Goal: Task Accomplishment & Management: Manage account settings

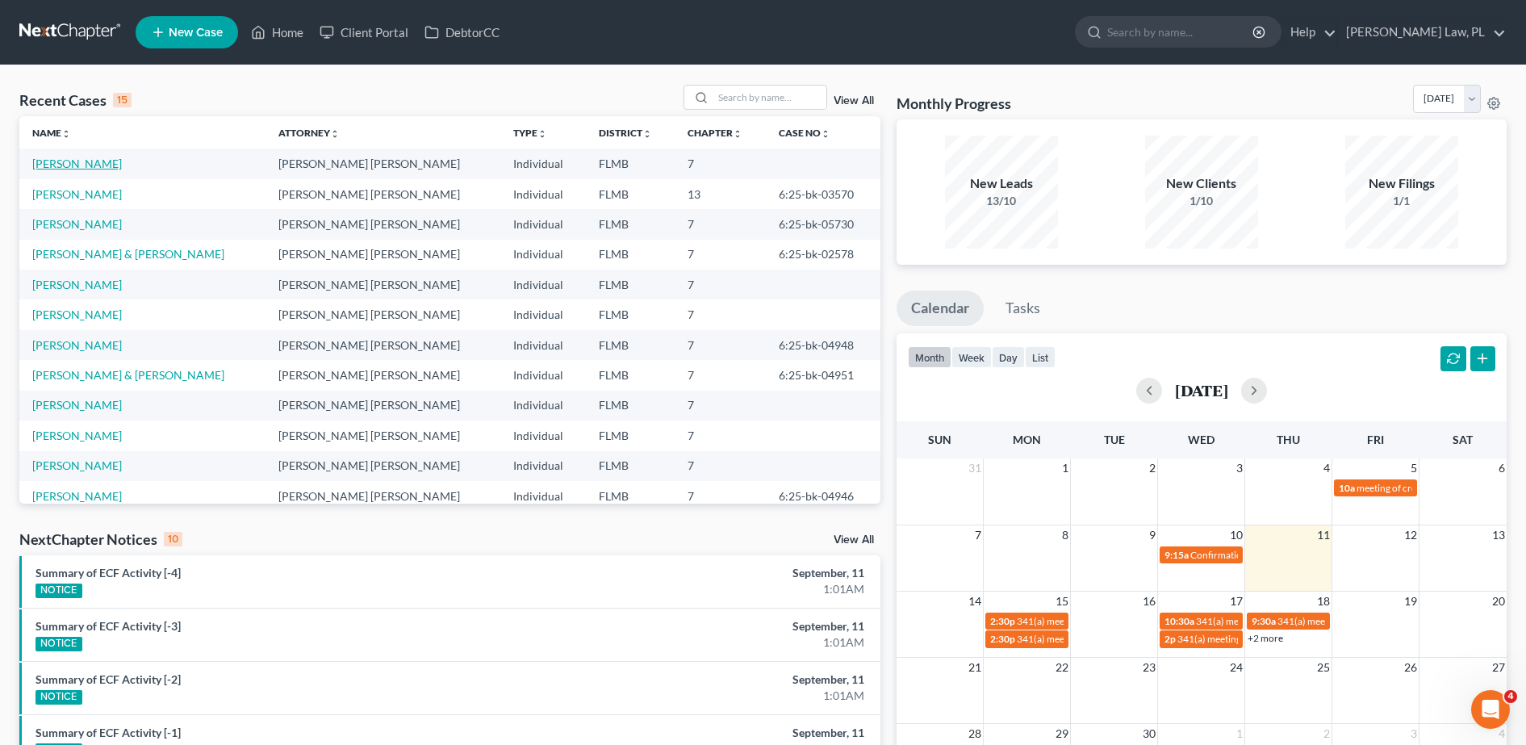
click at [51, 167] on link "[PERSON_NAME]" at bounding box center [77, 164] width 90 height 14
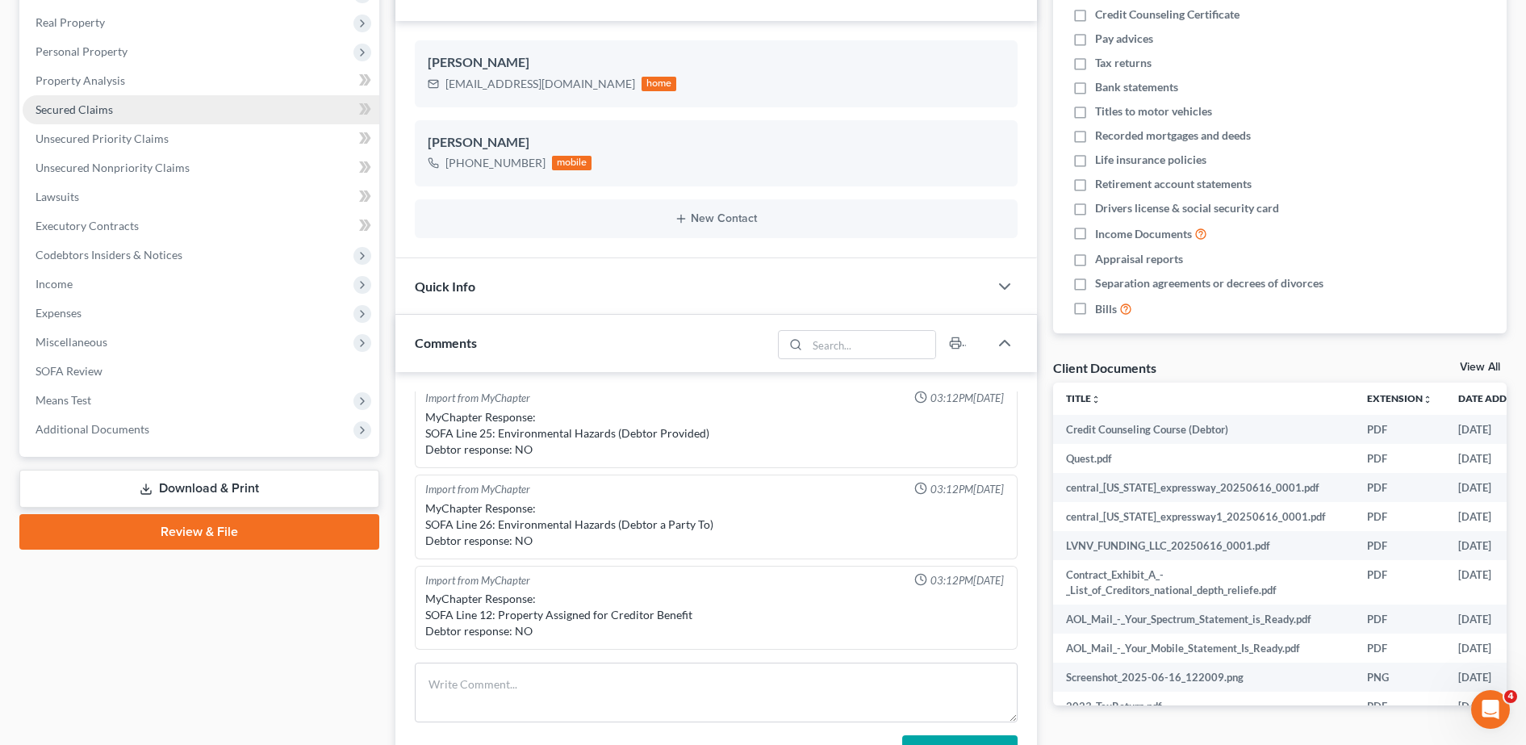
scroll to position [249, 0]
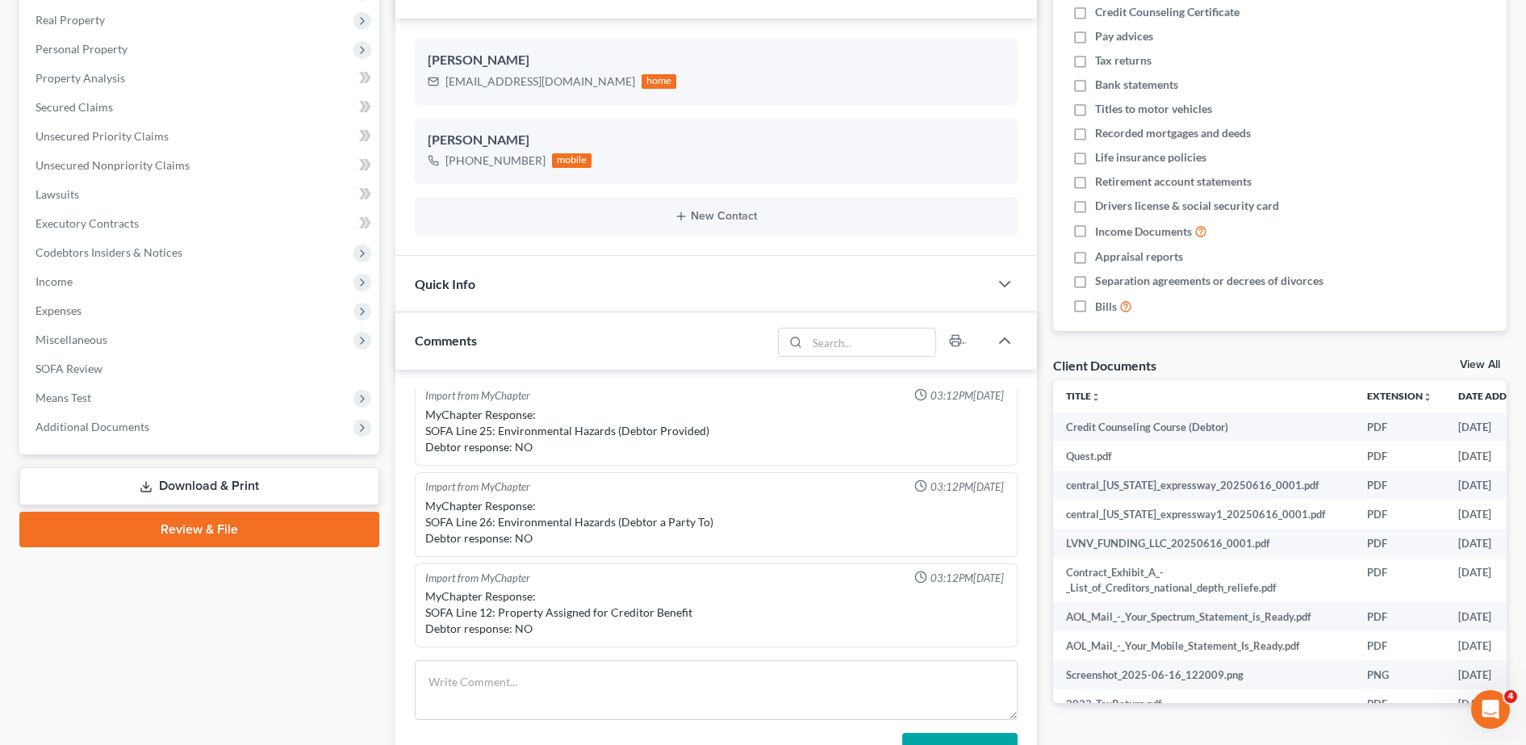
click at [209, 524] on link "Review & File" at bounding box center [199, 530] width 360 height 36
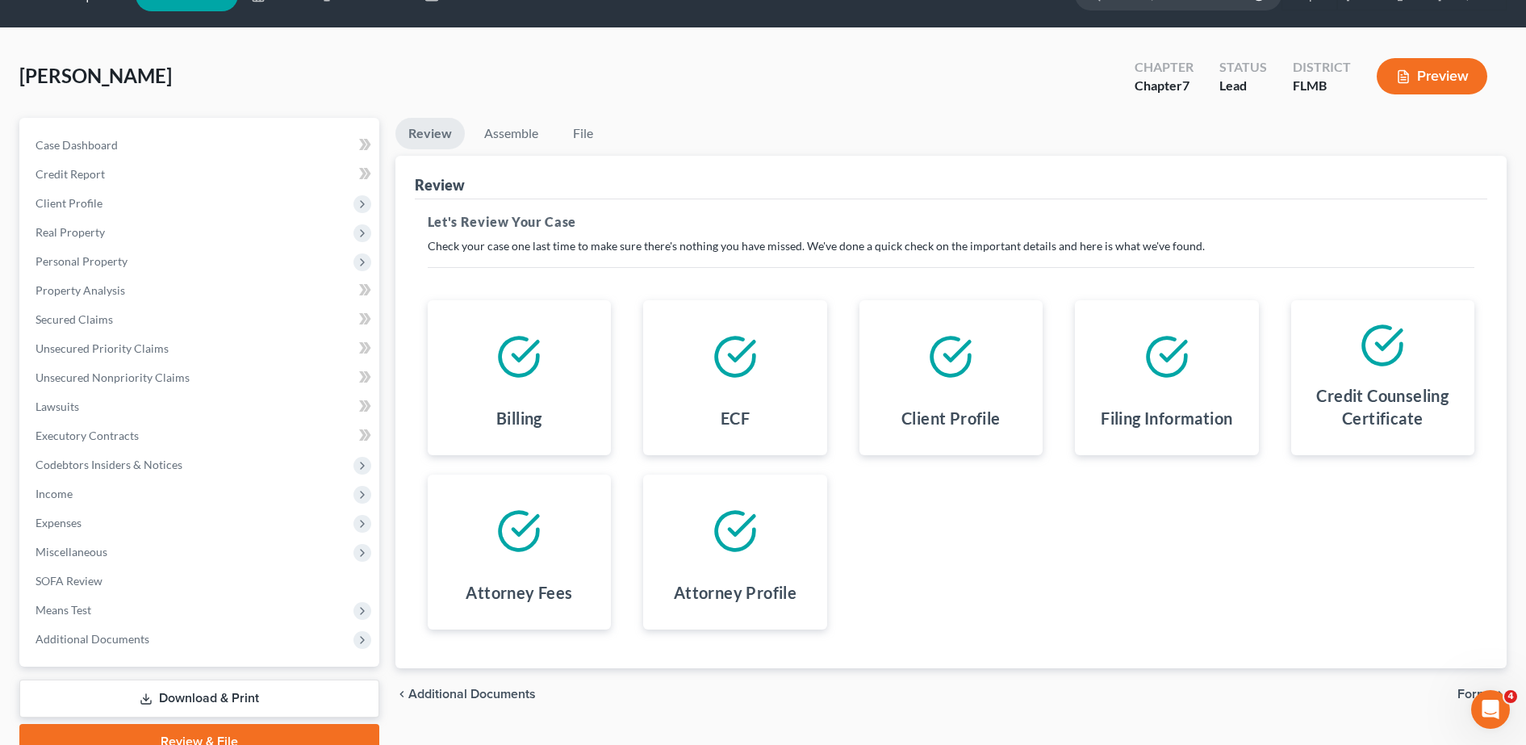
scroll to position [39, 0]
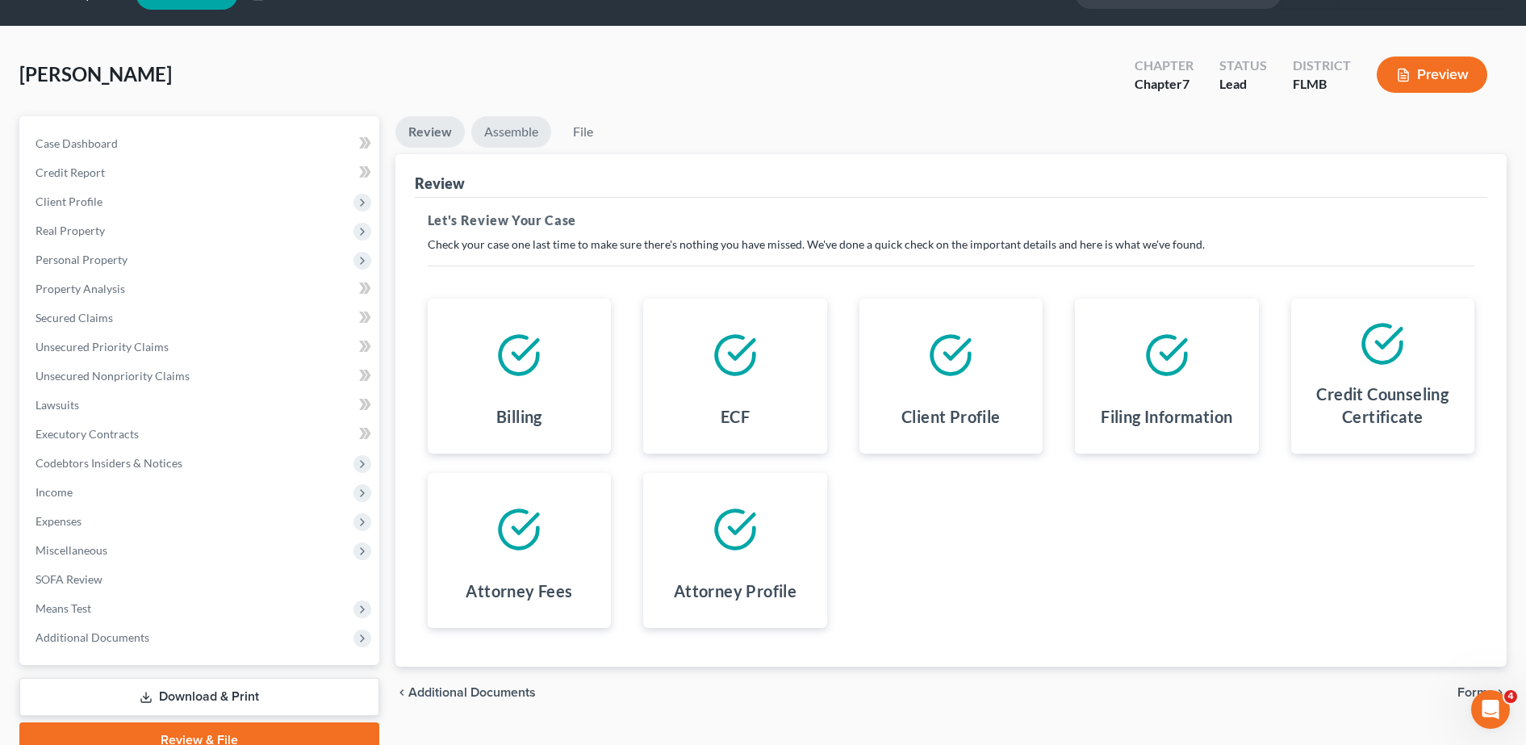
click at [527, 133] on link "Assemble" at bounding box center [511, 131] width 80 height 31
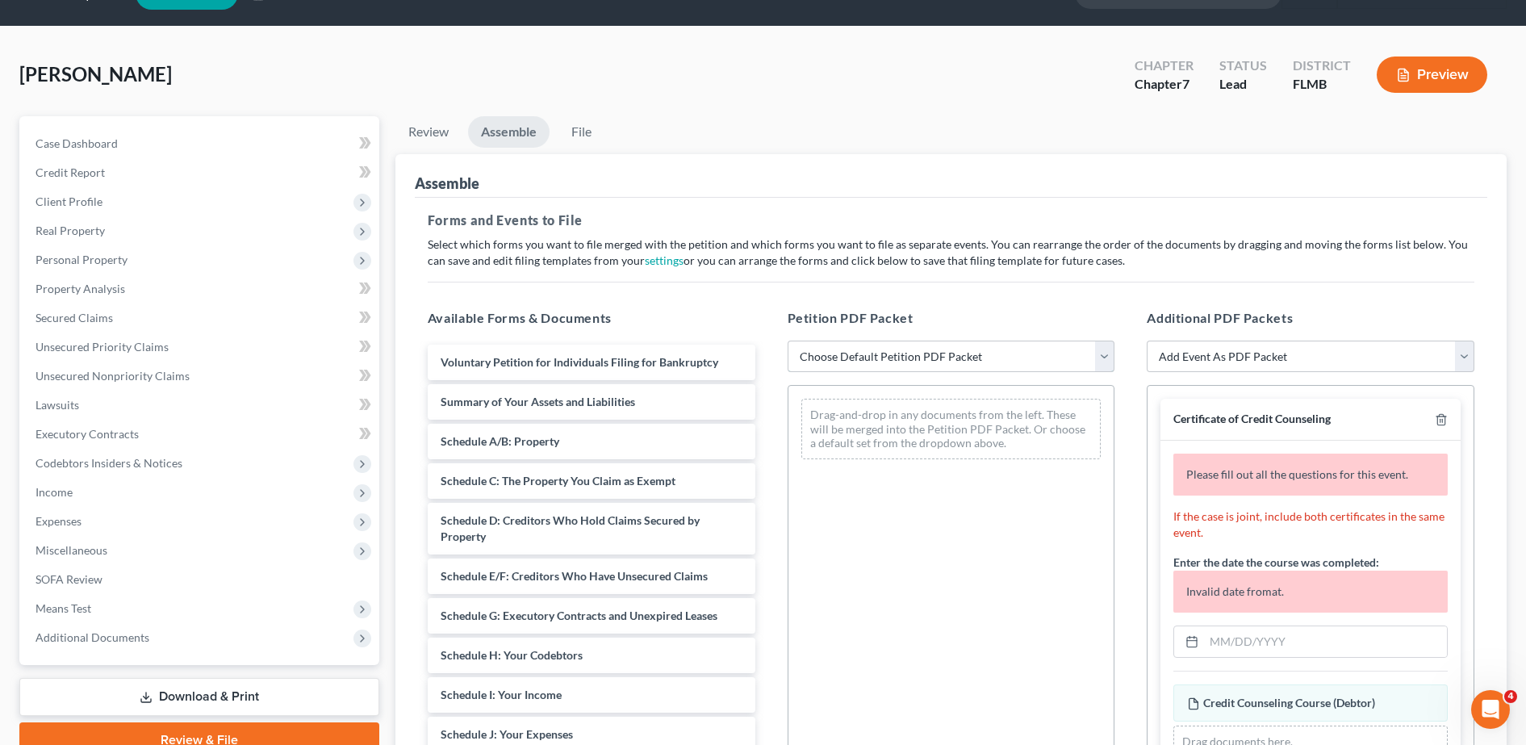
click at [860, 359] on select "Choose Default Petition PDF Packet Complete Bankruptcy Petition (all forms and …" at bounding box center [951, 356] width 328 height 32
select select "0"
click at [787, 340] on select "Choose Default Petition PDF Packet Complete Bankruptcy Petition (all forms and …" at bounding box center [951, 356] width 328 height 32
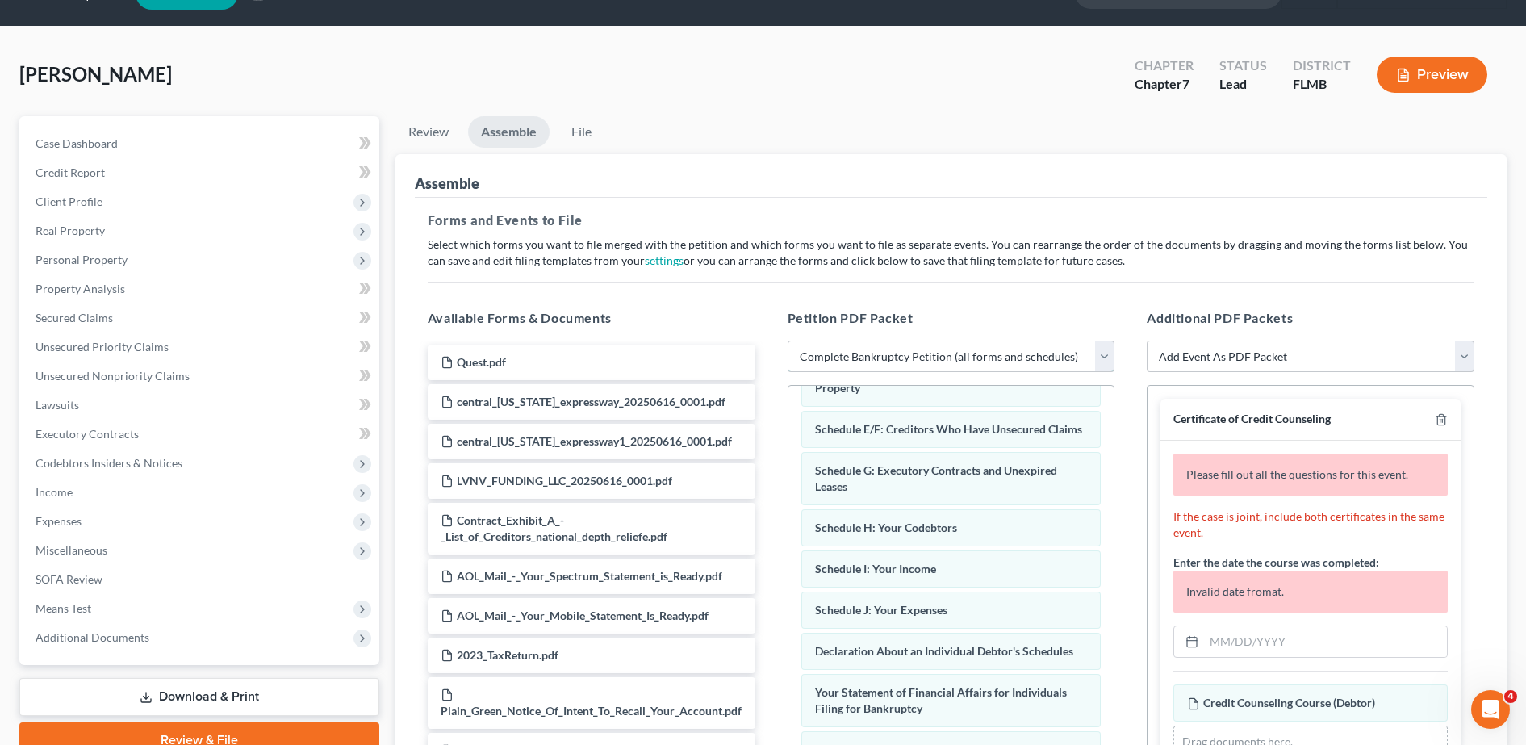
scroll to position [228, 0]
click at [1234, 641] on input "text" at bounding box center [1325, 641] width 243 height 31
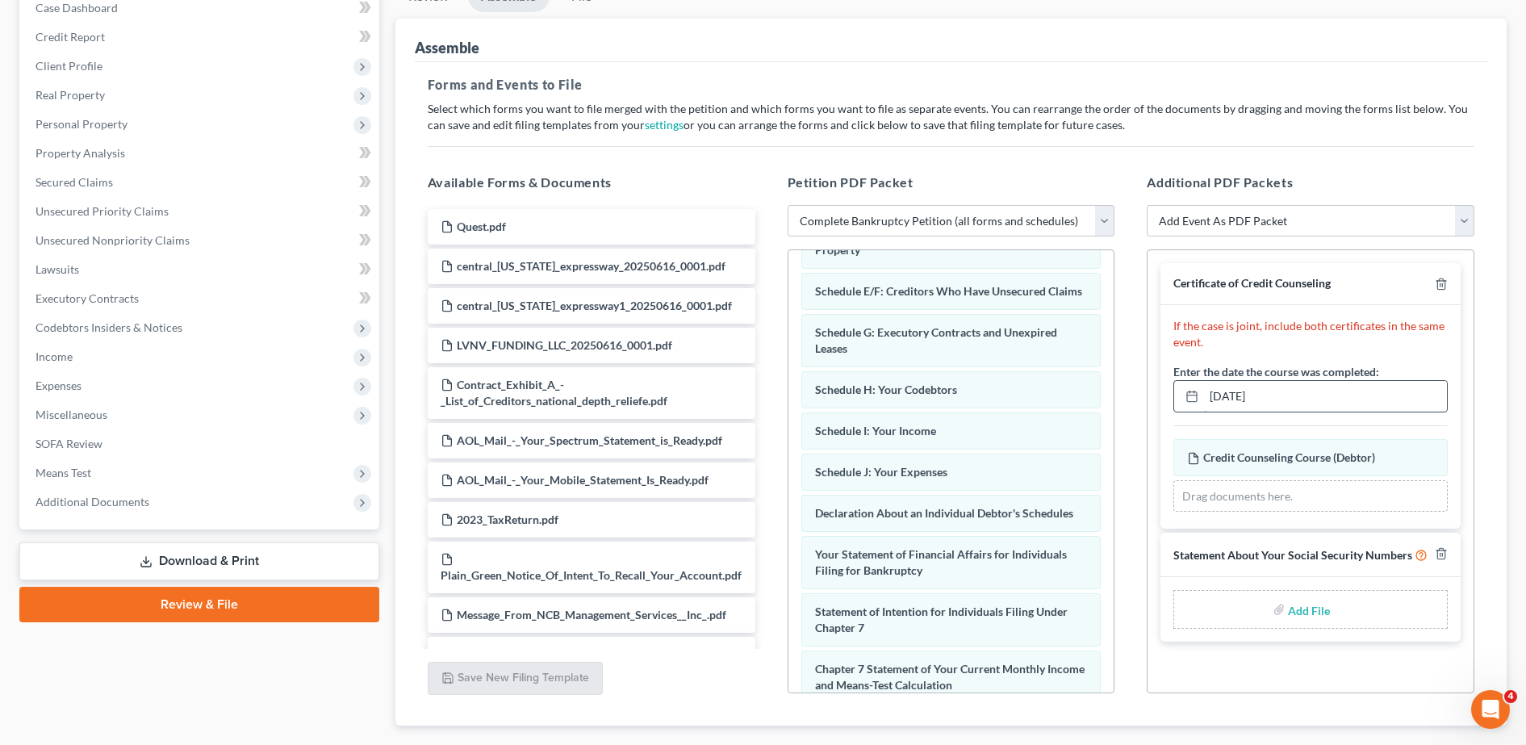
scroll to position [184, 0]
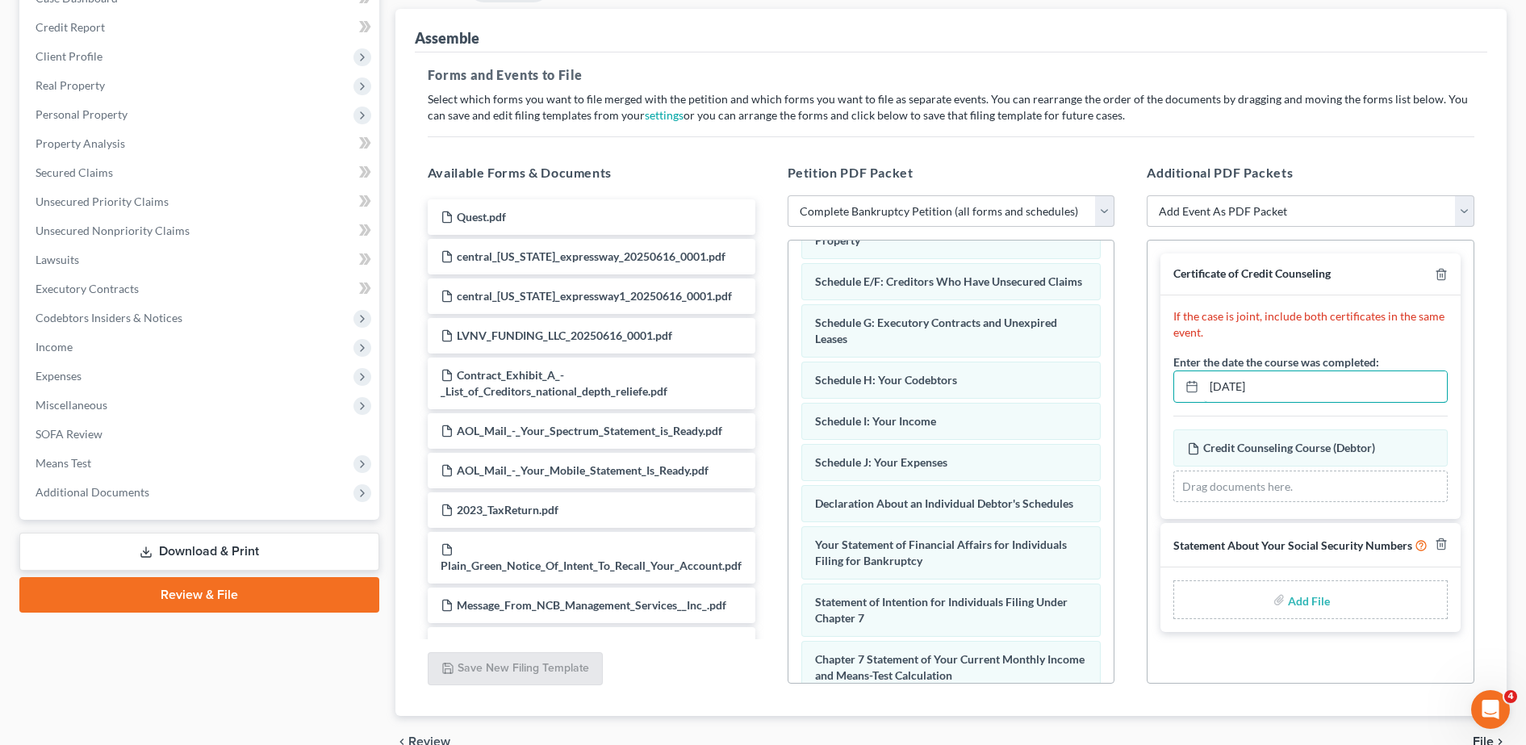
type input "[DATE]"
click at [1296, 591] on input "file" at bounding box center [1307, 599] width 39 height 29
type input "C:\fakepath\SSN.pdf"
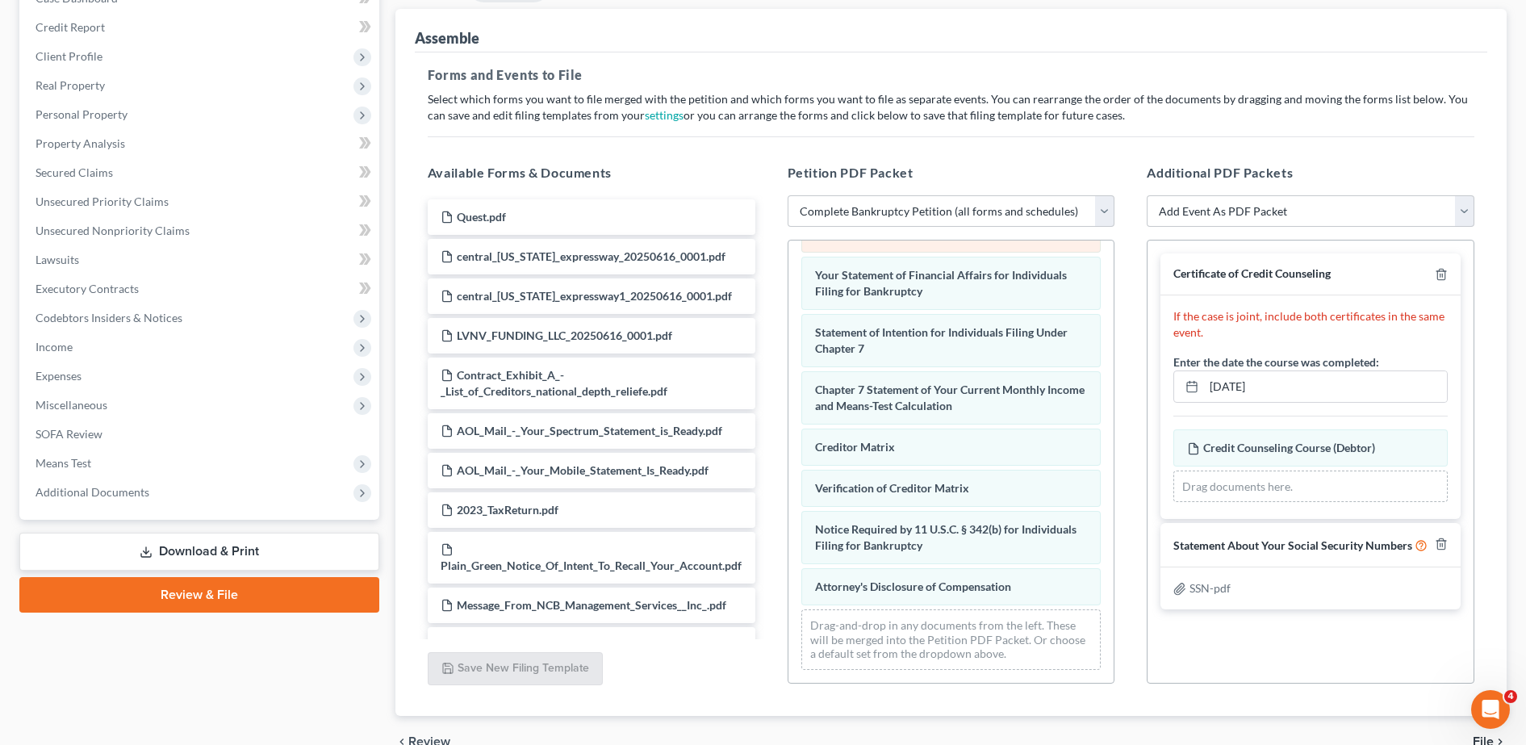
scroll to position [268, 0]
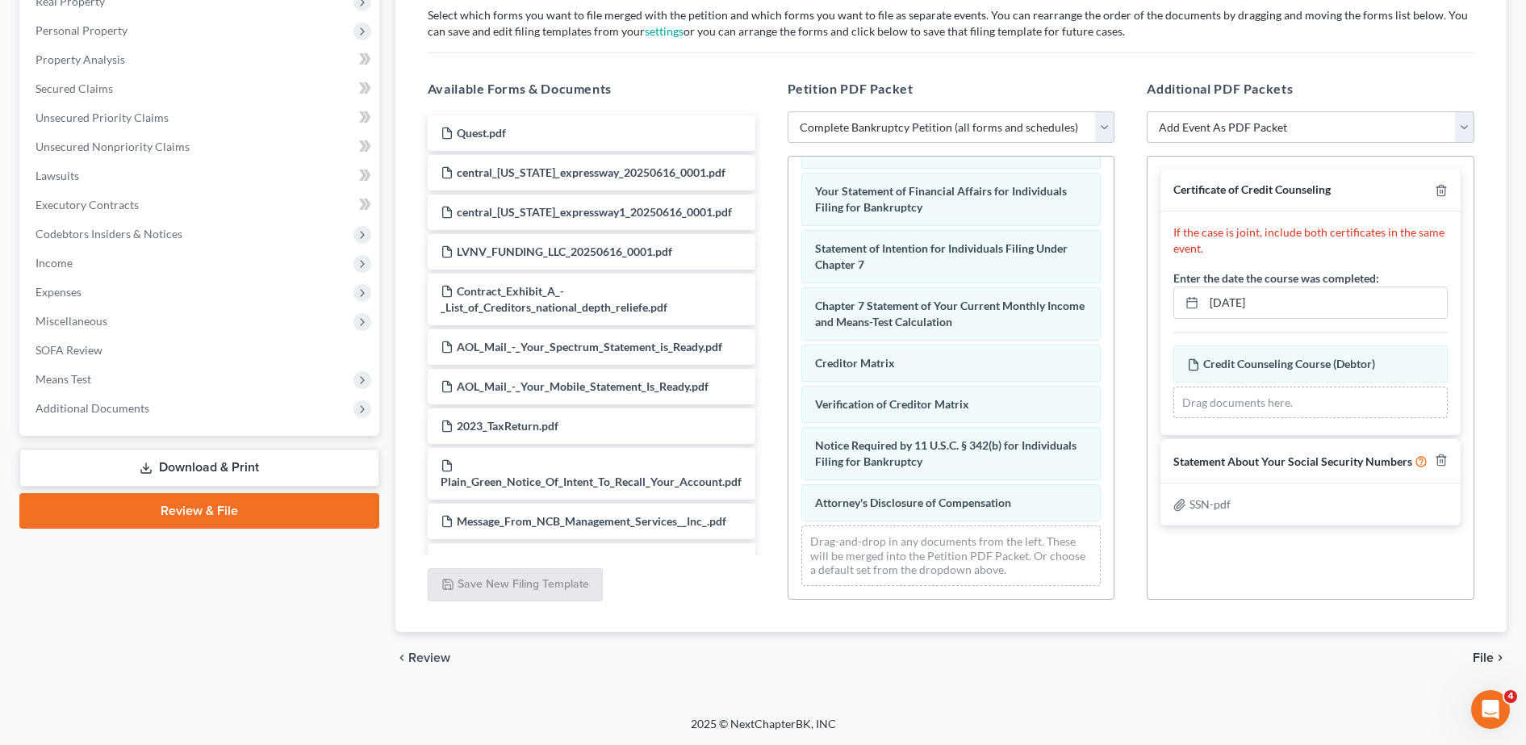
click at [1483, 652] on span "File" at bounding box center [1482, 657] width 21 height 13
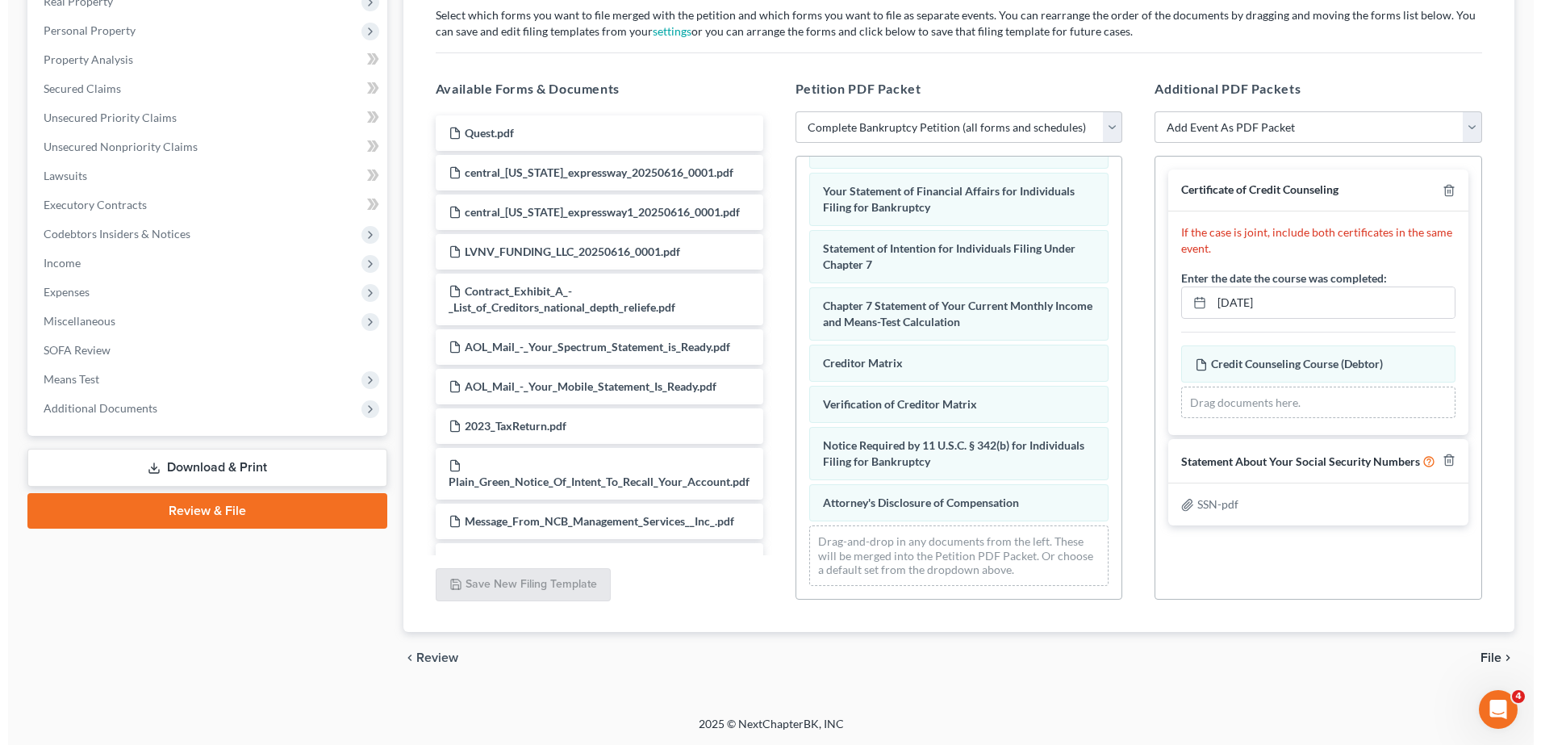
scroll to position [113, 0]
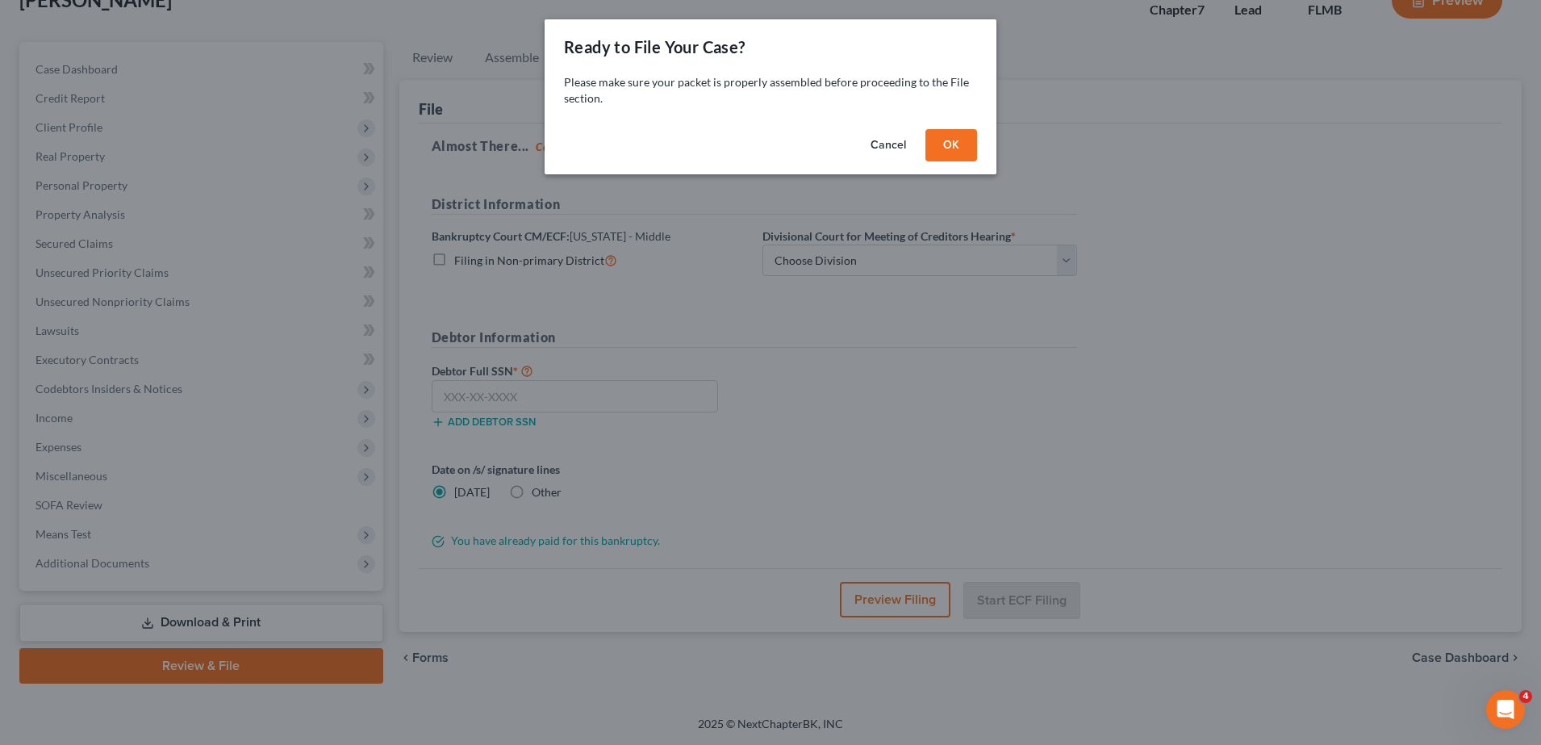
click at [958, 144] on button "OK" at bounding box center [951, 145] width 52 height 32
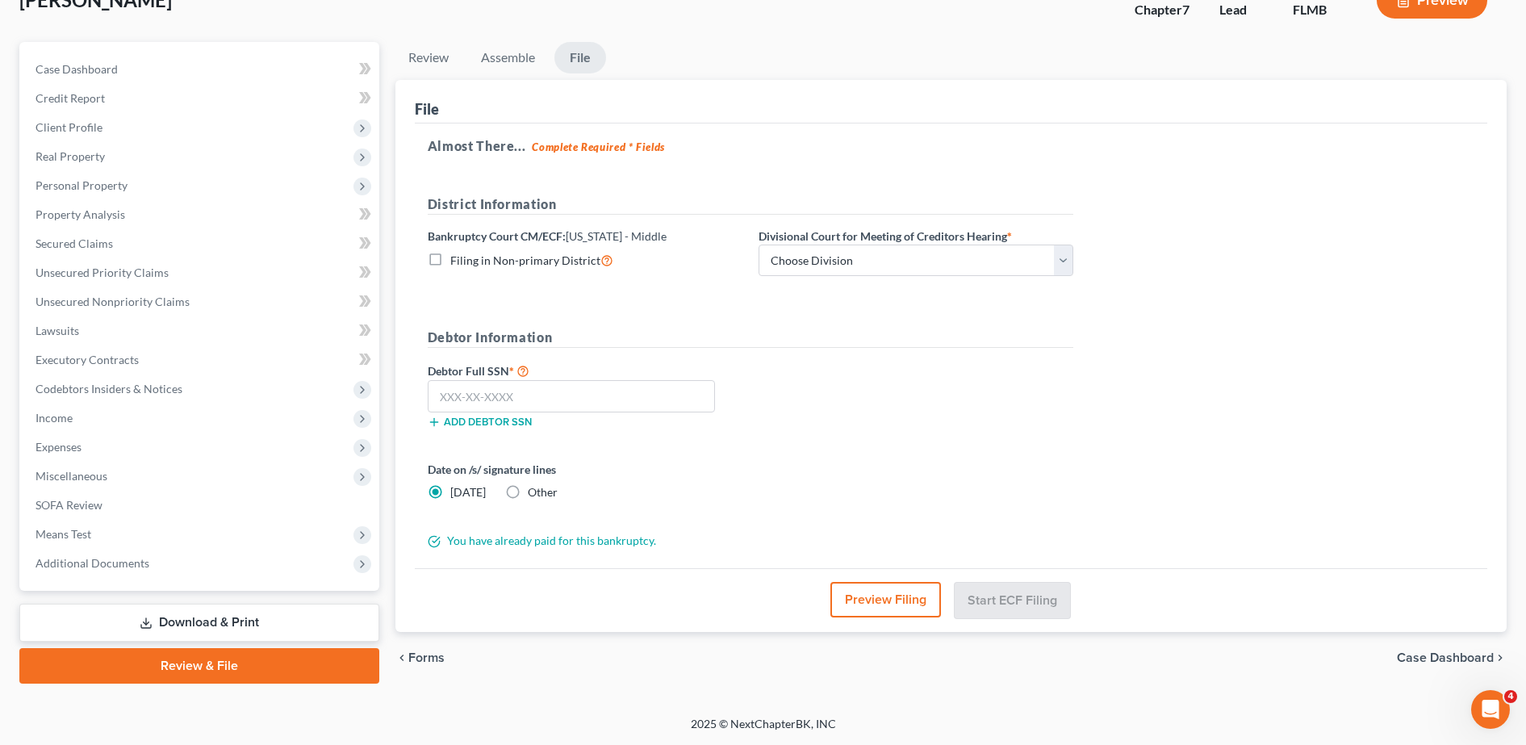
click at [531, 492] on span "Other" at bounding box center [543, 492] width 30 height 14
click at [534, 492] on input "Other" at bounding box center [539, 489] width 10 height 10
radio input "true"
radio input "false"
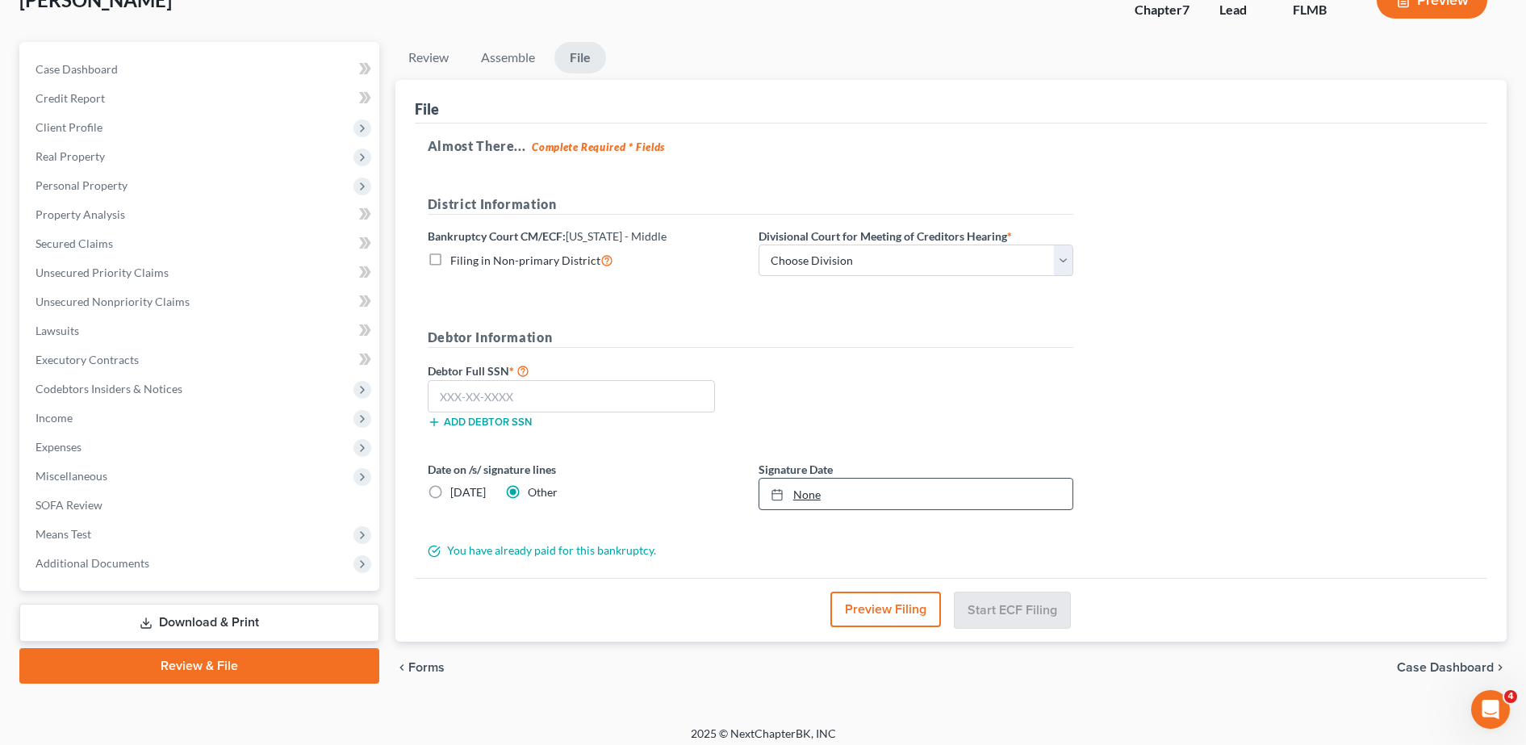
click at [803, 488] on link "None" at bounding box center [915, 493] width 313 height 31
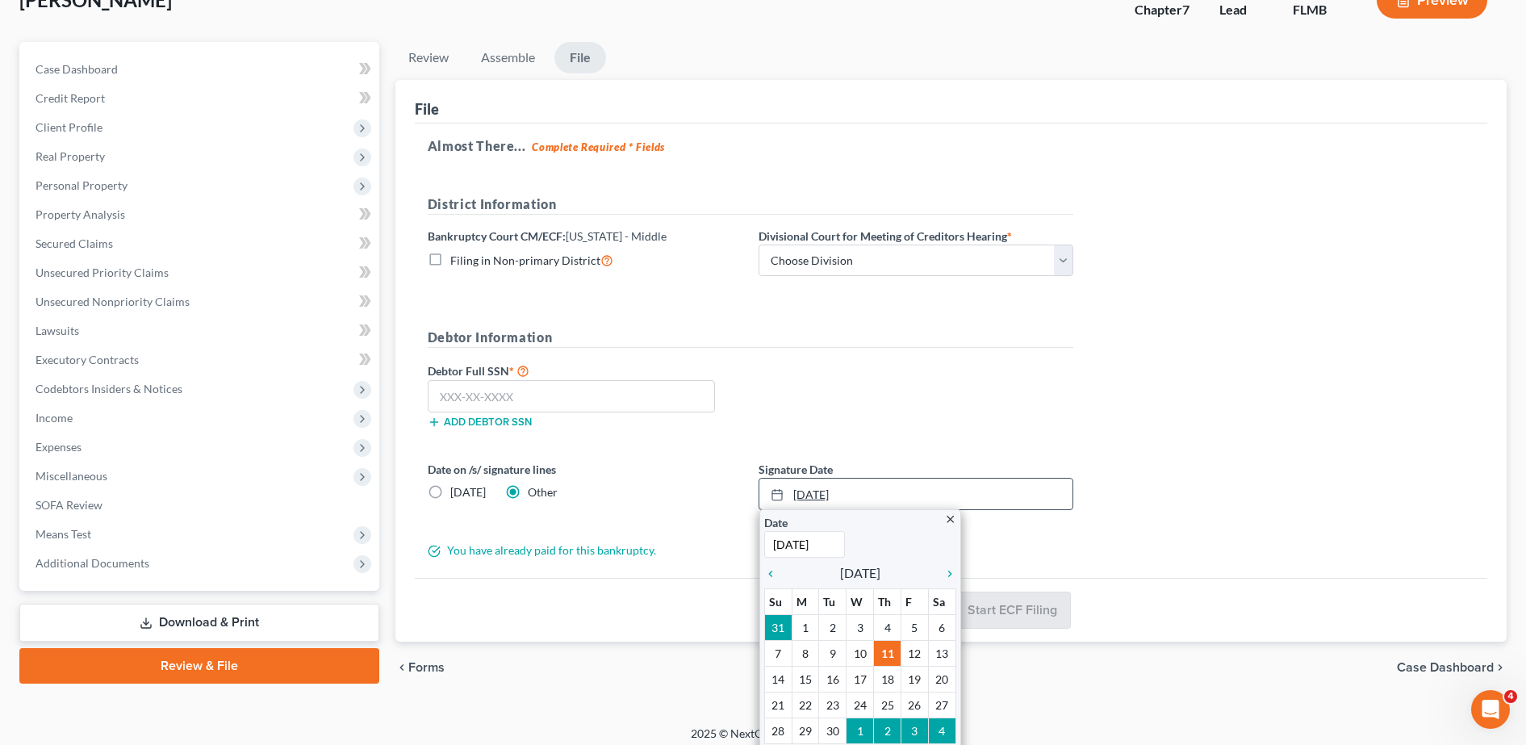
click at [803, 488] on link "9/11/2025" at bounding box center [915, 493] width 313 height 31
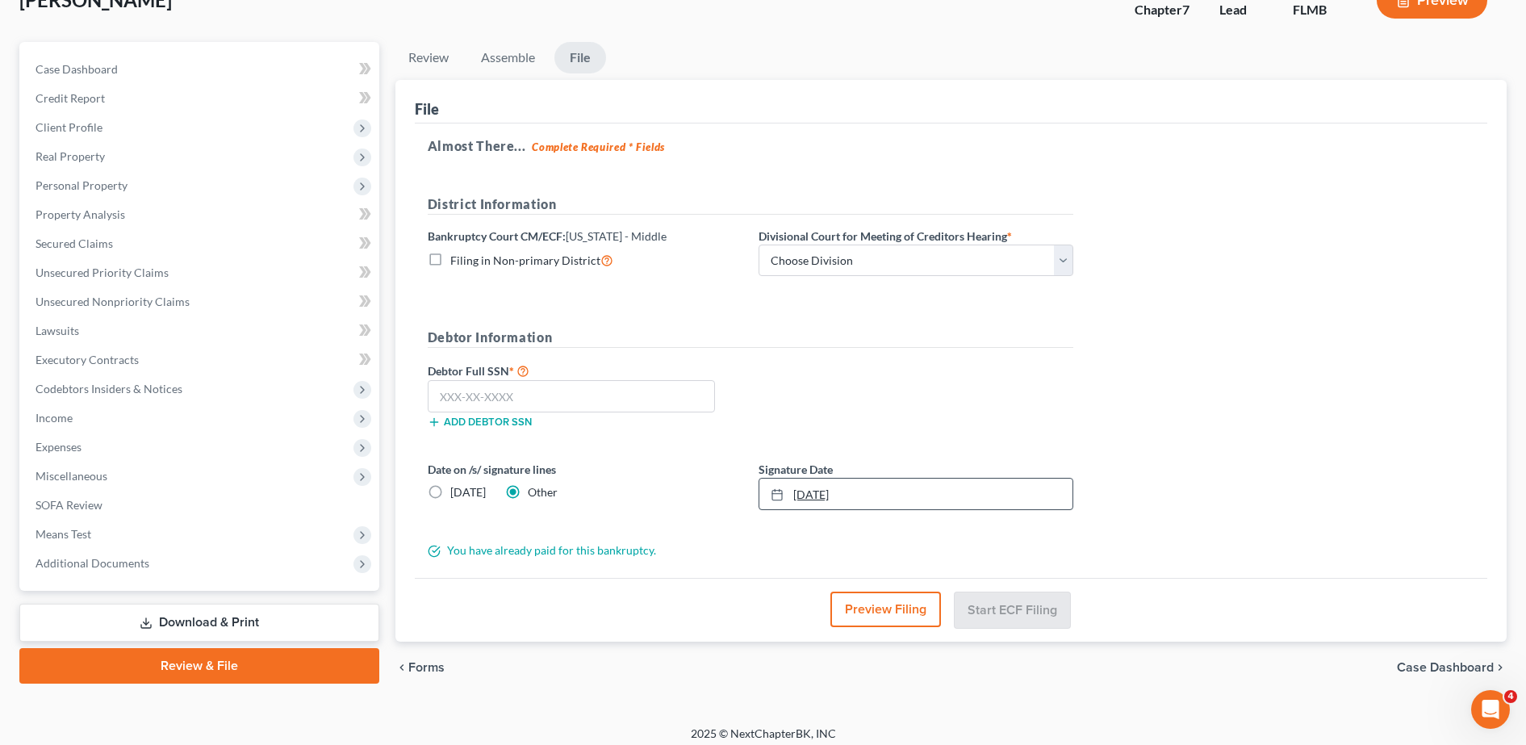
click at [806, 497] on link "9/11/2025" at bounding box center [915, 493] width 313 height 31
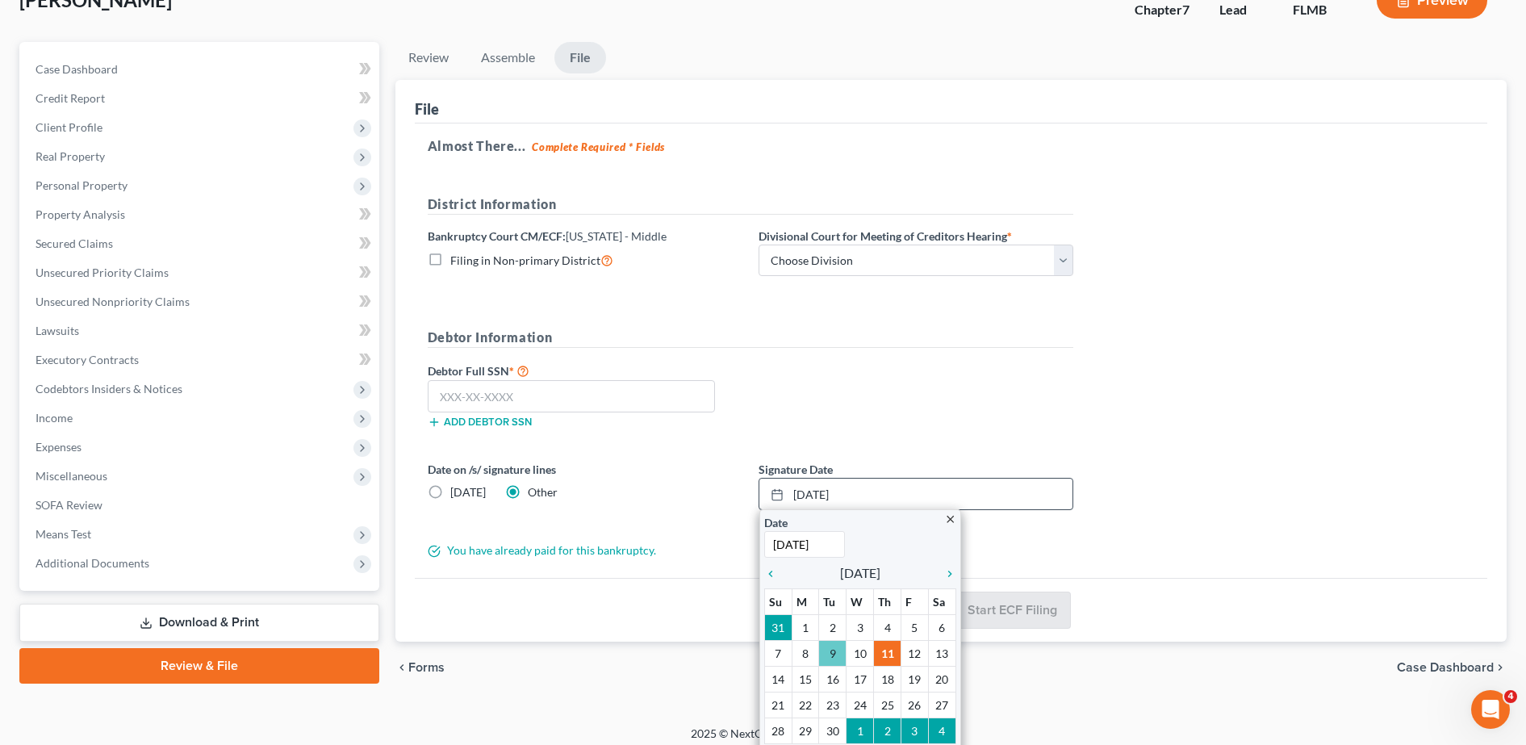
type input "9/9/2025"
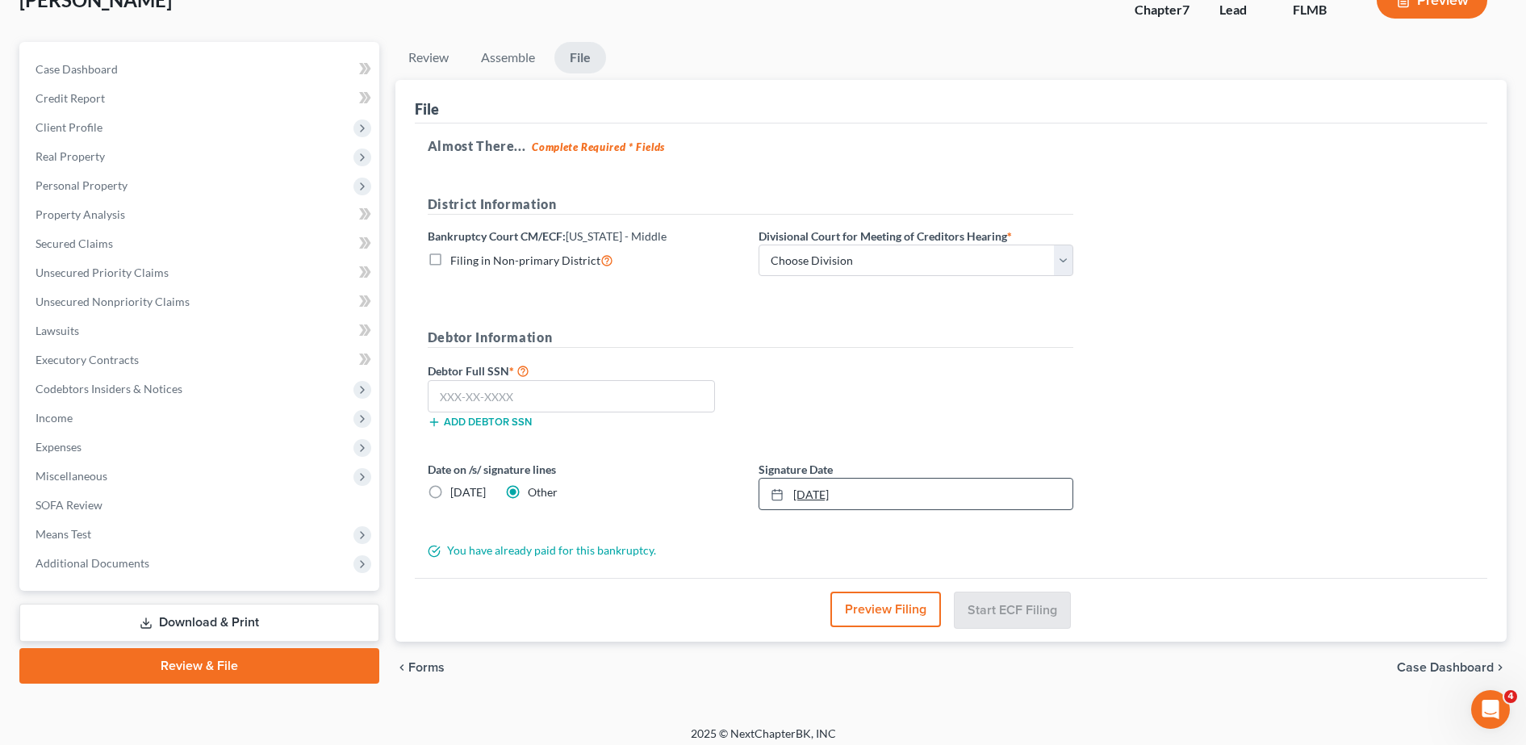
click at [813, 491] on link "9/9/2025" at bounding box center [915, 493] width 313 height 31
click at [879, 616] on button "Preview Filing" at bounding box center [885, 609] width 111 height 36
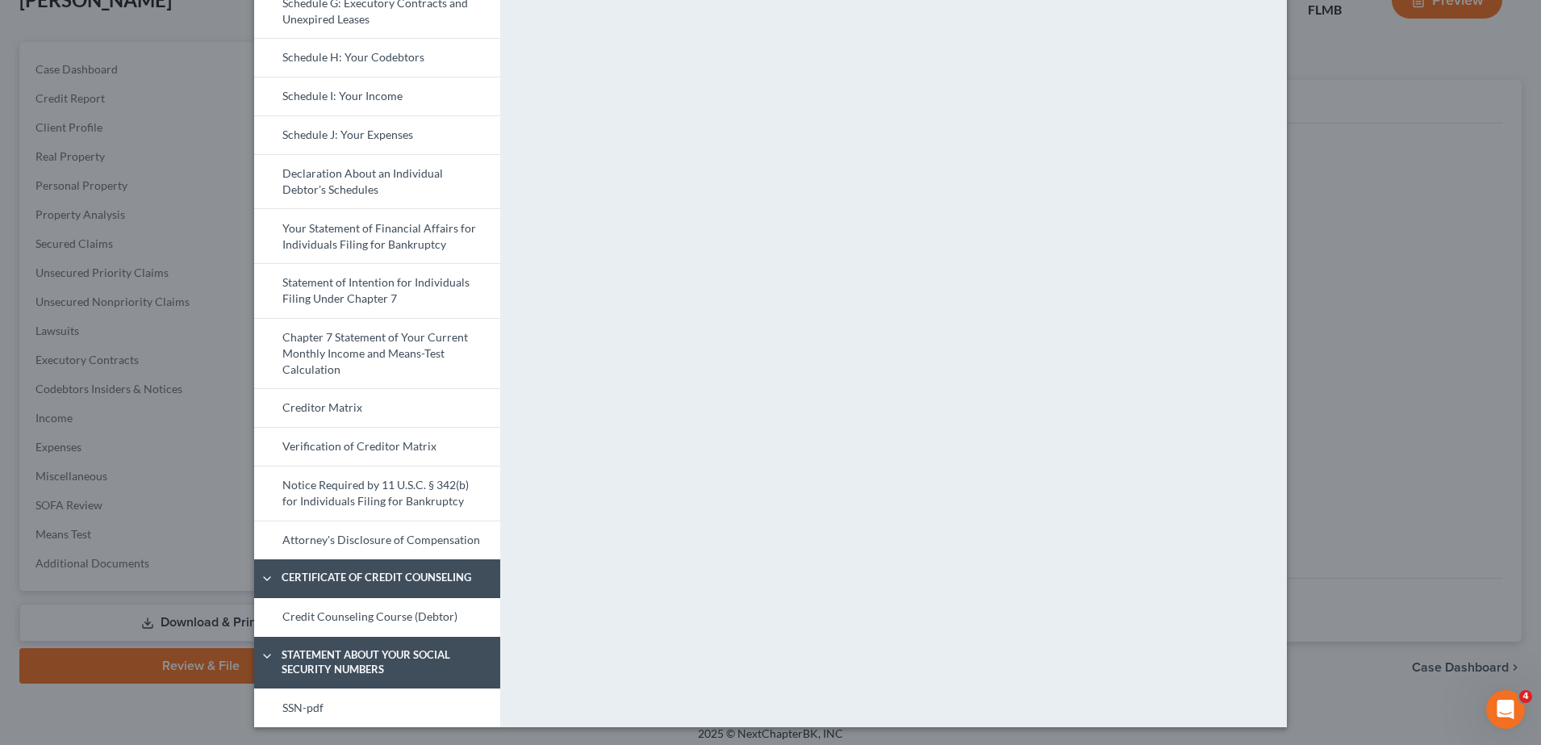
scroll to position [426, 0]
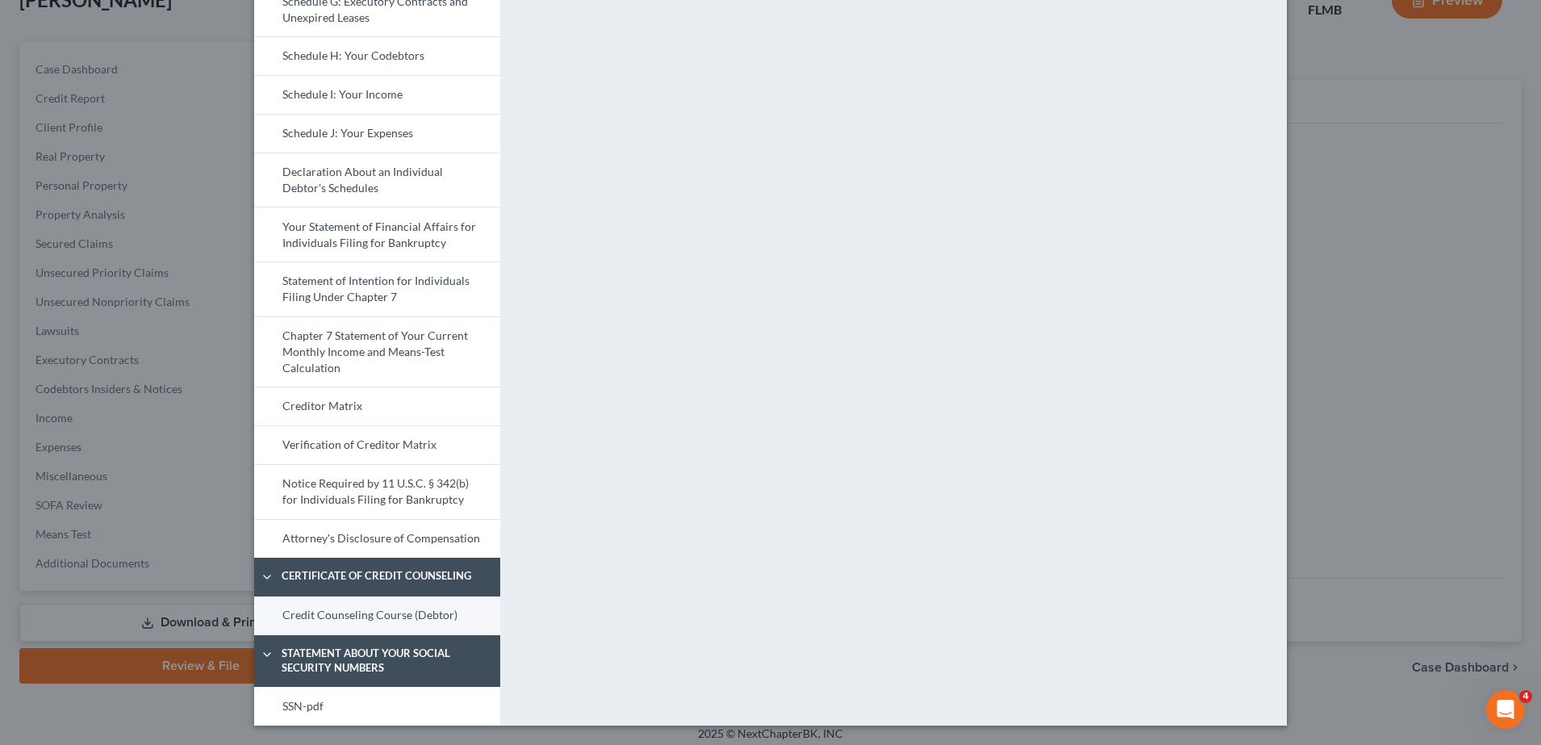
click at [420, 613] on link "Credit Counseling Course (Debtor)" at bounding box center [377, 615] width 246 height 39
click at [421, 702] on link "SSN-pdf" at bounding box center [377, 706] width 246 height 39
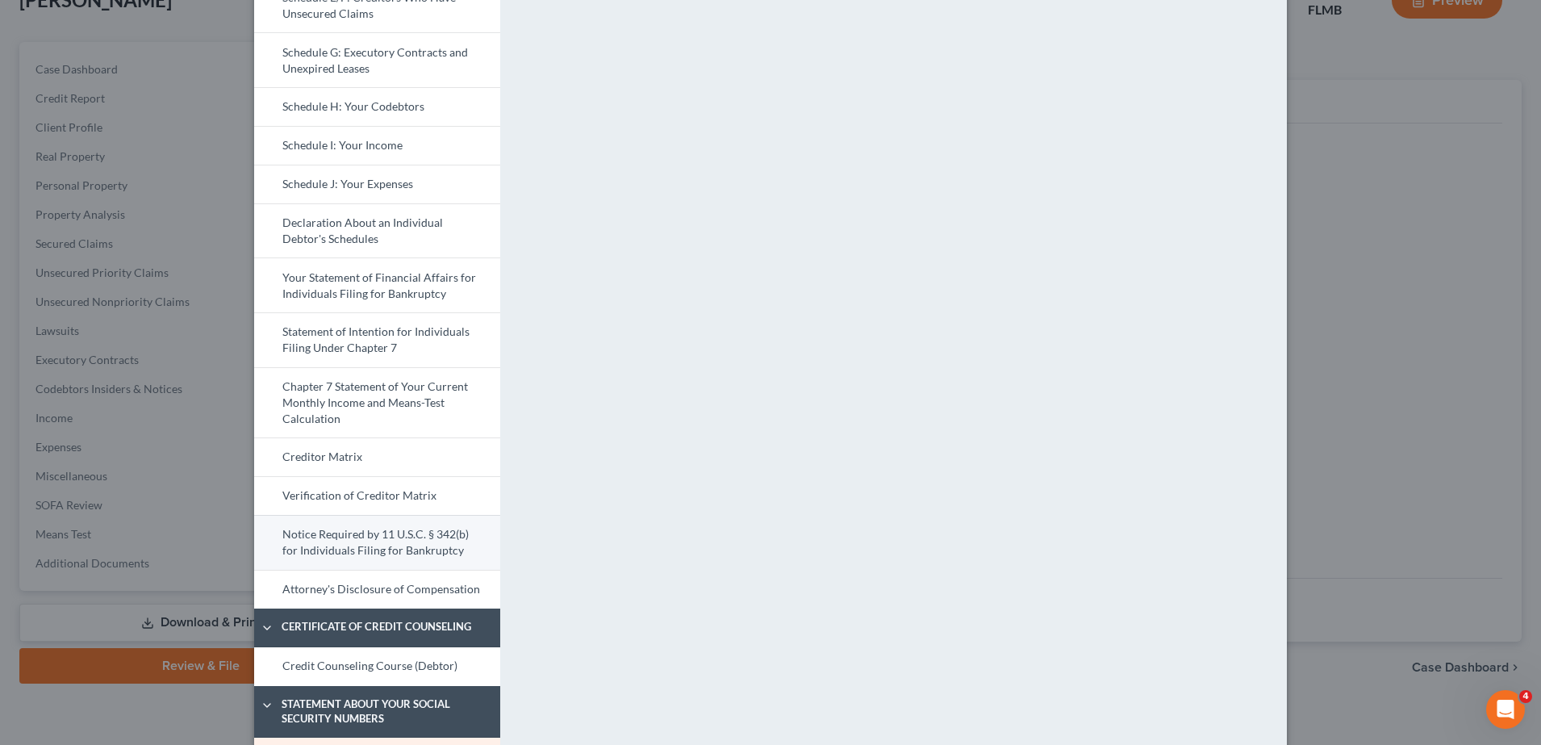
scroll to position [380, 0]
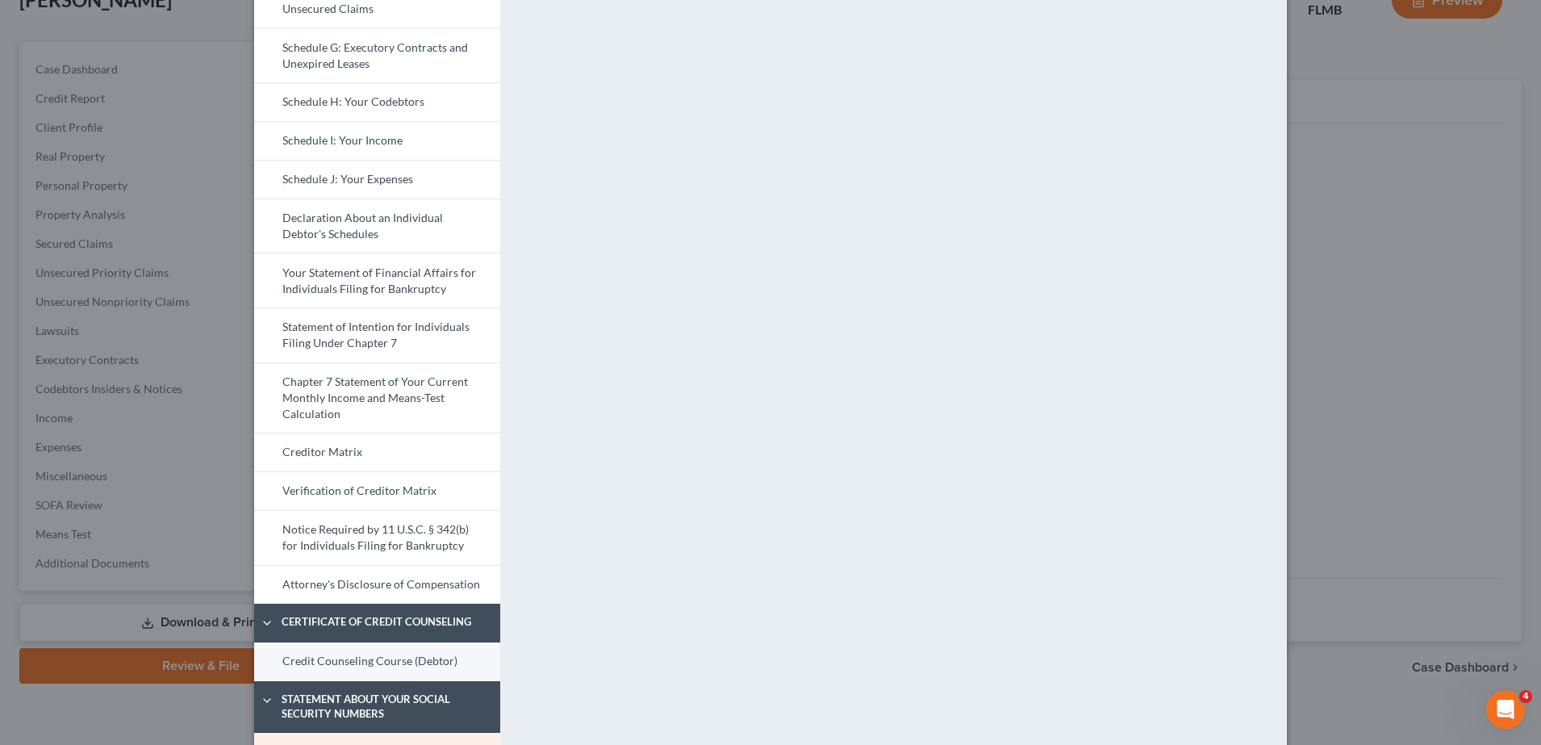
click at [392, 653] on link "Credit Counseling Course (Debtor)" at bounding box center [377, 661] width 246 height 39
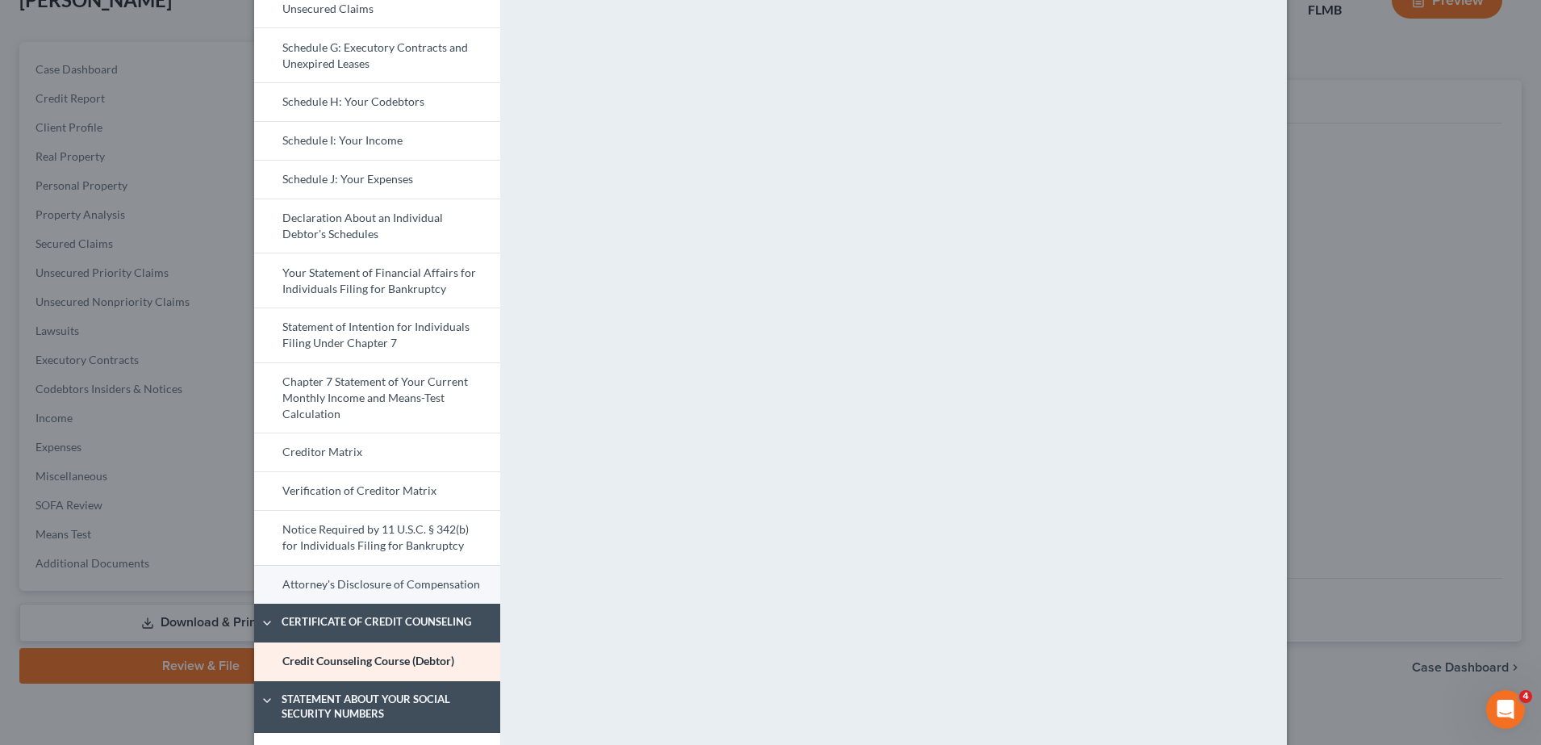
click at [428, 583] on link "Attorney's Disclosure of Compensation" at bounding box center [377, 584] width 246 height 39
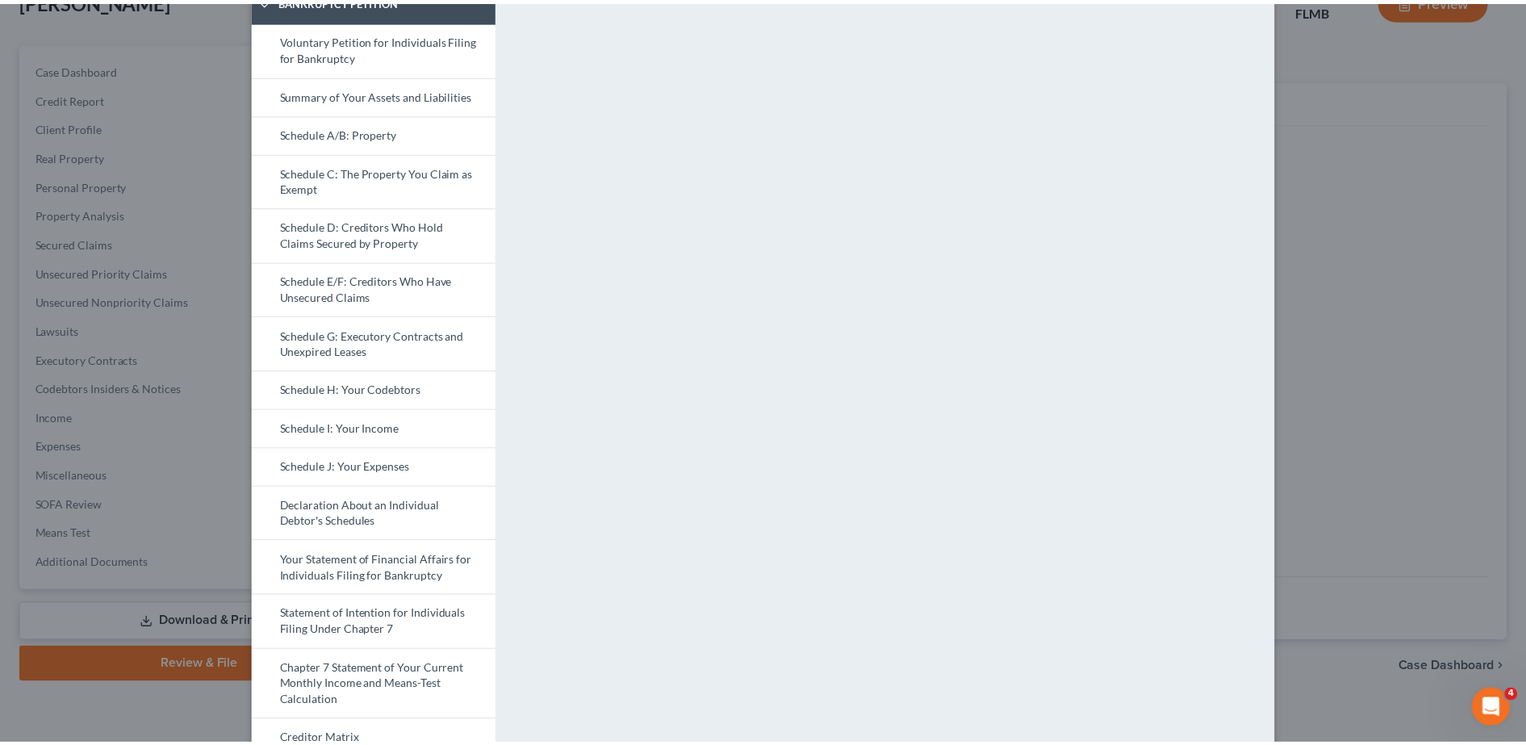
scroll to position [36, 0]
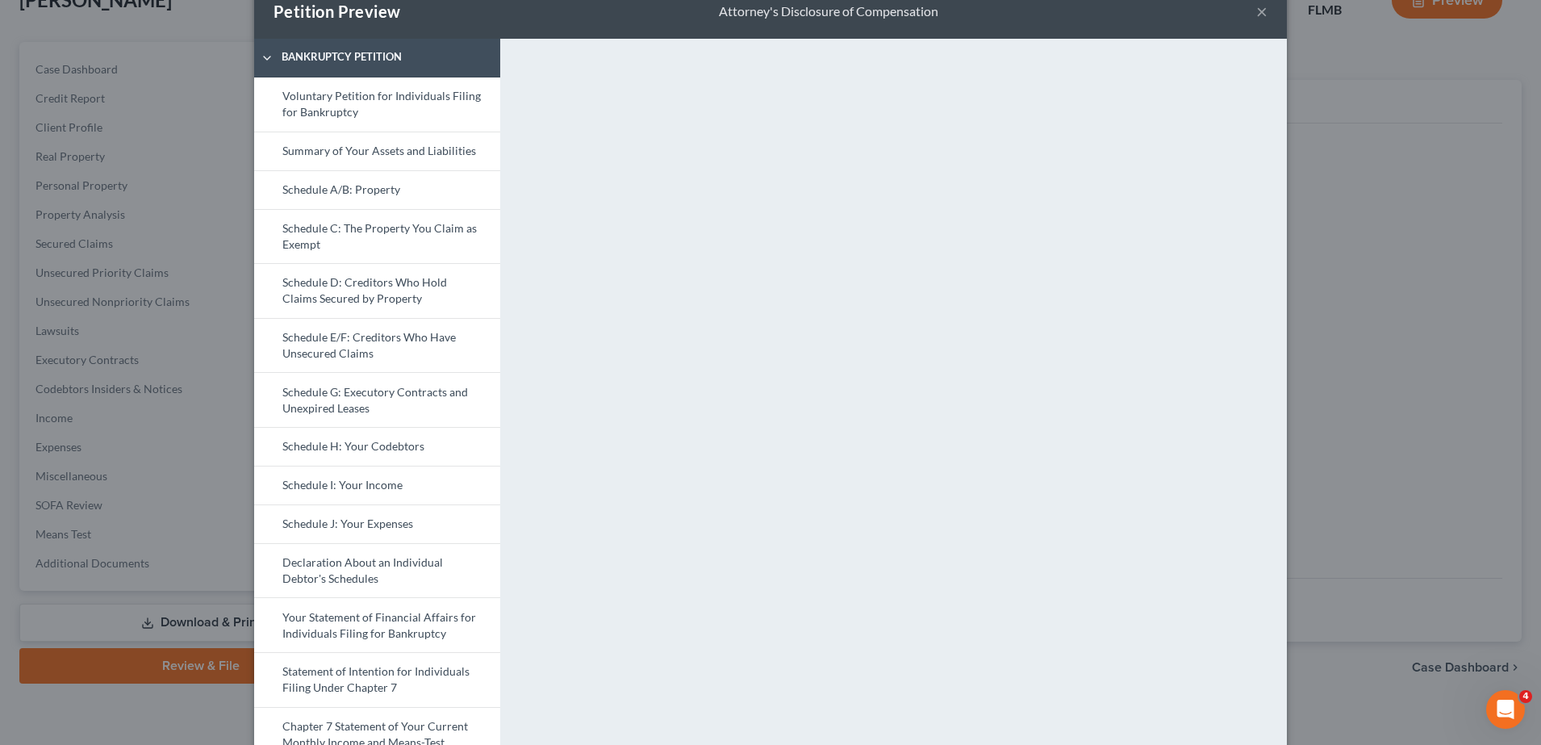
click at [1247, 11] on div "Petition Preview Attorney's Disclosure of Compensation ×" at bounding box center [770, 11] width 1033 height 55
click at [1256, 9] on button "×" at bounding box center [1261, 11] width 11 height 19
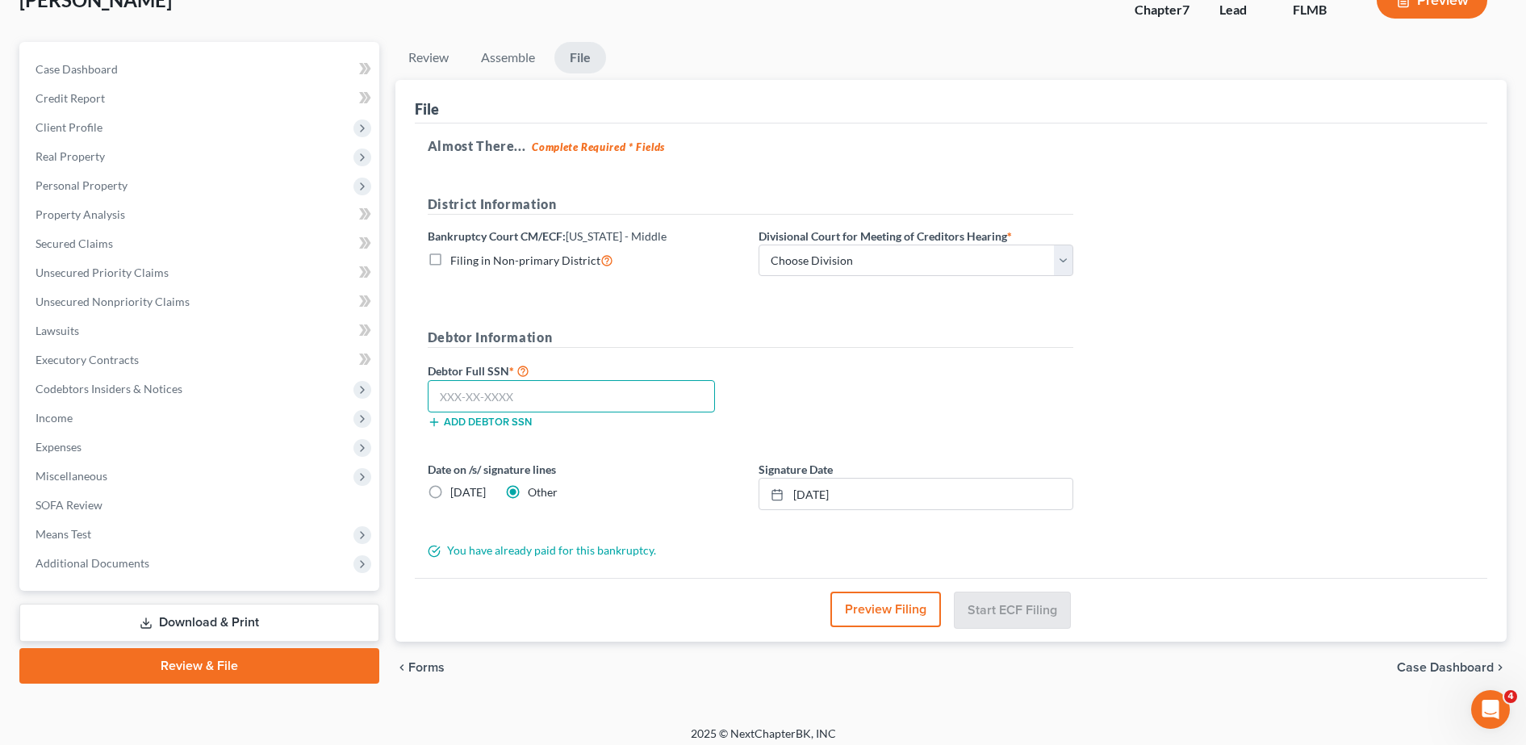
click at [599, 380] on input "text" at bounding box center [571, 396] width 287 height 32
paste input "581-85-5823"
type input "581-85-5823"
click at [895, 348] on div "Debtor Information Debtor Full SSN * 581-85-5823 Add debtor SSN" at bounding box center [751, 385] width 662 height 114
click at [871, 255] on select "Choose Division Fort Myers Jacksonville Orlando Tampa" at bounding box center [915, 260] width 315 height 32
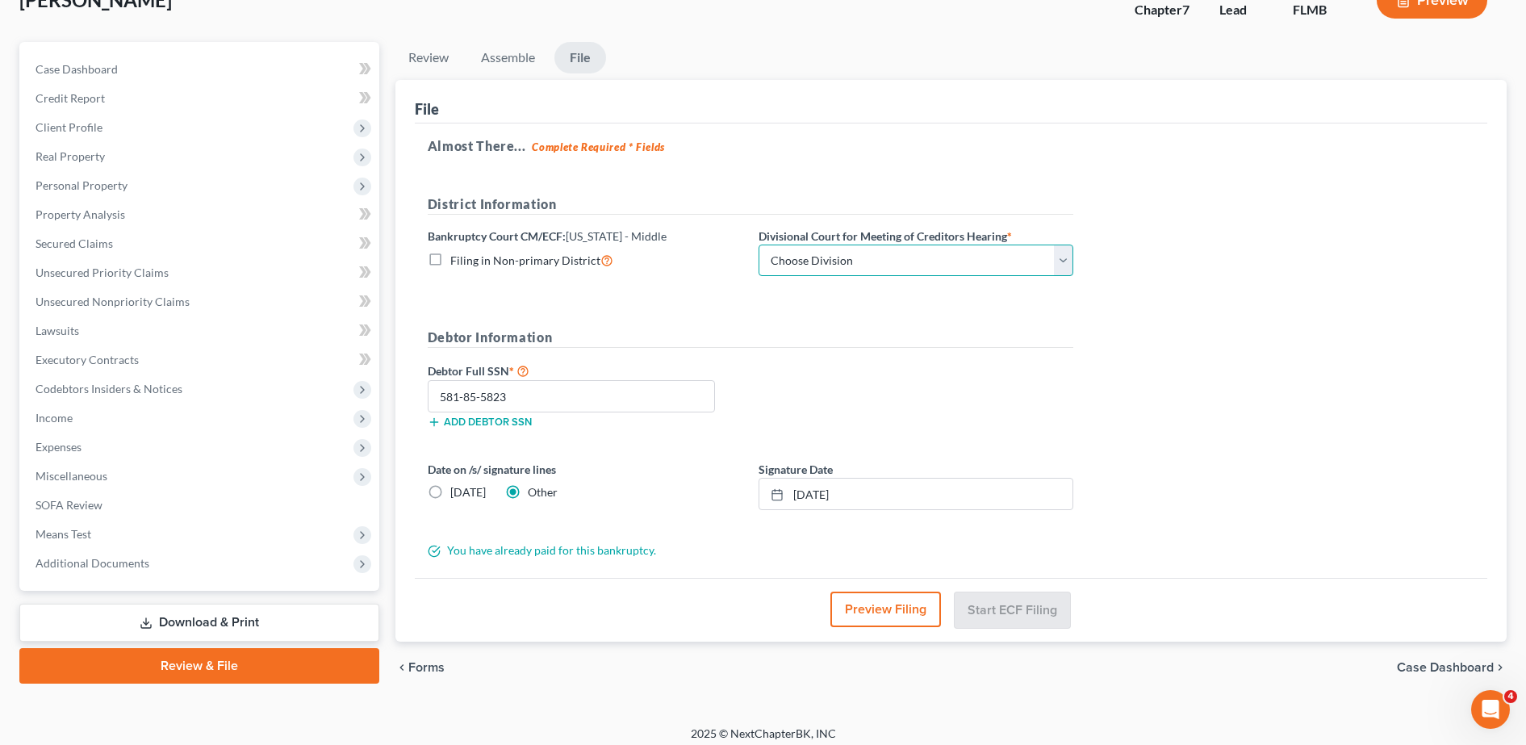
select select "2"
click at [758, 244] on select "Choose Division Fort Myers Jacksonville Orlando Tampa" at bounding box center [915, 260] width 315 height 32
click at [1018, 612] on button "Start ECF Filing" at bounding box center [1011, 609] width 115 height 36
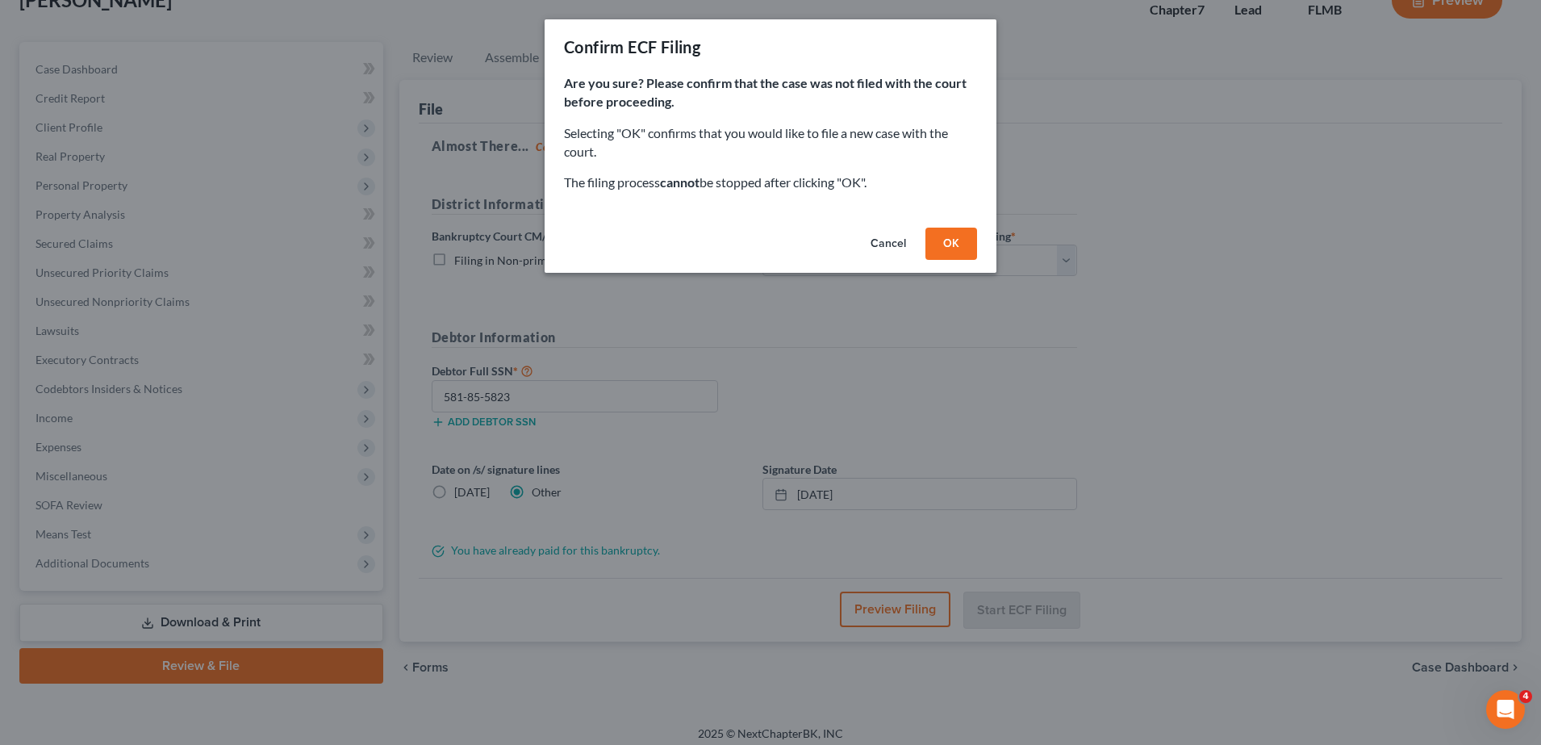
click at [931, 241] on button "OK" at bounding box center [951, 244] width 52 height 32
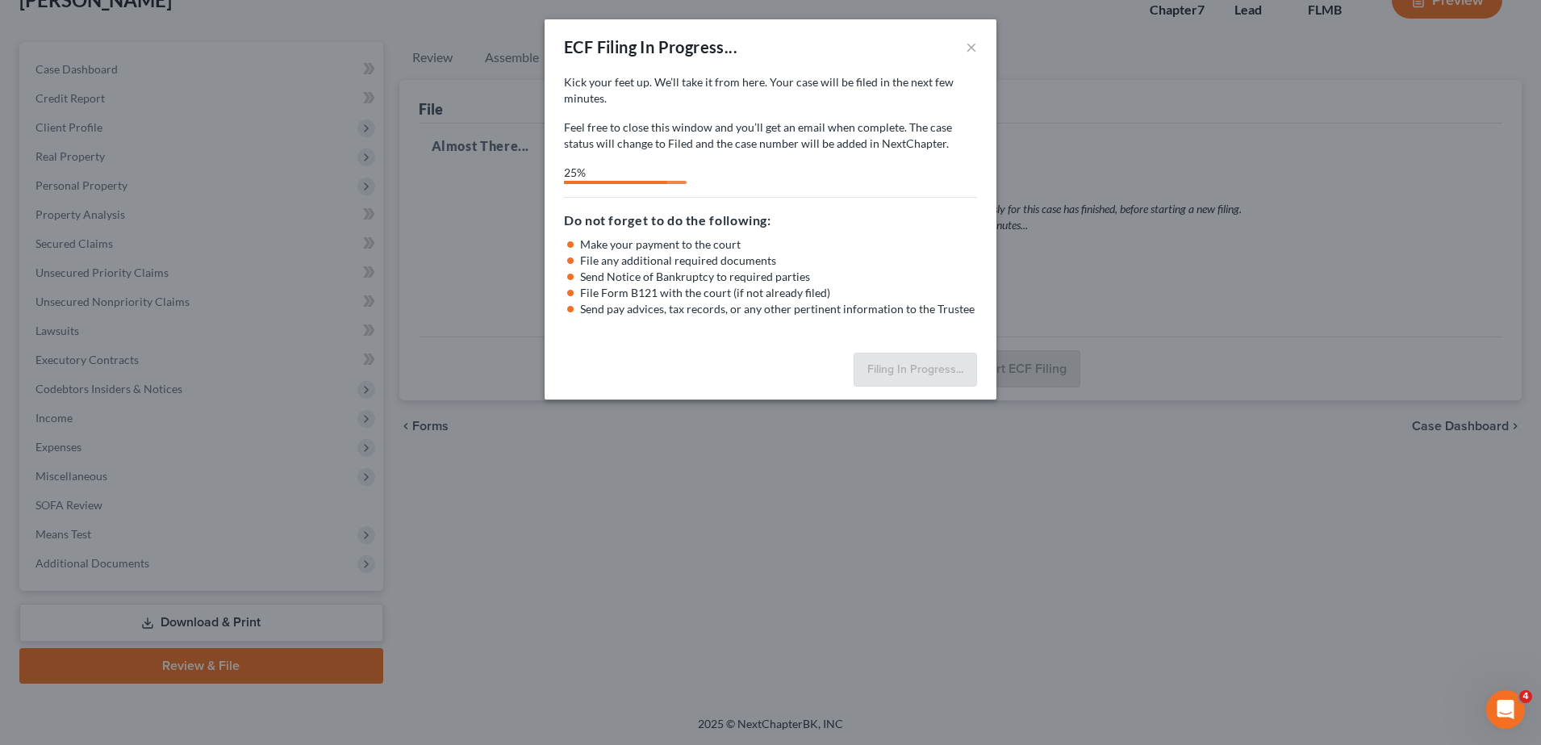
select select "2"
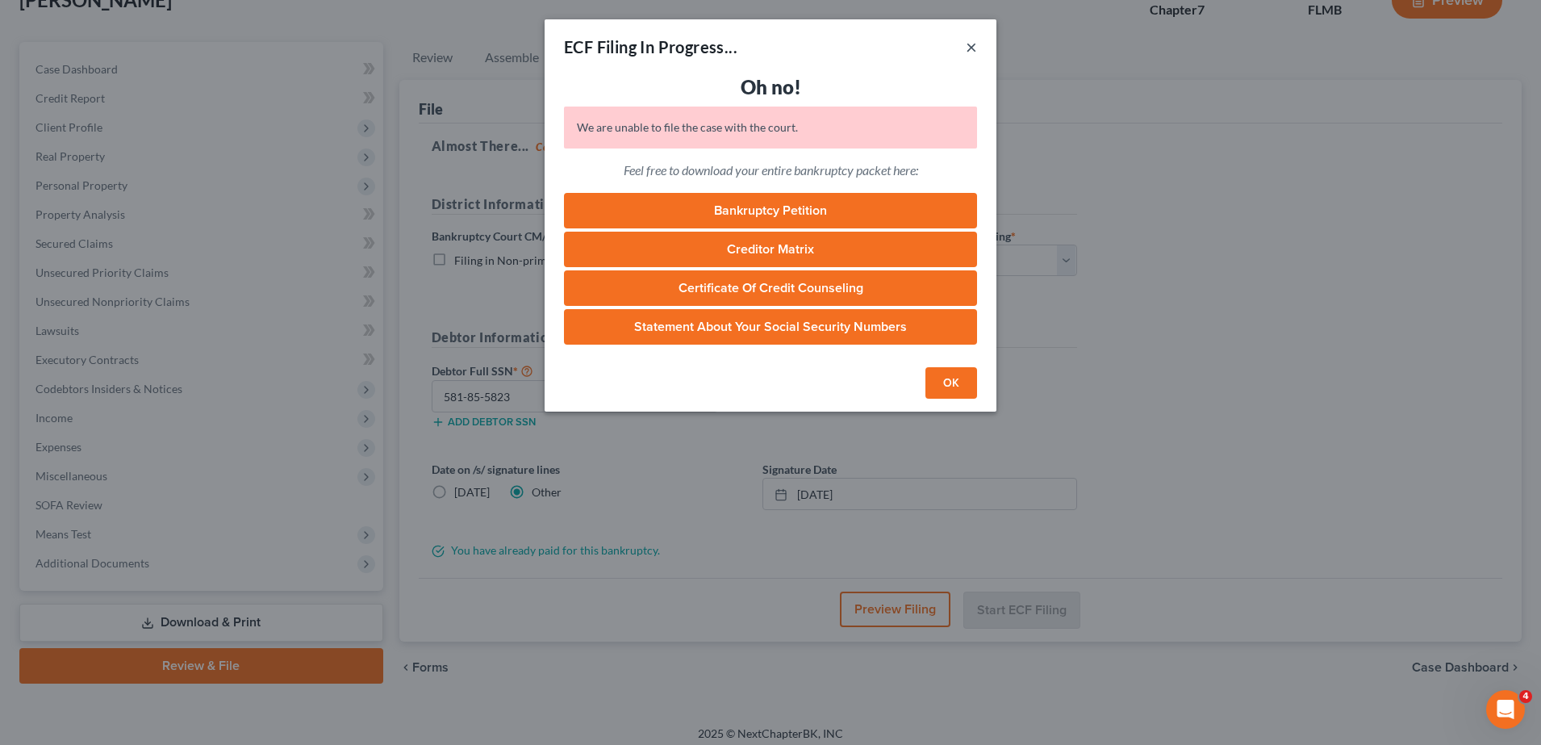
click at [971, 48] on button "×" at bounding box center [971, 46] width 11 height 19
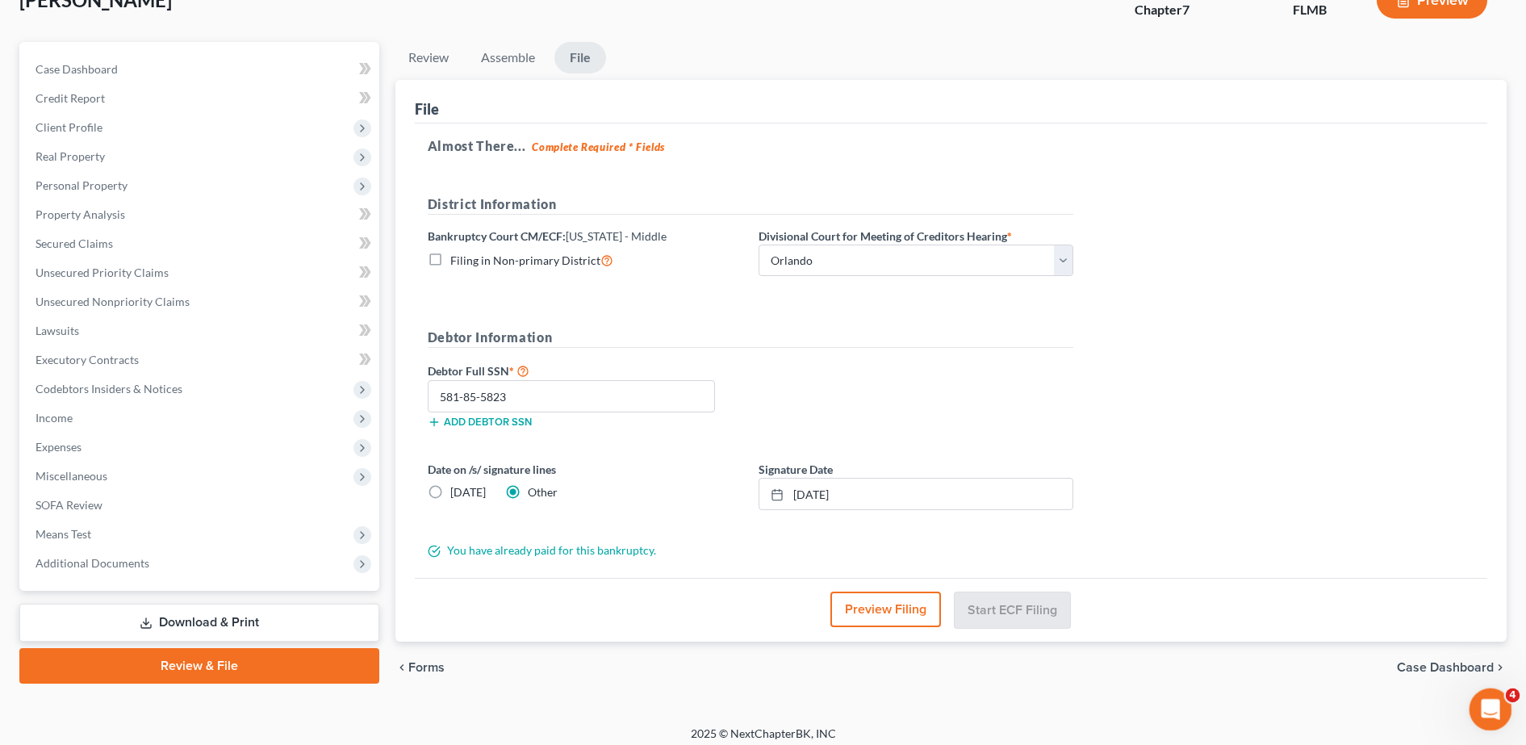
click at [1486, 699] on icon "Open Intercom Messenger" at bounding box center [1488, 707] width 27 height 27
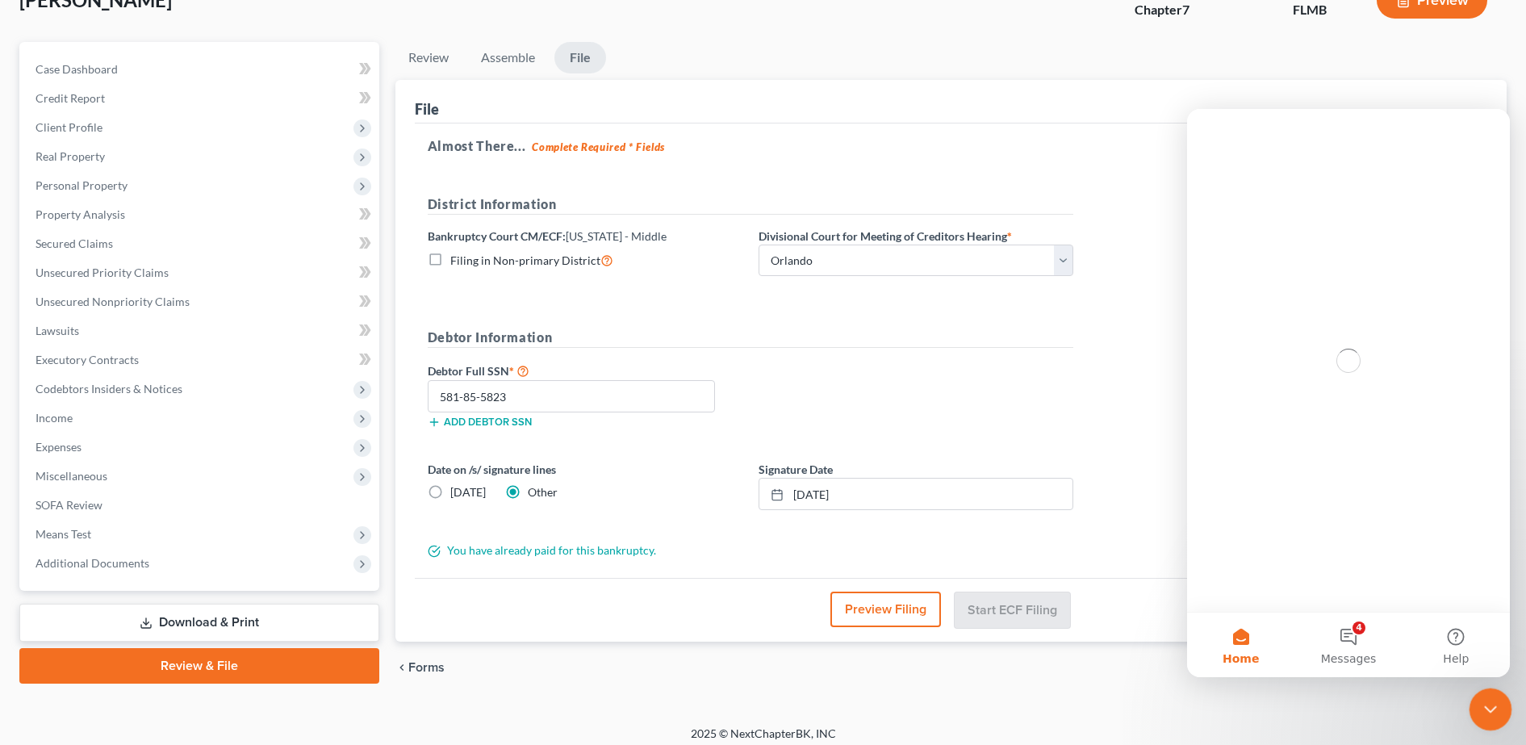
scroll to position [0, 0]
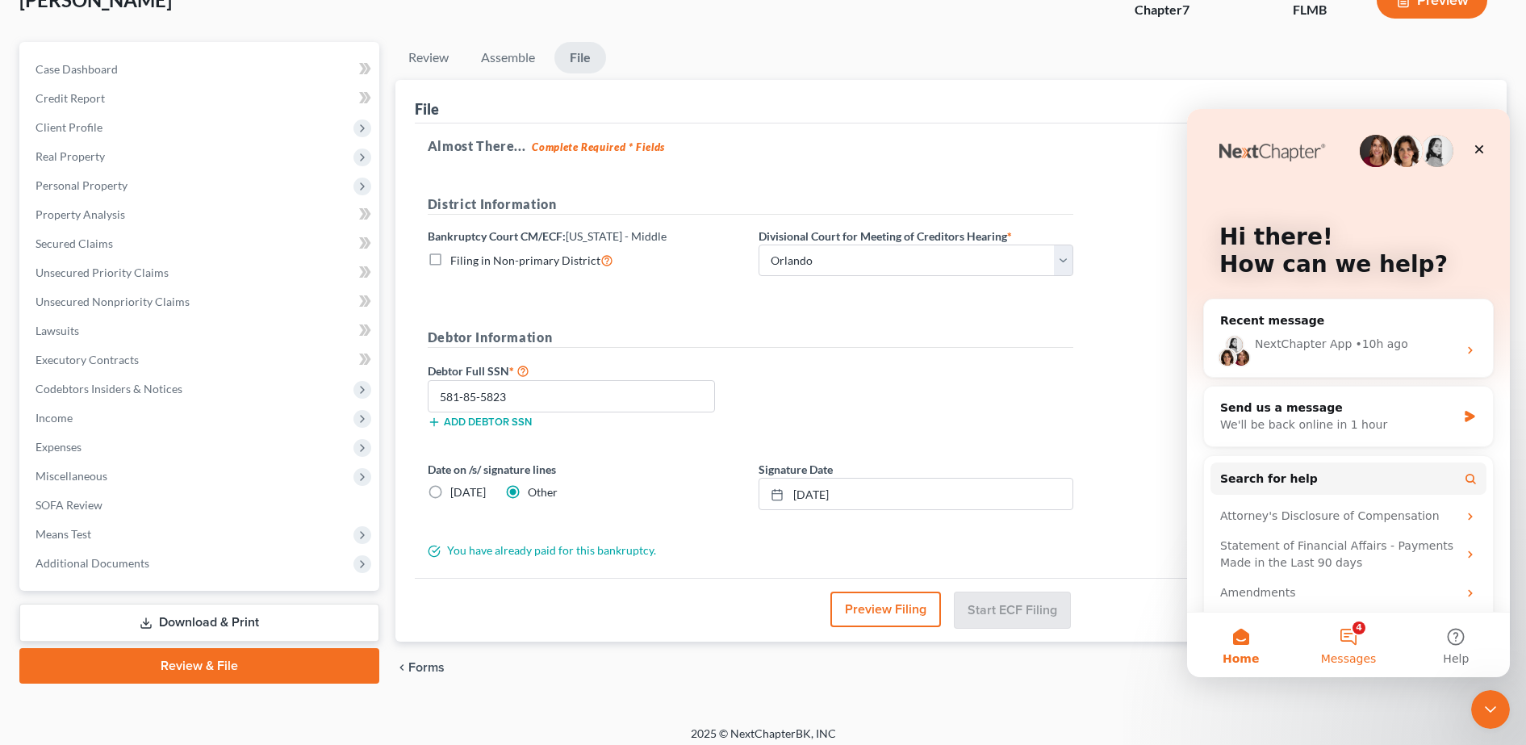
click at [1351, 662] on span "Messages" at bounding box center [1349, 658] width 56 height 11
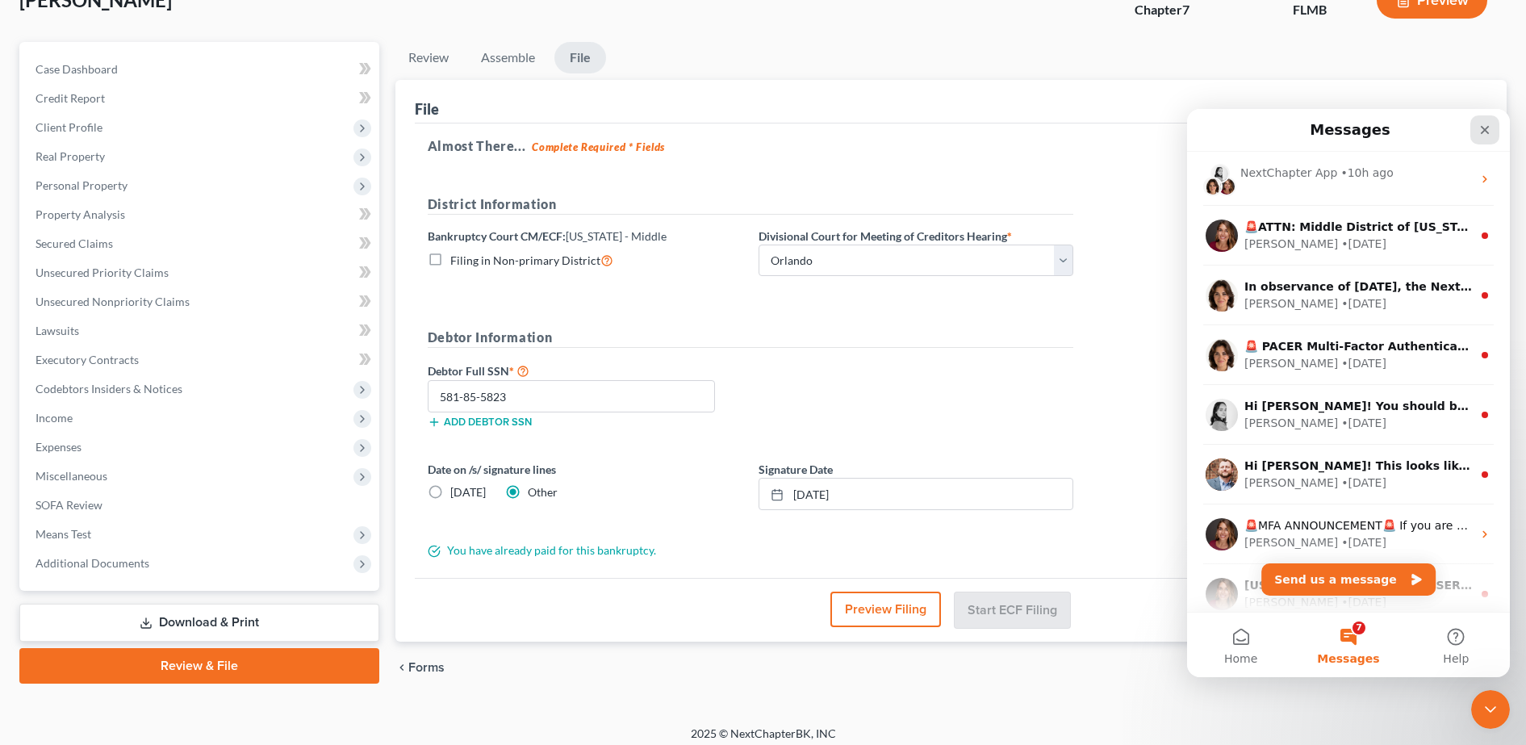
click at [1489, 132] on icon "Close" at bounding box center [1484, 129] width 13 height 13
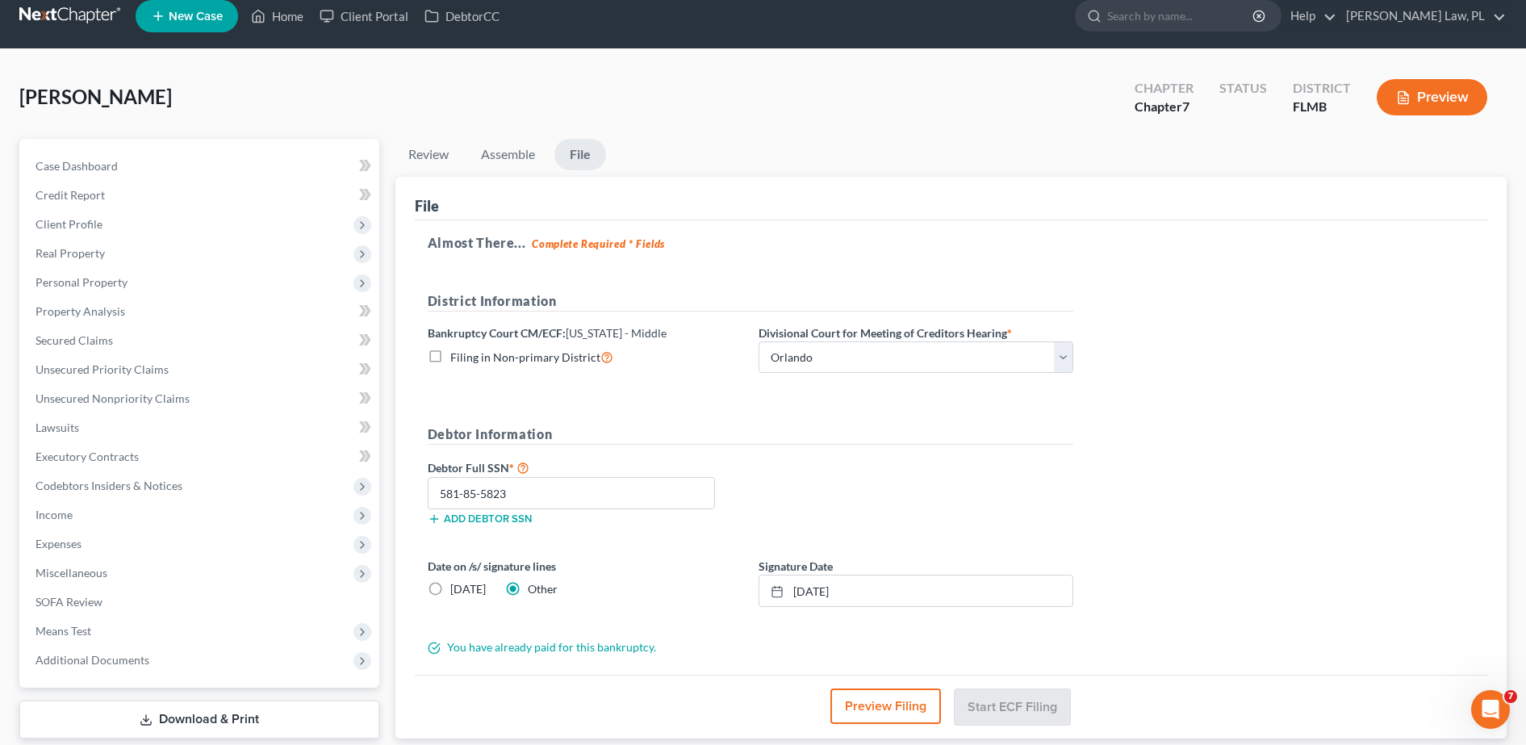
scroll to position [48, 0]
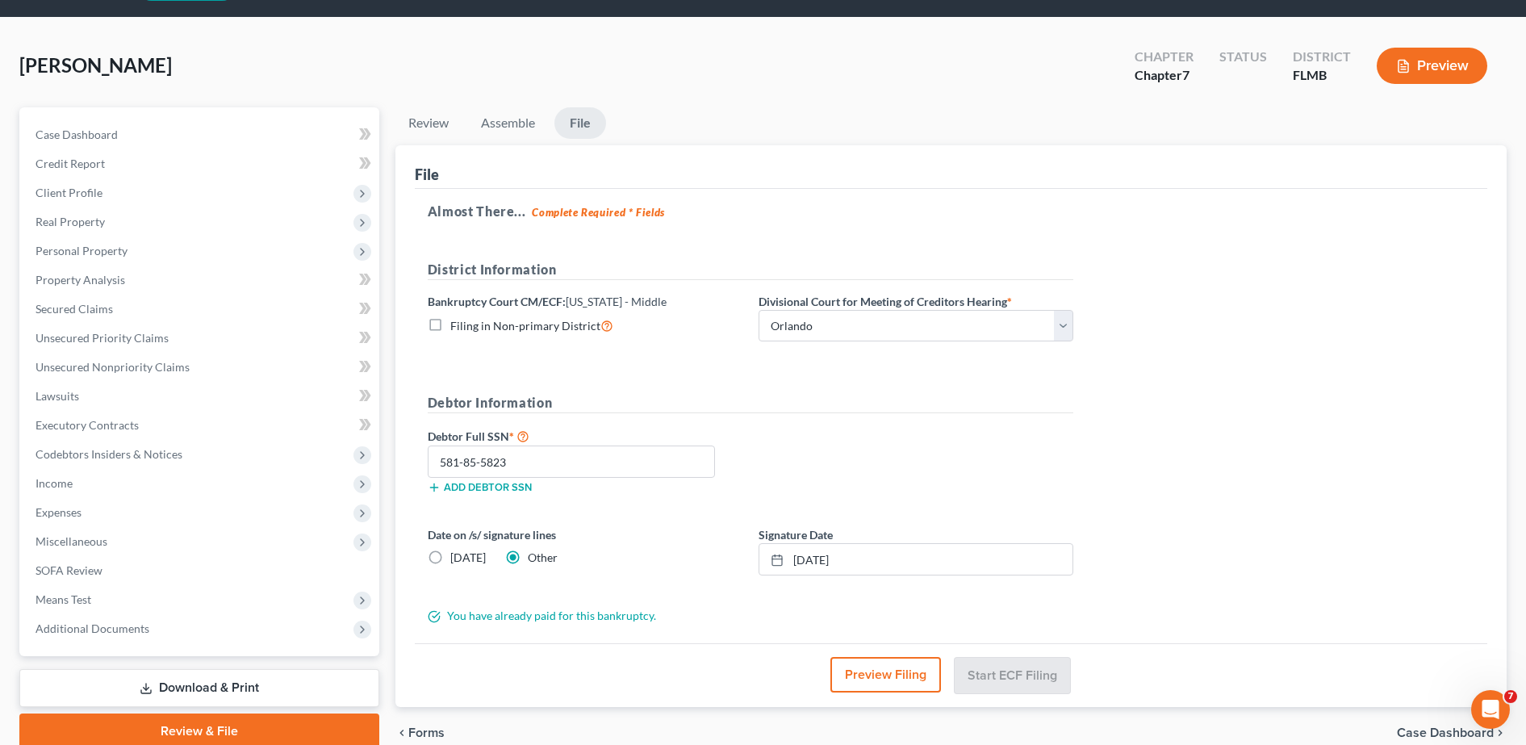
click at [819, 371] on form "District Information Bankruptcy Court CM/ECF: Florida - Middle Filing in Non-pr…" at bounding box center [750, 442] width 645 height 364
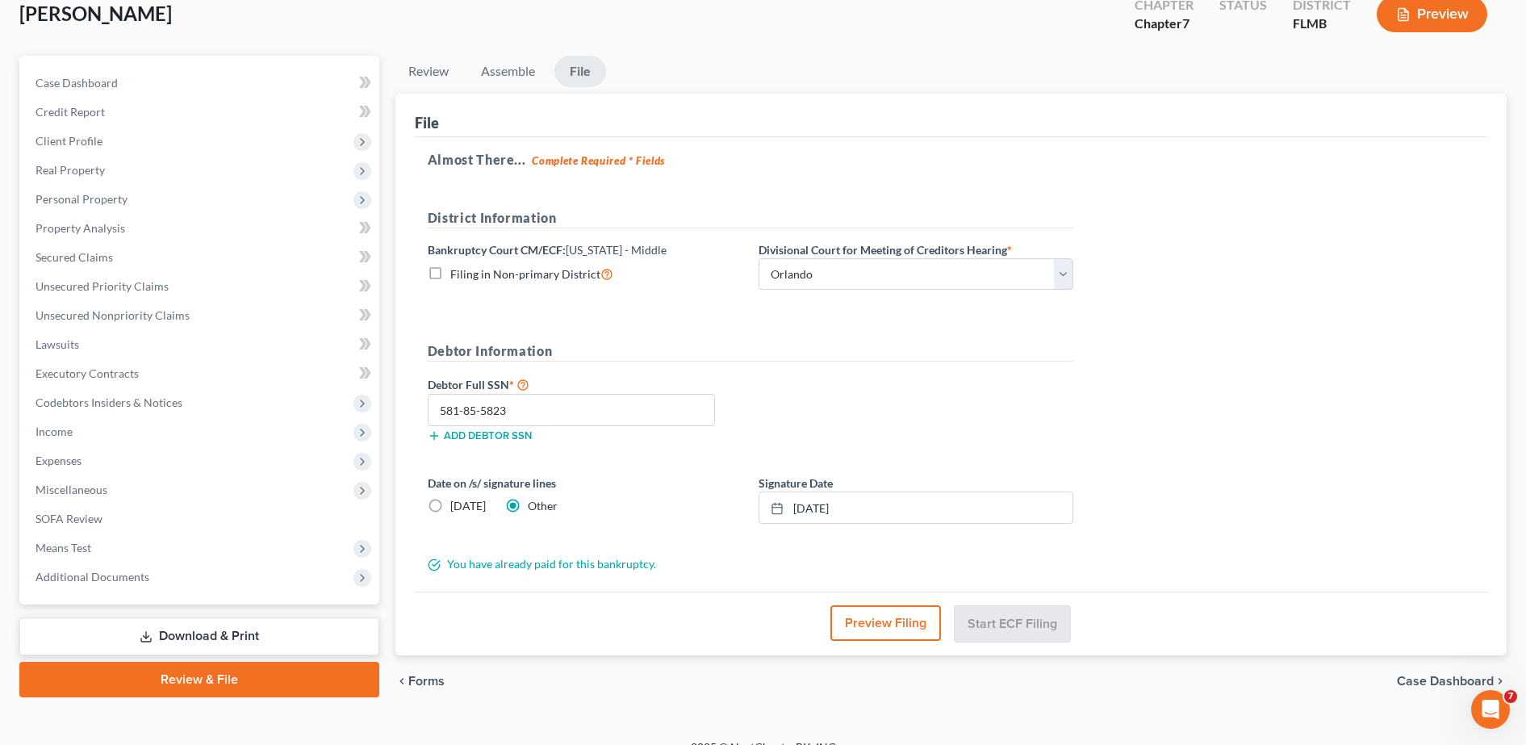
scroll to position [98, 0]
click at [905, 620] on button "Preview Filing" at bounding box center [885, 624] width 111 height 36
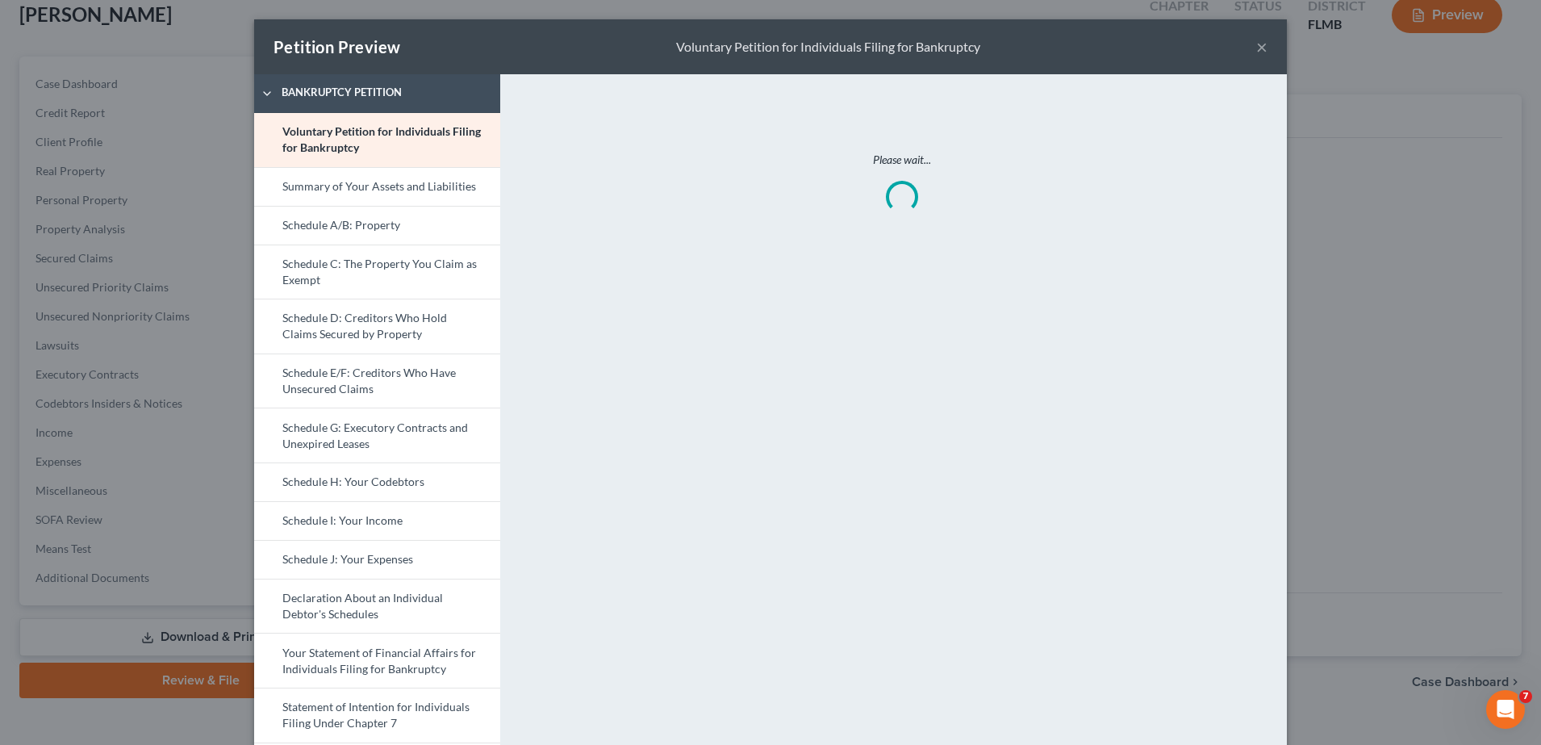
click at [1256, 46] on button "×" at bounding box center [1261, 46] width 11 height 19
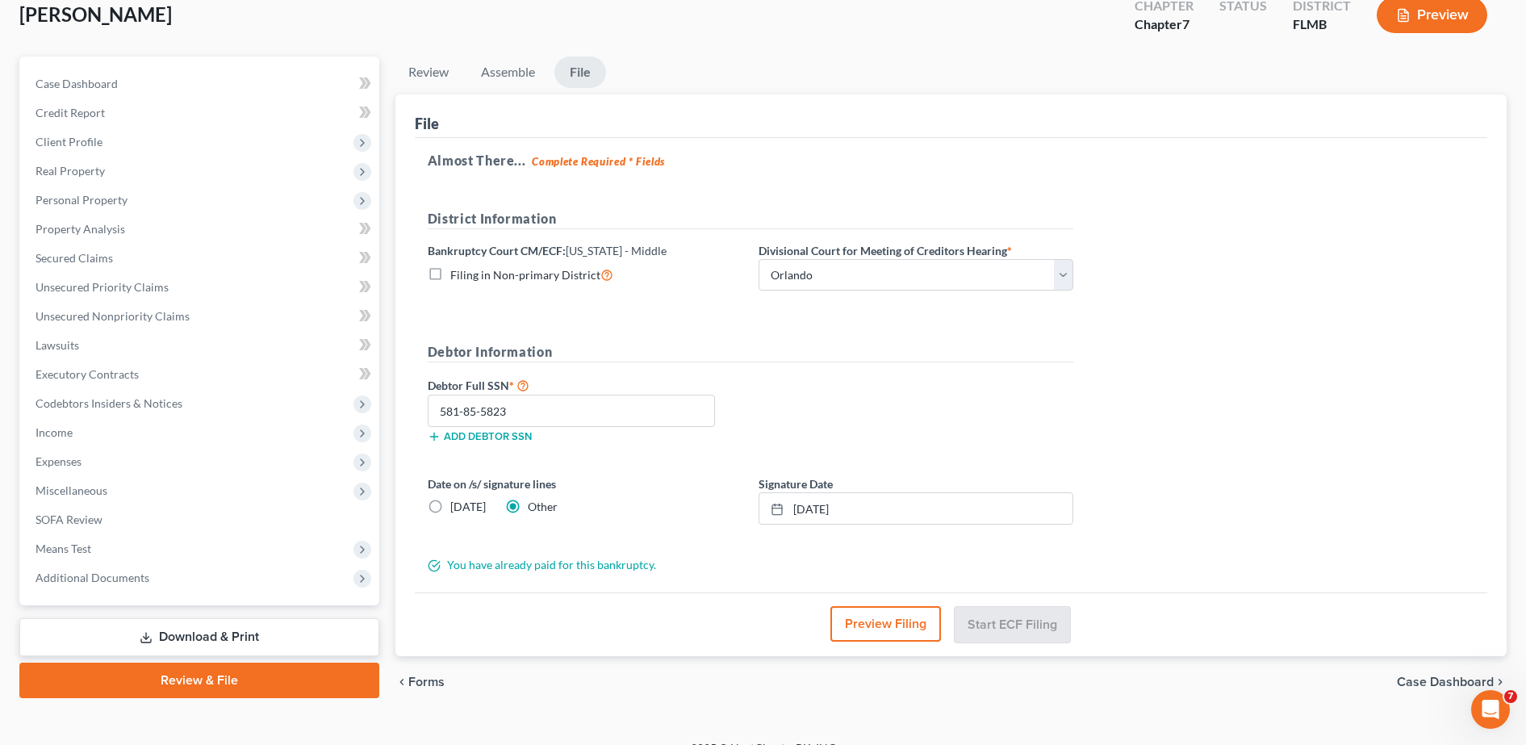
scroll to position [0, 0]
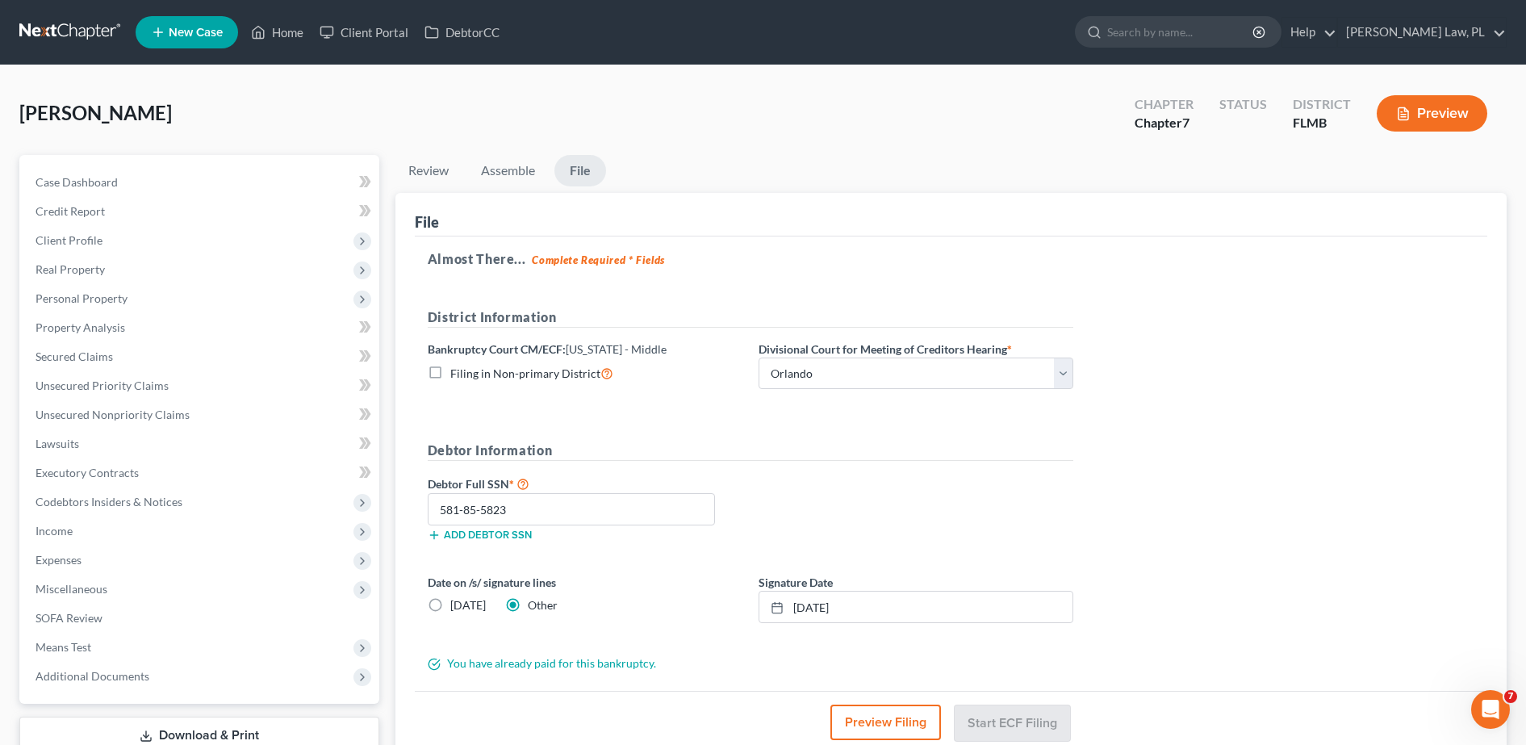
click at [631, 257] on strong "Complete Required * Fields" at bounding box center [598, 259] width 133 height 13
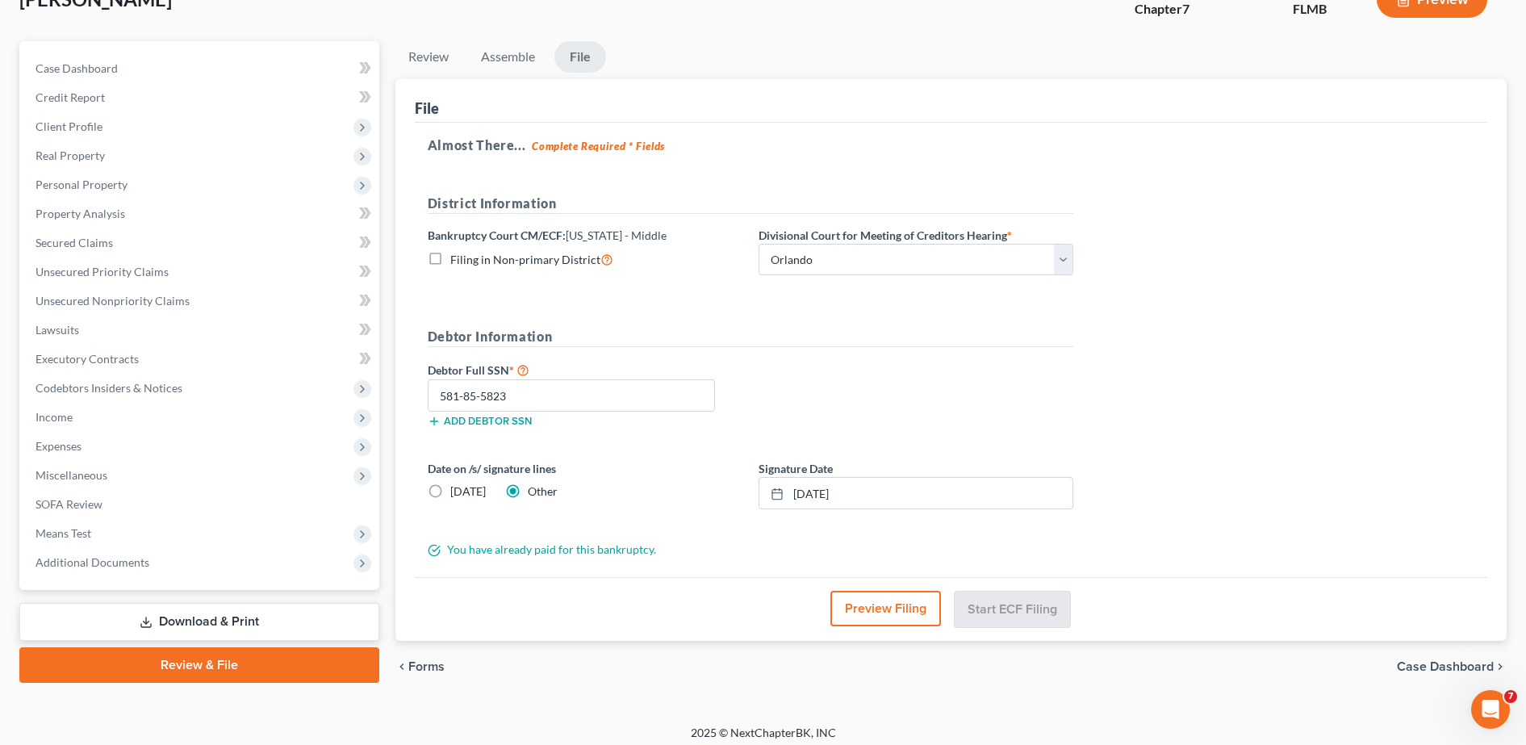
scroll to position [123, 0]
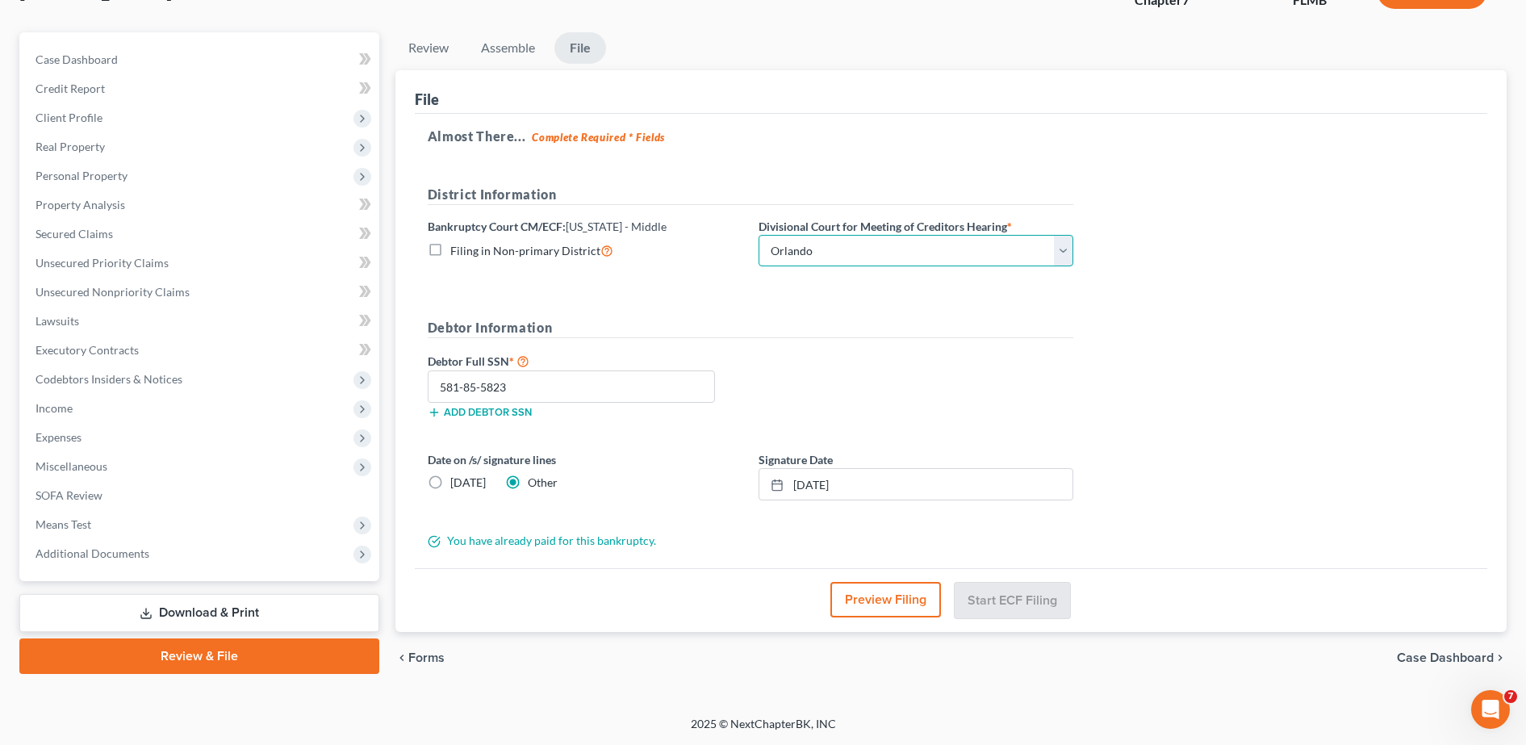
click at [767, 249] on select "Choose Division Fort Myers Jacksonville Orlando Tampa" at bounding box center [915, 251] width 315 height 32
click at [758, 235] on select "Choose Division Fort Myers Jacksonville Orlando Tampa" at bounding box center [915, 251] width 315 height 32
click at [687, 383] on input "581-85-5823" at bounding box center [571, 386] width 287 height 32
click at [800, 371] on div "Debtor Full SSN * 581-85-5823 Add debtor SSN" at bounding box center [751, 391] width 662 height 81
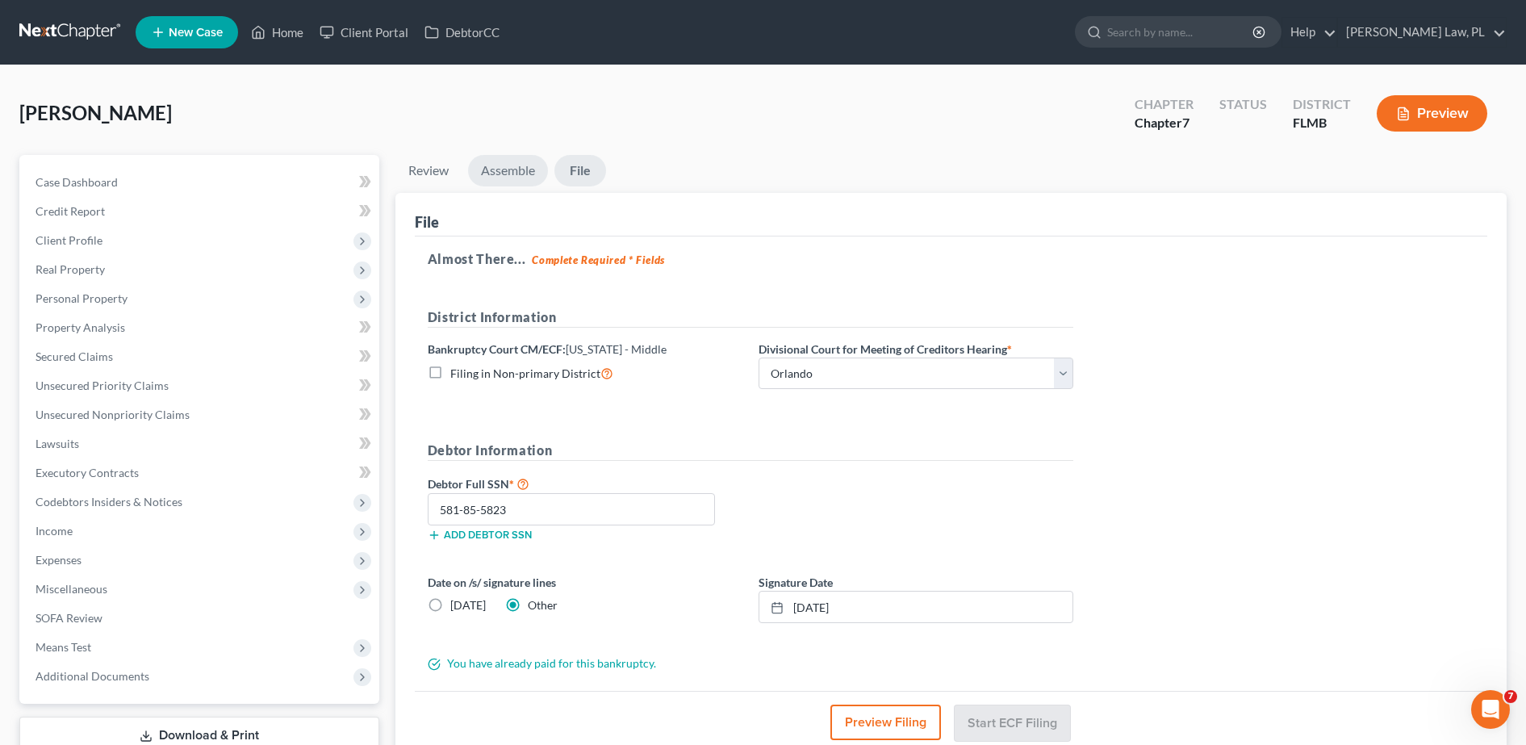
click at [513, 162] on link "Assemble" at bounding box center [508, 170] width 80 height 31
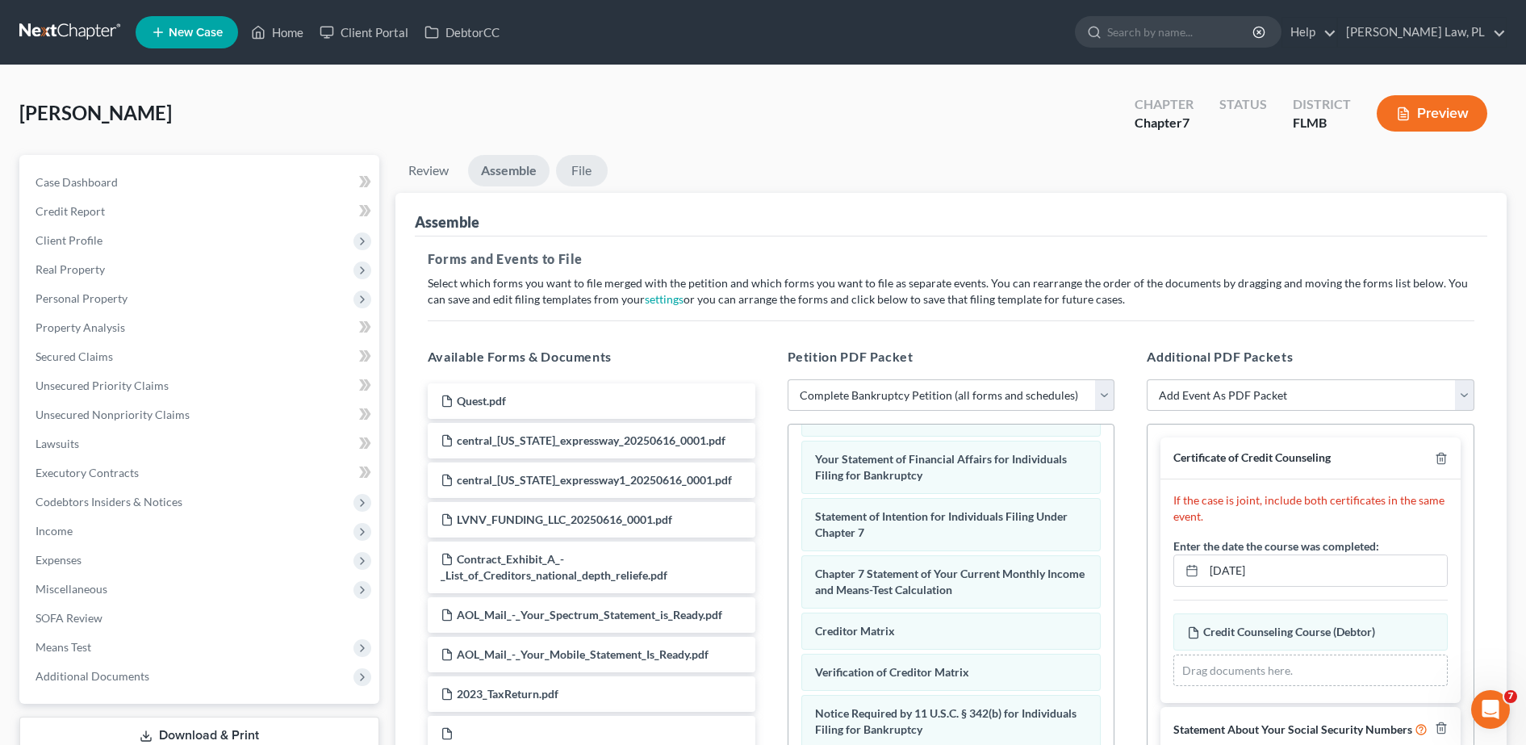
click at [583, 183] on link "File" at bounding box center [582, 170] width 52 height 31
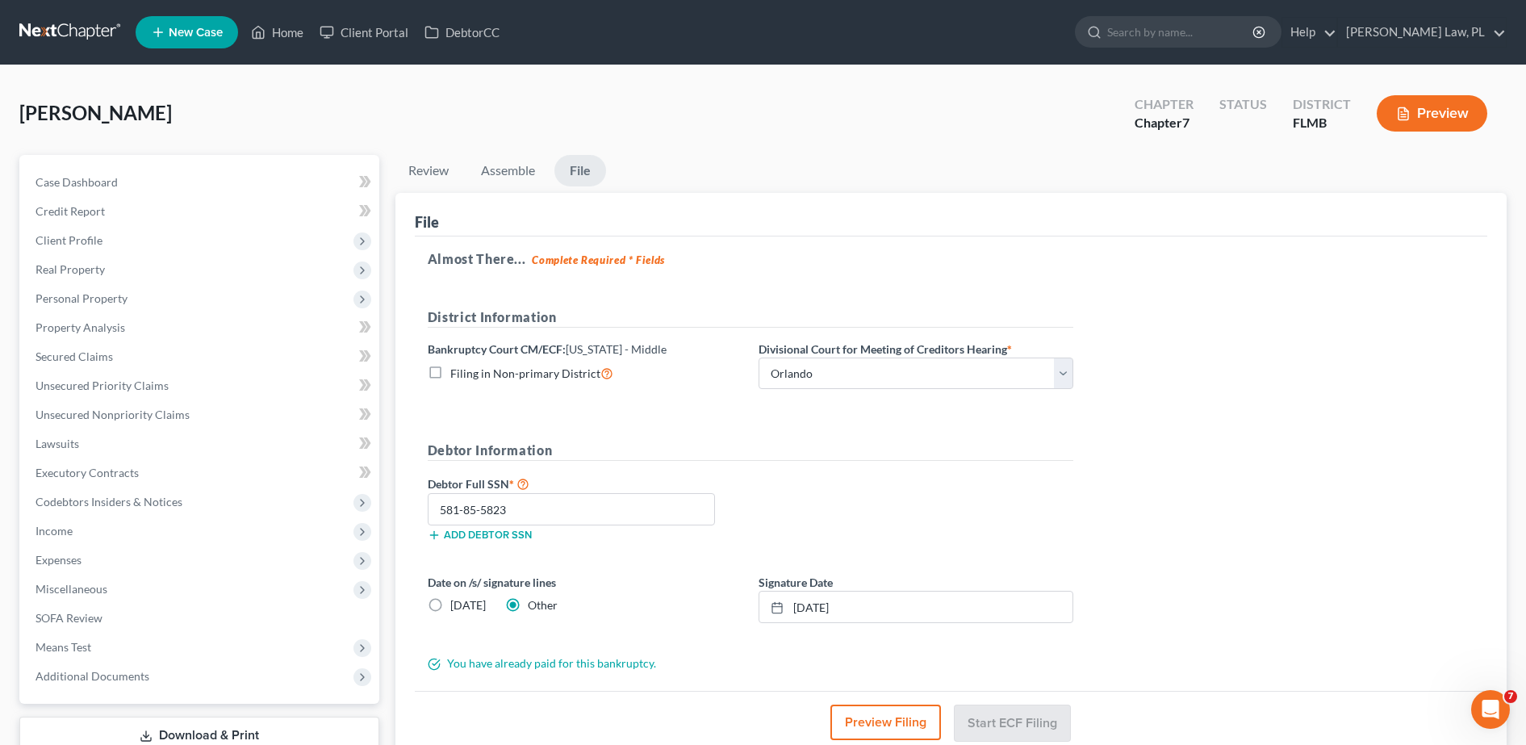
scroll to position [123, 0]
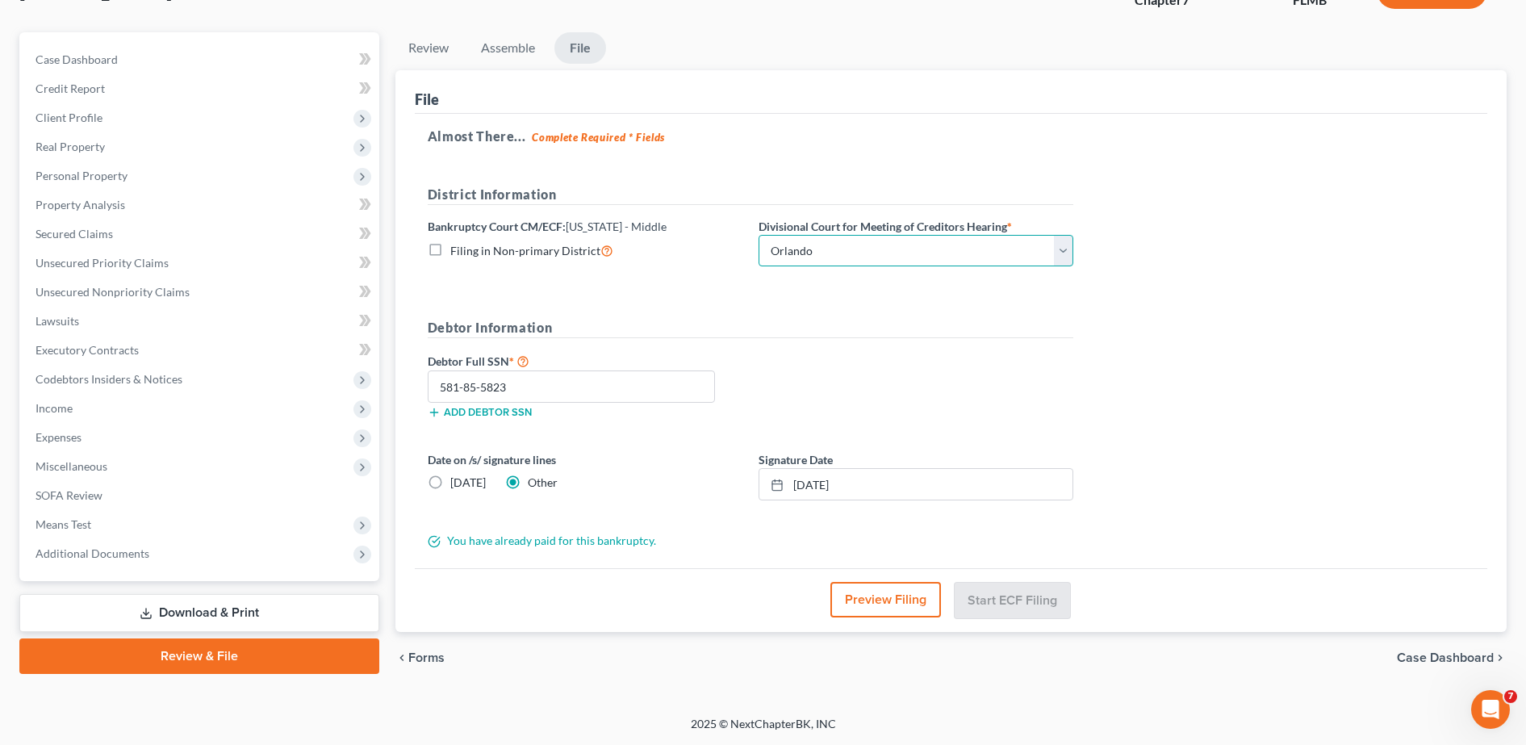
click at [919, 258] on select "Choose Division Fort Myers Jacksonville Orlando Tampa" at bounding box center [915, 251] width 315 height 32
click at [758, 235] on select "Choose Division Fort Myers Jacksonville Orlando Tampa" at bounding box center [915, 251] width 315 height 32
click at [888, 251] on select "Choose Division Fort Myers Jacksonville Orlando Tampa" at bounding box center [915, 251] width 315 height 32
select select "2"
click at [758, 235] on select "Choose Division Fort Myers Jacksonville Orlando Tampa" at bounding box center [915, 251] width 315 height 32
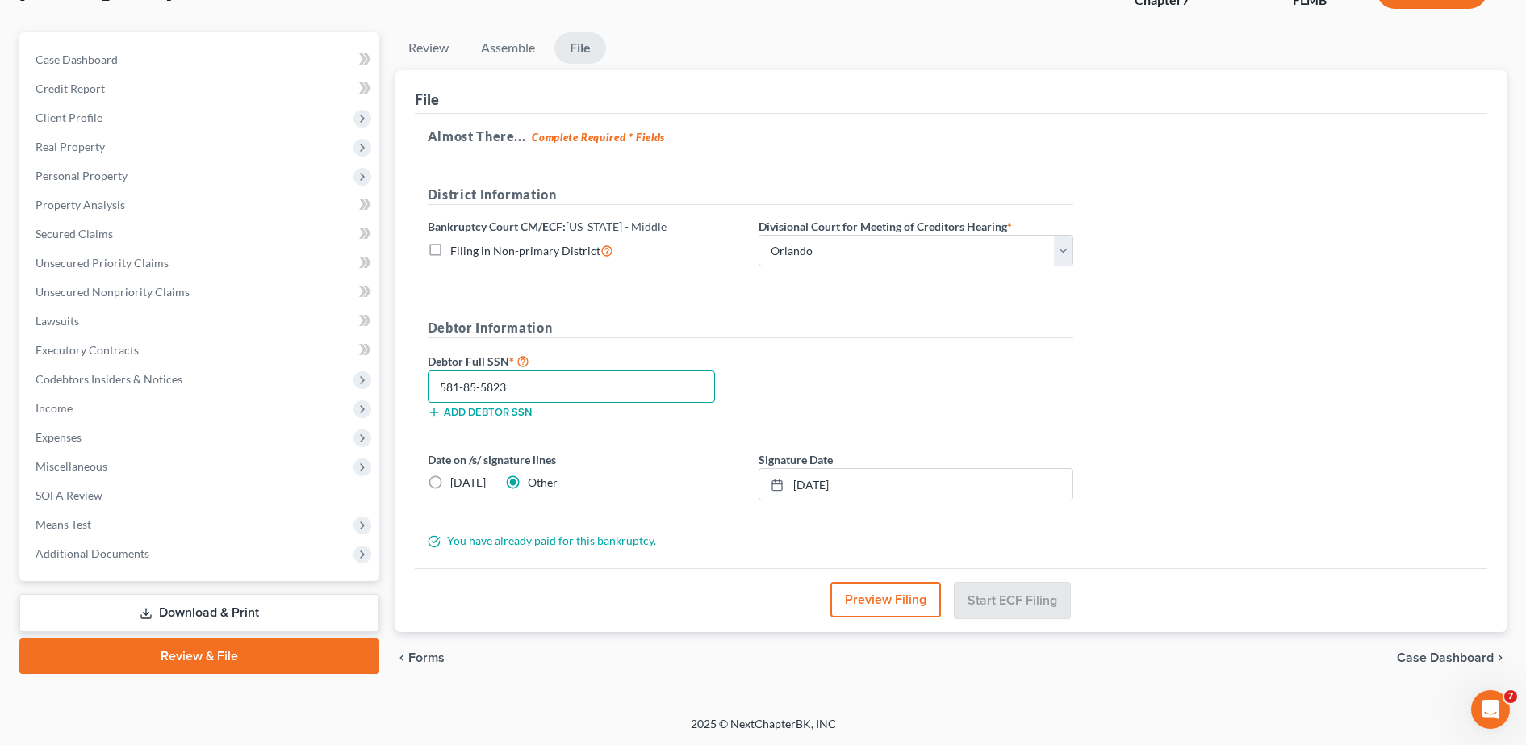
click at [622, 386] on input "581-85-5823" at bounding box center [571, 386] width 287 height 32
click at [634, 418] on div "Add debtor SSN" at bounding box center [585, 411] width 331 height 16
click at [195, 606] on link "Download & Print" at bounding box center [199, 613] width 360 height 38
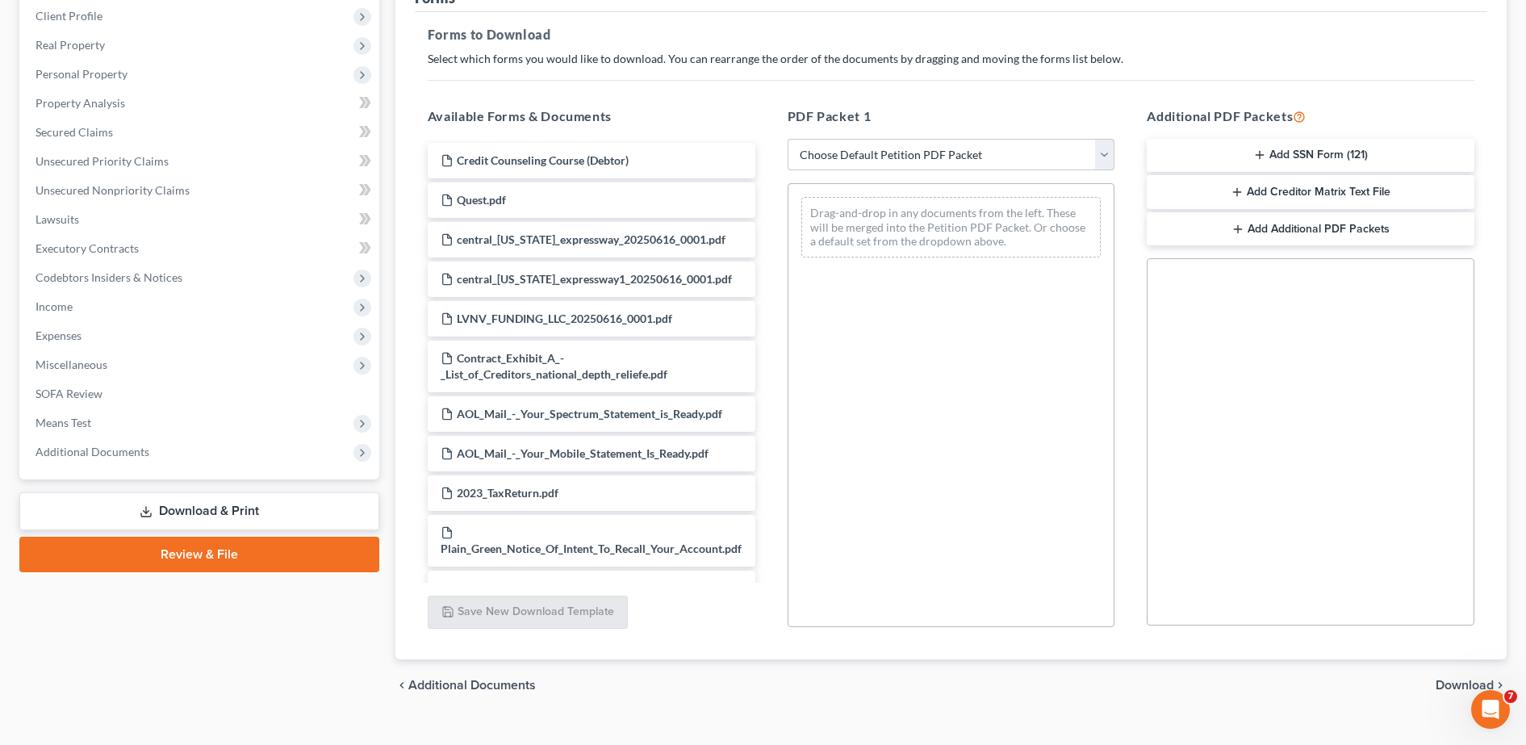
click at [205, 557] on link "Review & File" at bounding box center [199, 555] width 360 height 36
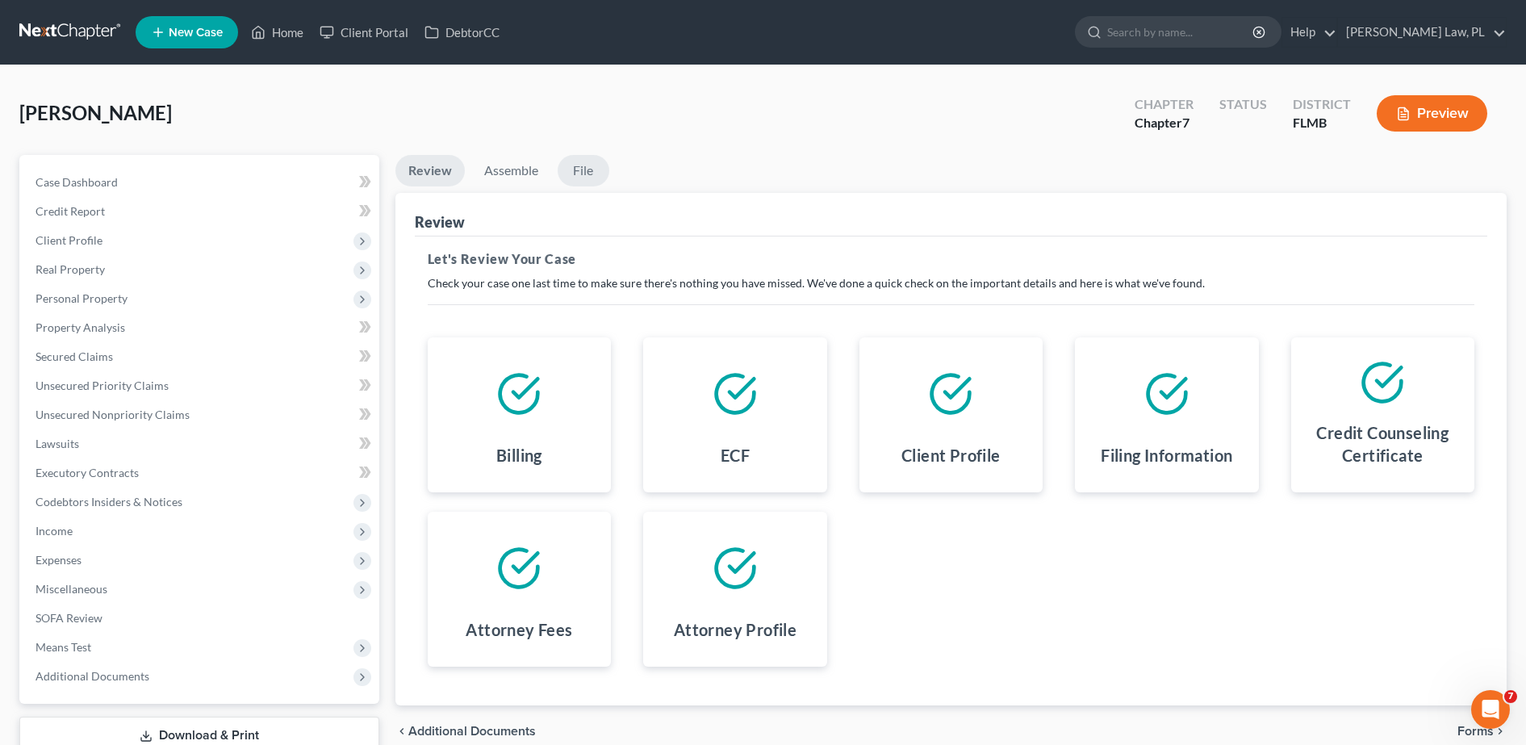
click at [583, 167] on link "File" at bounding box center [584, 170] width 52 height 31
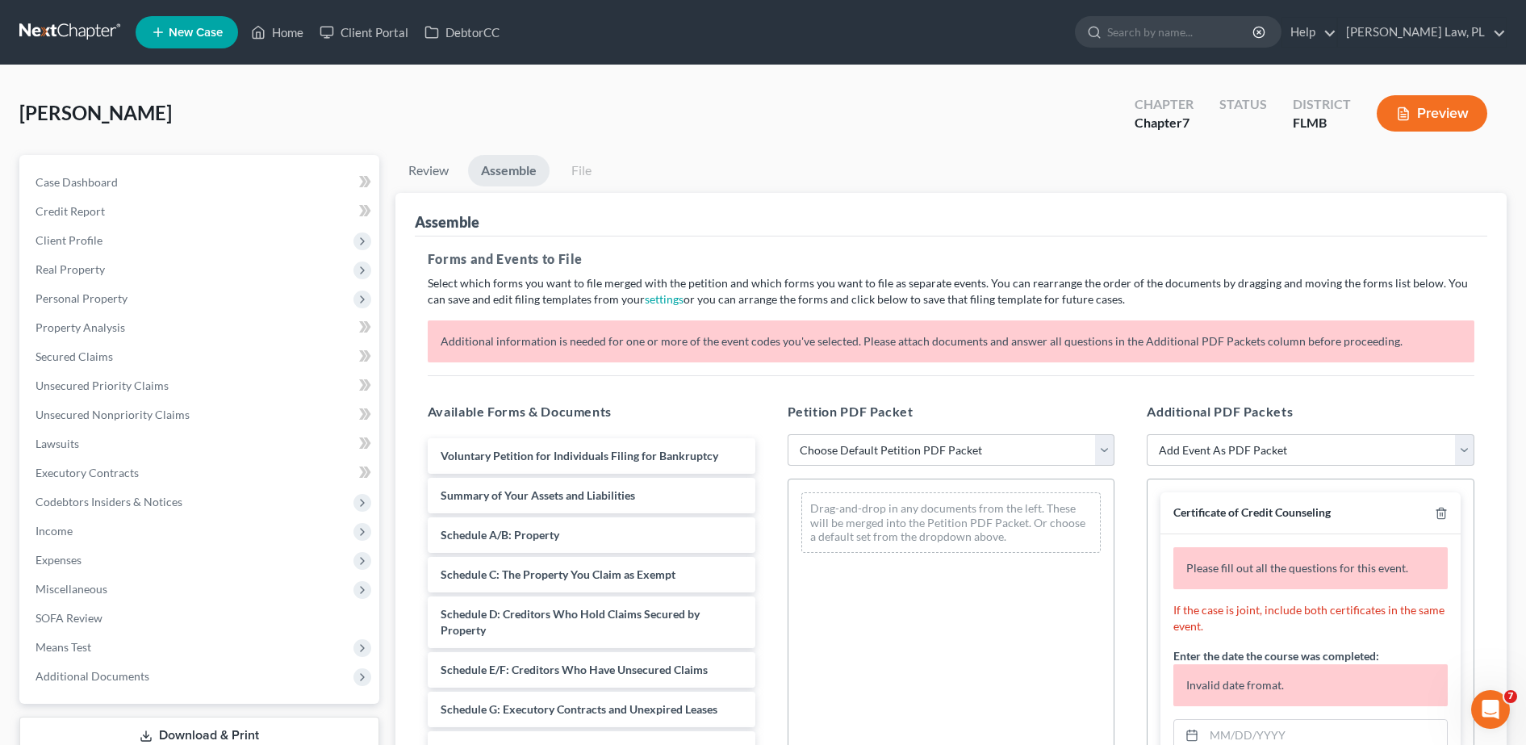
scroll to position [323, 0]
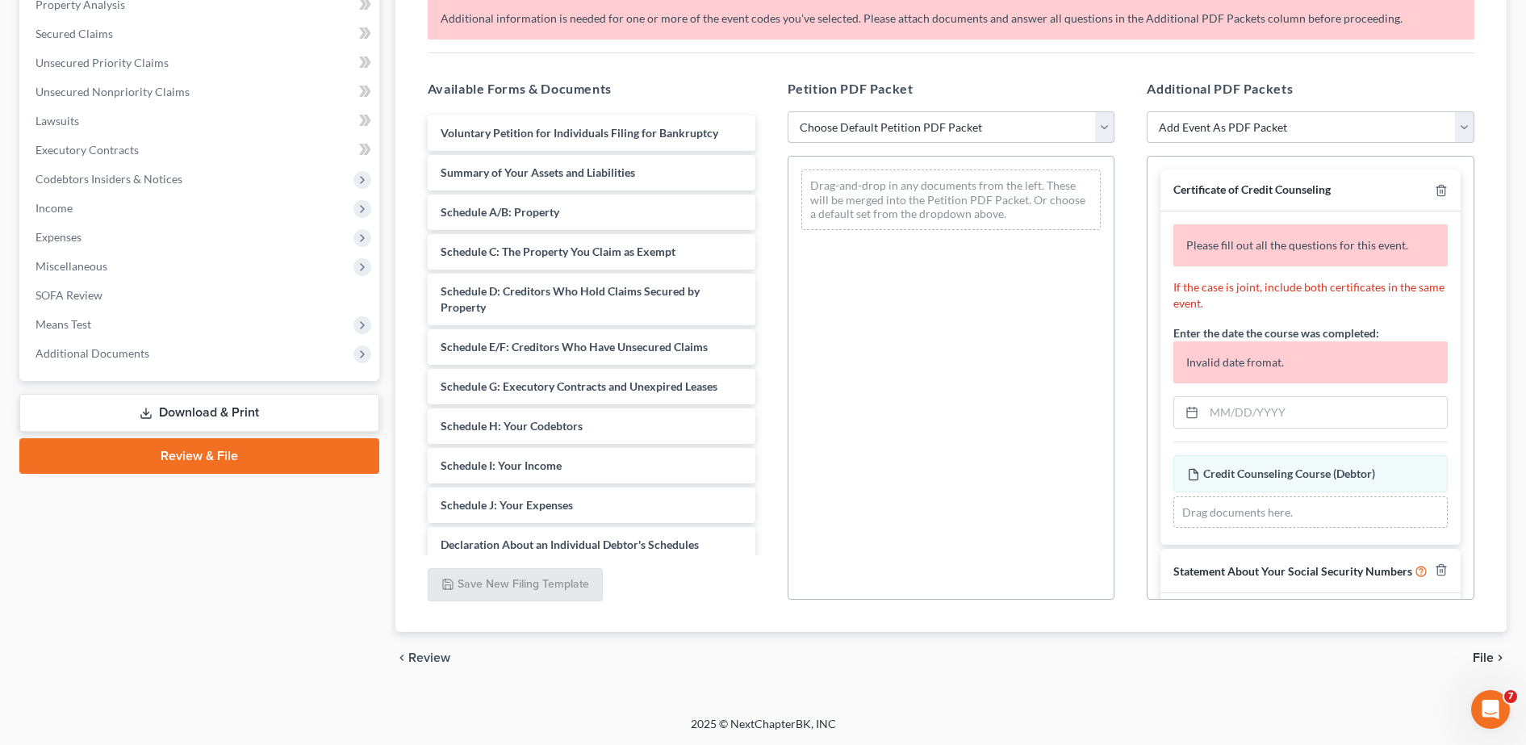
click at [989, 112] on select "Choose Default Petition PDF Packet Complete Bankruptcy Petition (all forms and …" at bounding box center [951, 127] width 328 height 32
select select "0"
click at [787, 111] on select "Choose Default Petition PDF Packet Complete Bankruptcy Petition (all forms and …" at bounding box center [951, 127] width 328 height 32
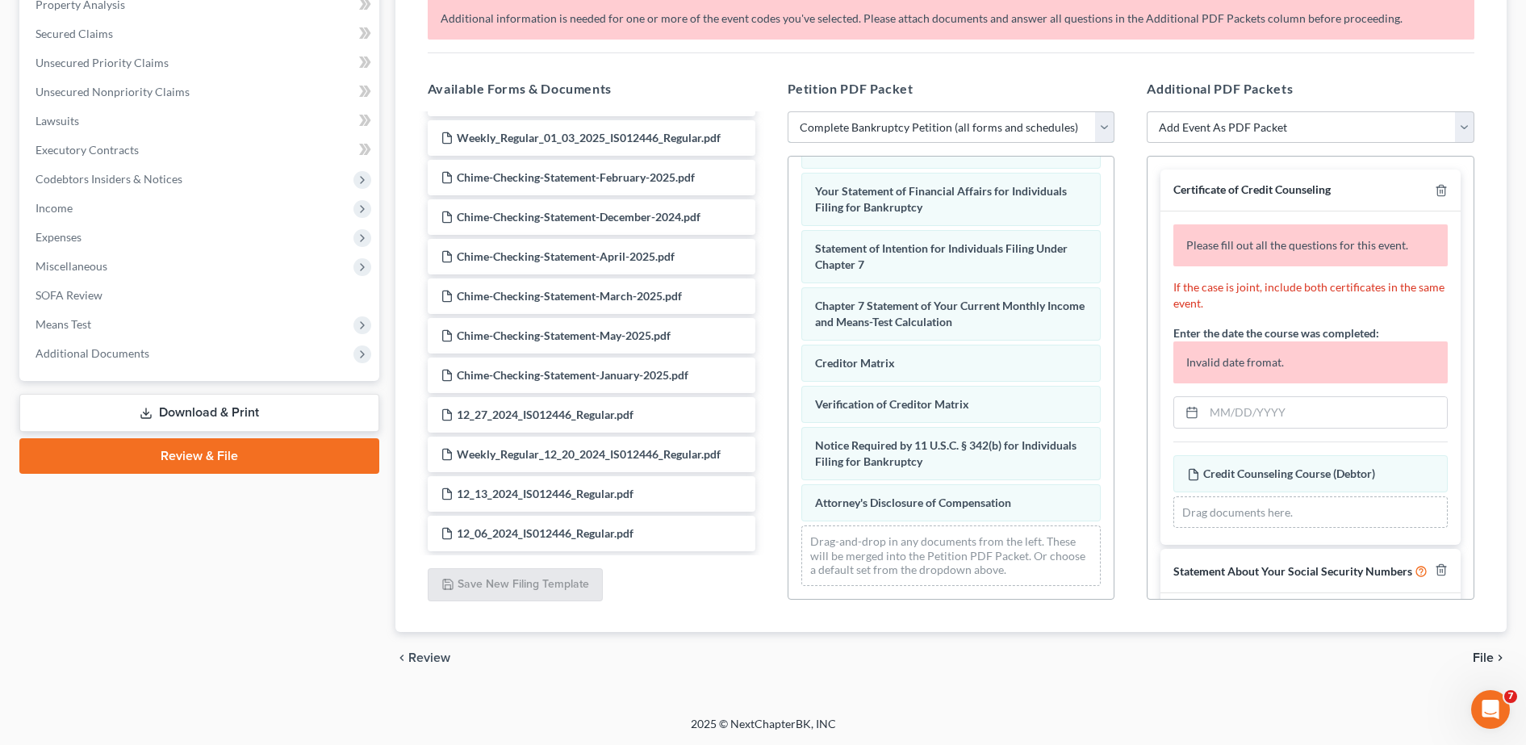
scroll to position [86, 0]
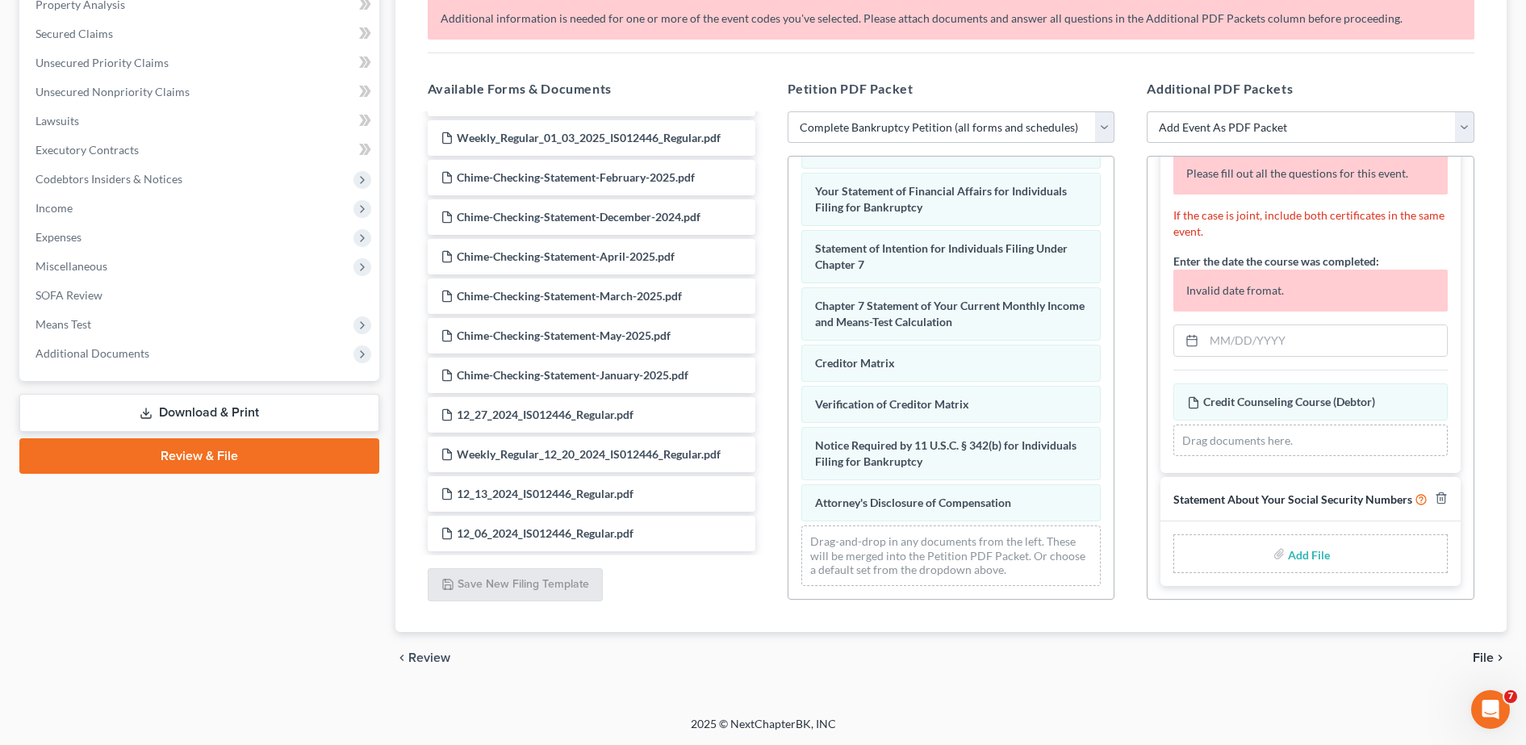
click at [1321, 560] on label "Add File" at bounding box center [1310, 555] width 45 height 29
click at [1175, 87] on h5 "Additional PDF Packets" at bounding box center [1310, 88] width 328 height 19
click at [1302, 549] on input "file" at bounding box center [1307, 553] width 39 height 29
type input "C:\fakepath\SSN.pdf"
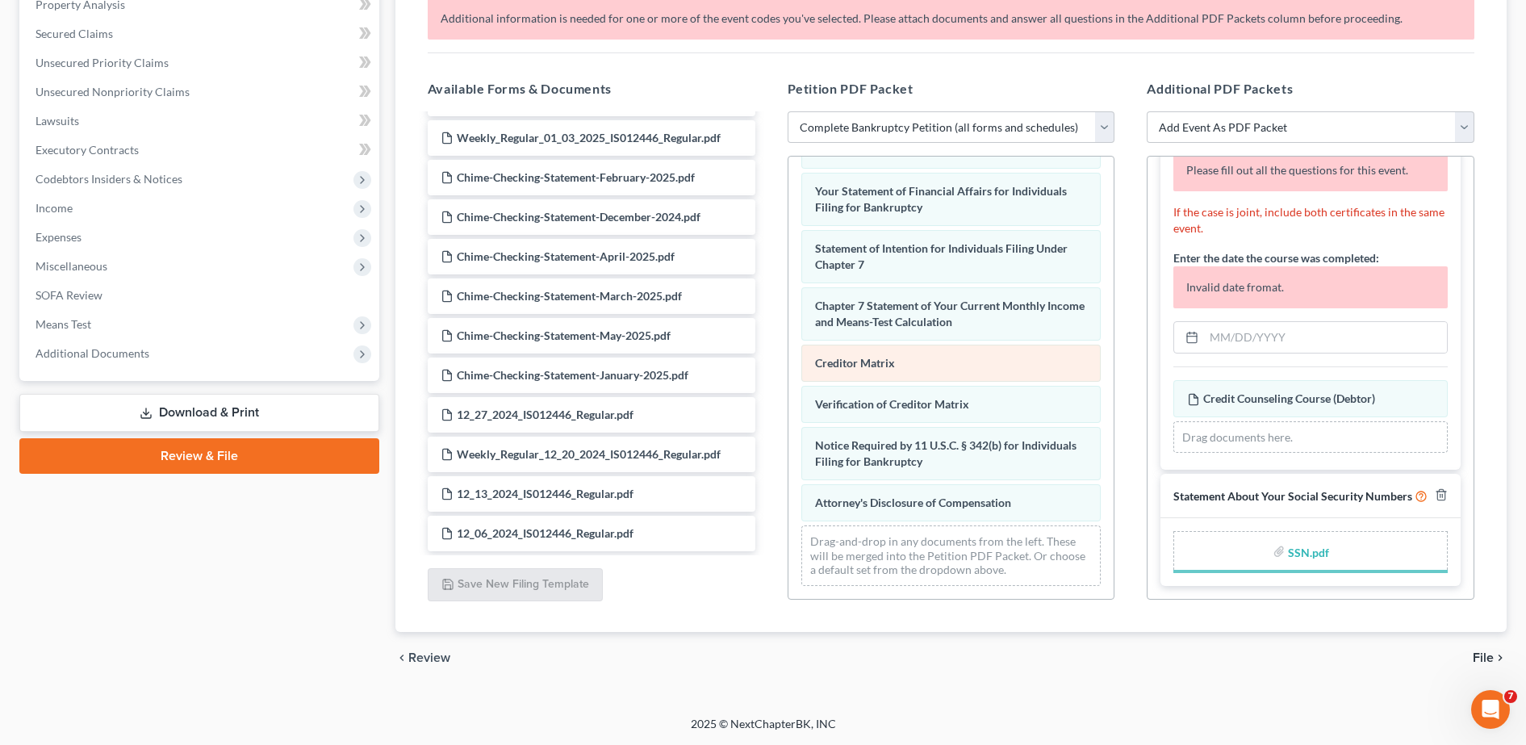
scroll to position [64, 0]
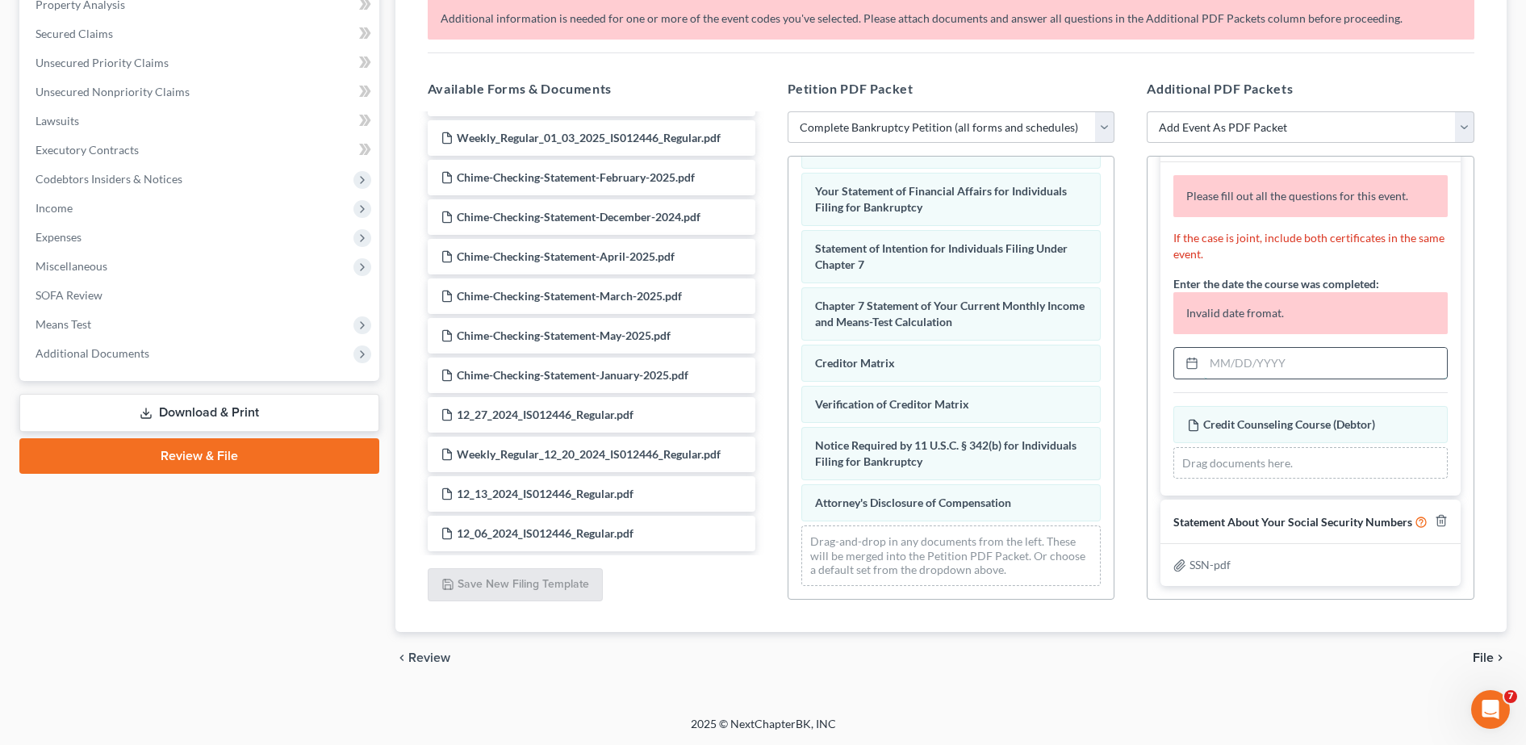
click at [1234, 358] on input "text" at bounding box center [1325, 363] width 243 height 31
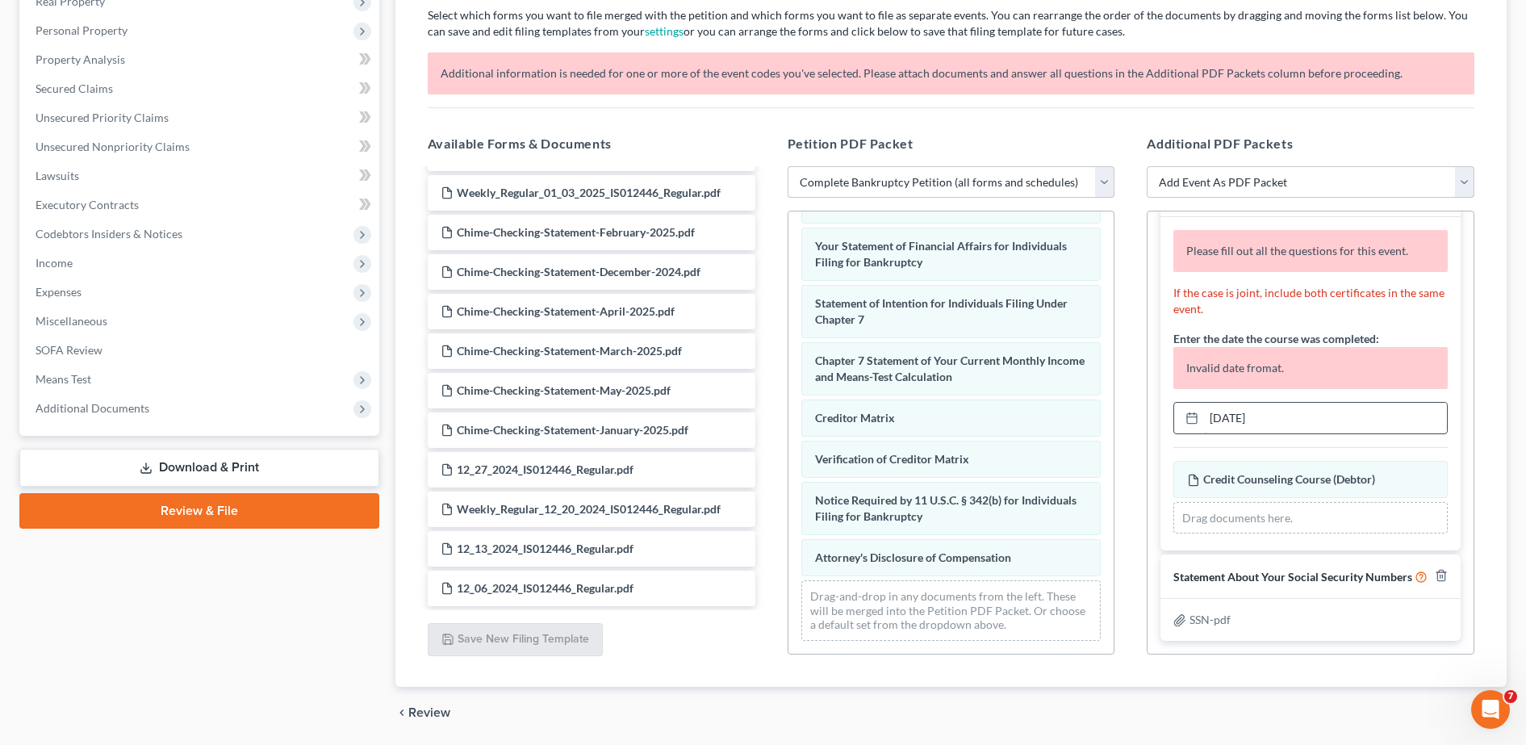
scroll to position [0, 0]
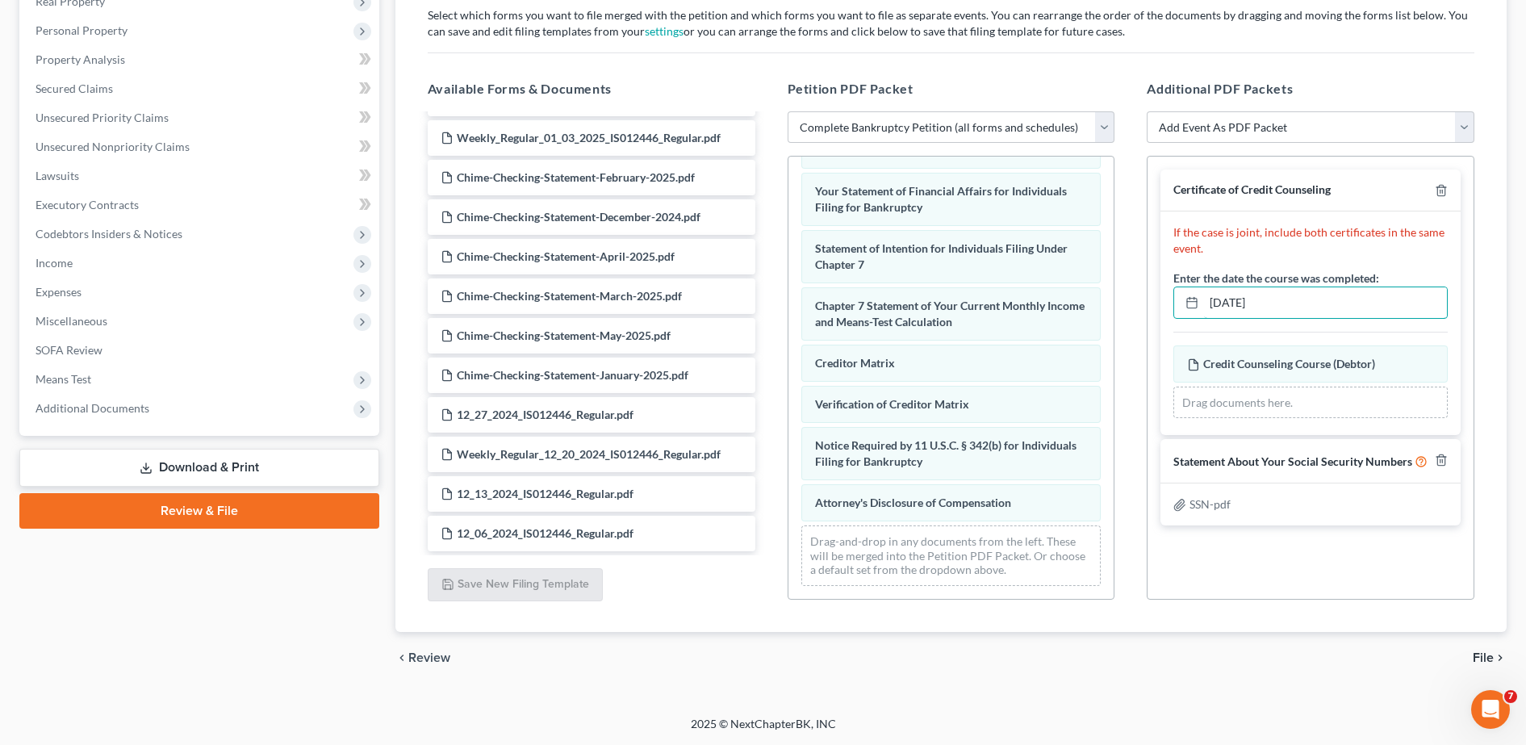
type input "[DATE]"
click at [1490, 656] on span "File" at bounding box center [1482, 657] width 21 height 13
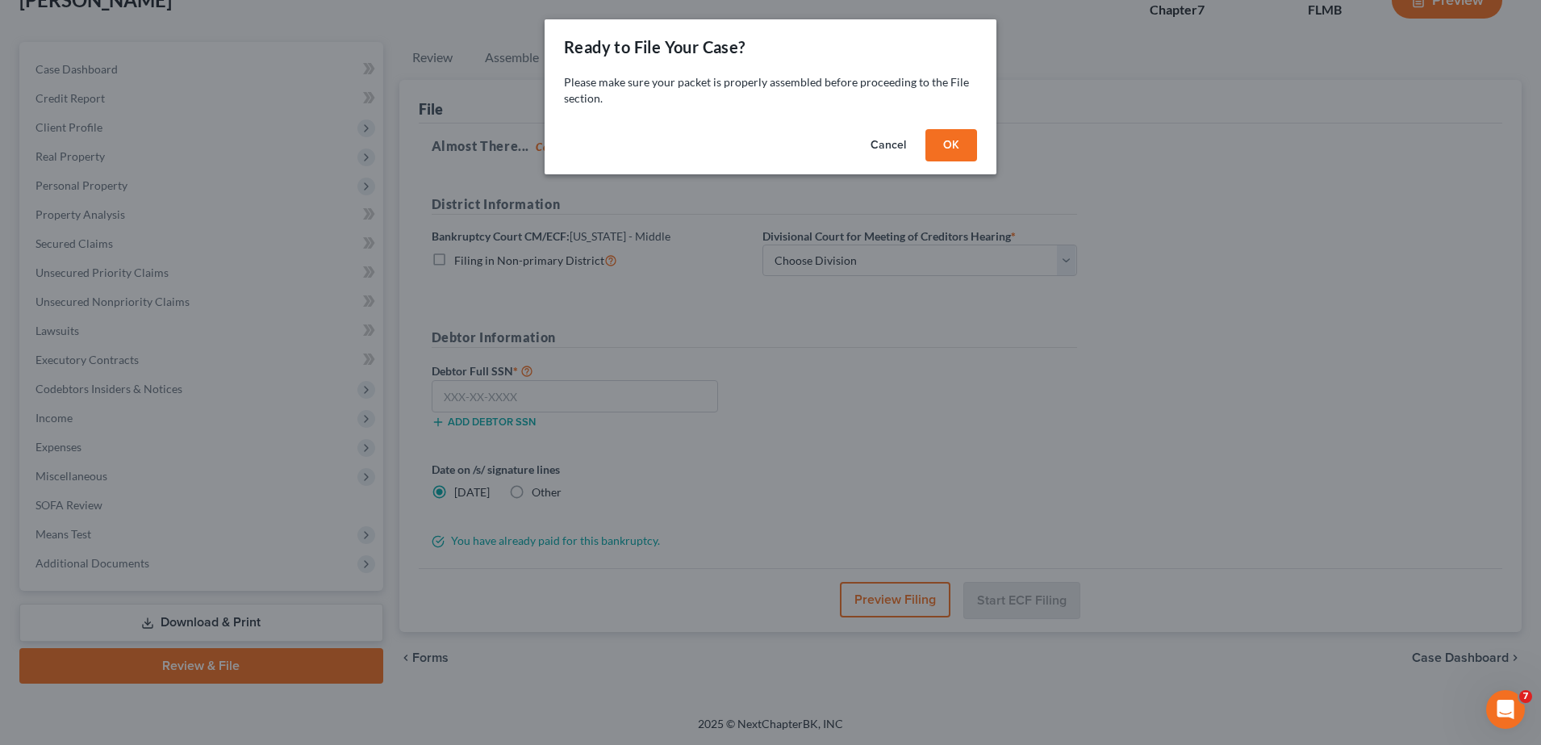
click at [951, 144] on button "OK" at bounding box center [951, 145] width 52 height 32
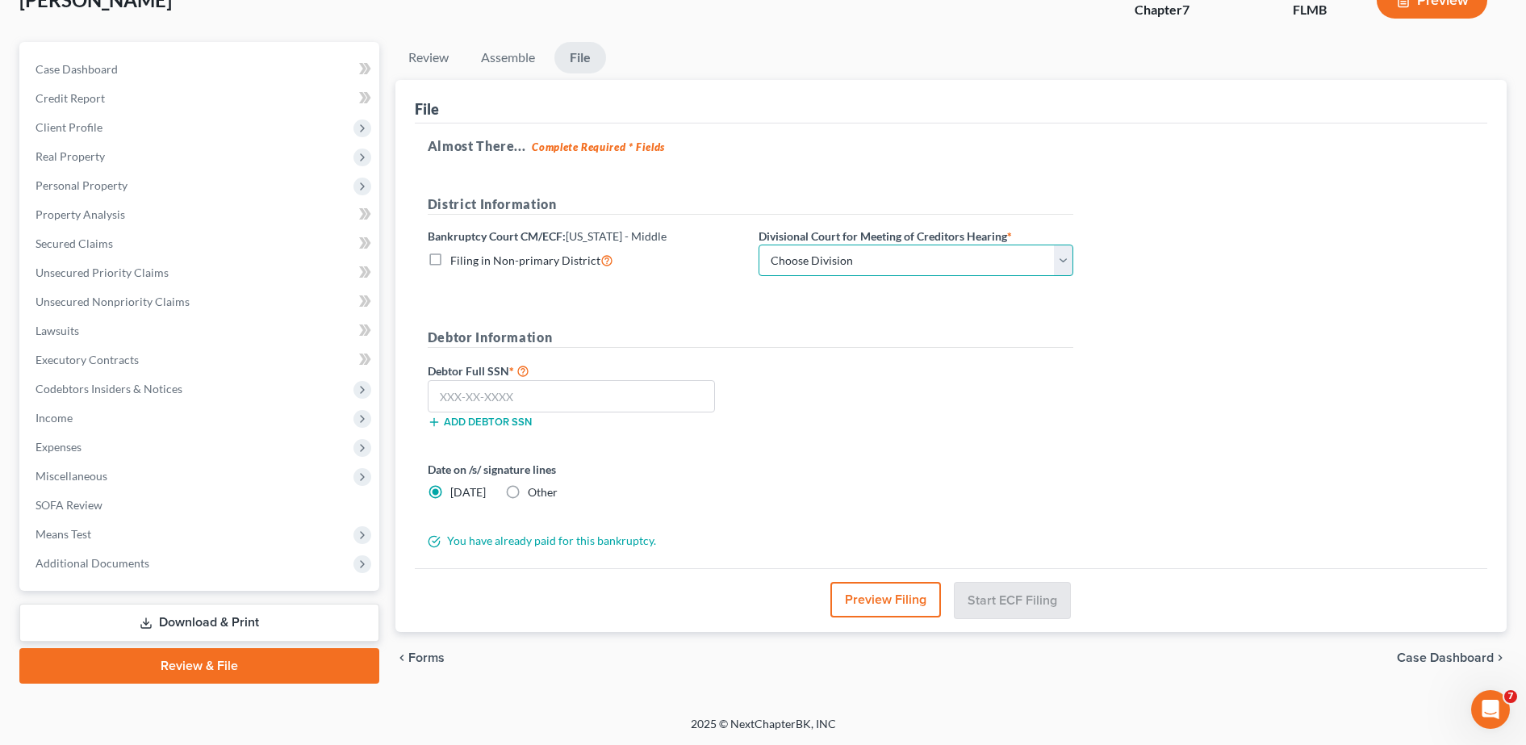
click at [928, 254] on select "Choose Division Fort Myers Jacksonville Orlando Tampa" at bounding box center [915, 260] width 315 height 32
select select "2"
click at [758, 244] on select "Choose Division Fort Myers Jacksonville Orlando Tampa" at bounding box center [915, 260] width 315 height 32
click at [606, 400] on input "text" at bounding box center [571, 396] width 287 height 32
paste input "581-85-5823"
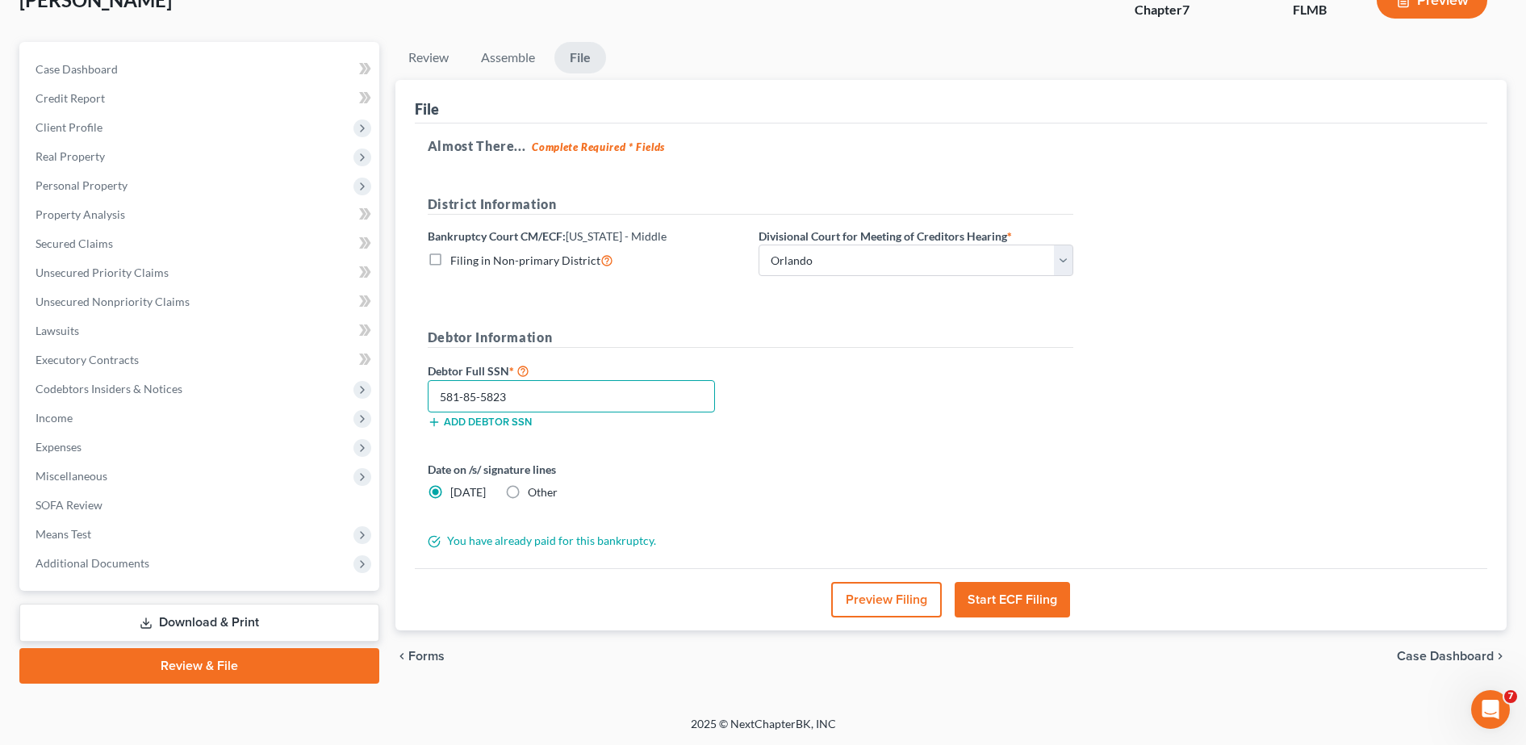
type input "581-85-5823"
click at [155, 615] on link "Download & Print" at bounding box center [199, 623] width 360 height 38
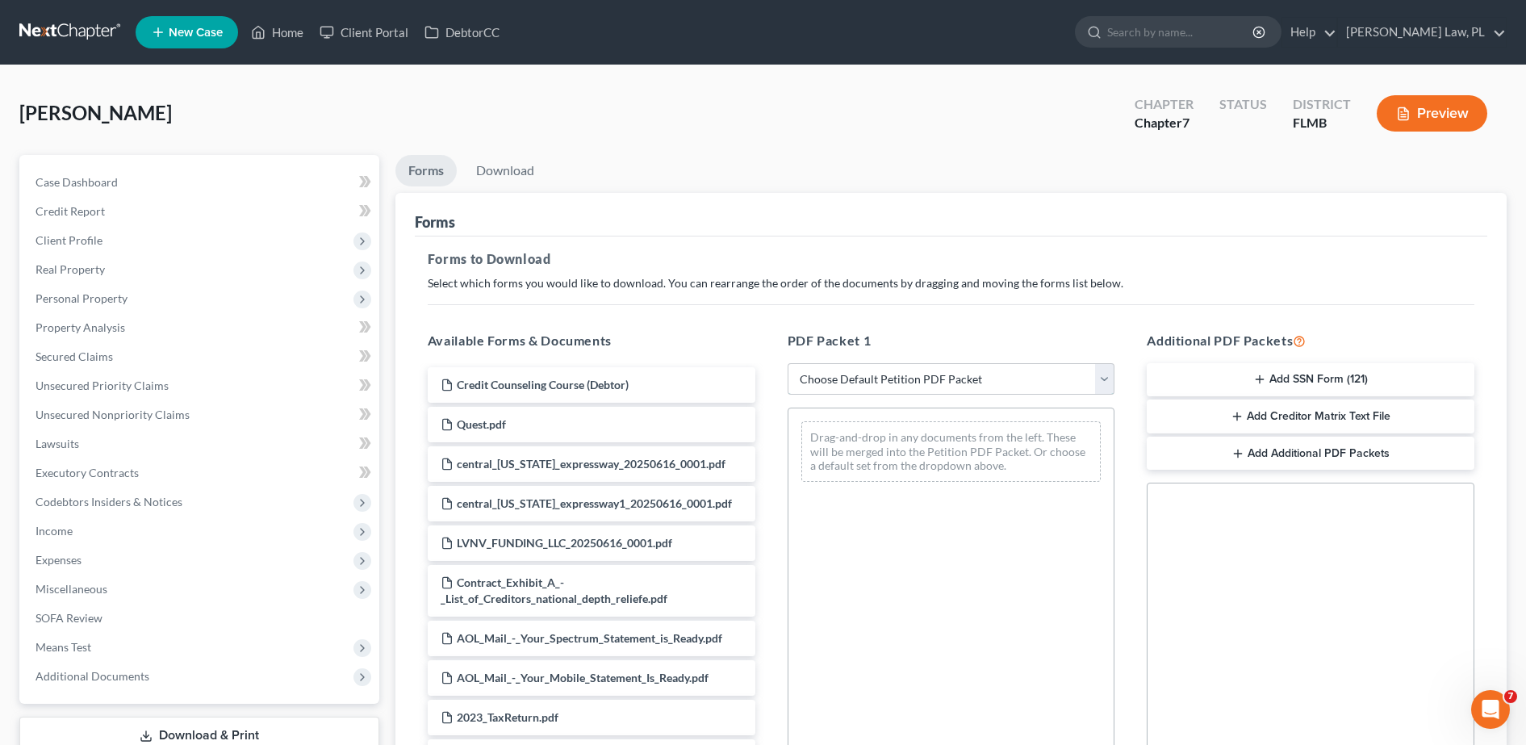
click at [926, 383] on select "Choose Default Petition PDF Packet Complete Bankruptcy Petition (all forms and …" at bounding box center [951, 379] width 328 height 32
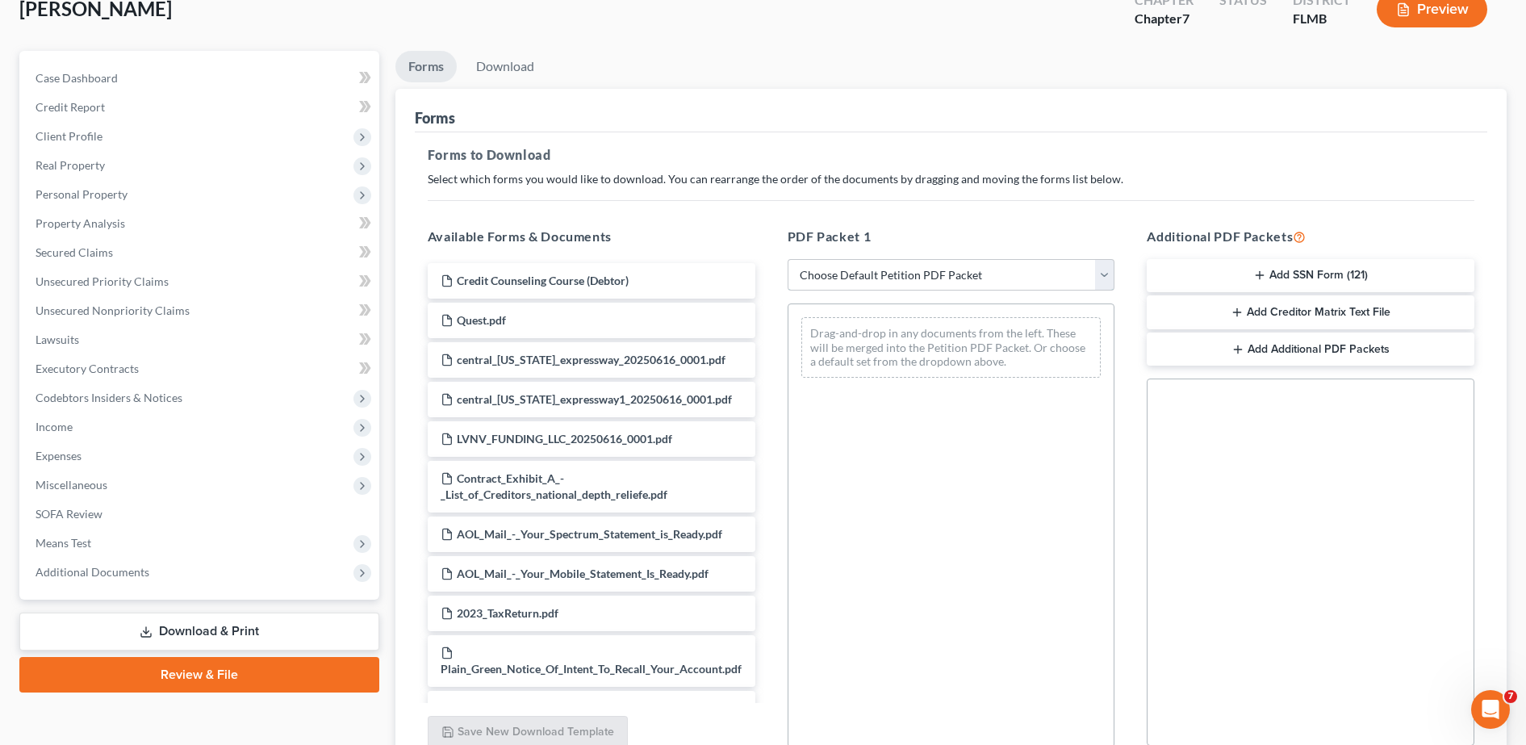
scroll to position [252, 0]
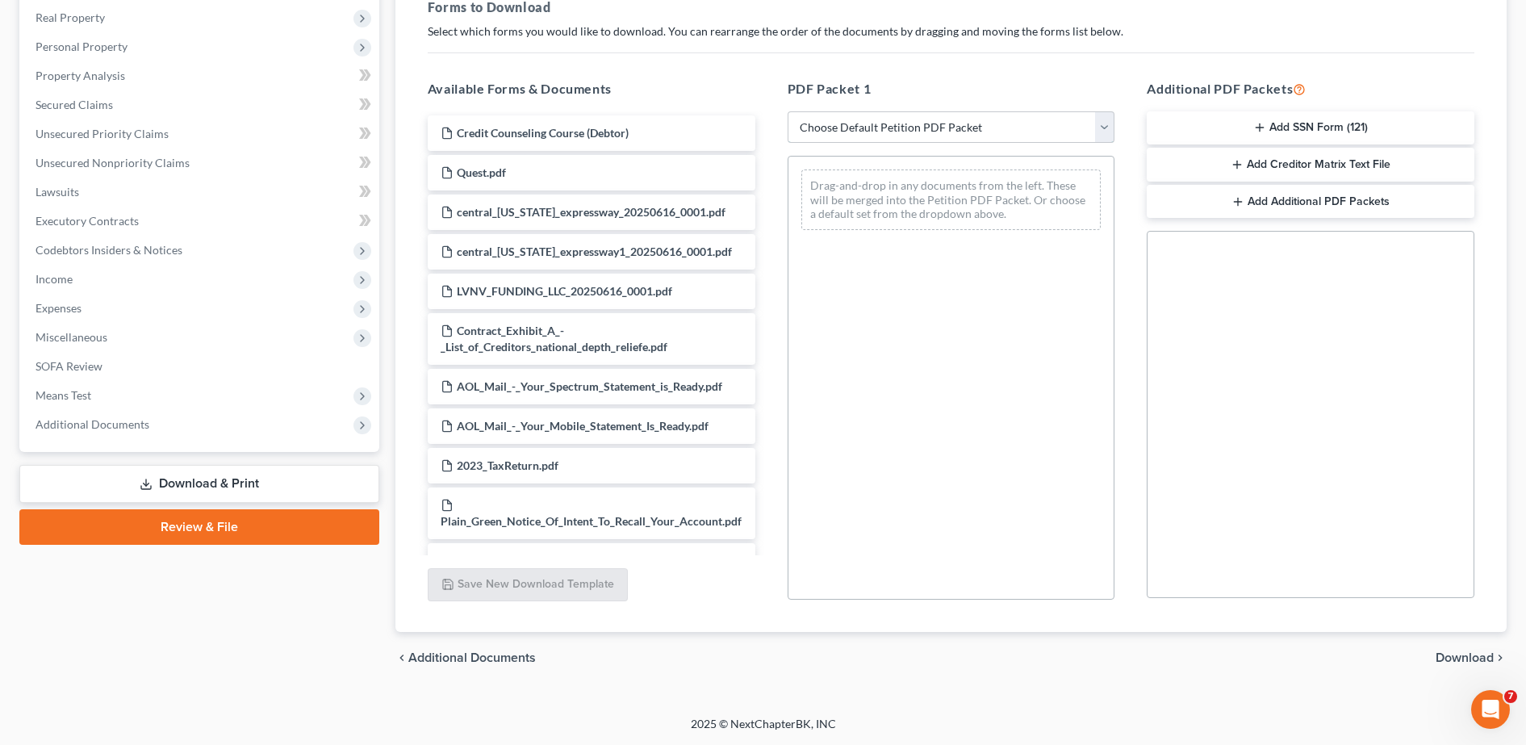
click at [1060, 129] on select "Choose Default Petition PDF Packet Complete Bankruptcy Petition (all forms and …" at bounding box center [951, 127] width 328 height 32
select select "0"
click at [787, 111] on select "Choose Default Petition PDF Packet Complete Bankruptcy Petition (all forms and …" at bounding box center [951, 127] width 328 height 32
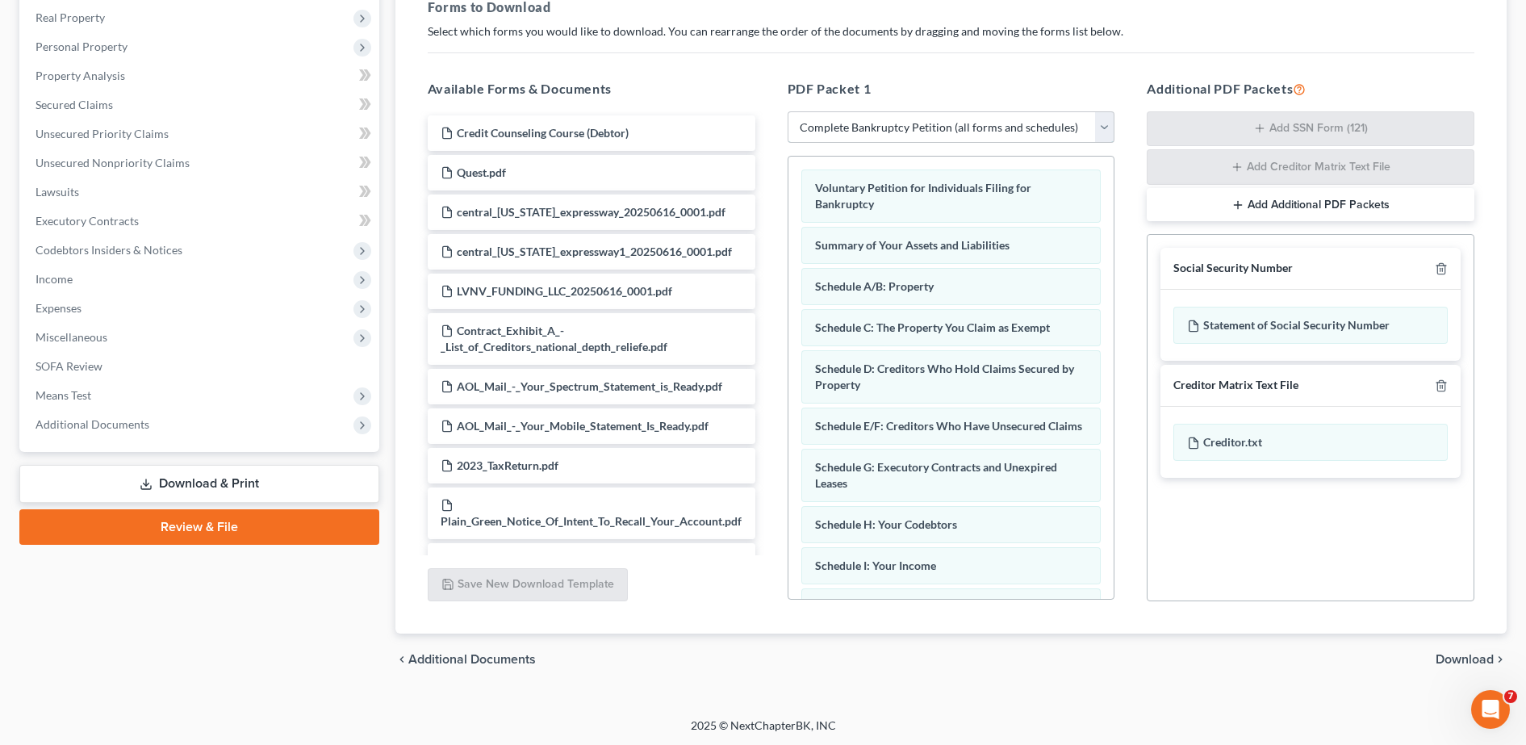
scroll to position [253, 0]
click at [1441, 269] on icon "button" at bounding box center [1441, 267] width 13 height 13
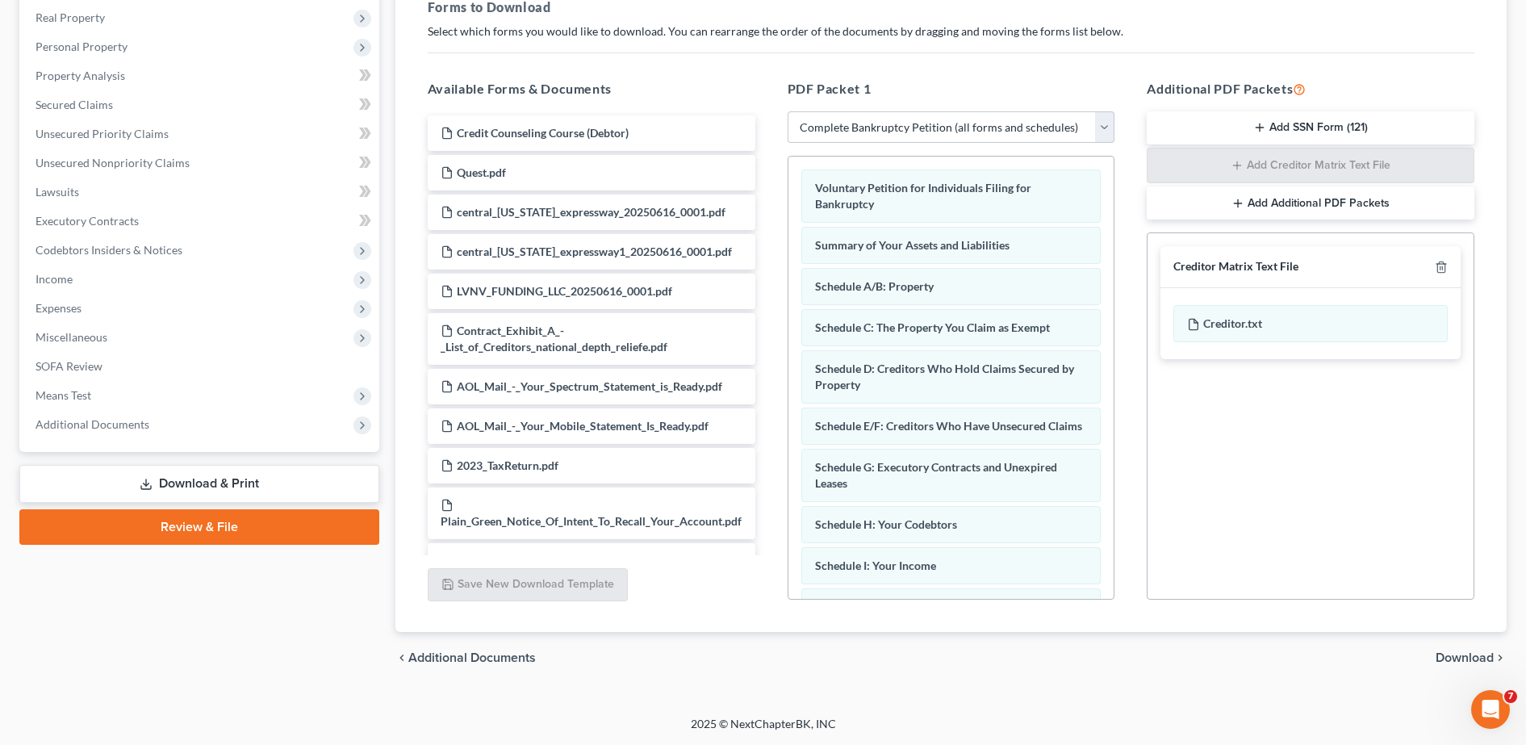
scroll to position [252, 0]
click at [1483, 652] on span "Download" at bounding box center [1464, 657] width 58 height 13
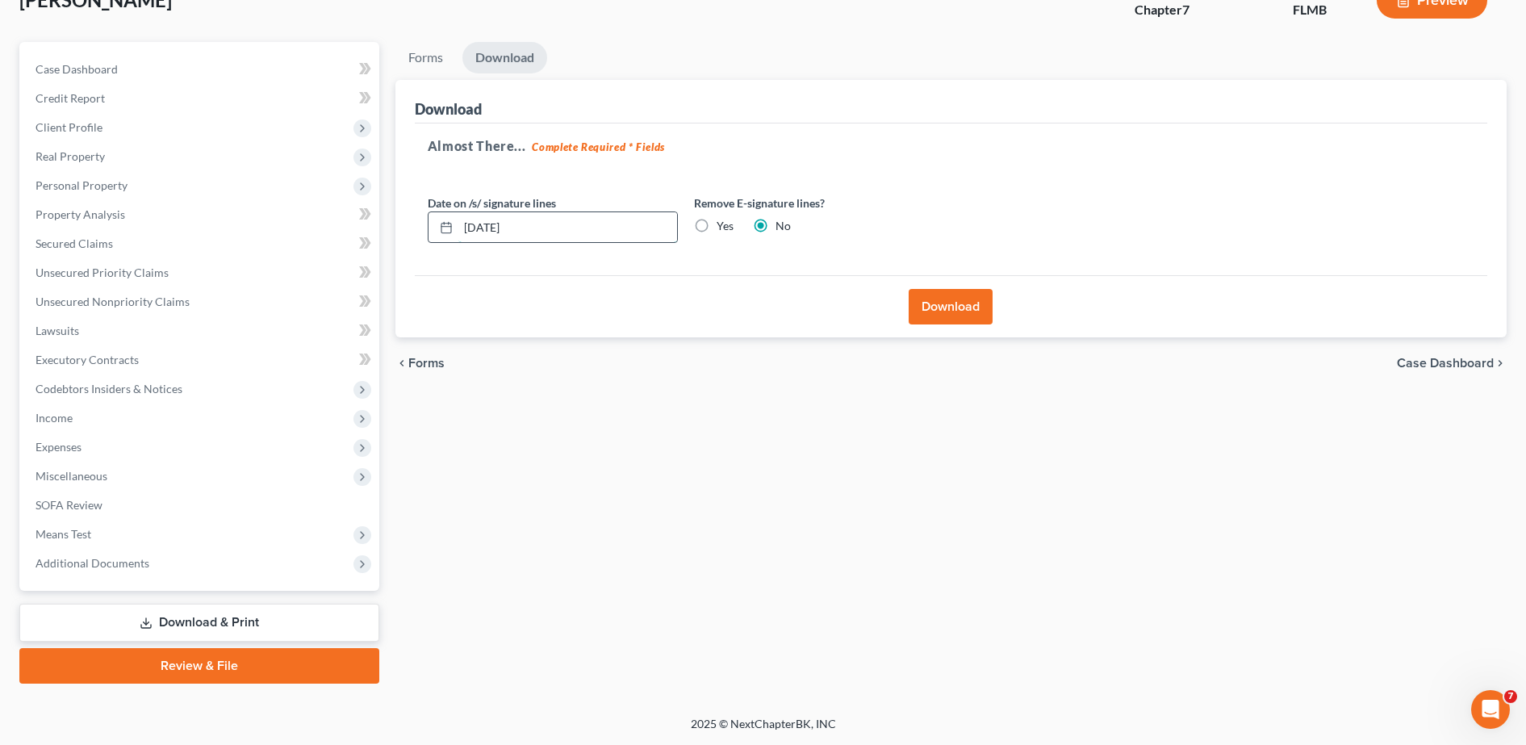
click at [638, 234] on input "09/11/2025" at bounding box center [567, 227] width 219 height 31
click at [483, 231] on input "09/11/2025" at bounding box center [567, 227] width 219 height 31
type input "09/10/2025"
click at [962, 311] on button "Download" at bounding box center [950, 307] width 84 height 36
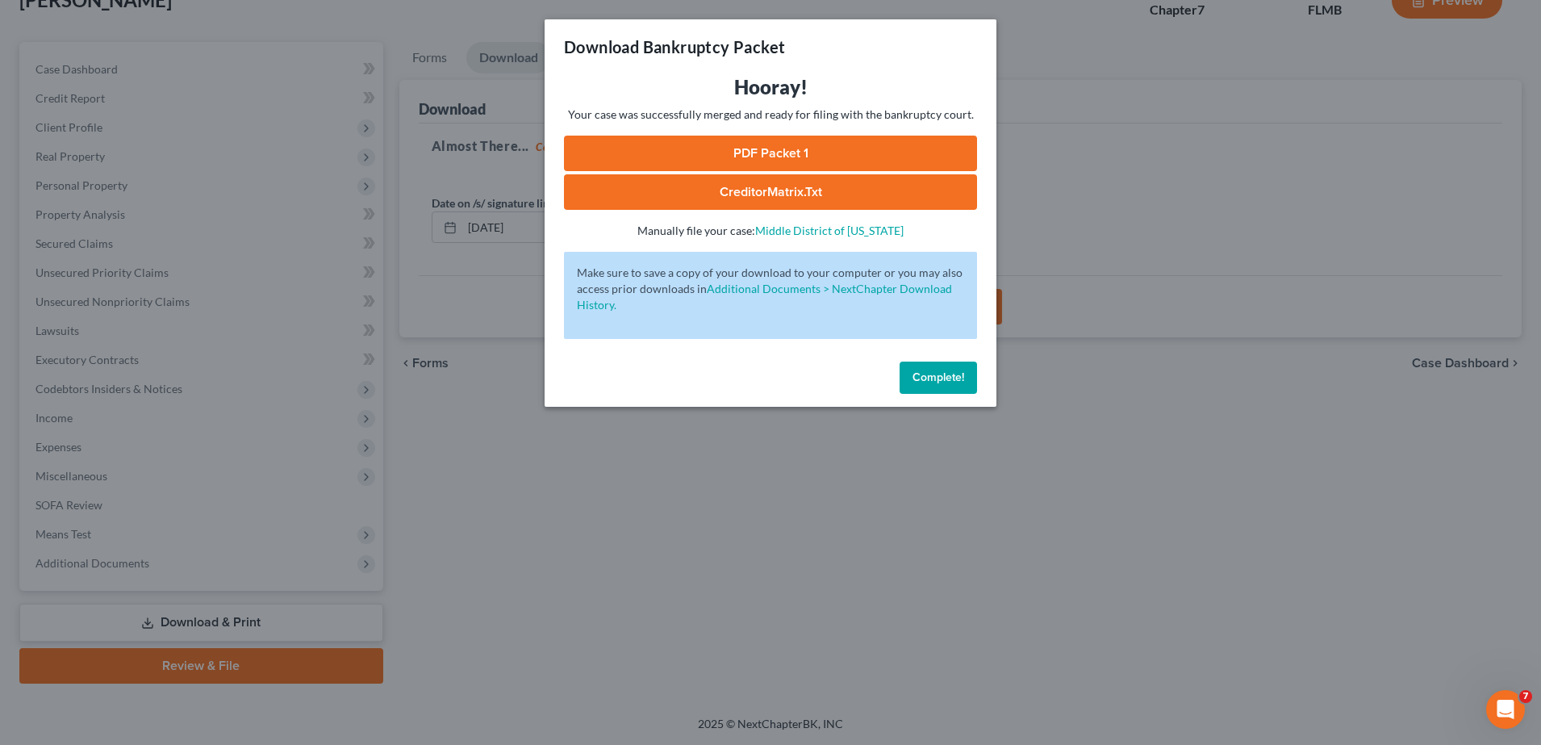
click at [640, 140] on link "PDF Packet 1" at bounding box center [770, 154] width 413 height 36
click at [806, 192] on link "CreditorMatrix.txt" at bounding box center [770, 192] width 413 height 36
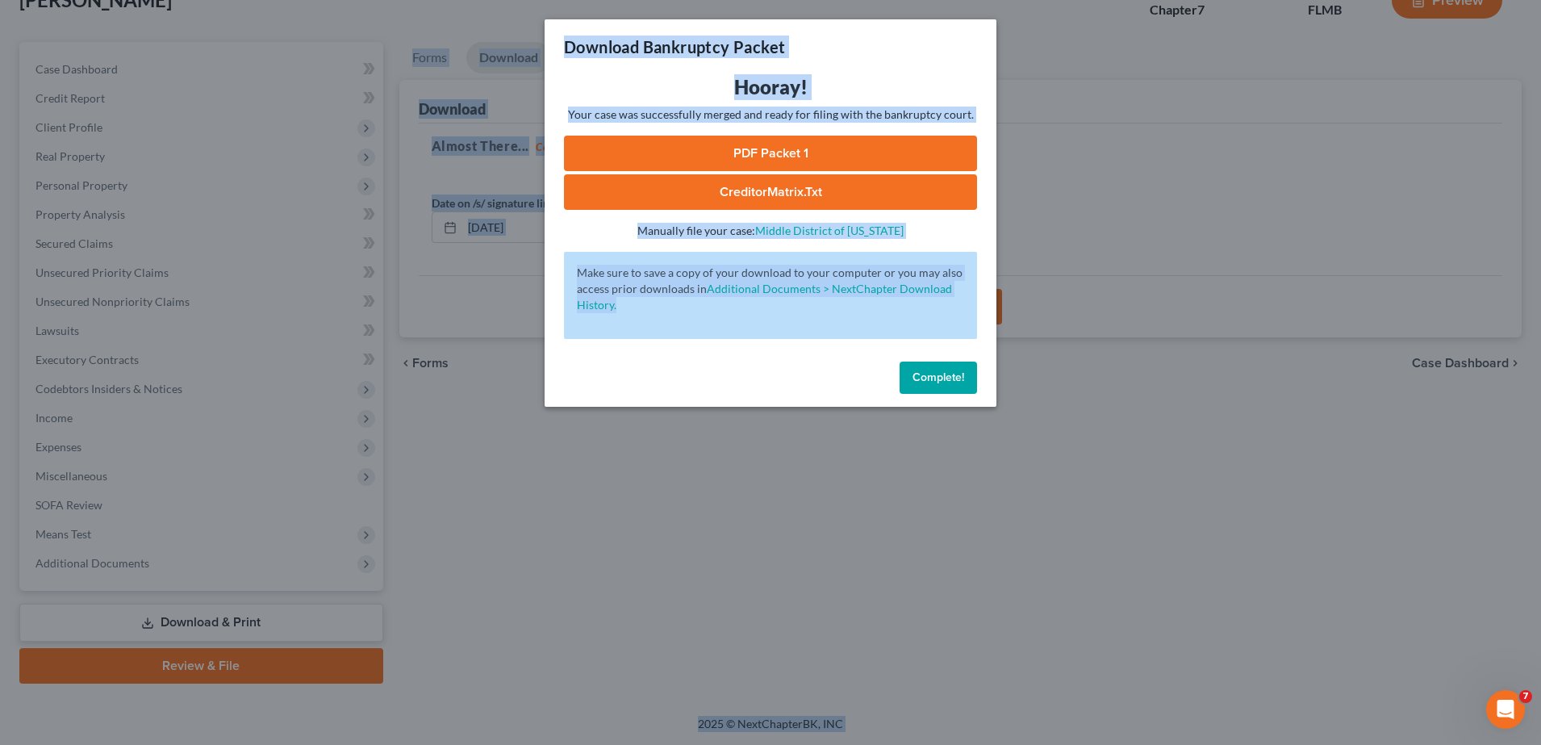
click at [0, 707] on html "Home New Case Client Portal DebtorCC Mann Law, PL alex@mann.law My Account Sett…" at bounding box center [770, 316] width 1541 height 858
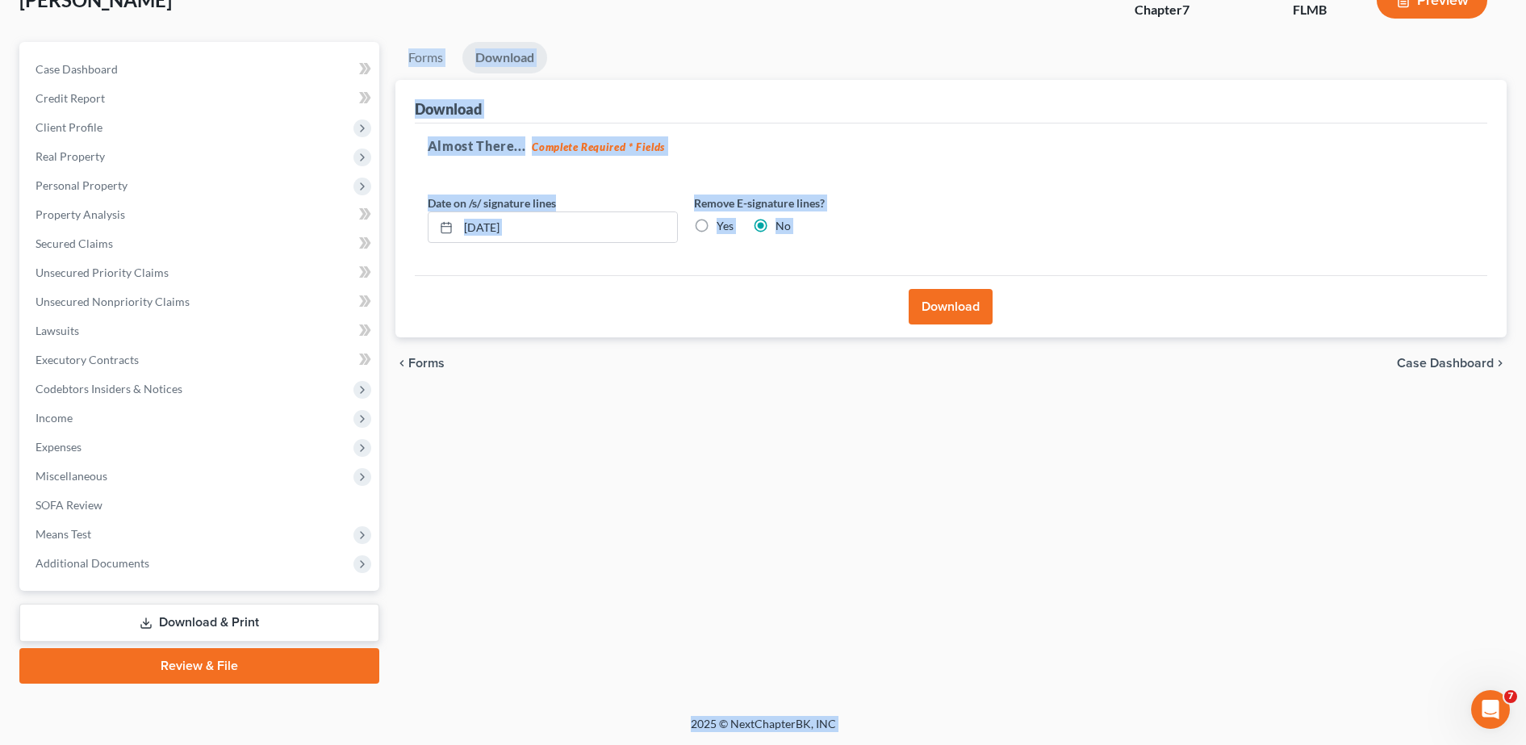
drag, startPoint x: -4, startPoint y: 707, endPoint x: 442, endPoint y: 570, distance: 466.5
click at [442, 570] on div "Forms Download Forms Forms to Download Select which forms you would like to dow…" at bounding box center [950, 362] width 1127 height 641
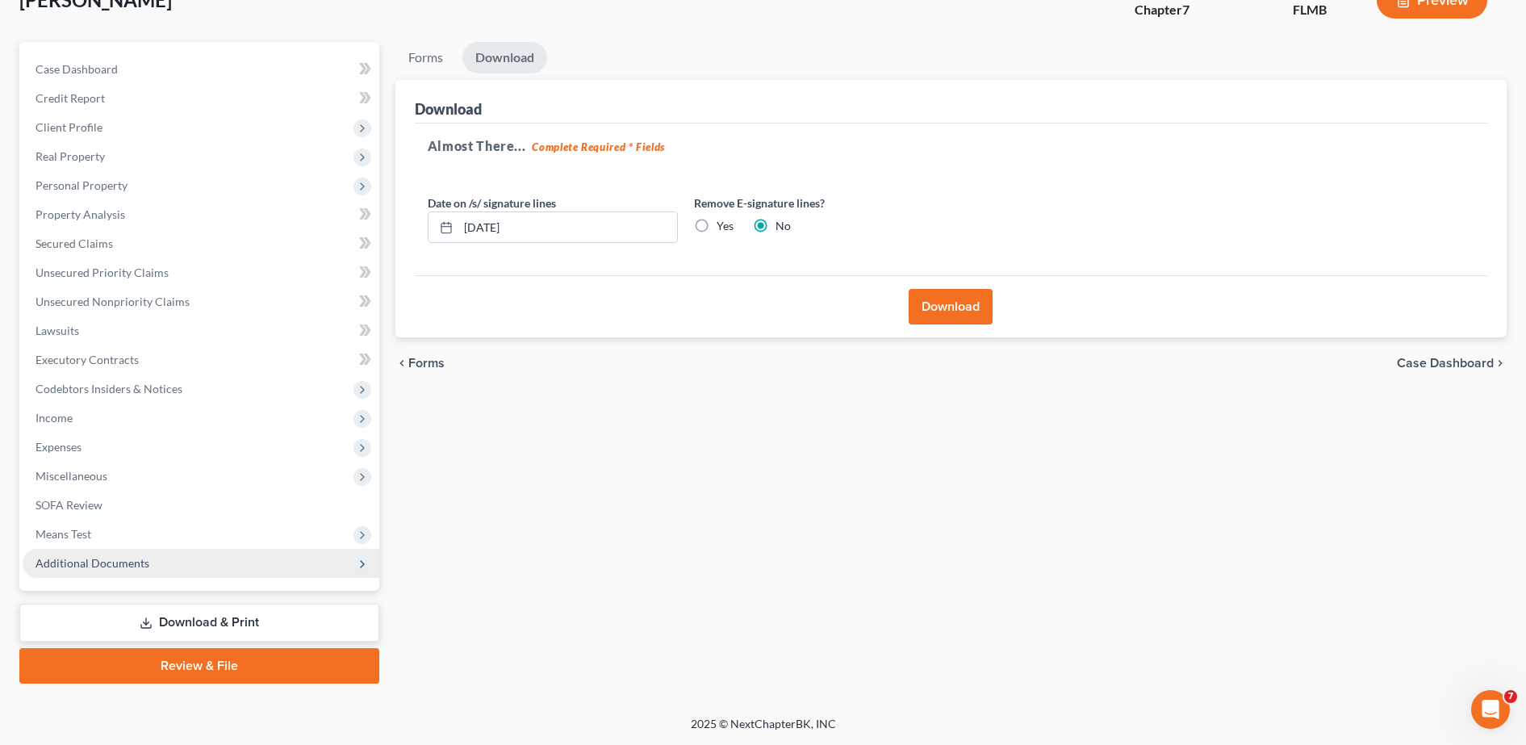
click at [191, 561] on span "Additional Documents" at bounding box center [201, 563] width 357 height 29
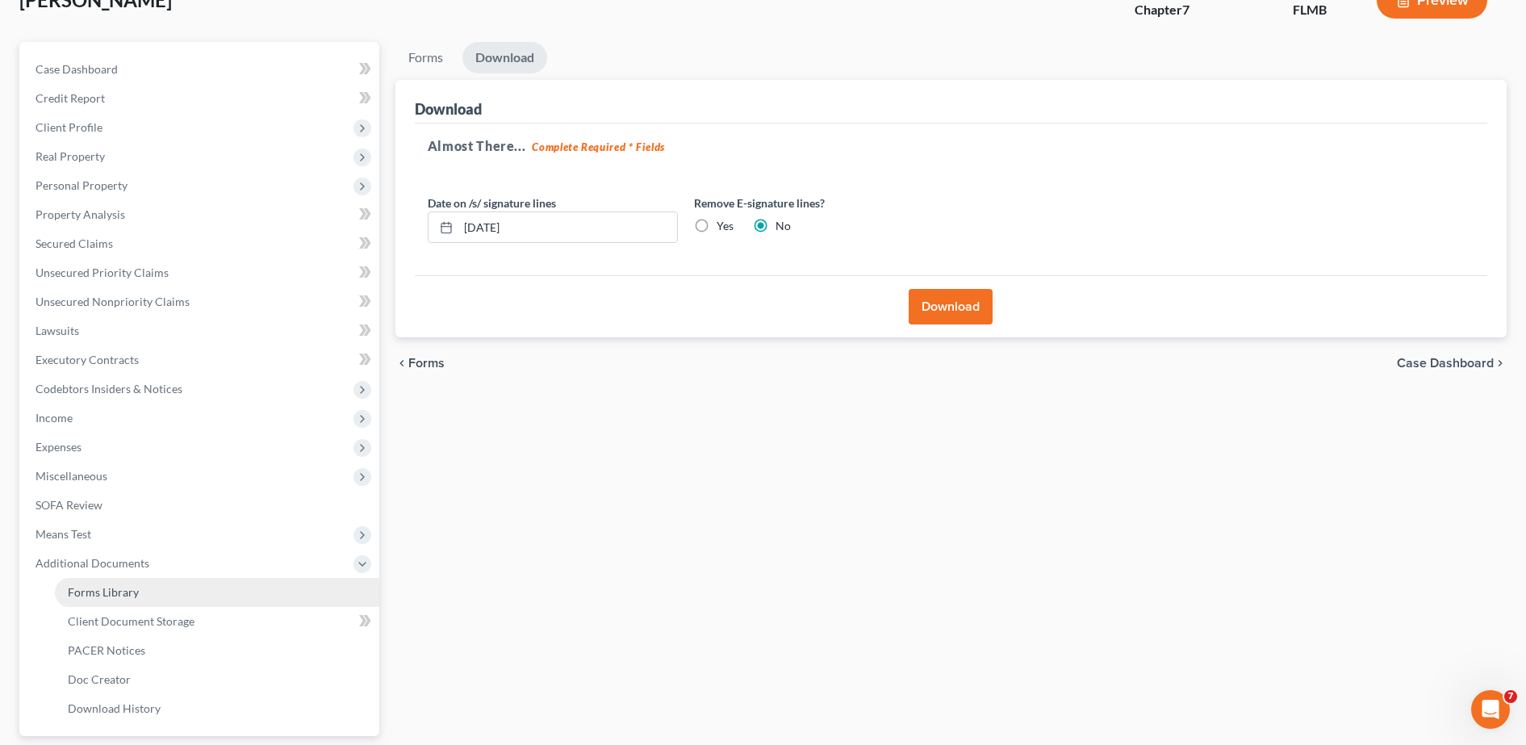
click at [136, 595] on span "Forms Library" at bounding box center [103, 592] width 71 height 14
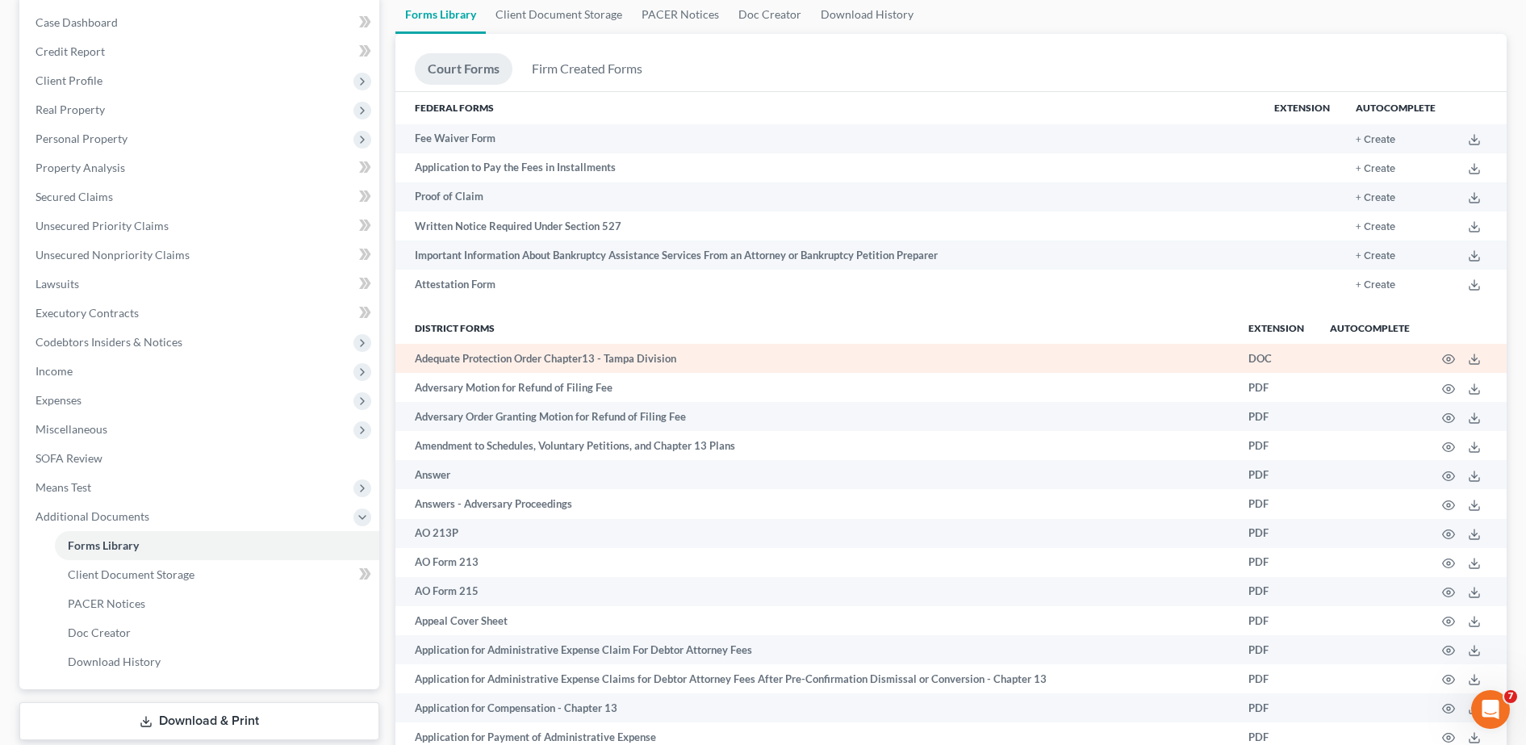
scroll to position [161, 0]
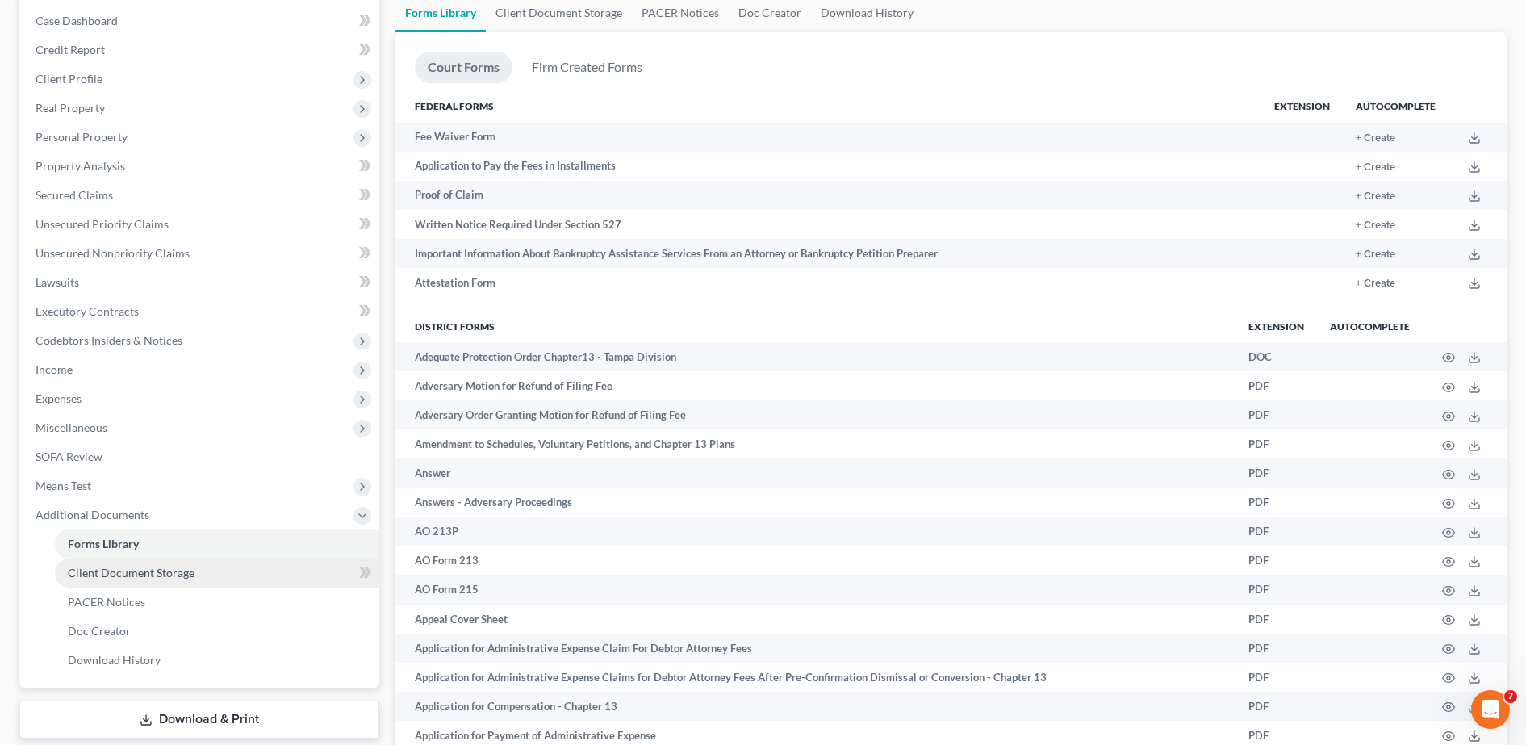
click at [200, 564] on link "Client Document Storage" at bounding box center [217, 572] width 324 height 29
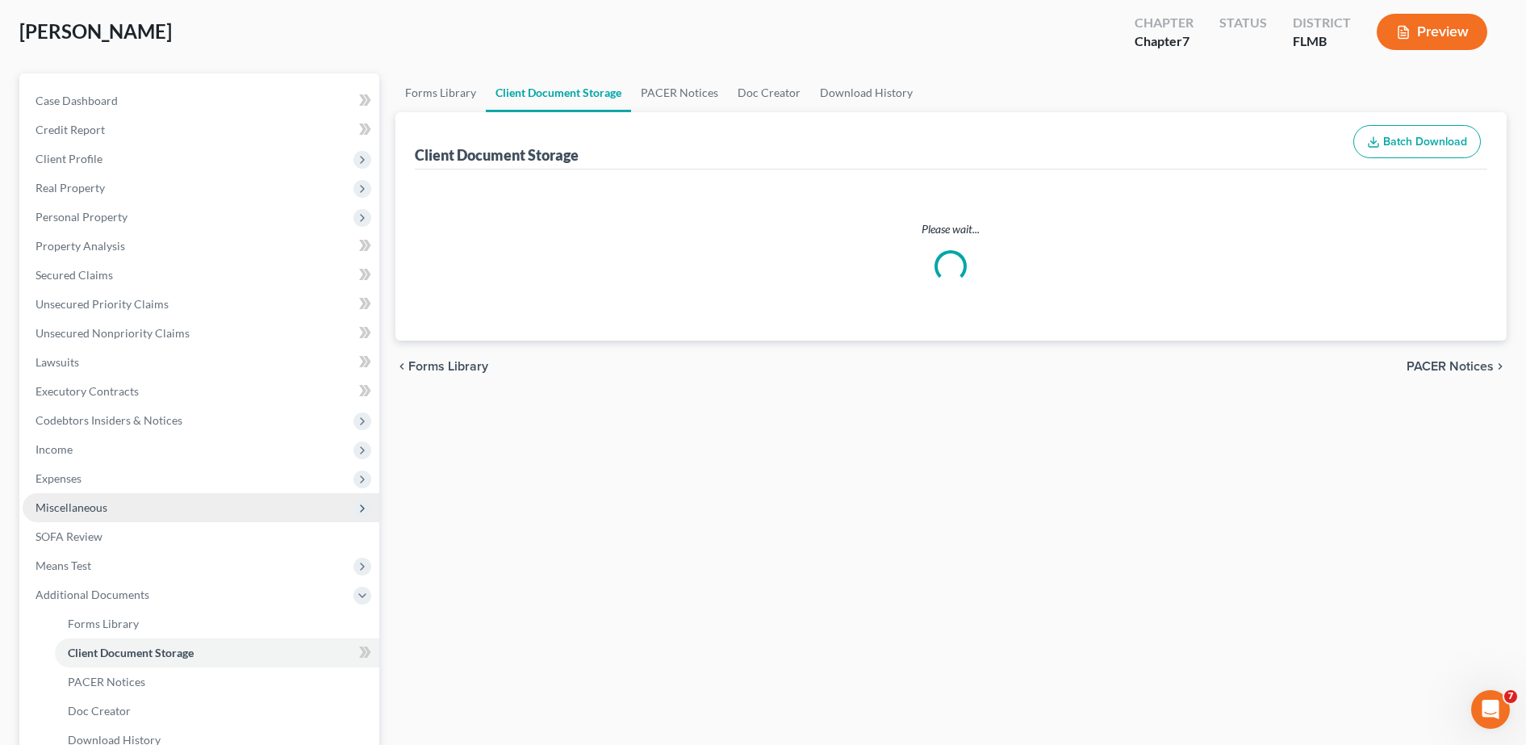
scroll to position [28, 0]
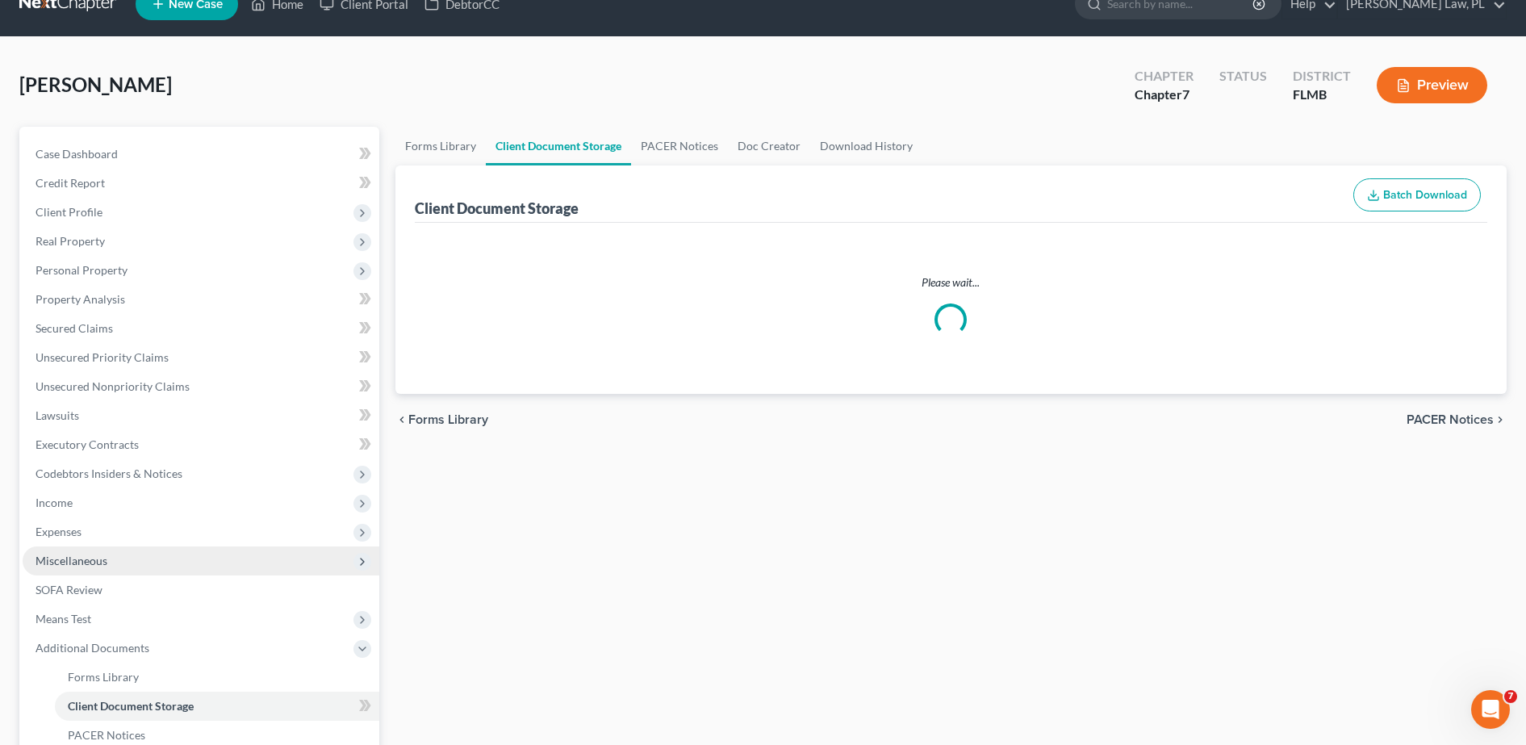
select select "9"
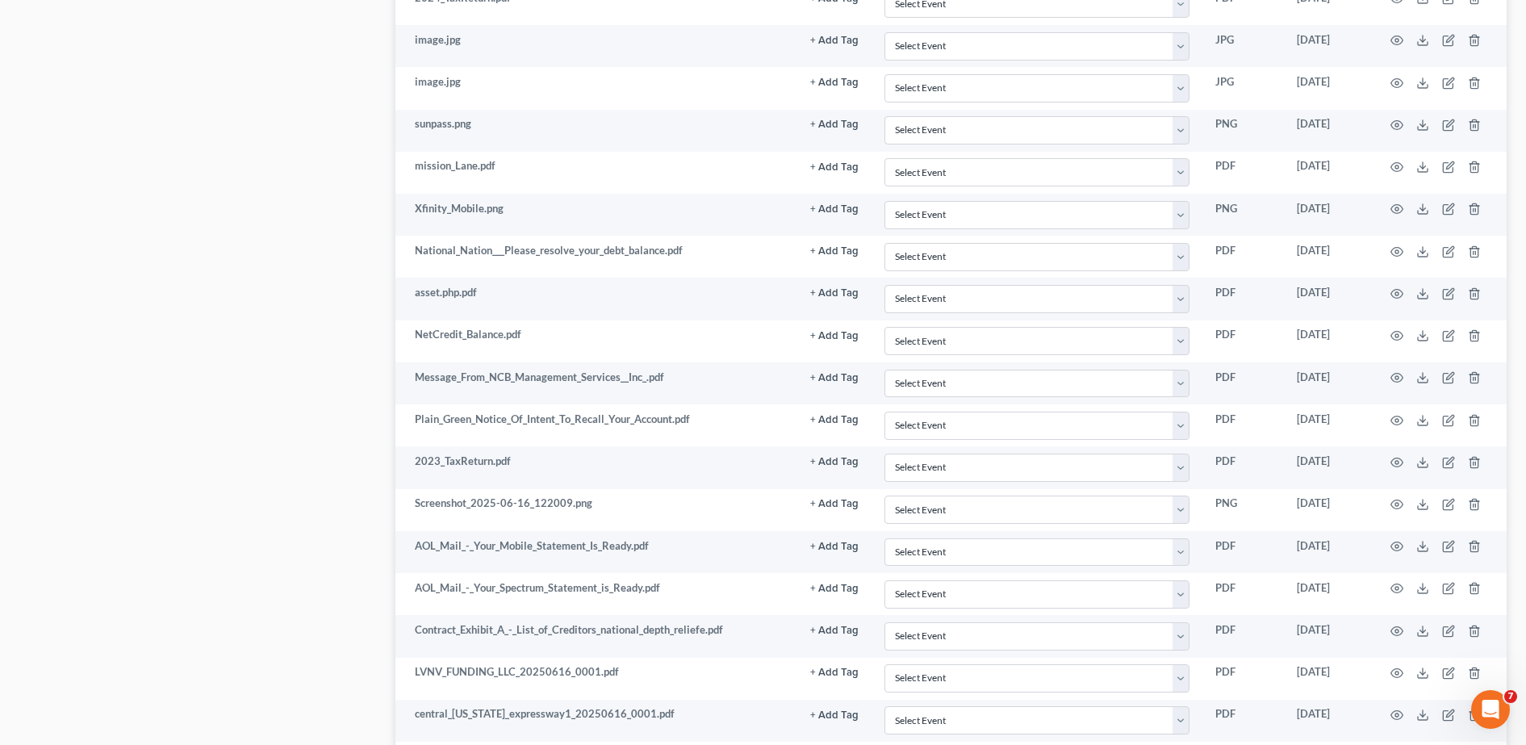
scroll to position [2087, 0]
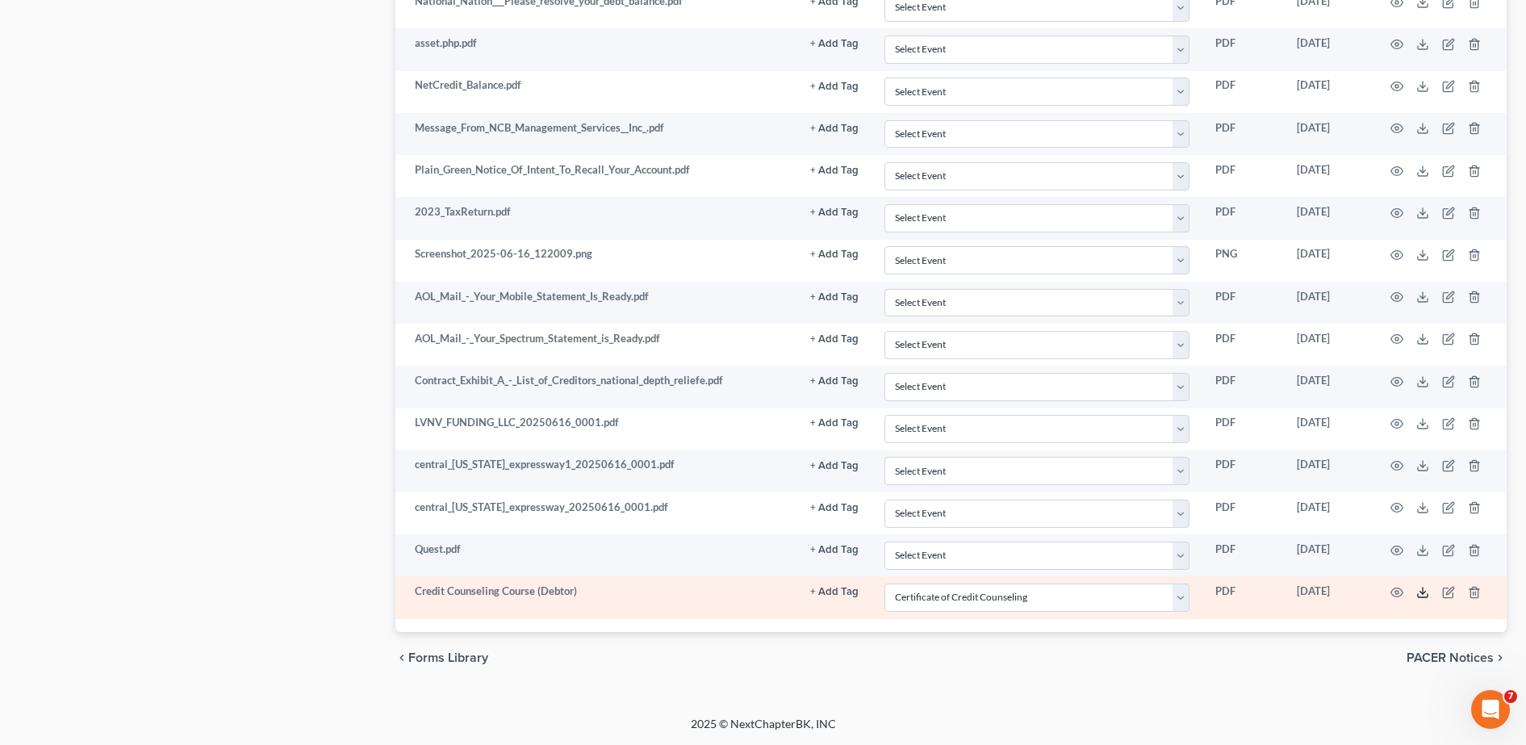
click at [1427, 594] on icon at bounding box center [1423, 595] width 10 height 3
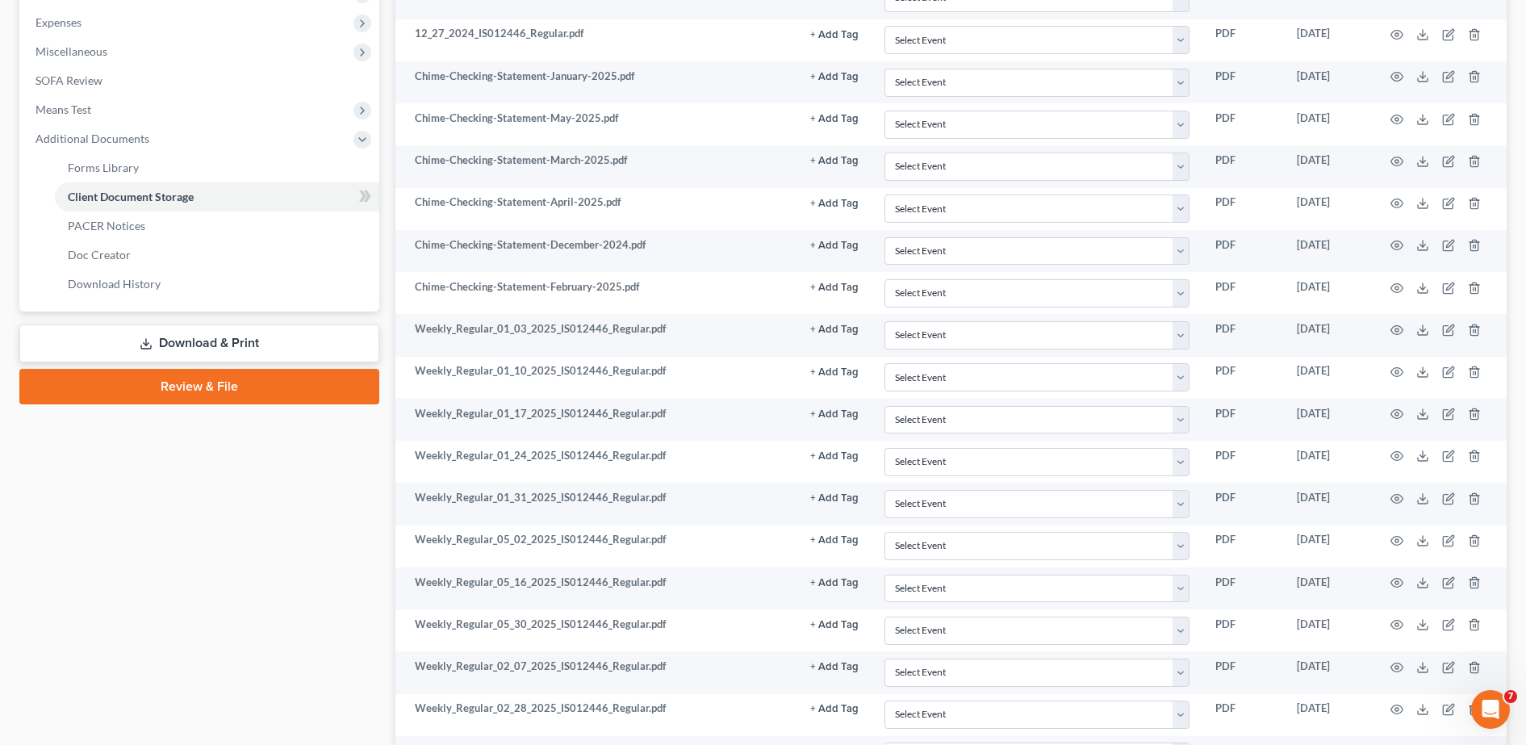
scroll to position [541, 0]
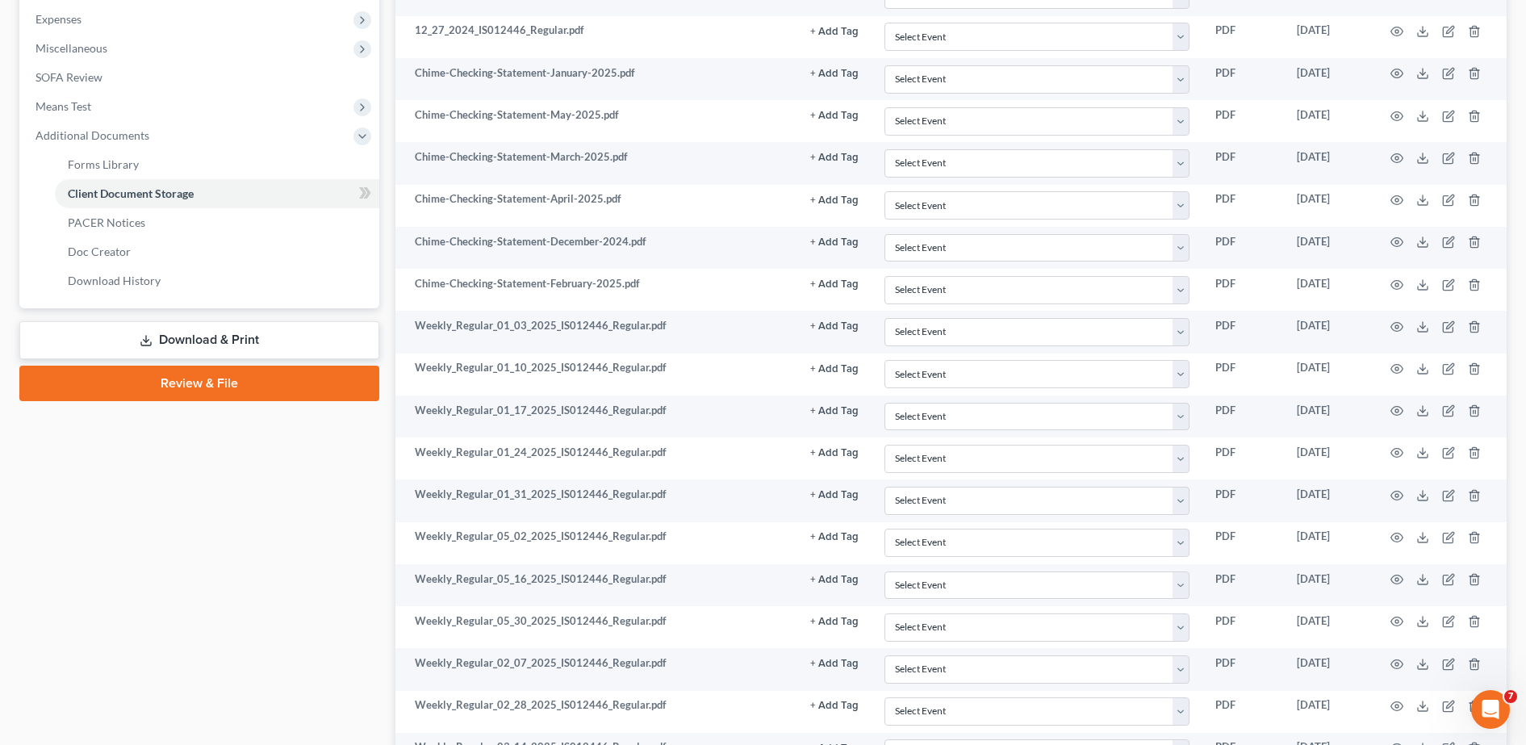
click at [208, 339] on link "Download & Print" at bounding box center [199, 340] width 360 height 38
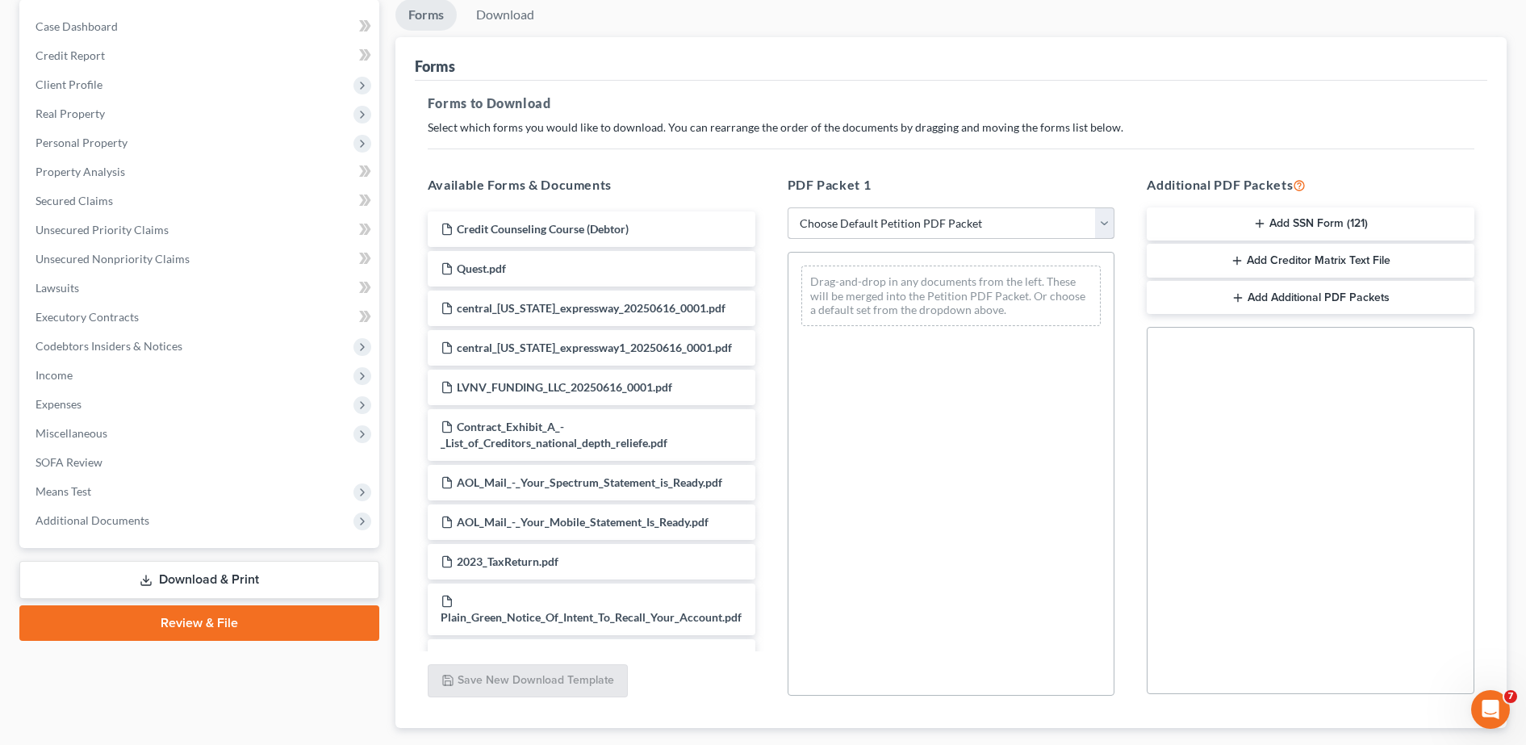
scroll to position [157, 0]
click at [1244, 285] on button "Add Additional PDF Packets" at bounding box center [1310, 297] width 328 height 34
click at [1441, 349] on div "PDF Packet 2" at bounding box center [1310, 361] width 300 height 42
click at [1444, 361] on icon "button" at bounding box center [1440, 361] width 7 height 10
click at [983, 218] on select "Choose Default Petition PDF Packet Complete Bankruptcy Petition (all forms and …" at bounding box center [951, 223] width 328 height 32
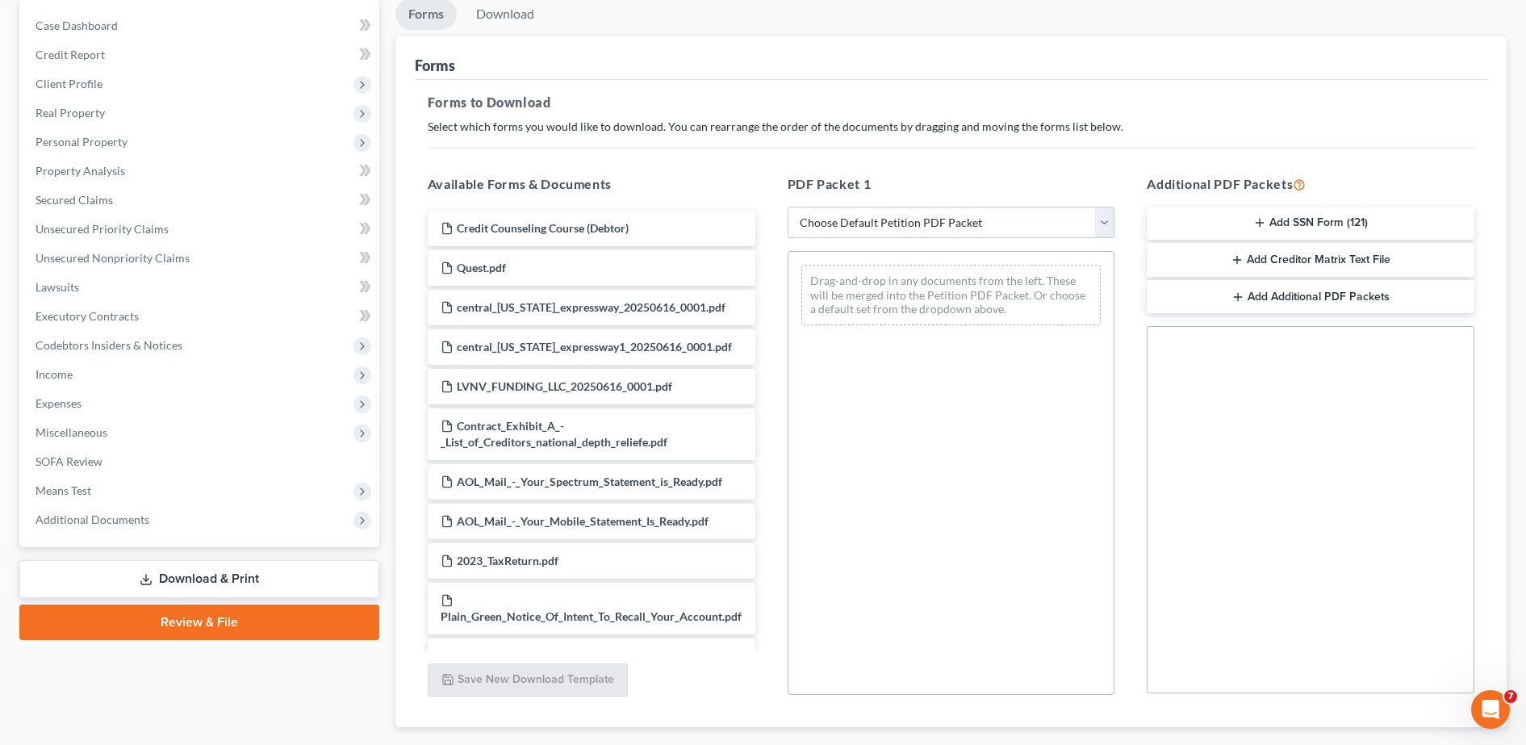
select select "0"
click at [787, 207] on select "Choose Default Petition PDF Packet Complete Bankruptcy Petition (all forms and …" at bounding box center [951, 223] width 328 height 32
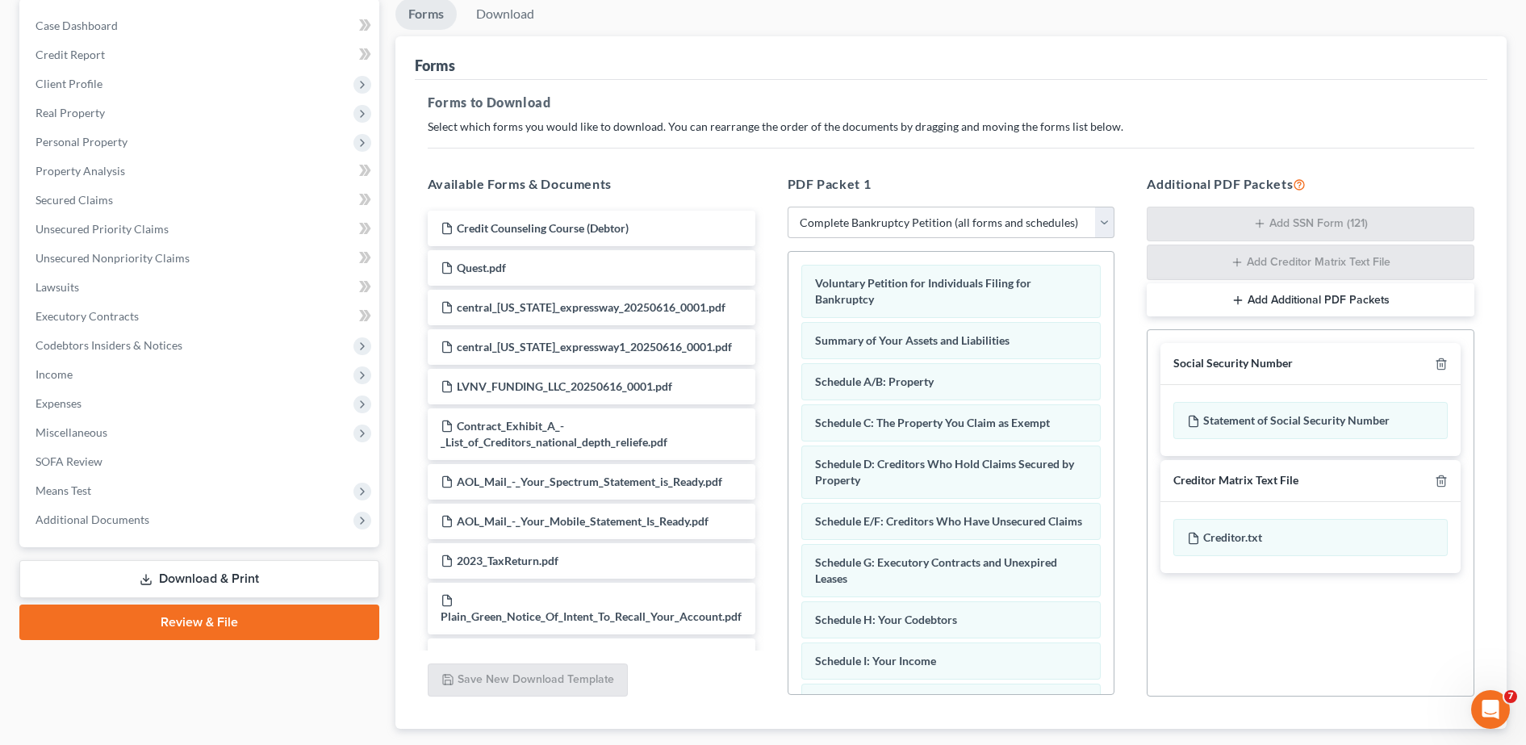
click at [1208, 304] on button "Add Additional PDF Packets" at bounding box center [1310, 300] width 328 height 34
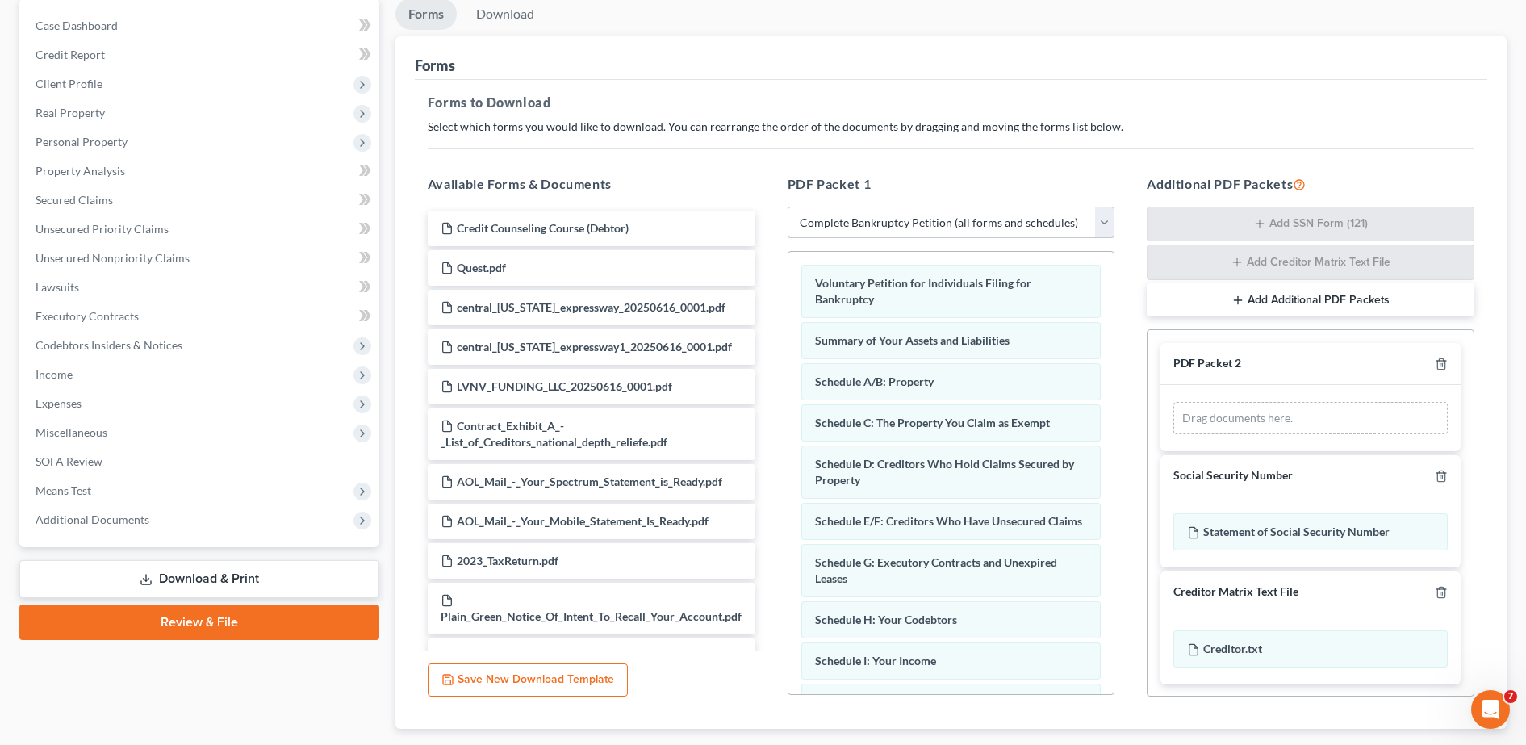
drag, startPoint x: 1207, startPoint y: 303, endPoint x: 1213, endPoint y: 132, distance: 172.0
click at [1213, 132] on p "Select which forms you would like to download. You can rearrange the order of t…" at bounding box center [951, 127] width 1046 height 16
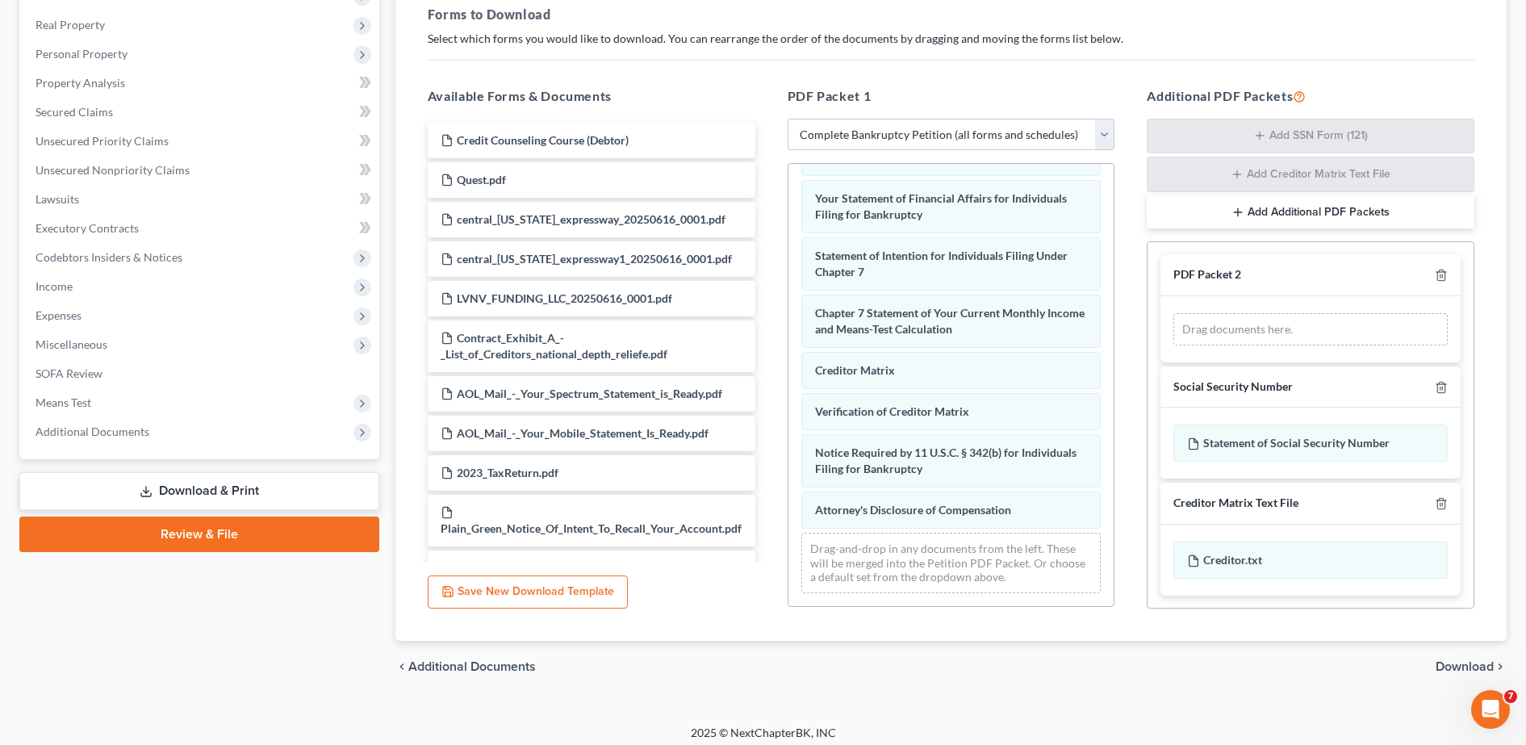
scroll to position [253, 0]
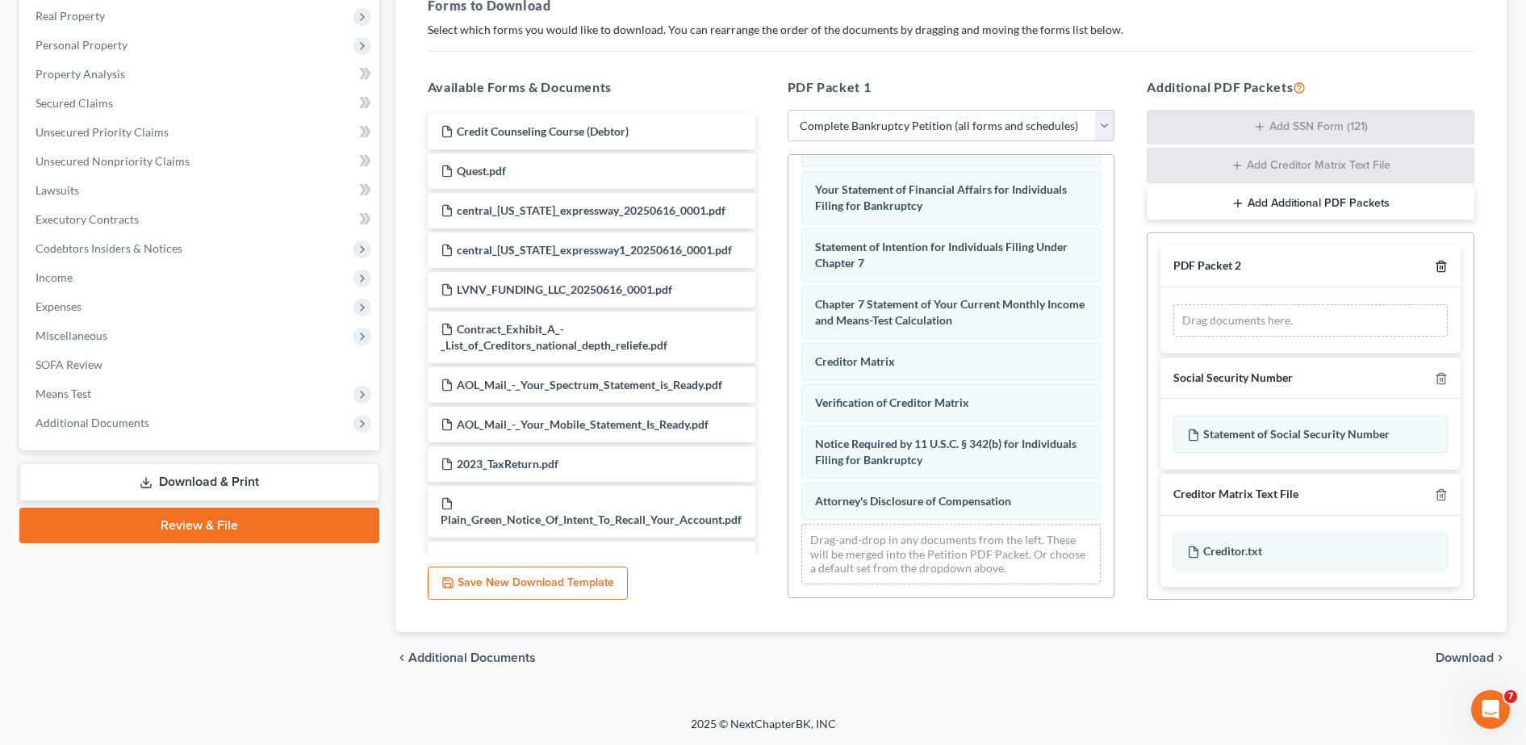
click at [1435, 267] on icon "button" at bounding box center [1441, 266] width 13 height 13
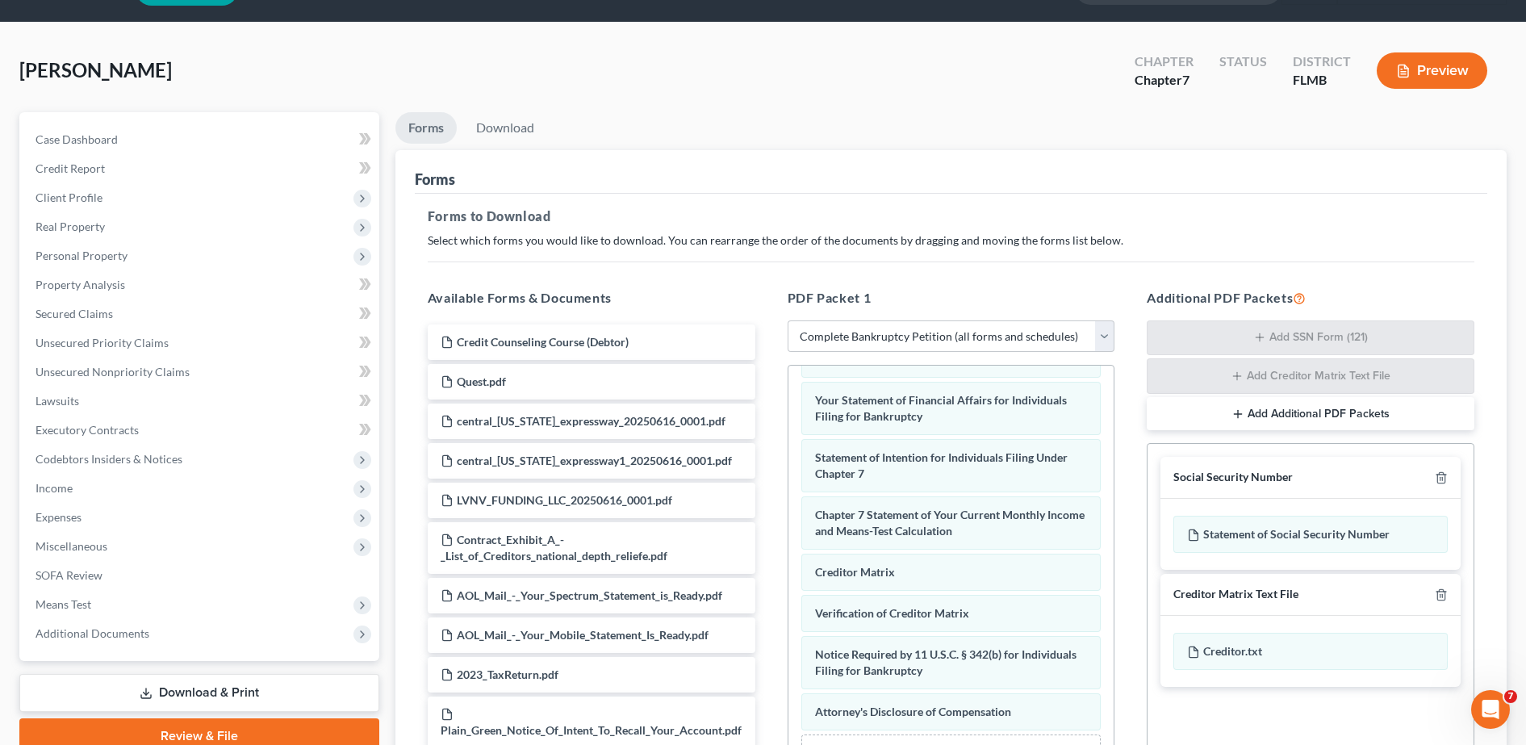
scroll to position [42, 0]
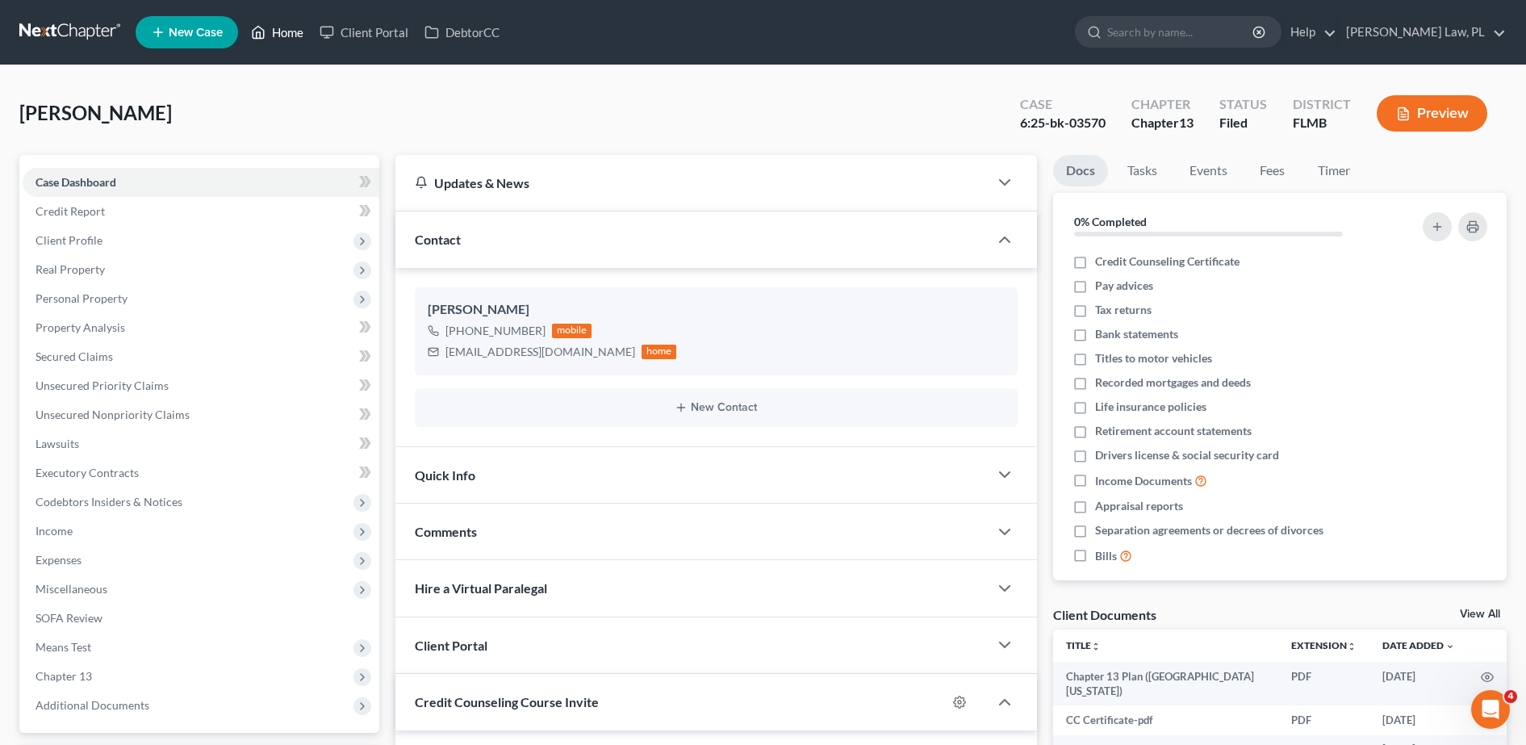
click at [257, 23] on icon at bounding box center [258, 32] width 15 height 19
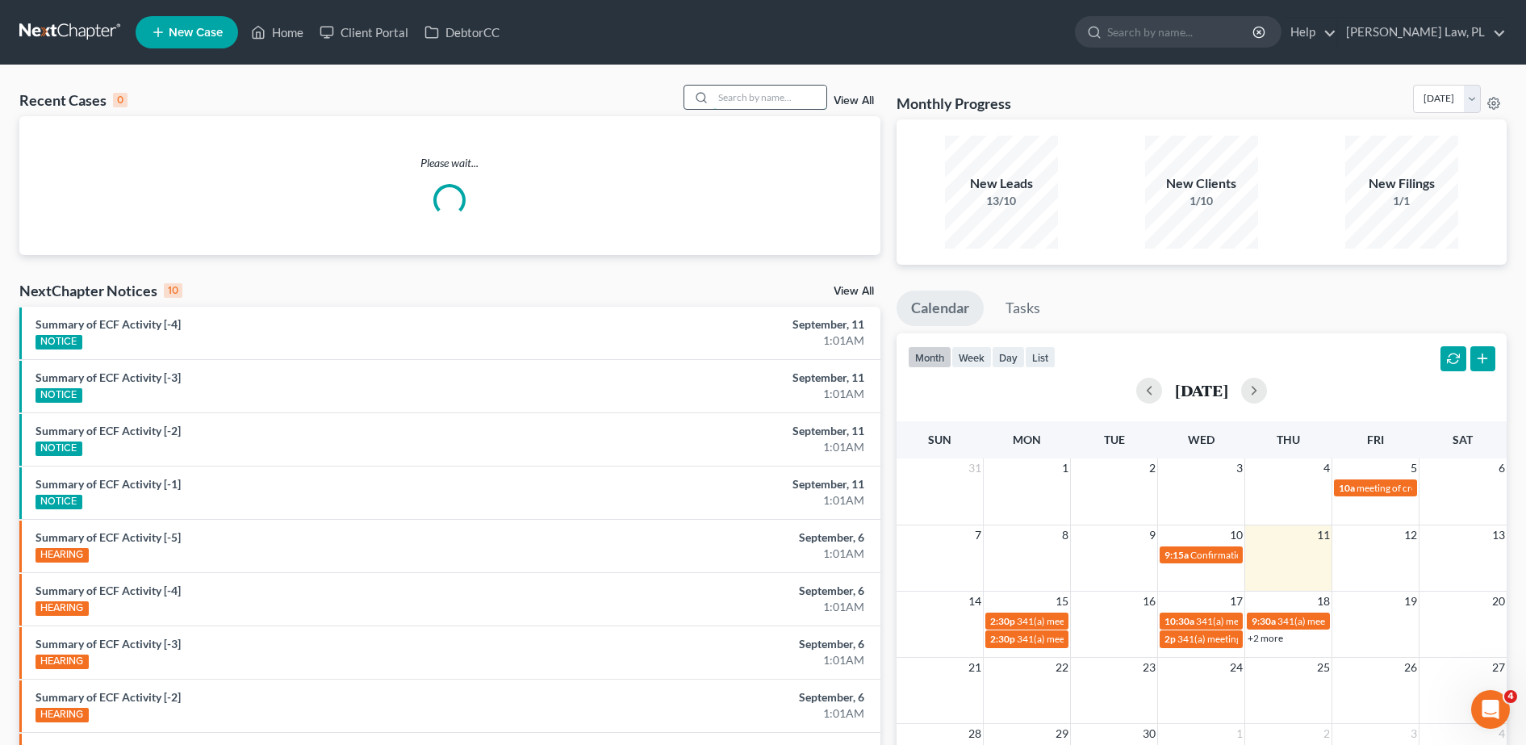
click at [788, 98] on input "search" at bounding box center [769, 97] width 113 height 23
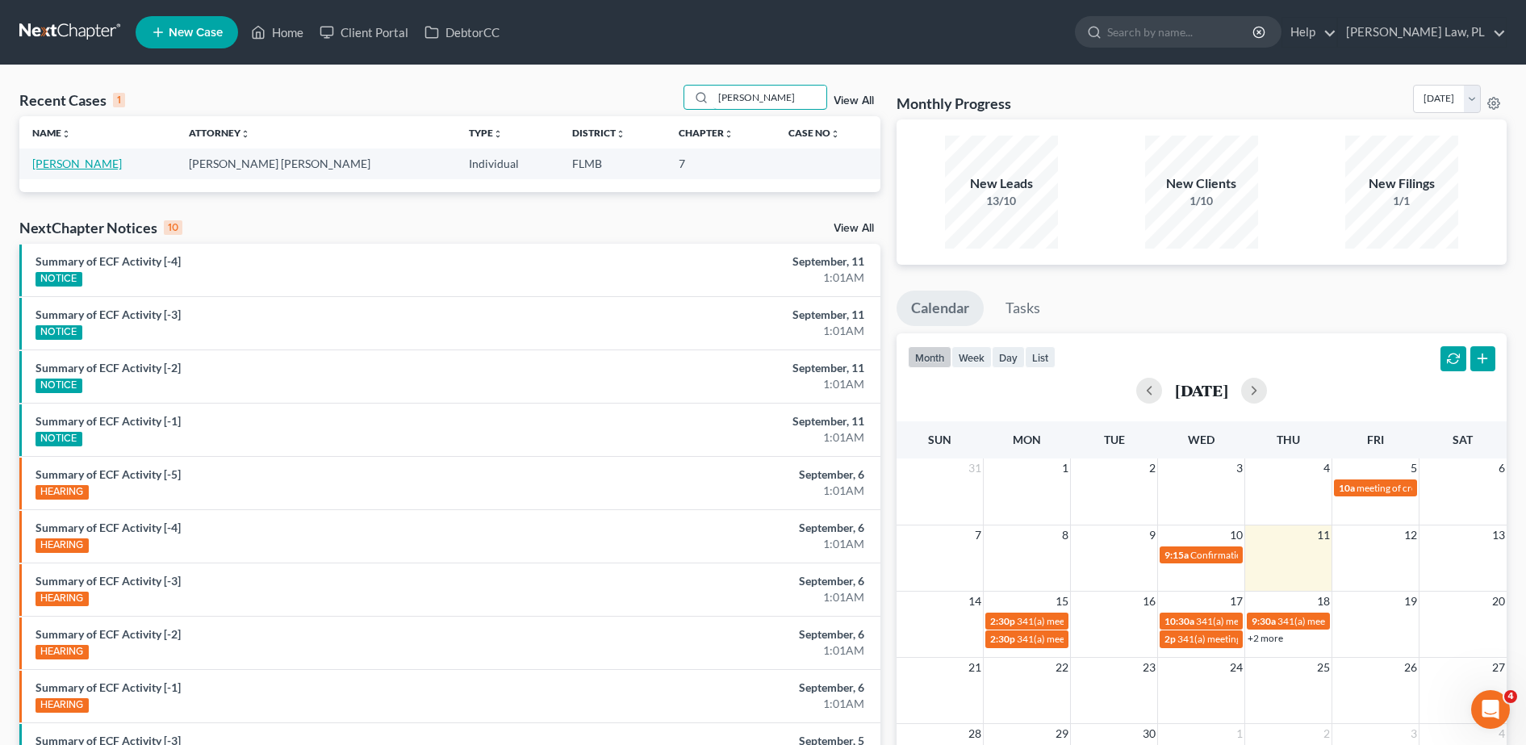
type input "[PERSON_NAME]"
click at [58, 169] on link "[PERSON_NAME]" at bounding box center [77, 164] width 90 height 14
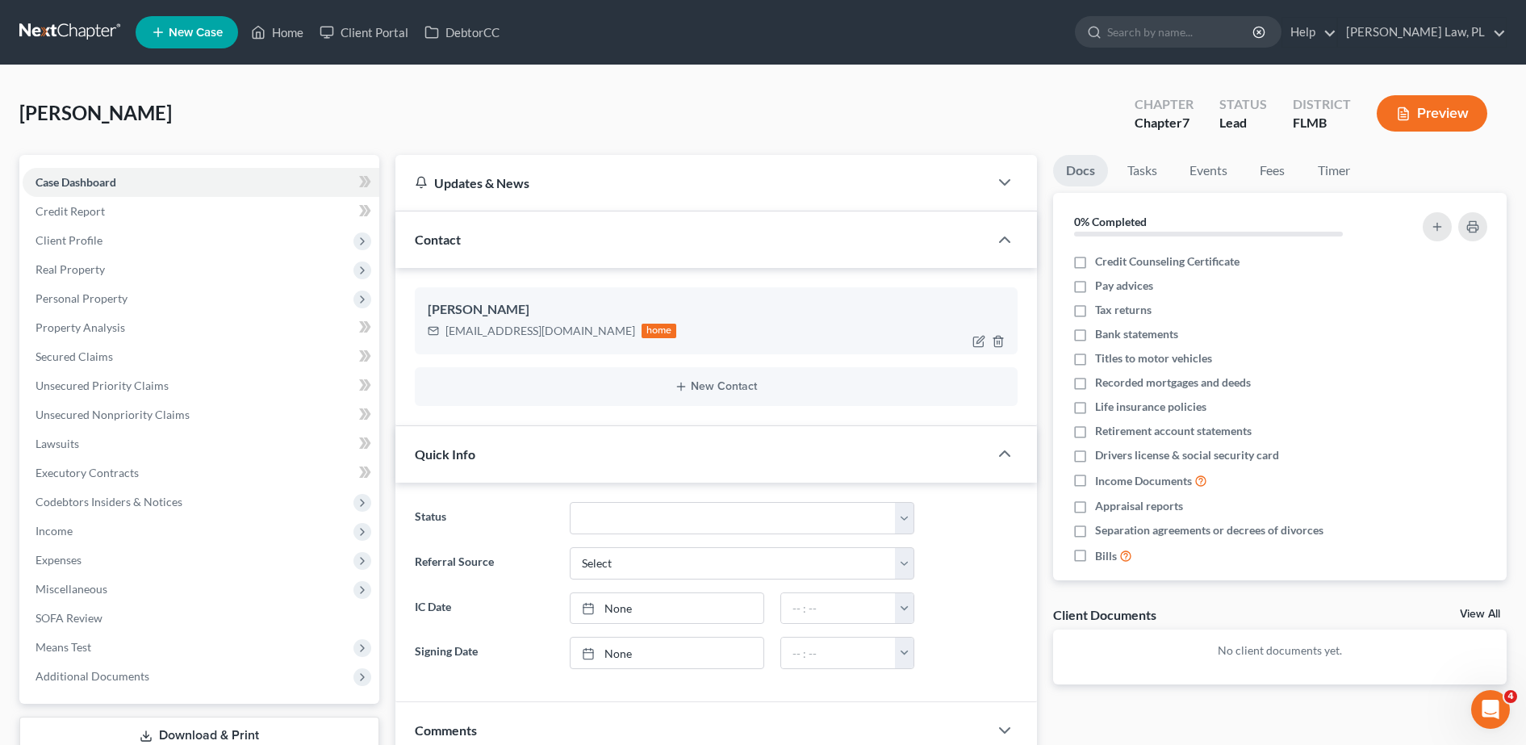
drag, startPoint x: 446, startPoint y: 335, endPoint x: 616, endPoint y: 340, distance: 170.3
click at [616, 340] on div "[EMAIL_ADDRESS][DOMAIN_NAME] home" at bounding box center [552, 330] width 249 height 21
copy div "[EMAIL_ADDRESS][DOMAIN_NAME]"
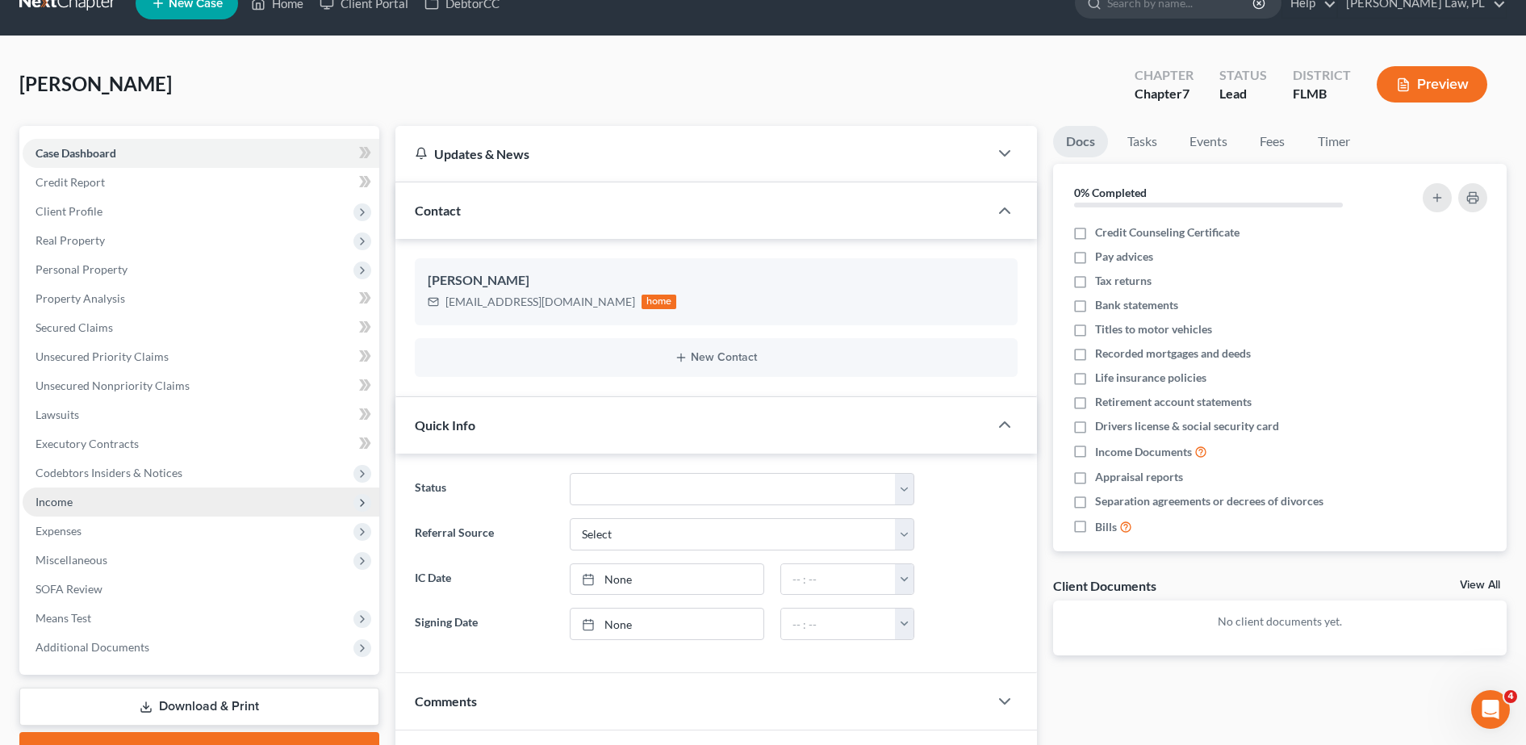
scroll to position [23, 0]
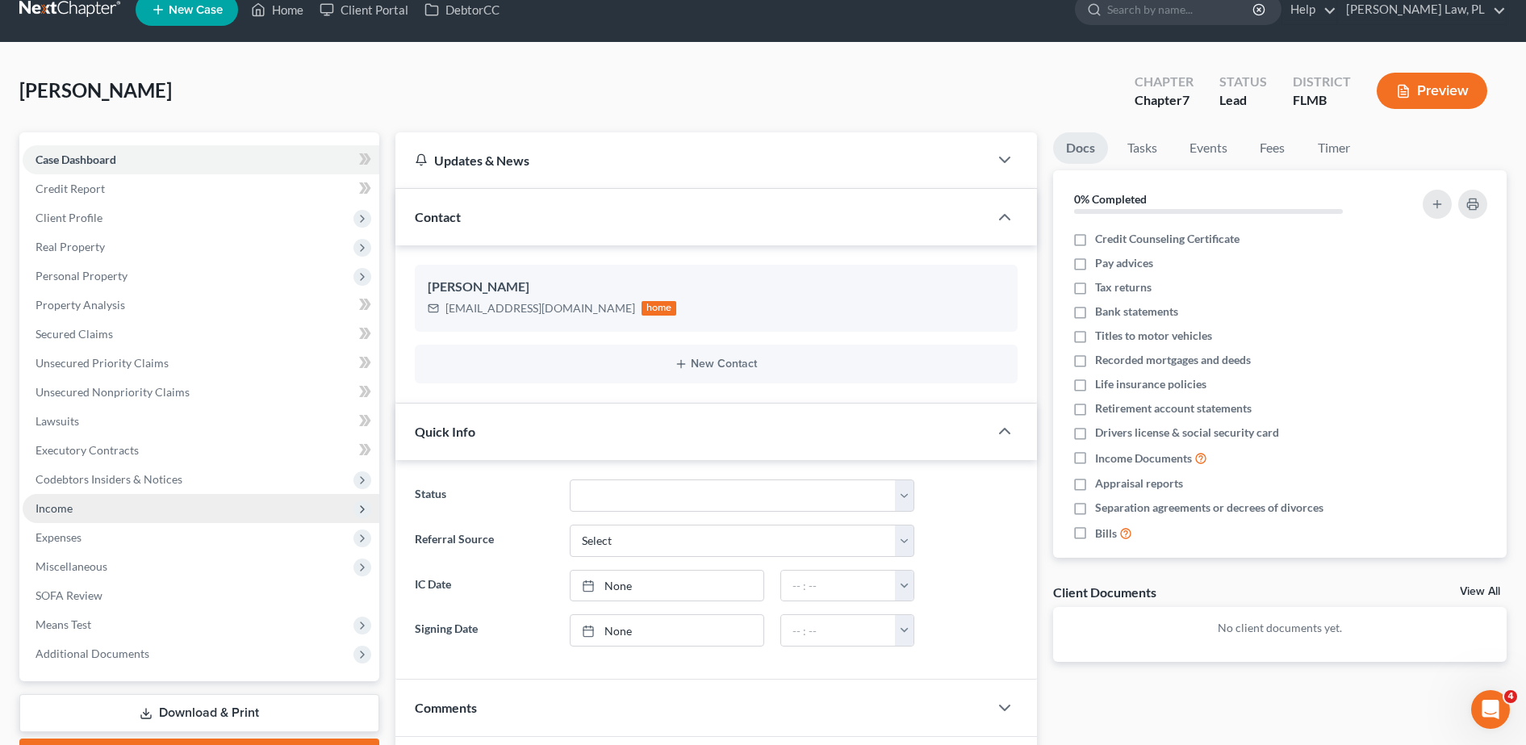
click at [110, 509] on span "Income" at bounding box center [201, 508] width 357 height 29
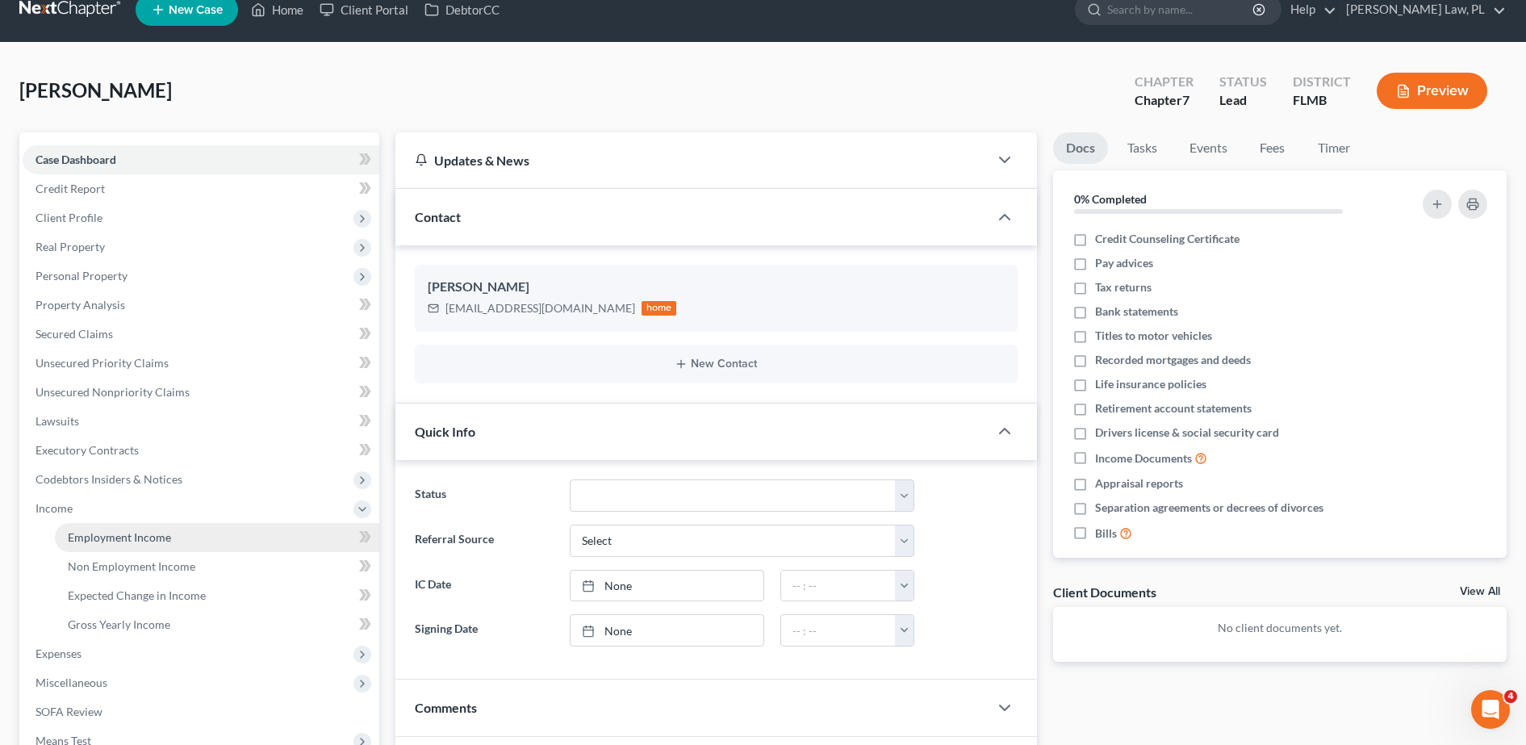
click at [120, 537] on span "Employment Income" at bounding box center [119, 537] width 103 height 14
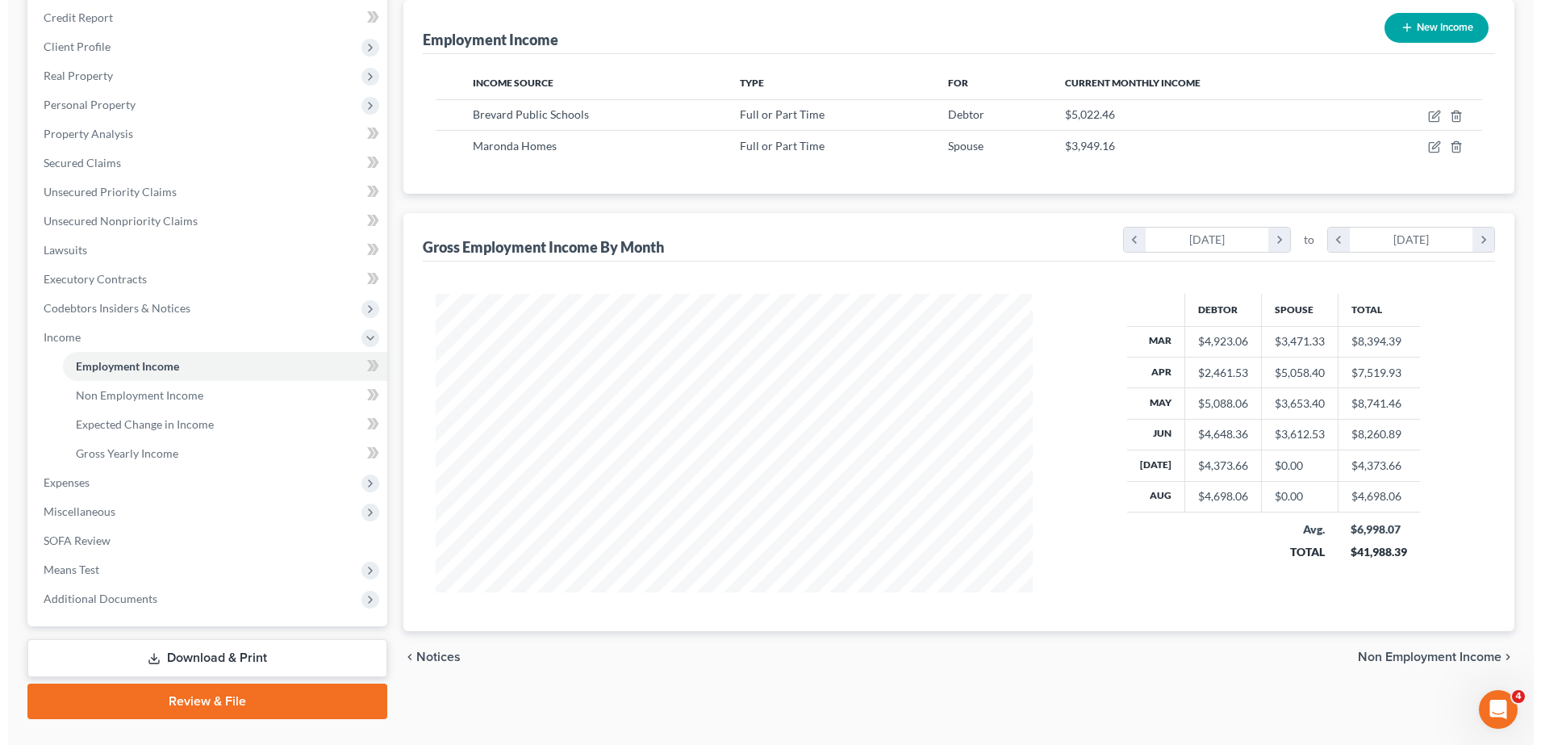
scroll to position [227, 0]
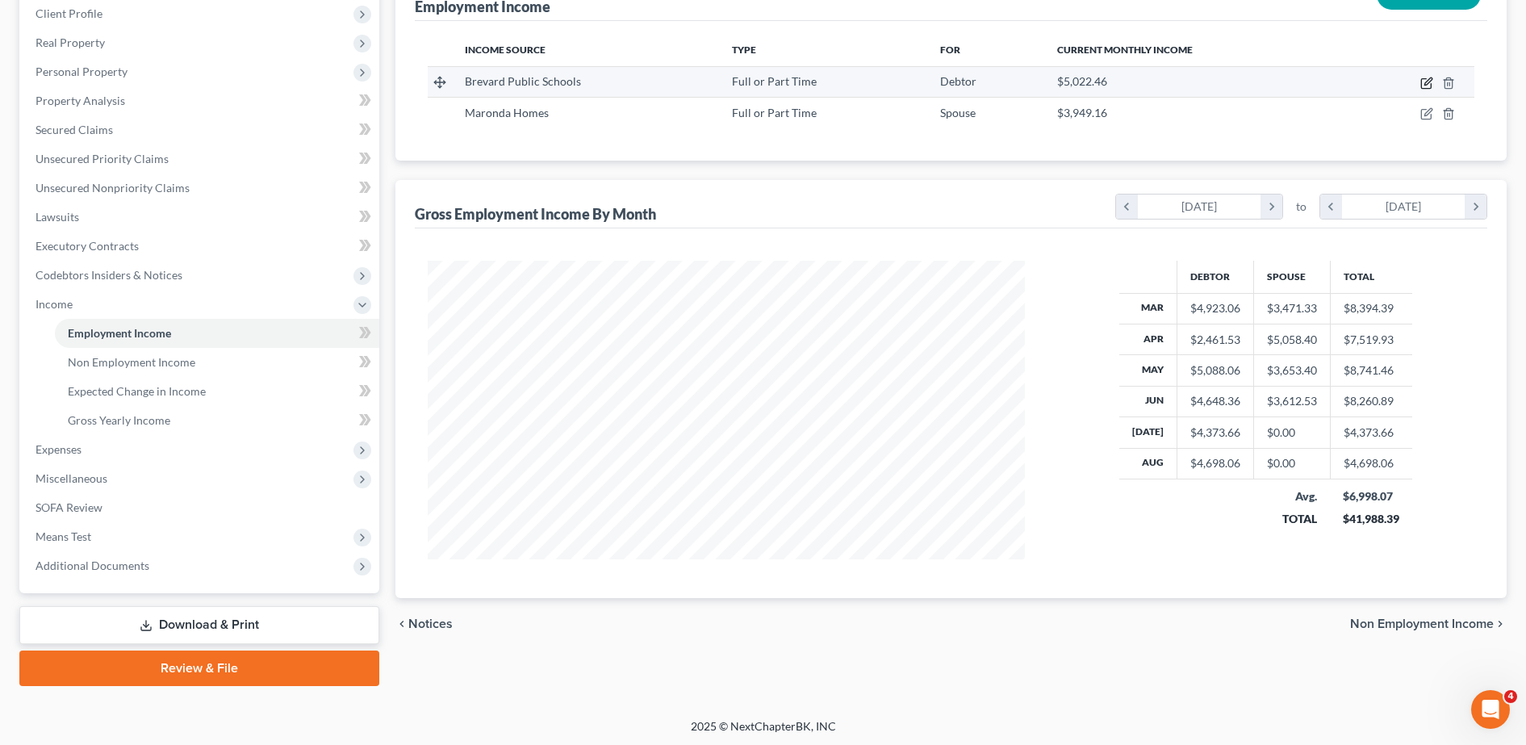
click at [1423, 83] on icon "button" at bounding box center [1426, 83] width 13 height 13
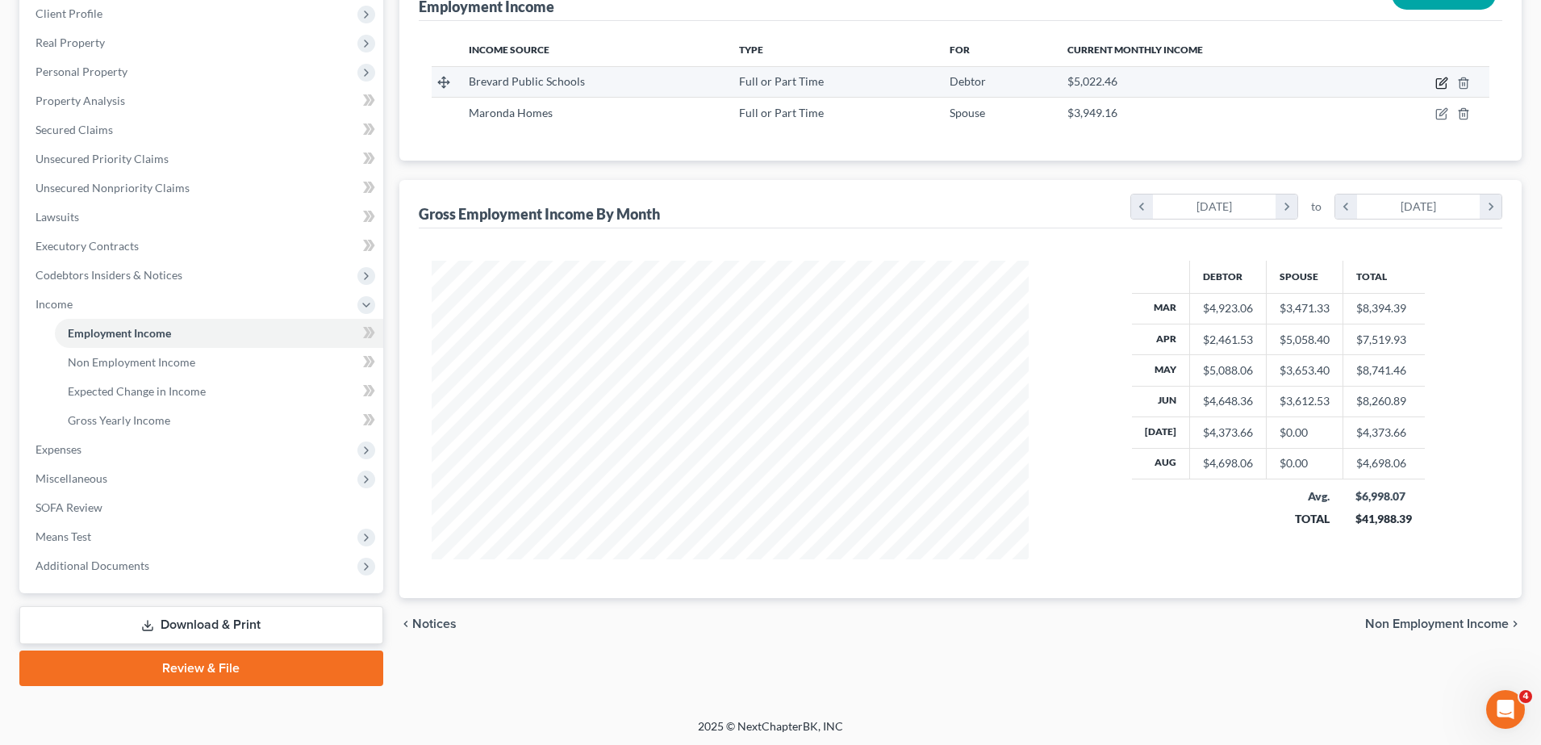
select select "0"
select select "1"
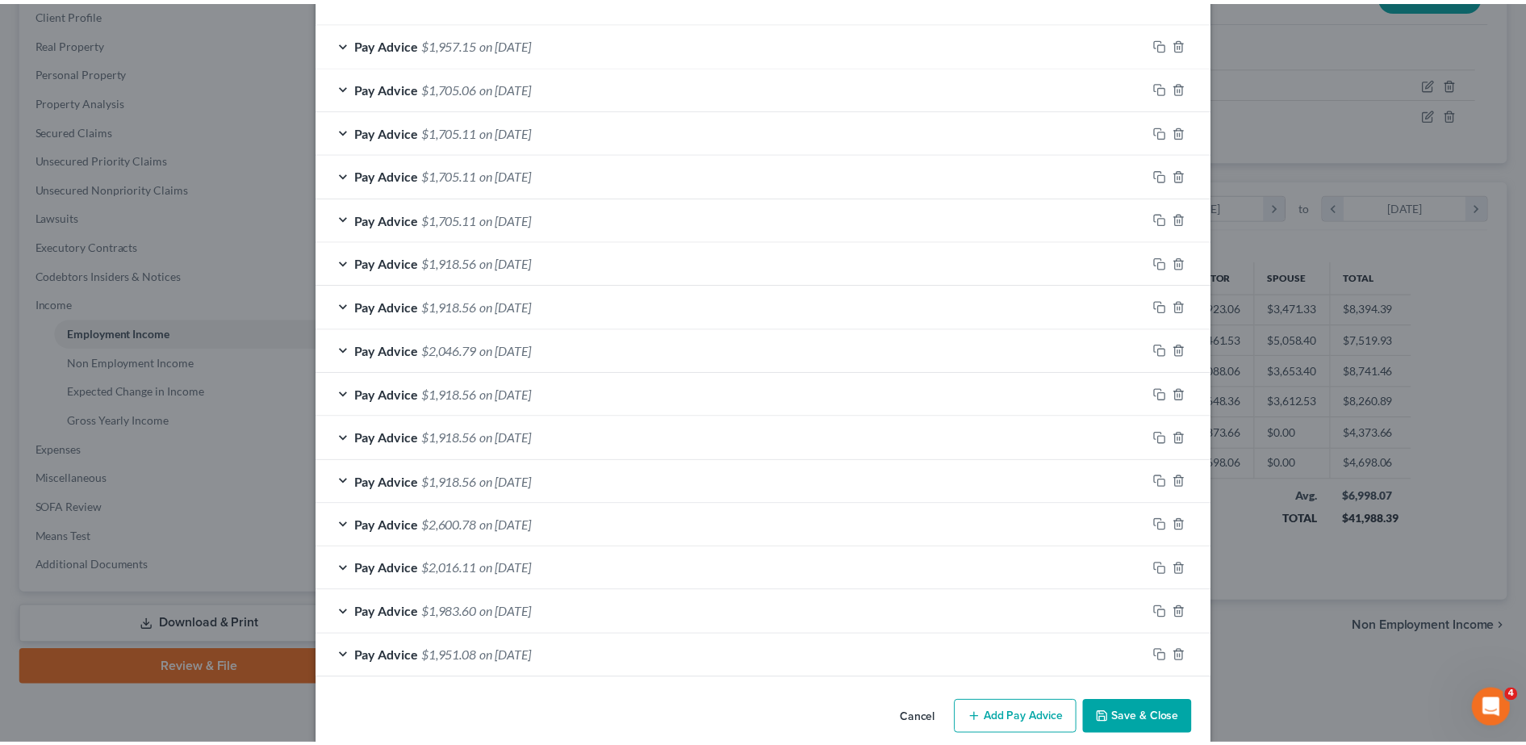
scroll to position [547, 0]
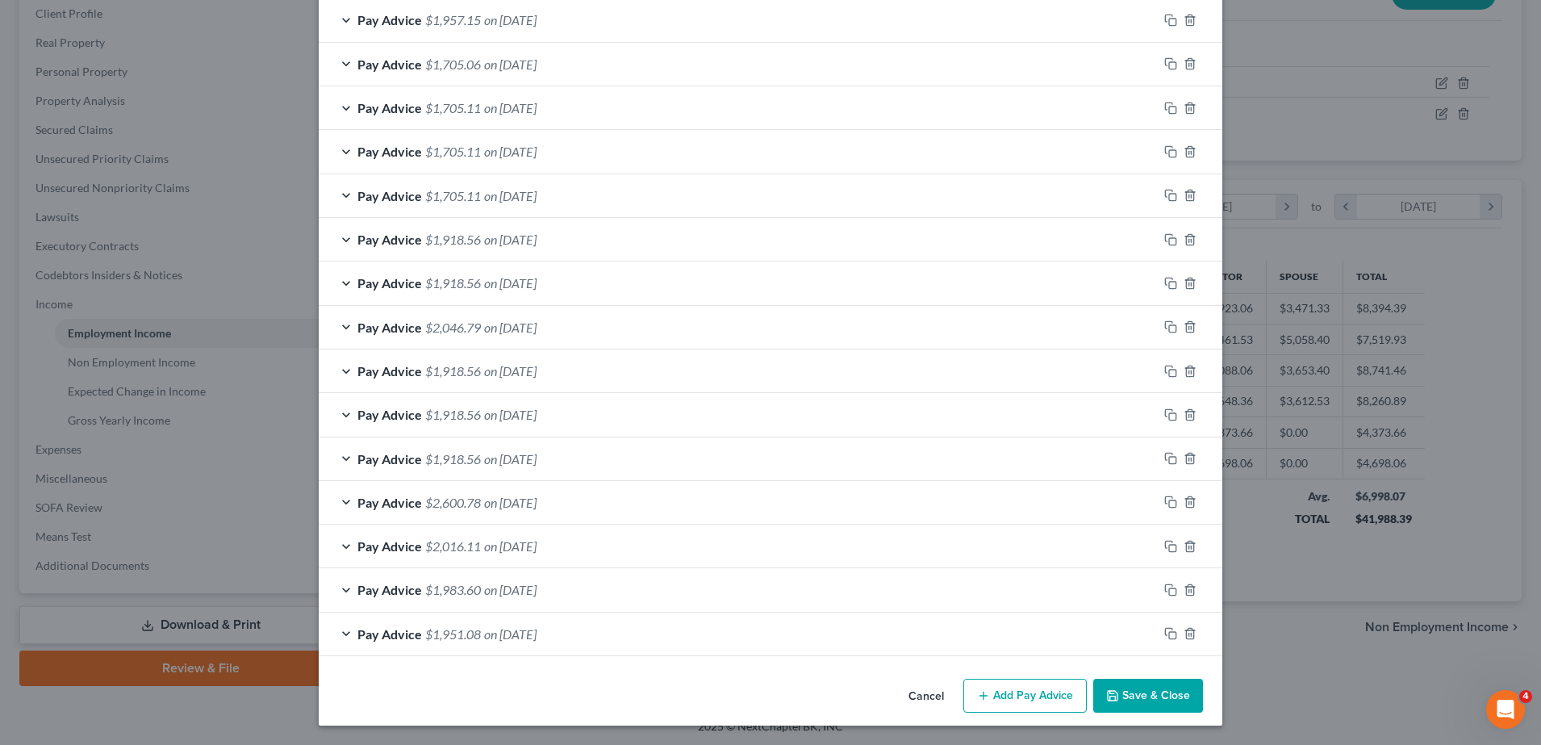
click at [1120, 683] on button "Save & Close" at bounding box center [1148, 696] width 110 height 34
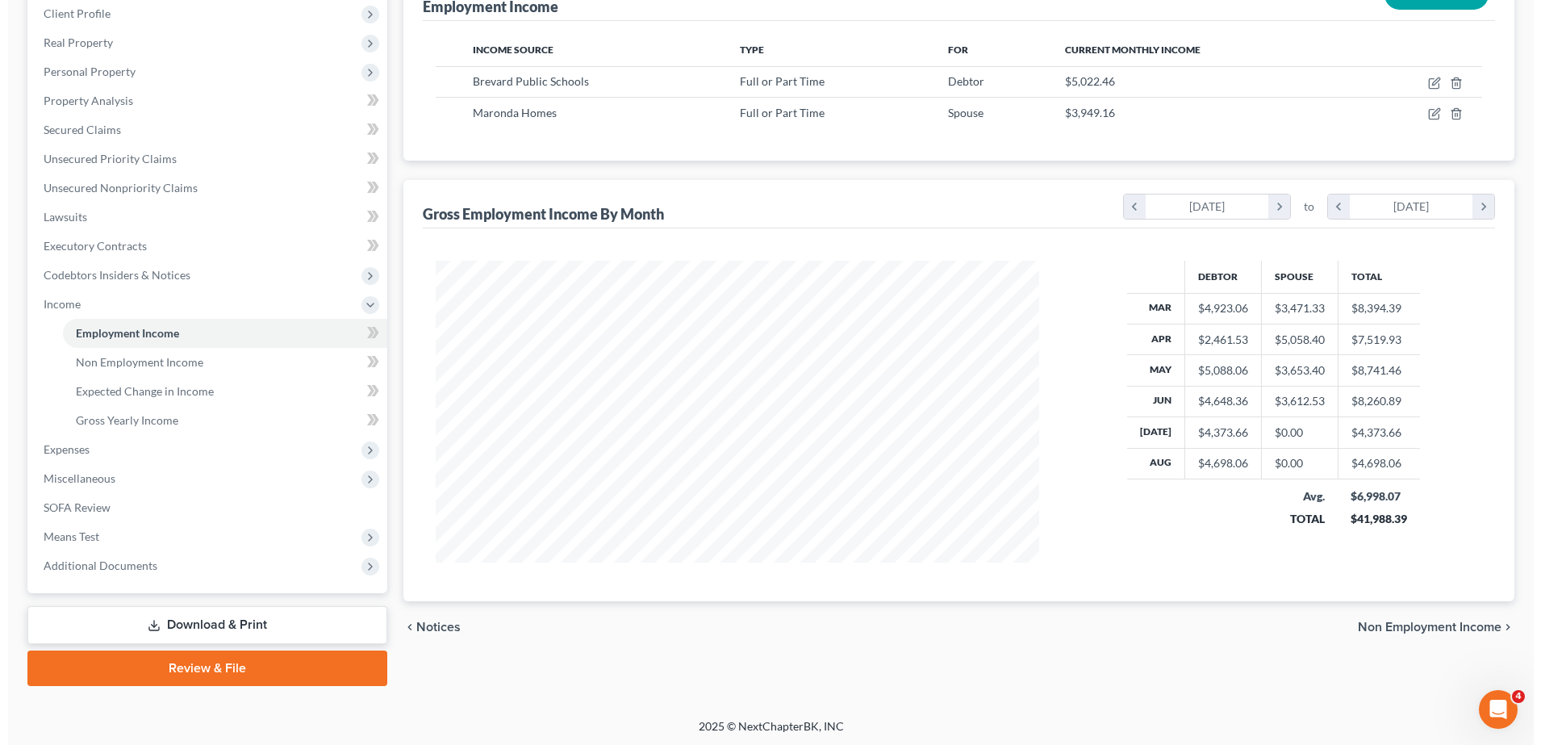
scroll to position [806526, 806195]
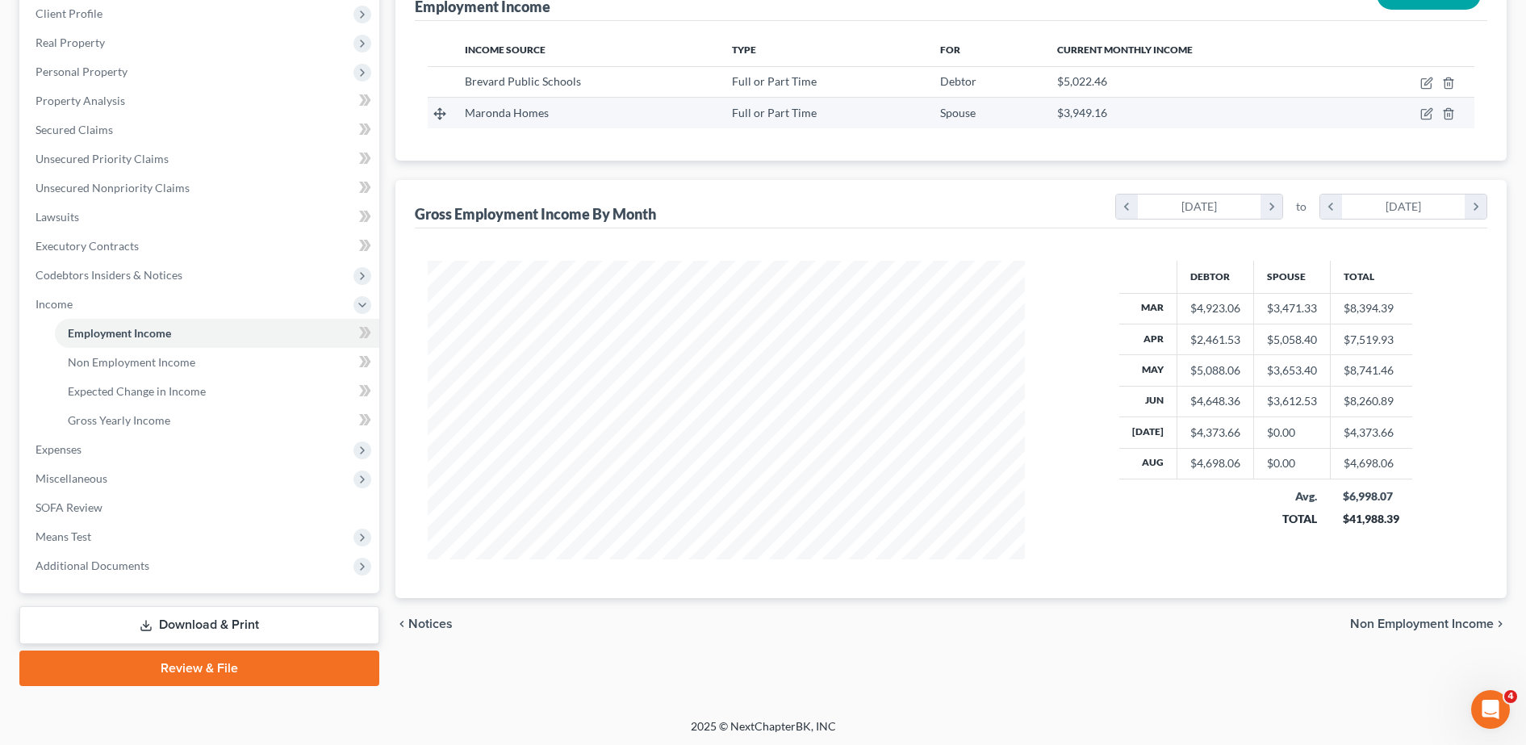
click at [1431, 105] on td at bounding box center [1411, 113] width 126 height 31
click at [1426, 116] on icon "button" at bounding box center [1426, 113] width 13 height 13
select select "0"
select select "2"
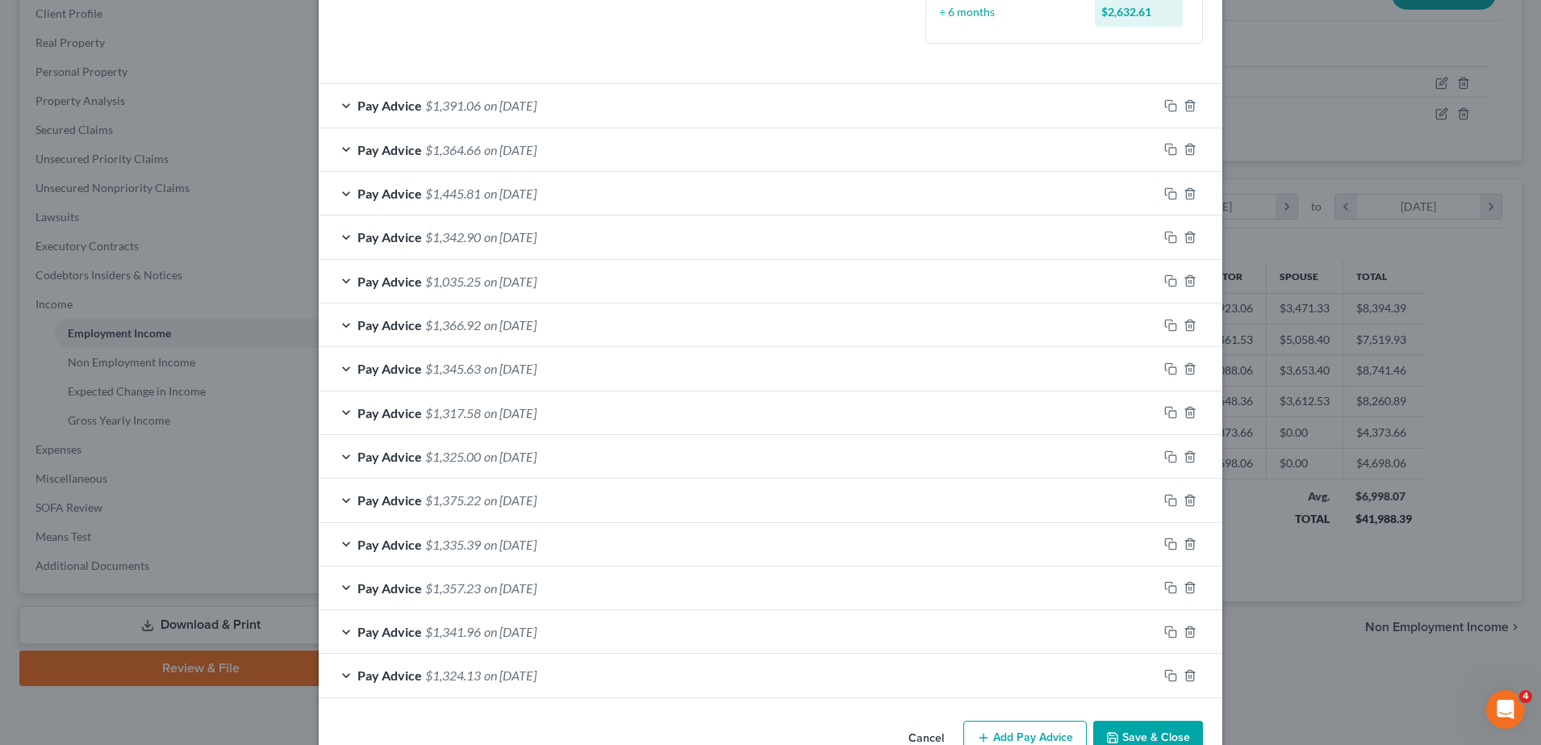
scroll to position [466, 0]
click at [1165, 186] on icon "button" at bounding box center [1168, 189] width 7 height 7
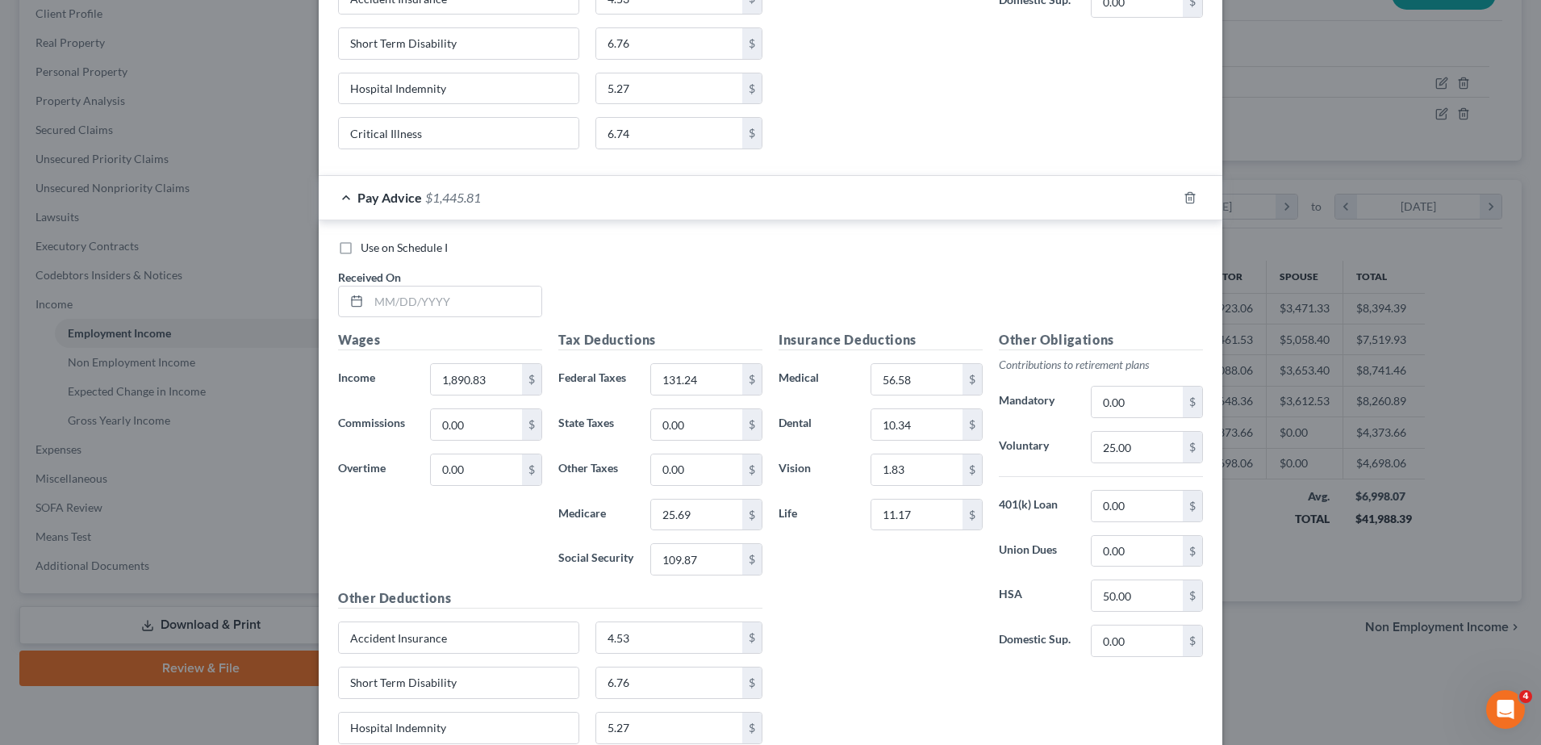
scroll to position [3062, 0]
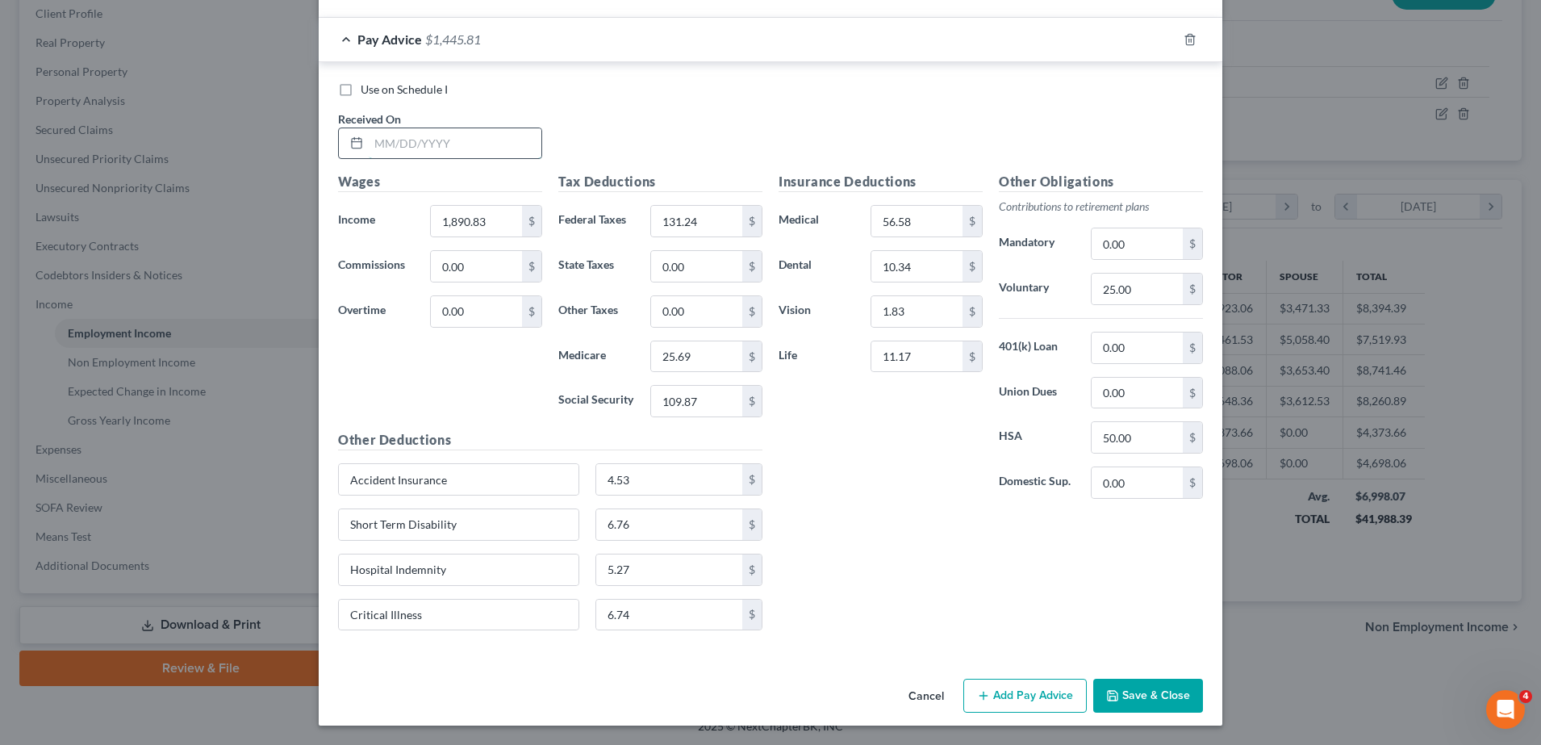
click at [483, 130] on input "text" at bounding box center [455, 143] width 173 height 31
type input "/"
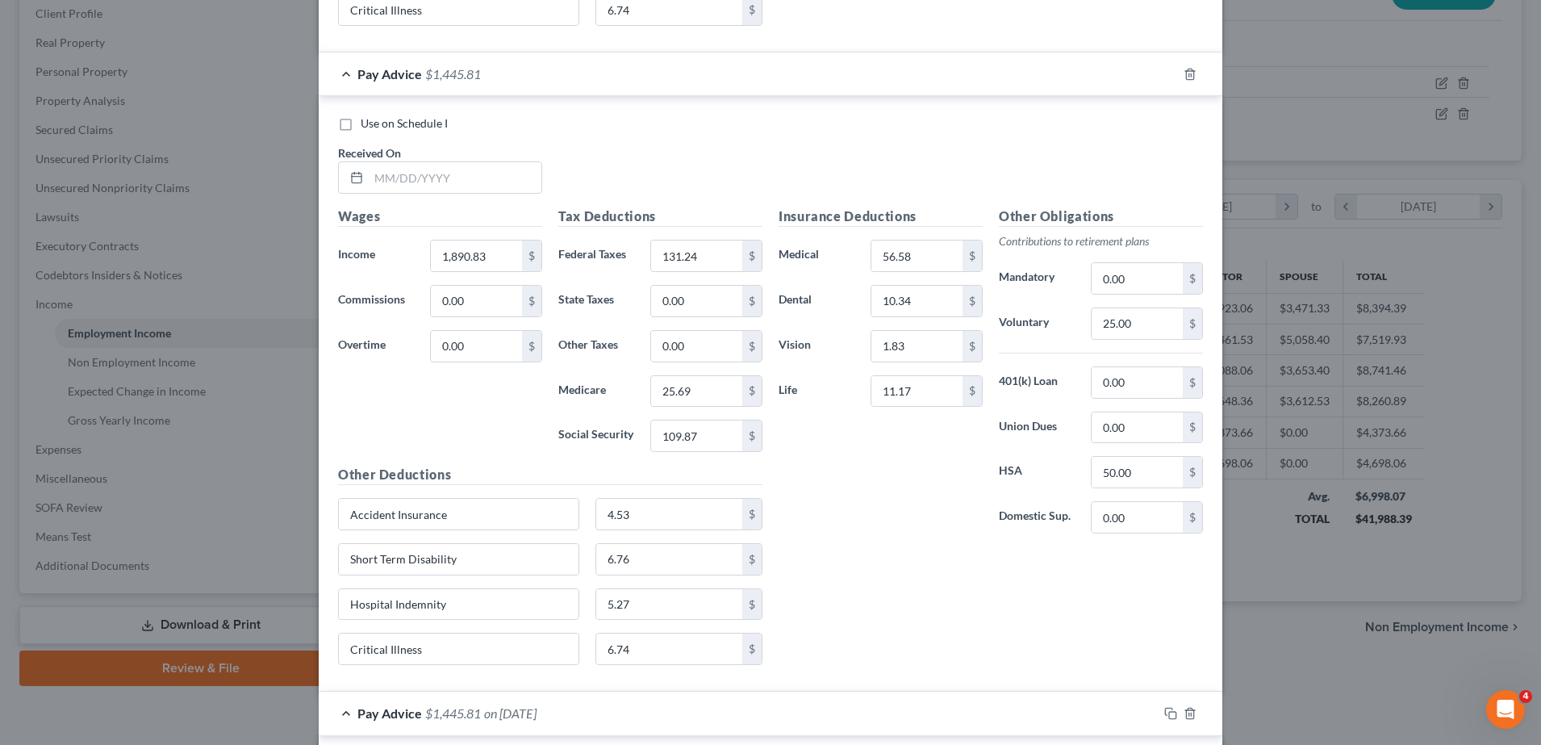
scroll to position [2385, 0]
type input "[DATE]"
click at [431, 190] on input "text" at bounding box center [455, 180] width 173 height 31
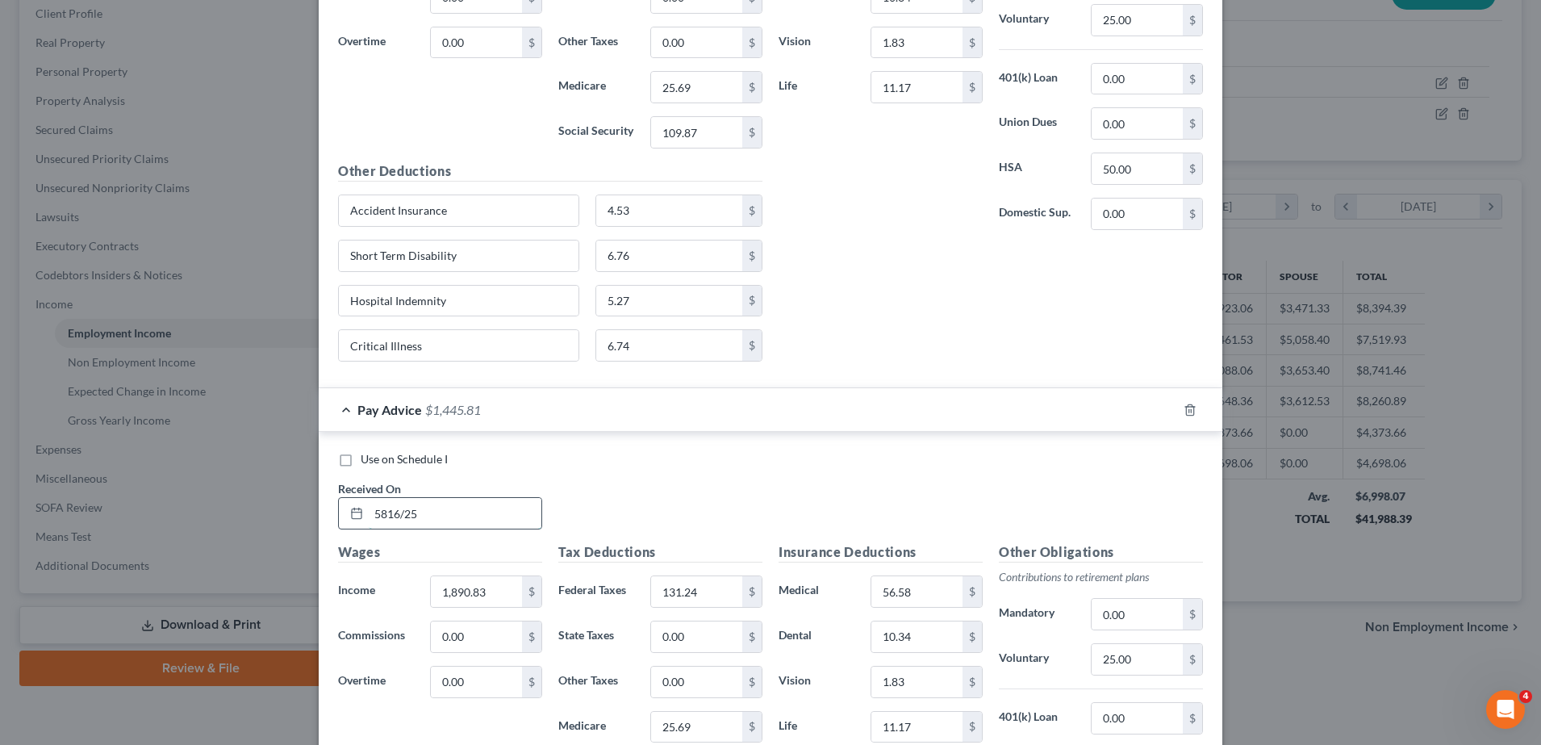
scroll to position [2044, 0]
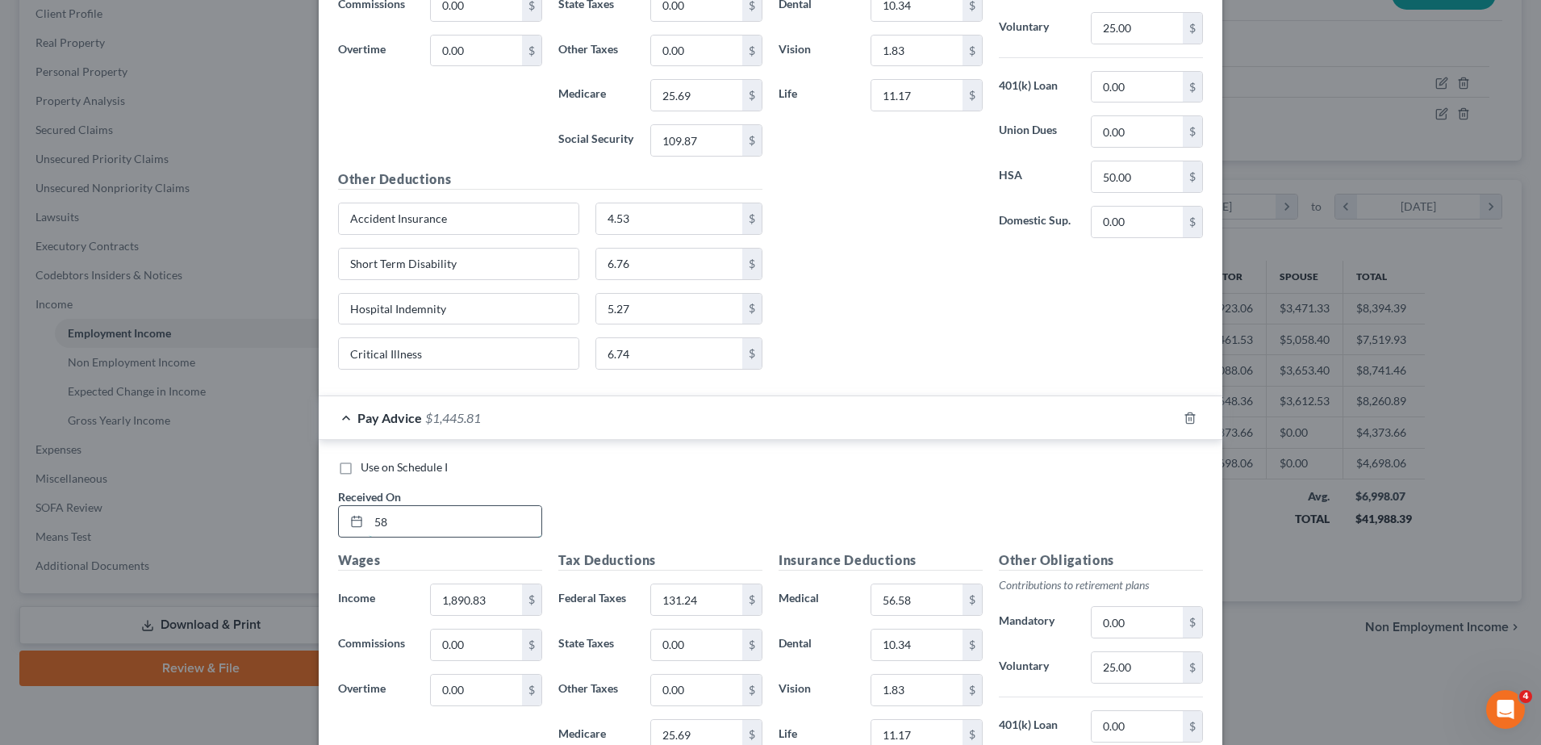
type input "5"
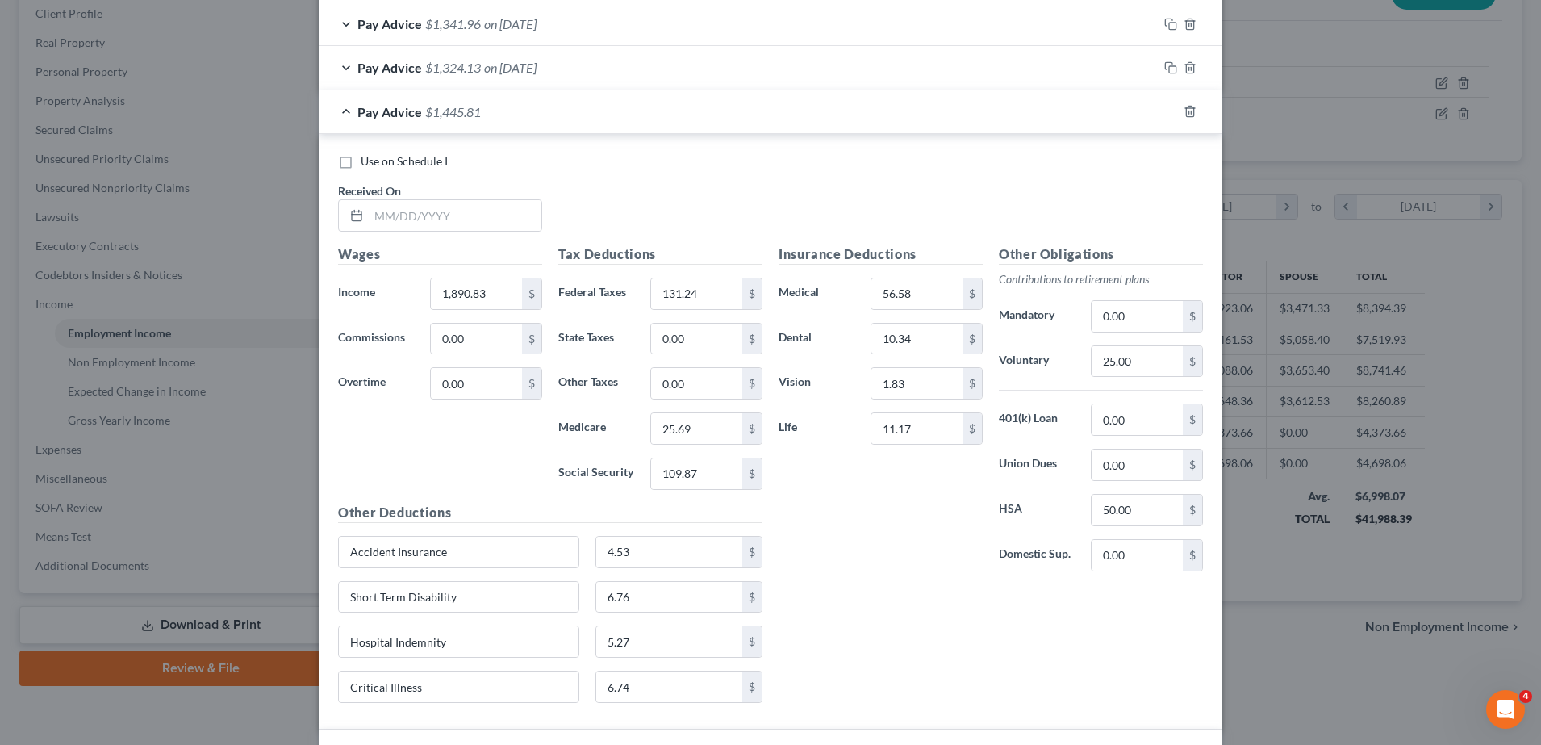
scroll to position [1071, 0]
type input "[DATE]"
click at [458, 217] on input "text" at bounding box center [455, 216] width 173 height 31
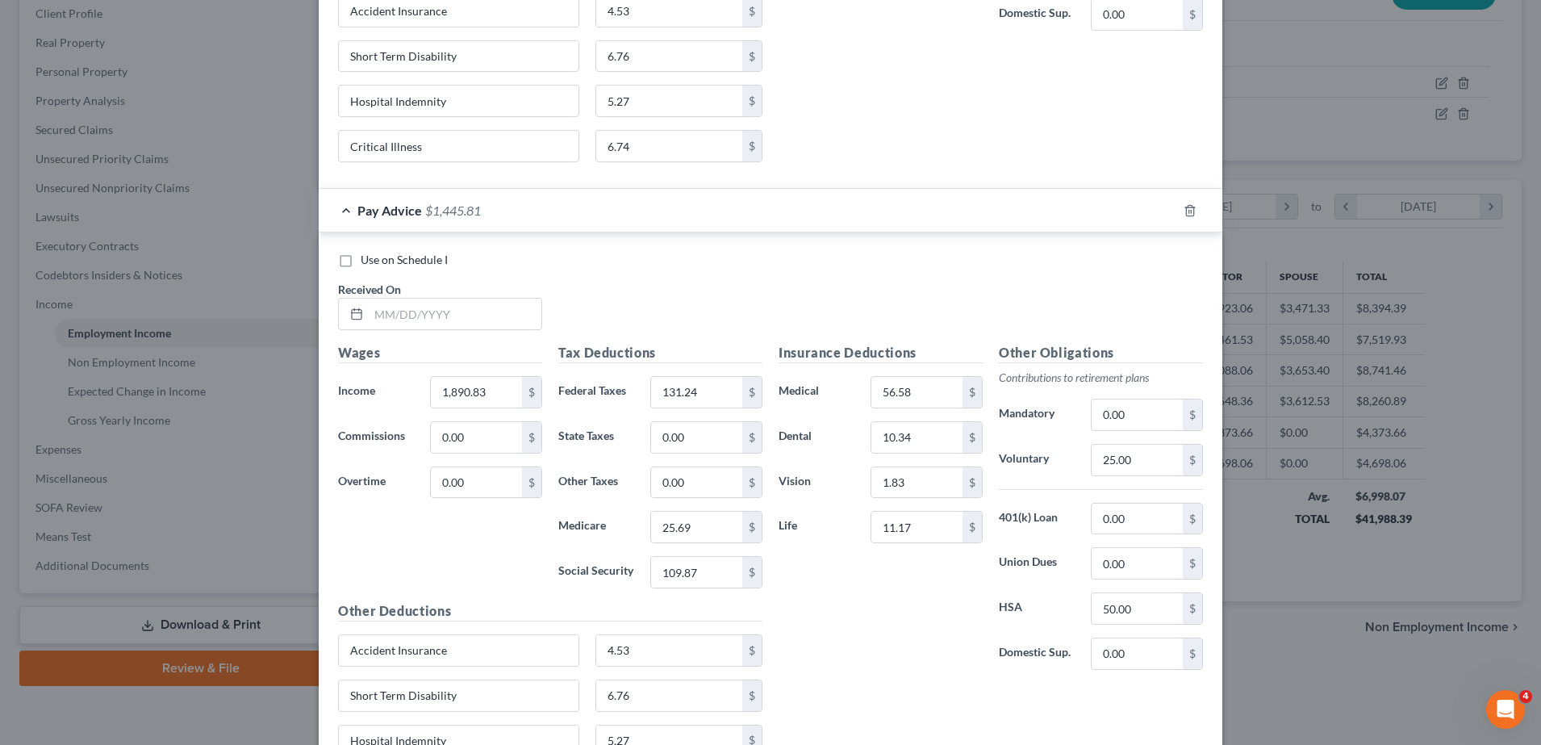
scroll to position [1623, 0]
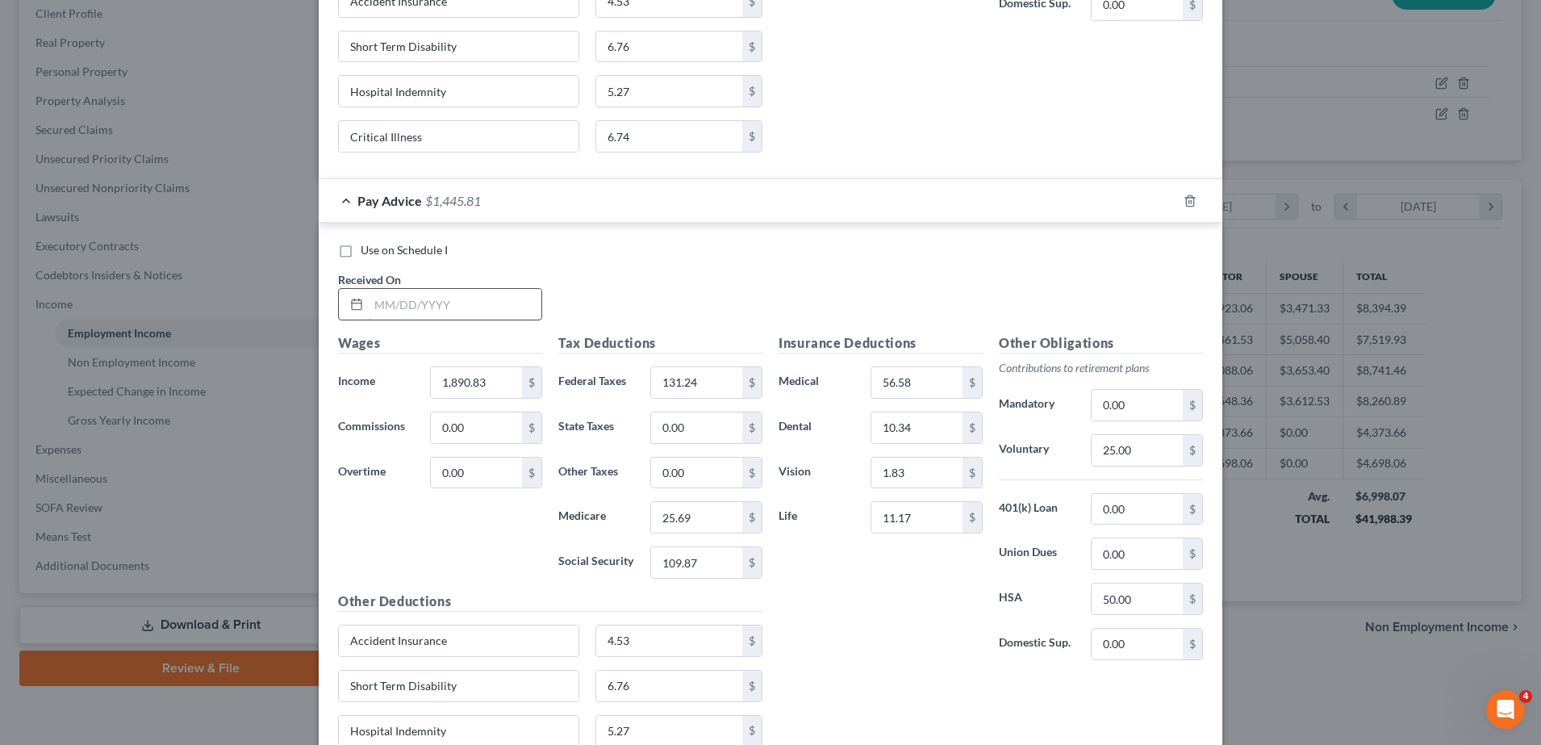
type input "[DATE]"
click at [444, 311] on input "text" at bounding box center [455, 304] width 173 height 31
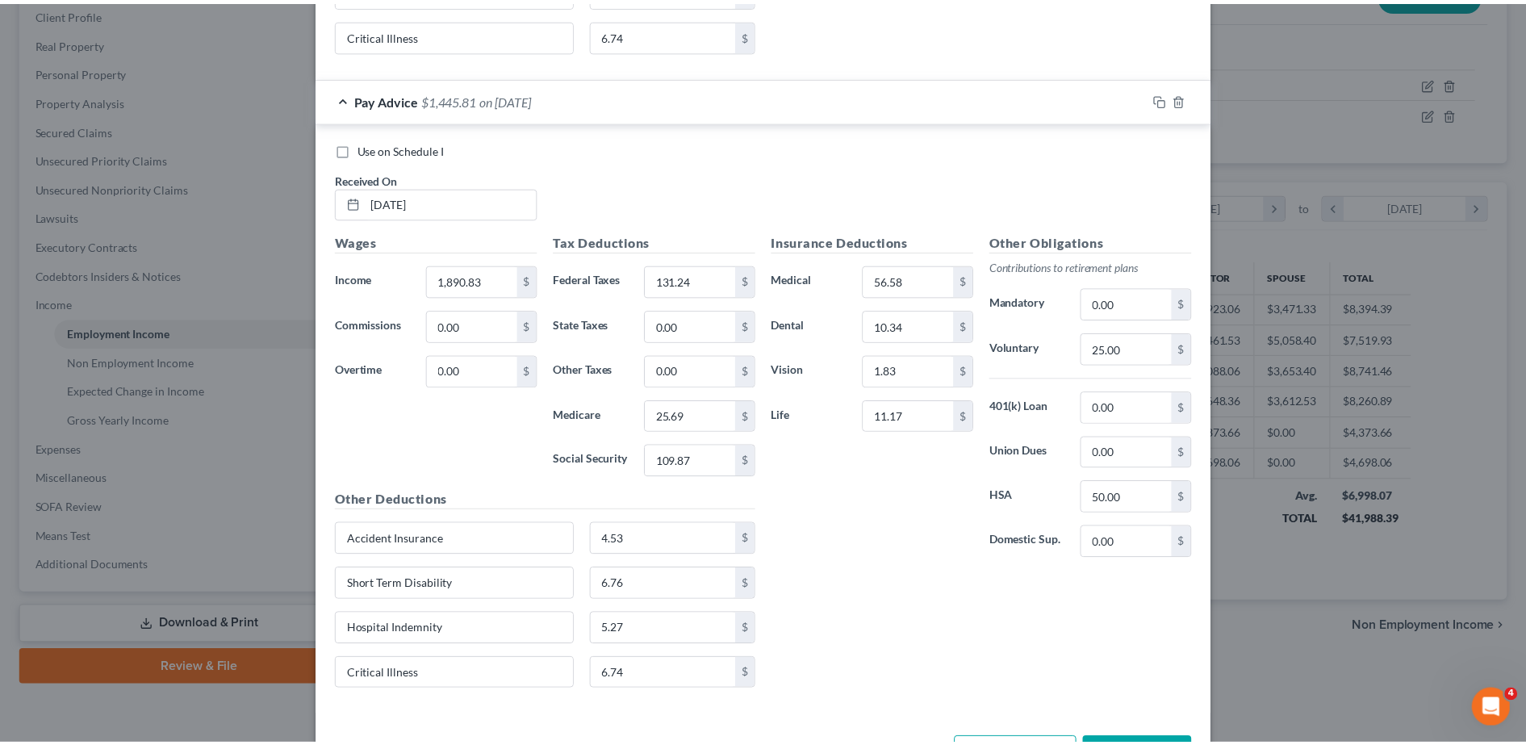
scroll to position [3062, 0]
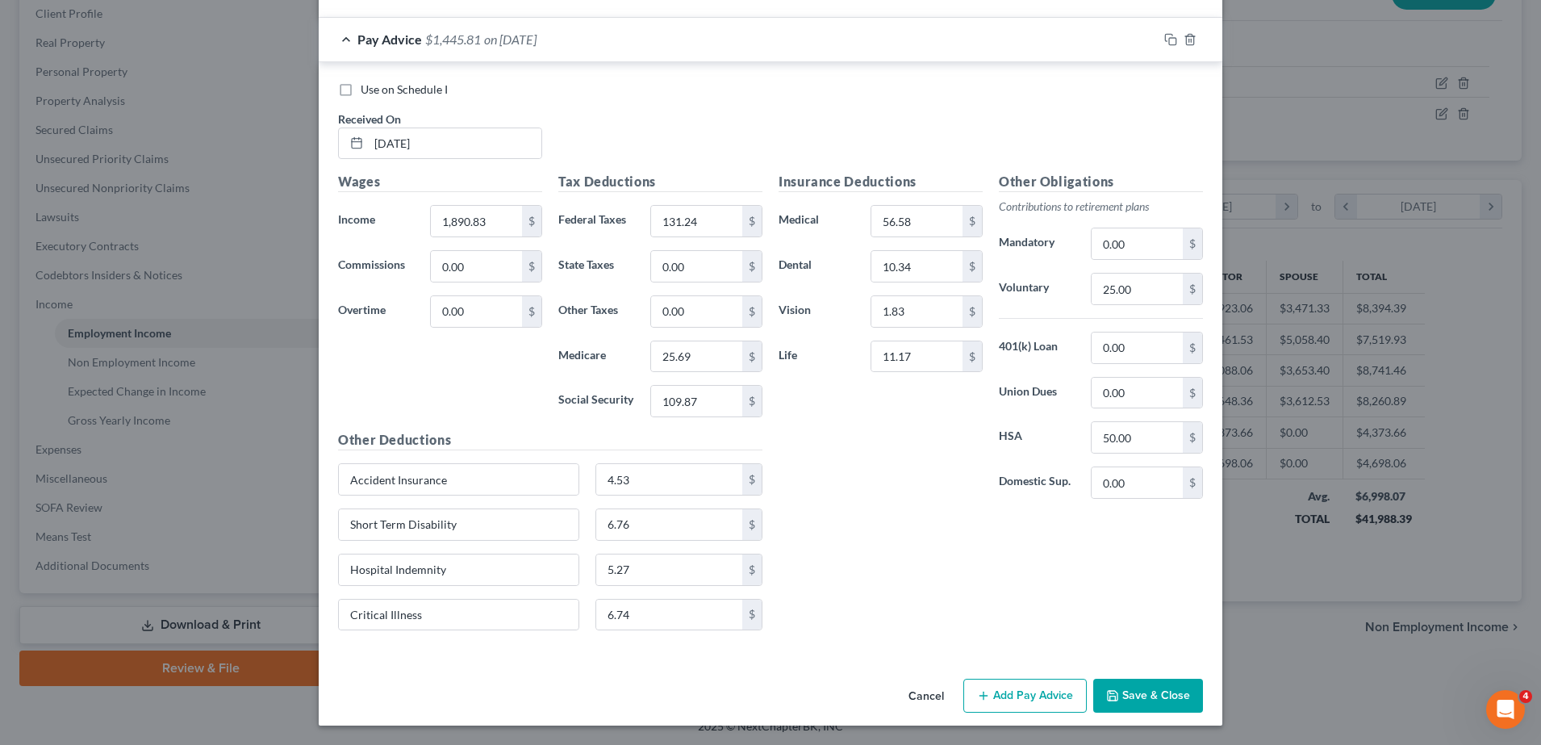
type input "[DATE]"
click at [1126, 695] on button "Save & Close" at bounding box center [1148, 696] width 110 height 34
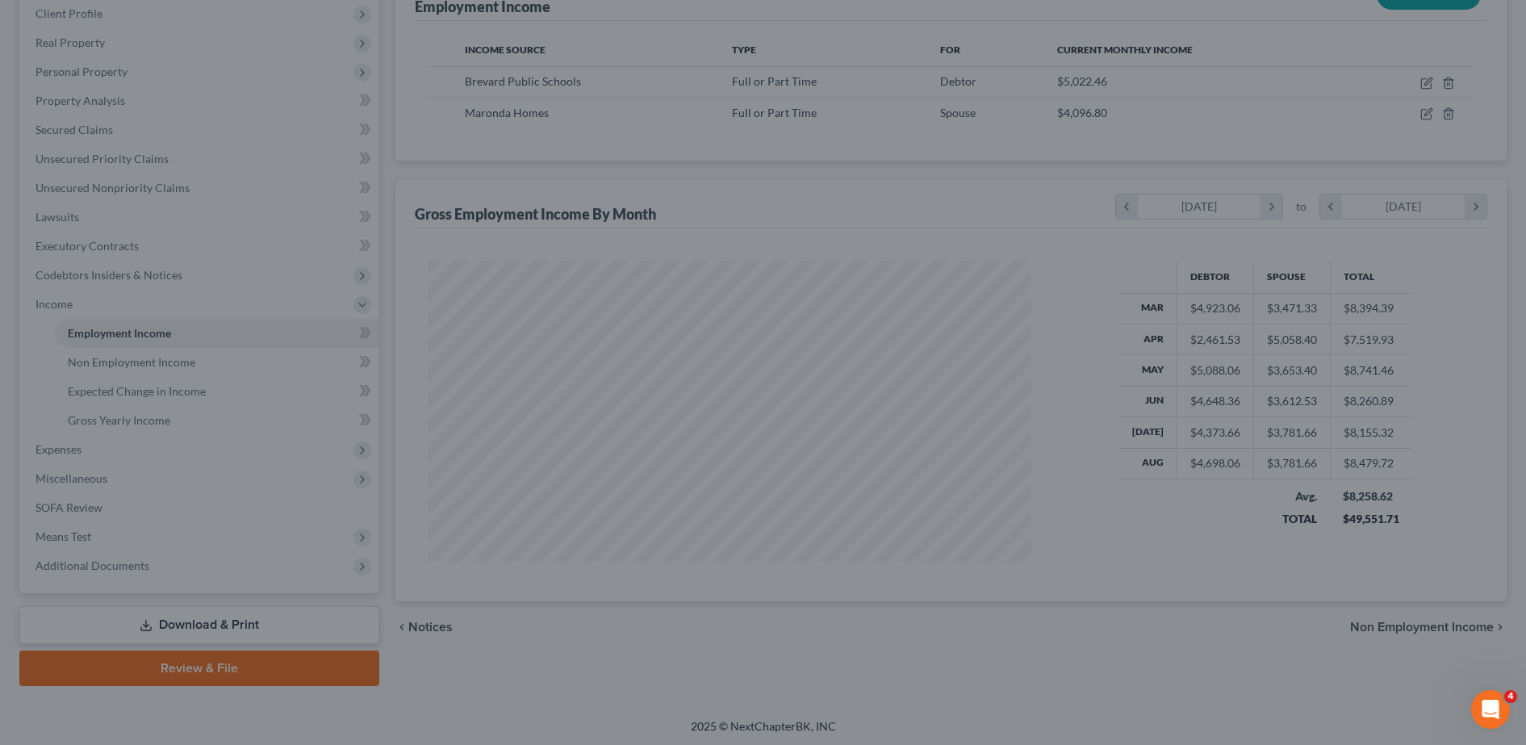
scroll to position [806526, 806195]
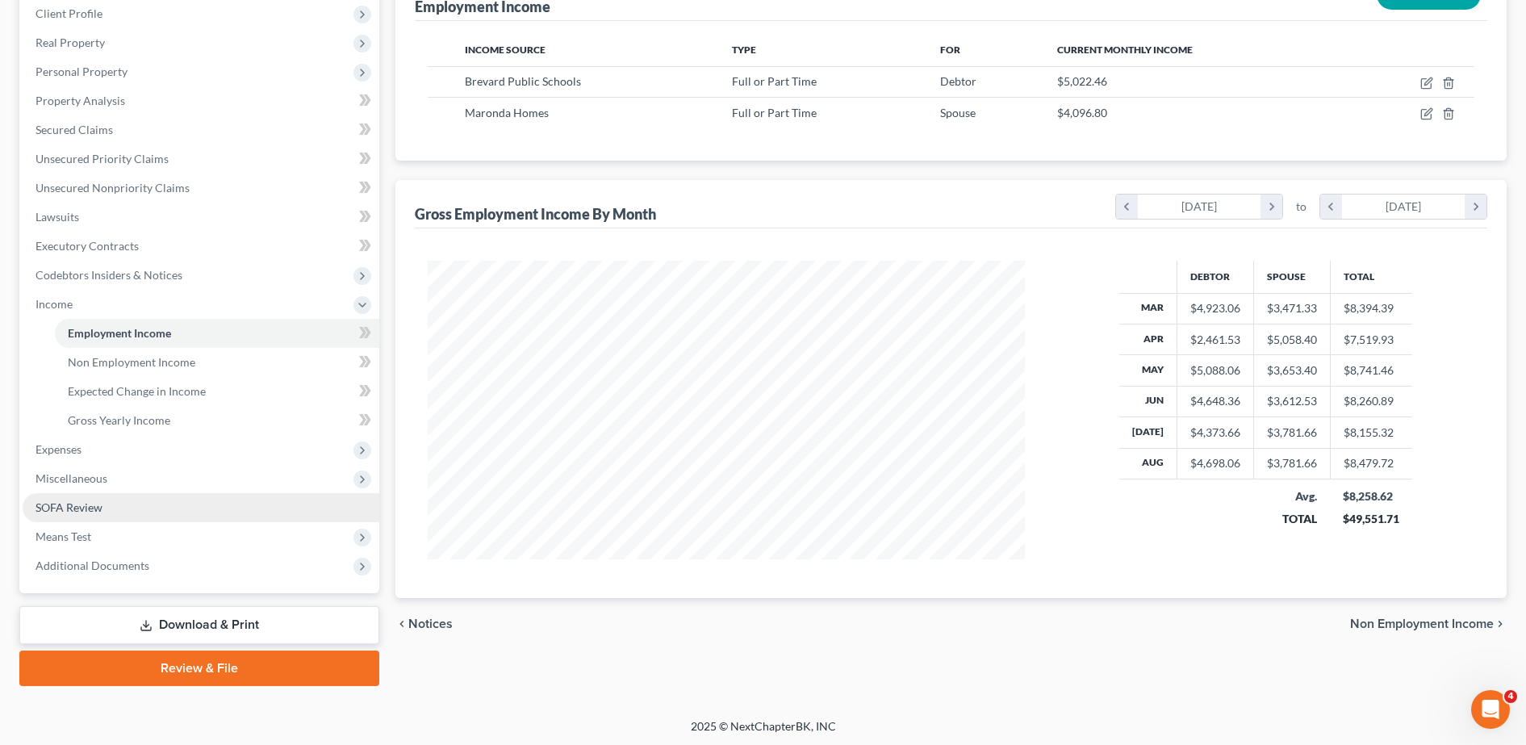
click at [99, 507] on span "SOFA Review" at bounding box center [69, 507] width 67 height 14
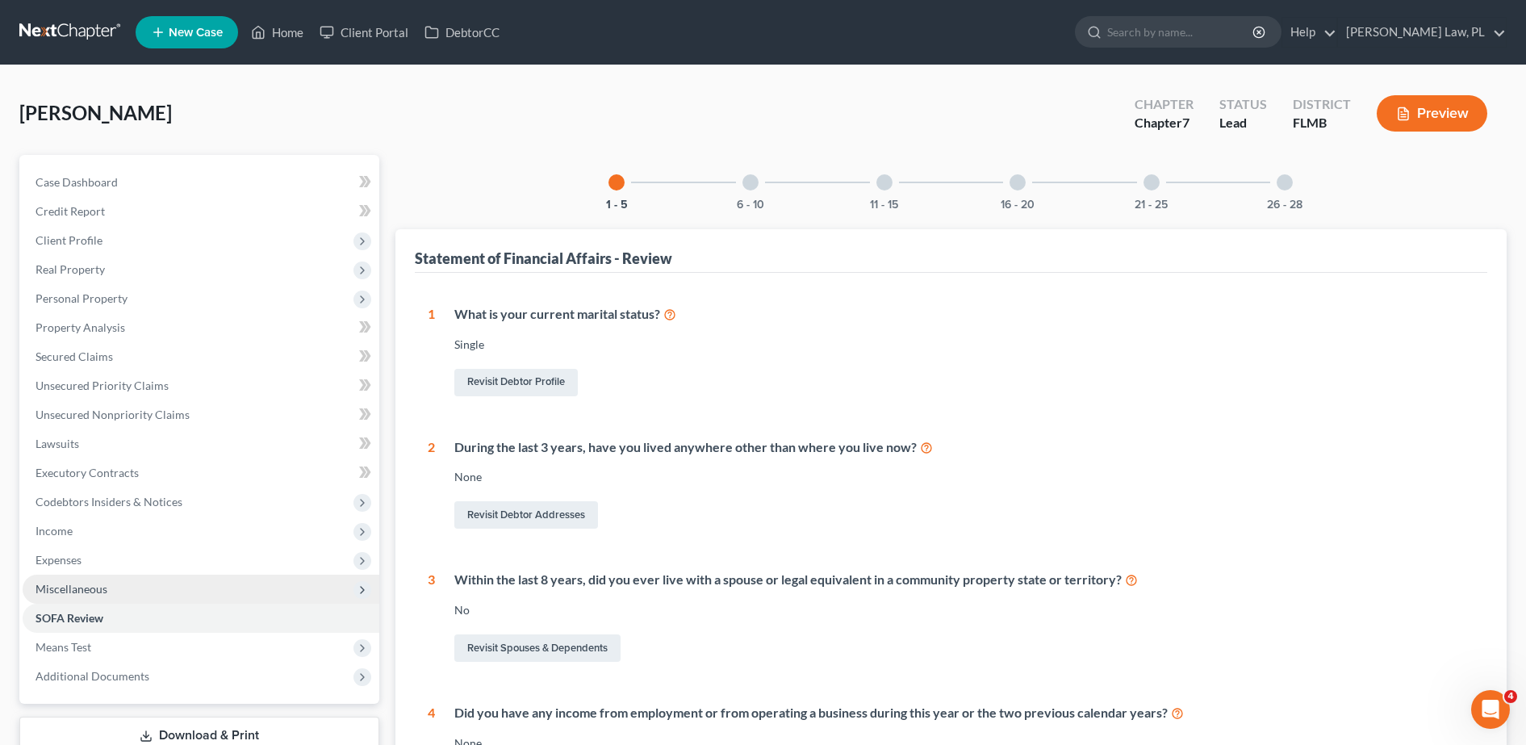
scroll to position [45, 0]
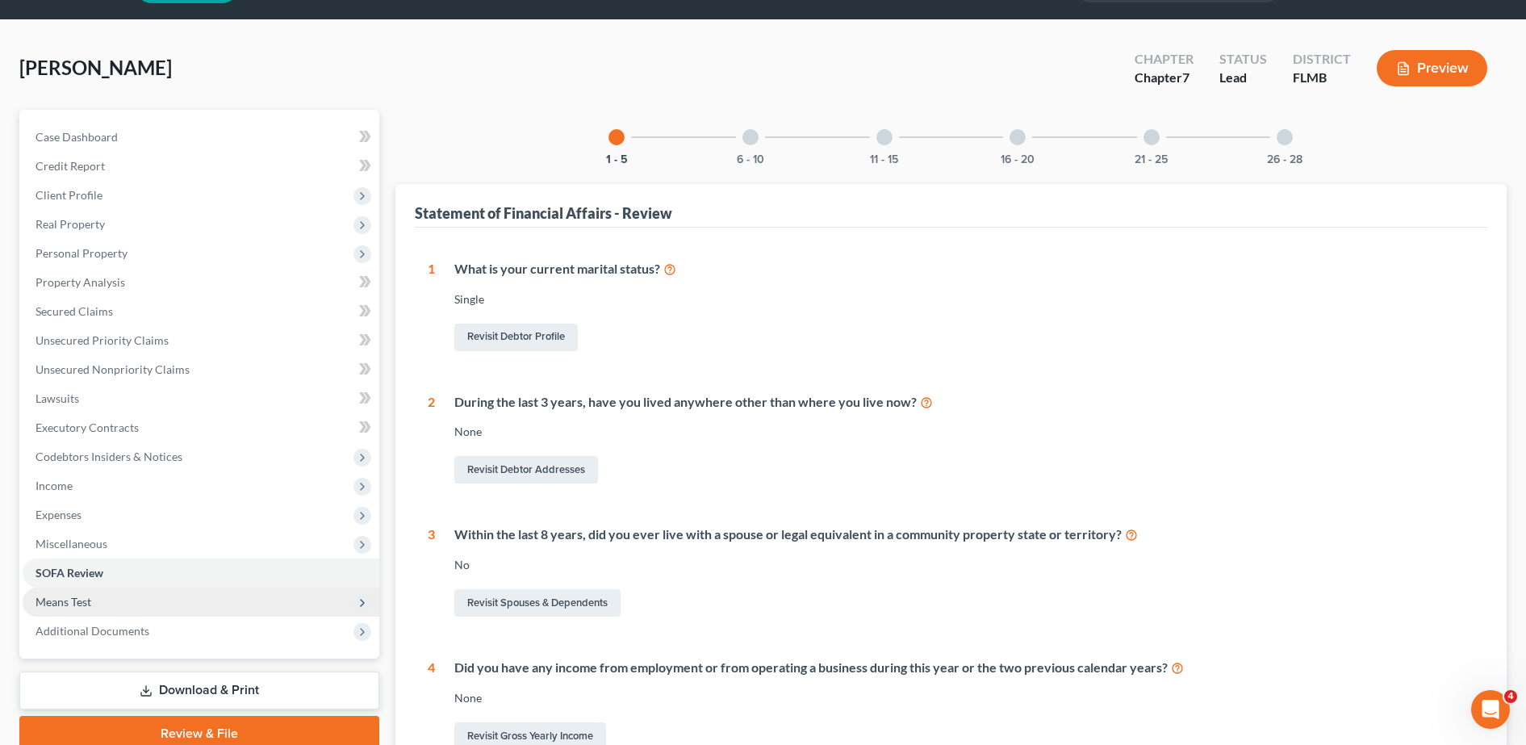
click at [74, 601] on span "Means Test" at bounding box center [64, 602] width 56 height 14
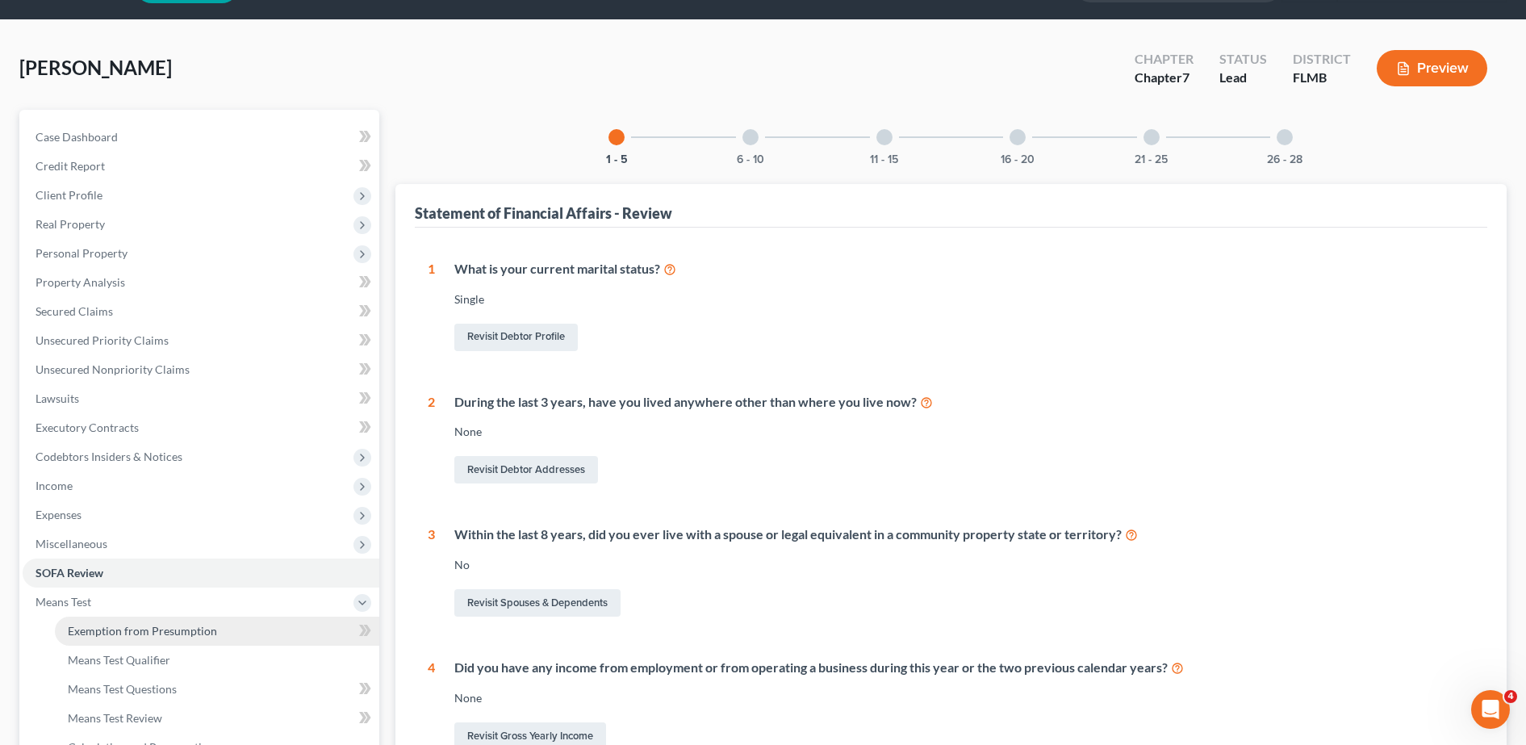
click at [127, 631] on span "Exemption from Presumption" at bounding box center [142, 631] width 149 height 14
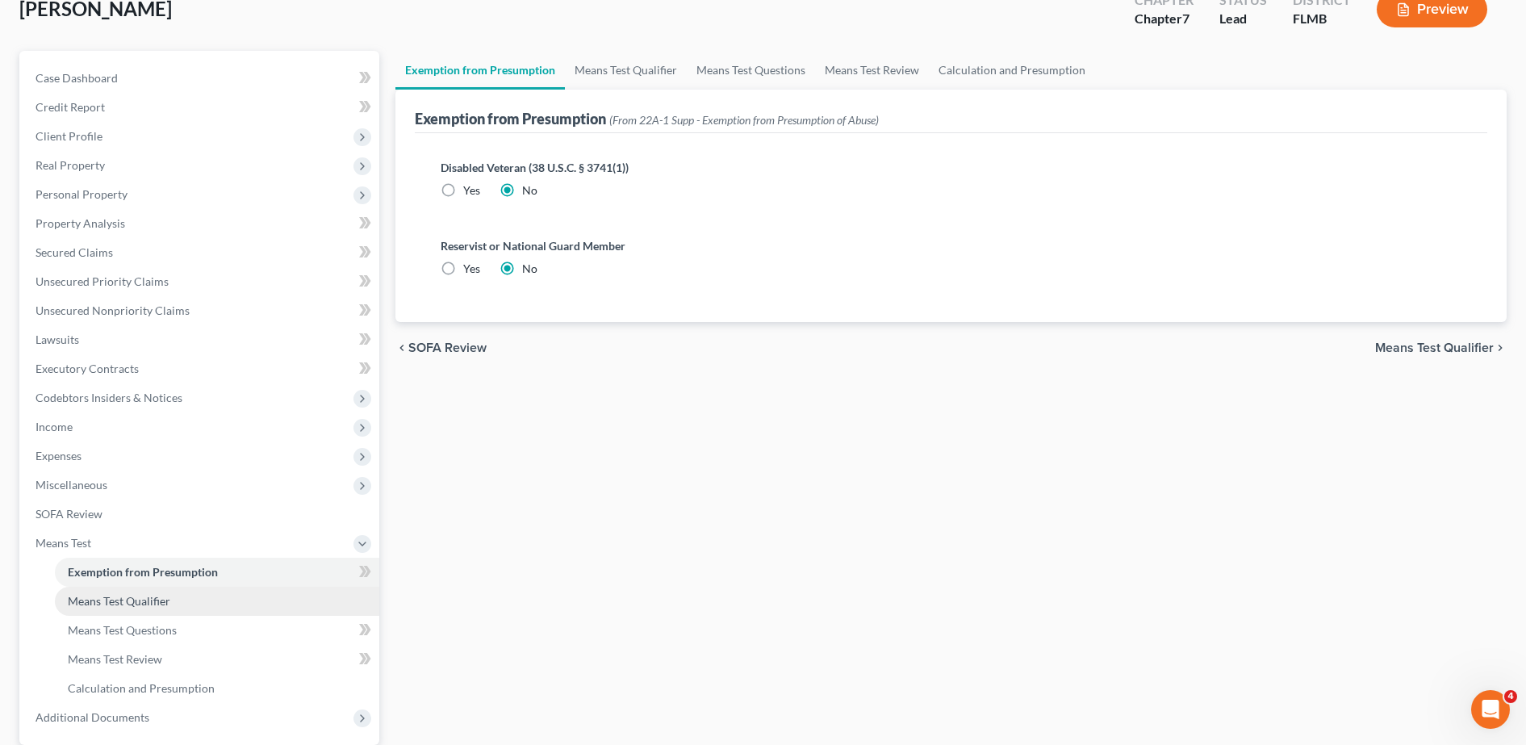
click at [125, 610] on link "Means Test Qualifier" at bounding box center [217, 601] width 324 height 29
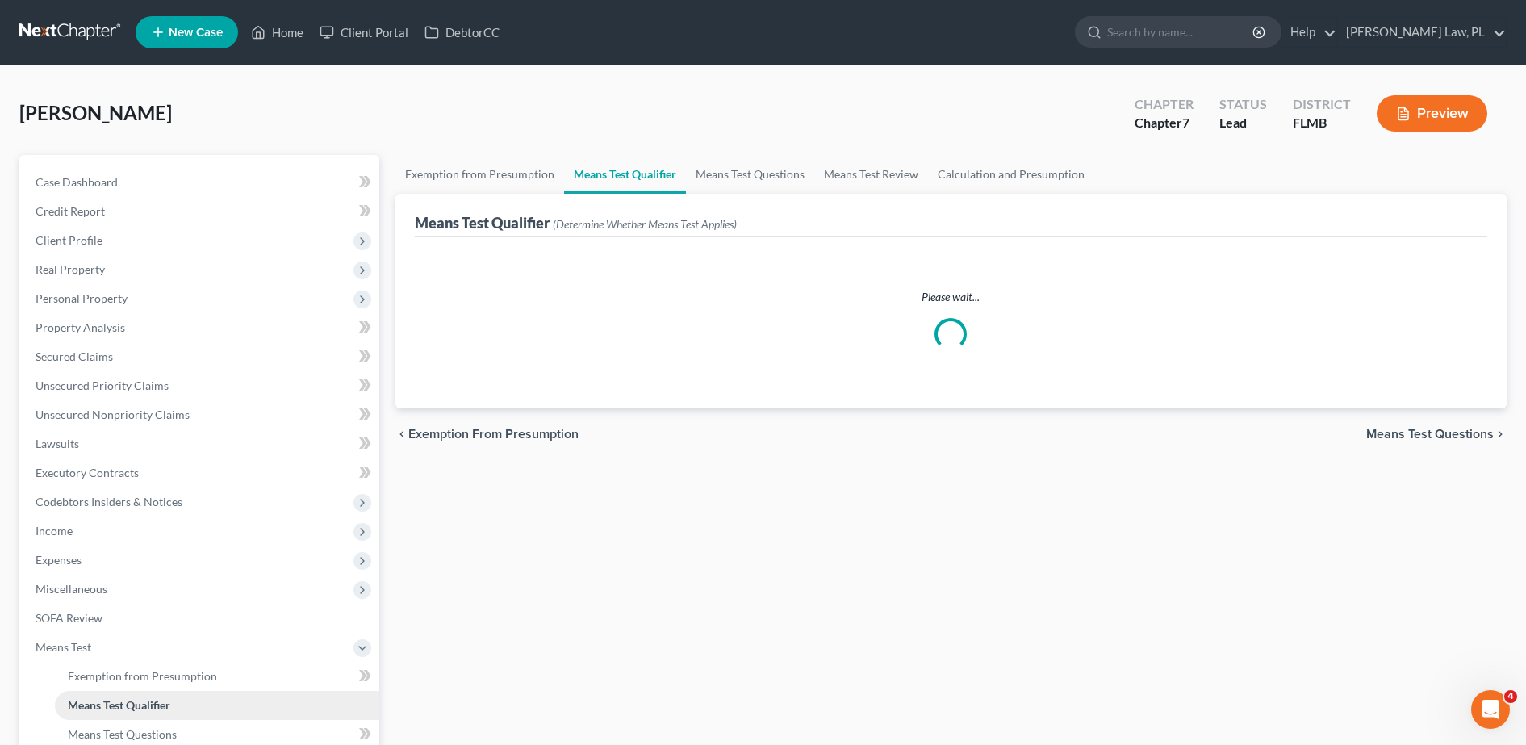
scroll to position [123, 0]
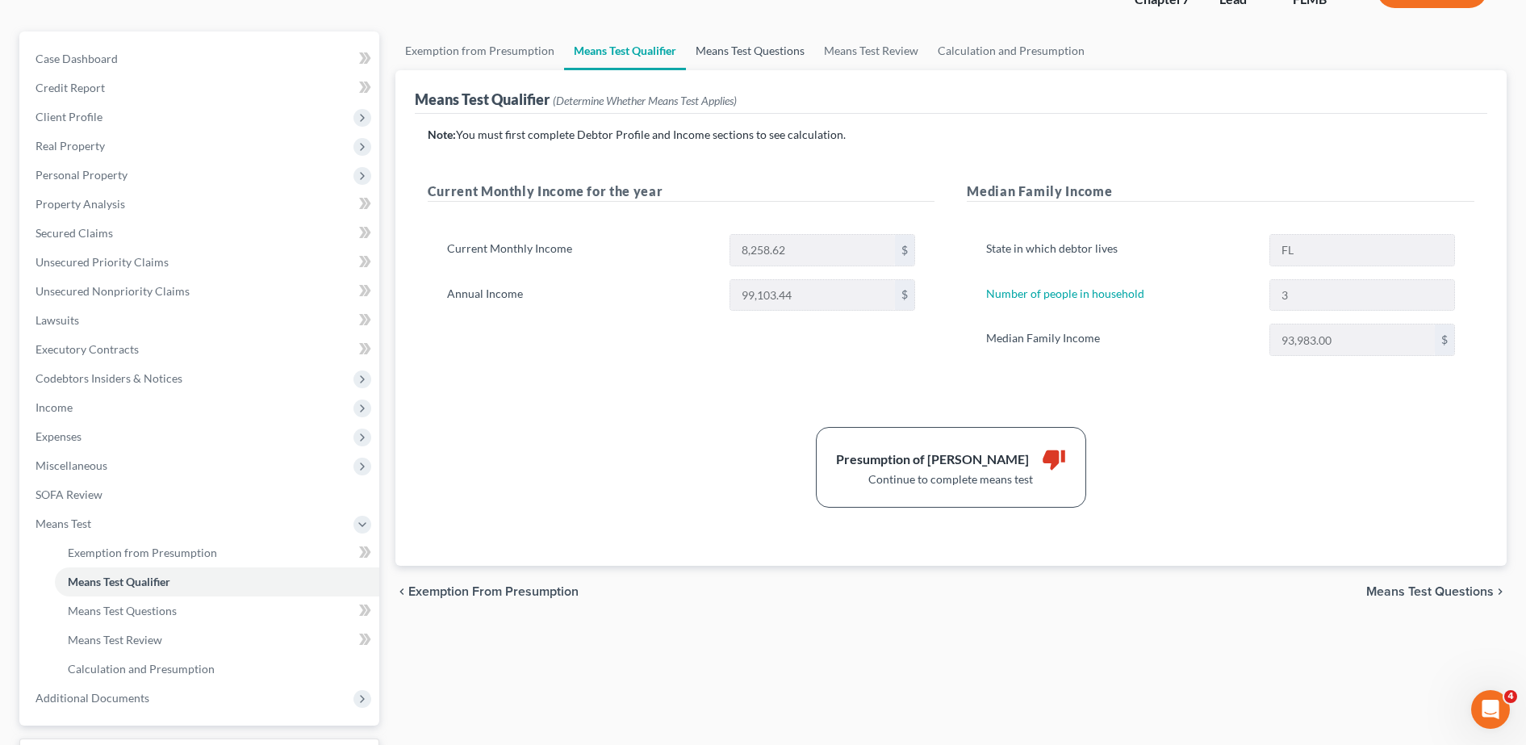
click at [720, 54] on link "Means Test Questions" at bounding box center [750, 50] width 128 height 39
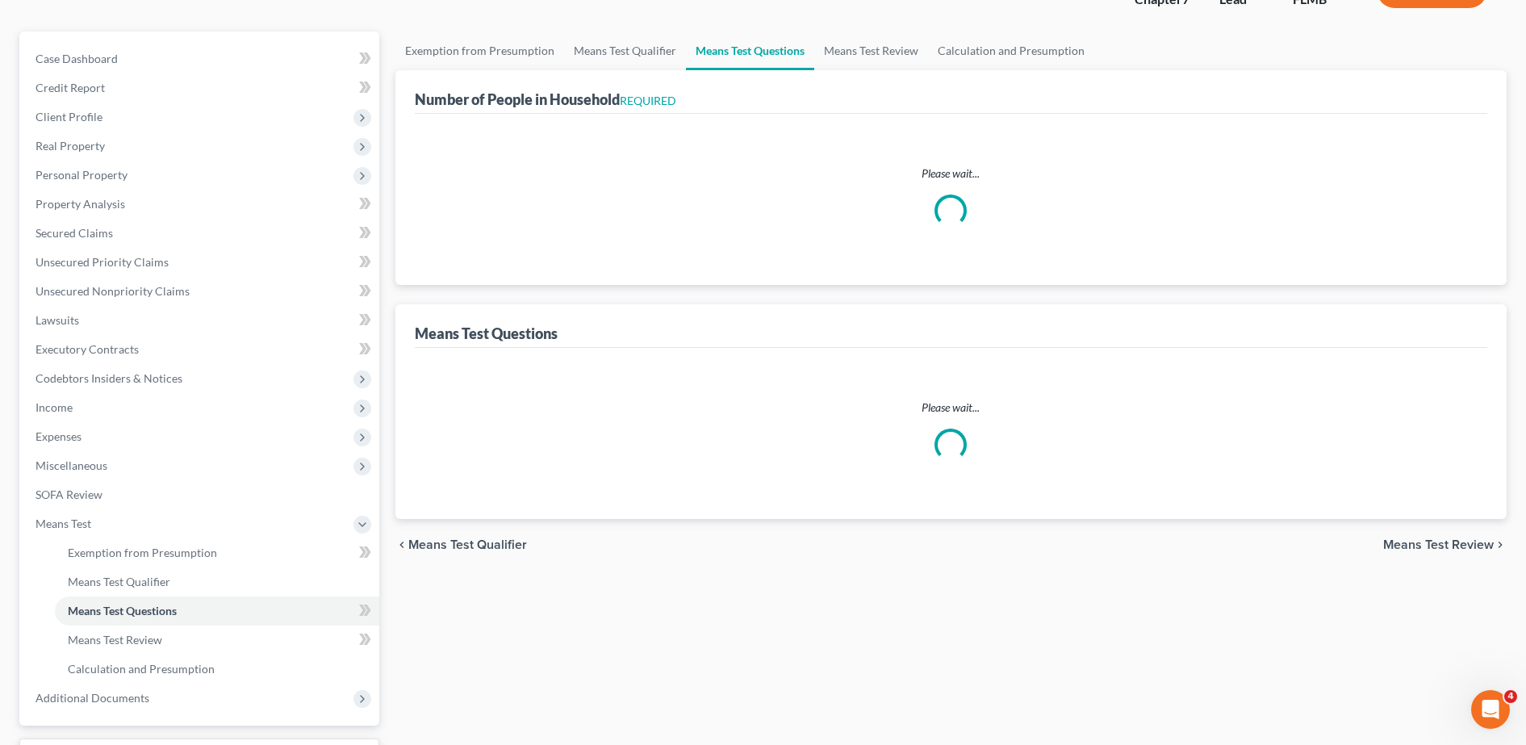
scroll to position [48, 0]
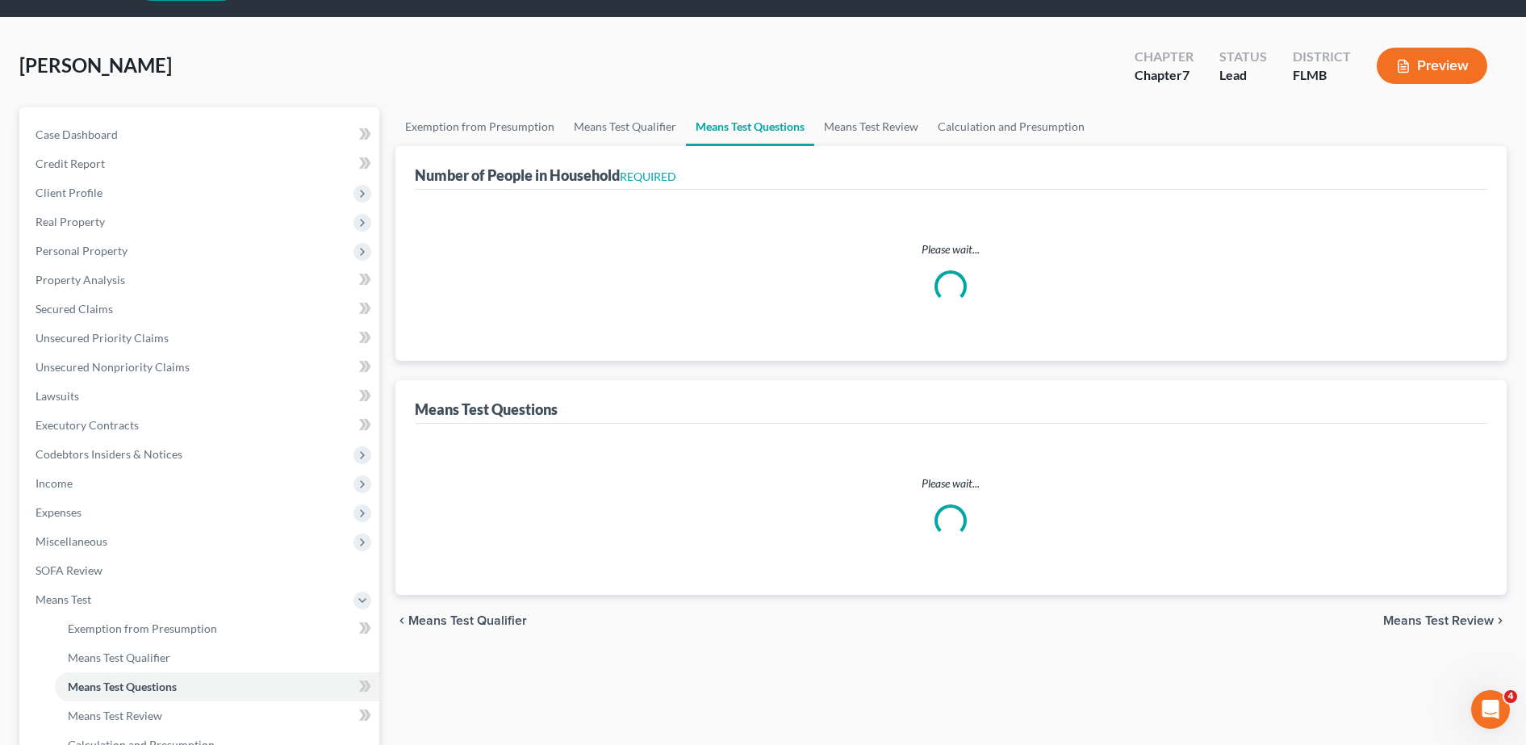
select select "0"
select select "60"
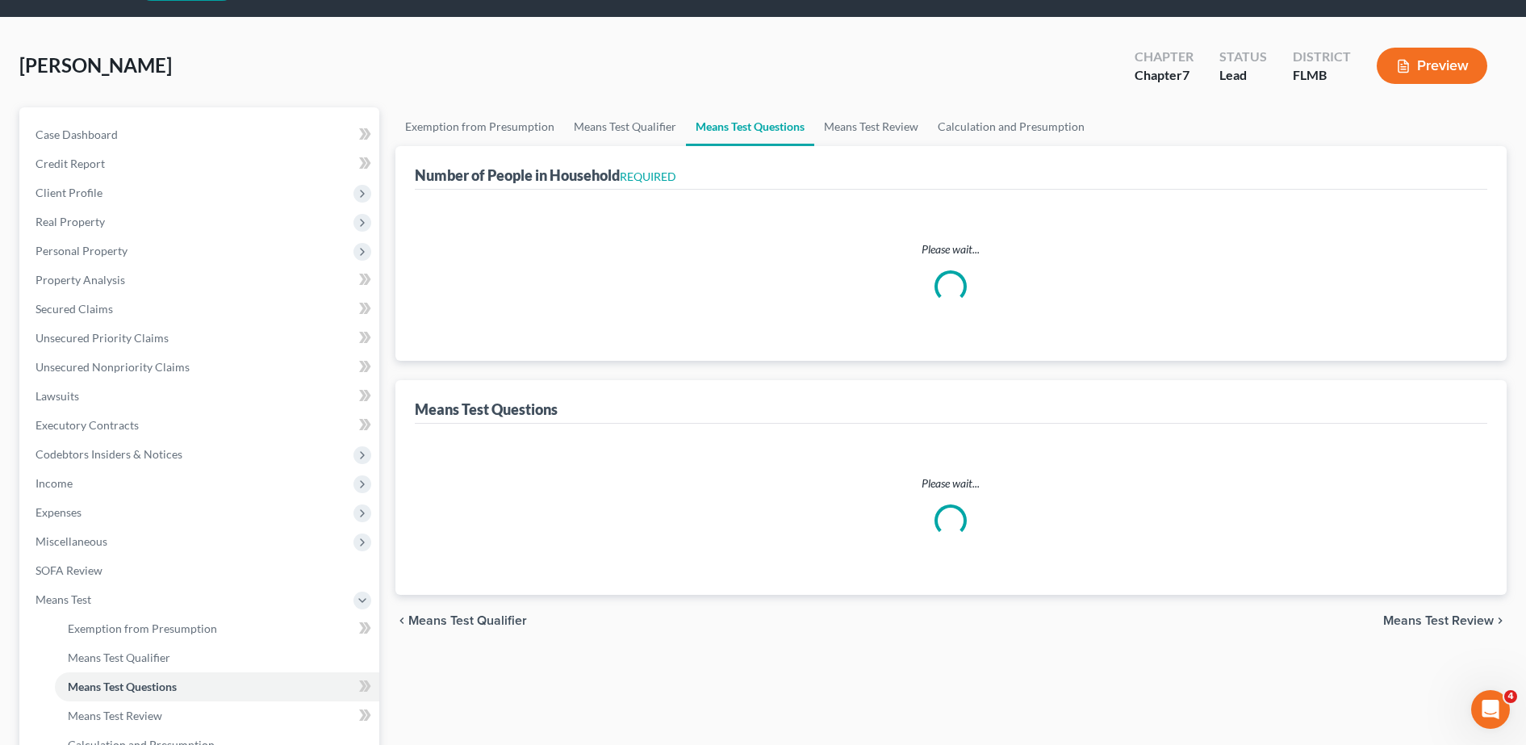
select select "60"
select select "3"
select select "1"
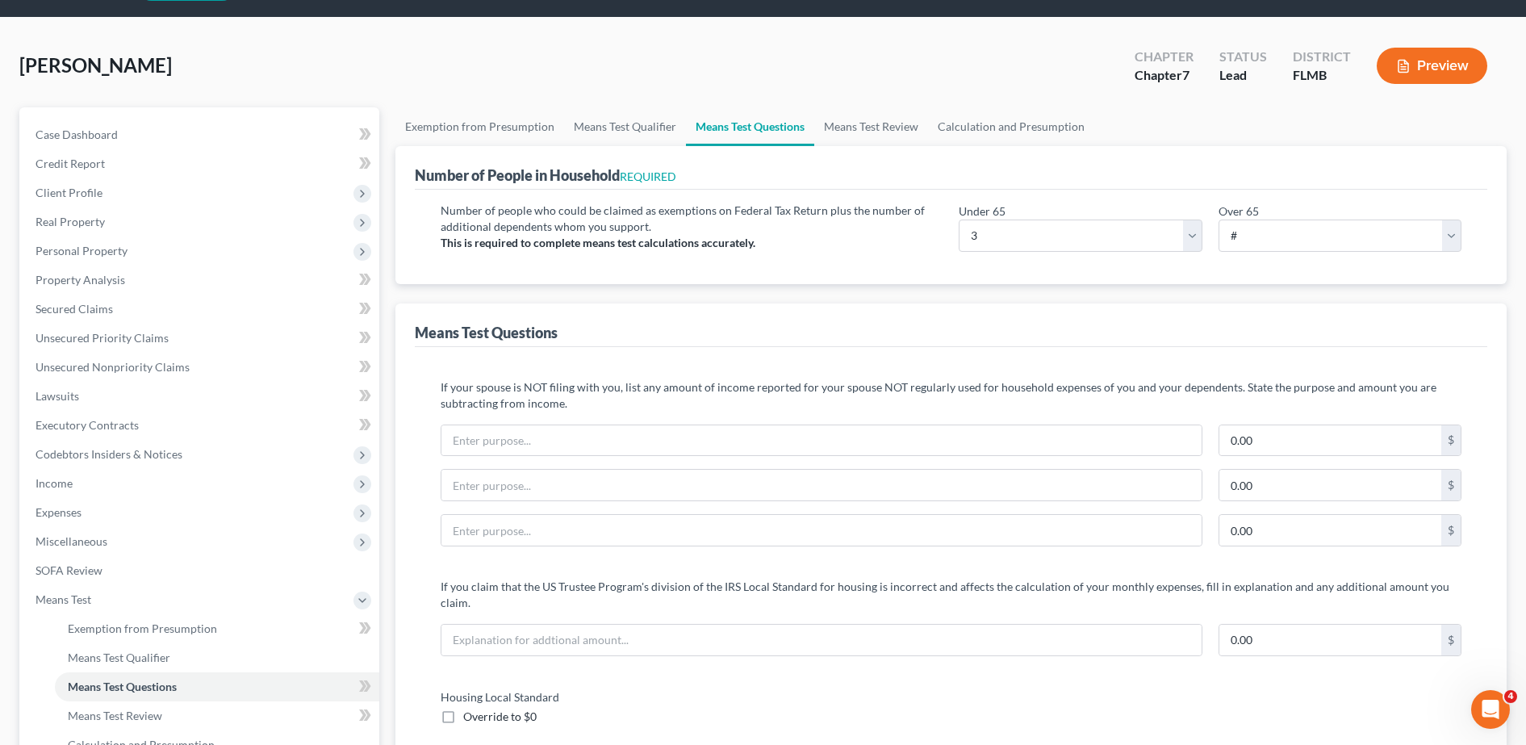
scroll to position [0, 0]
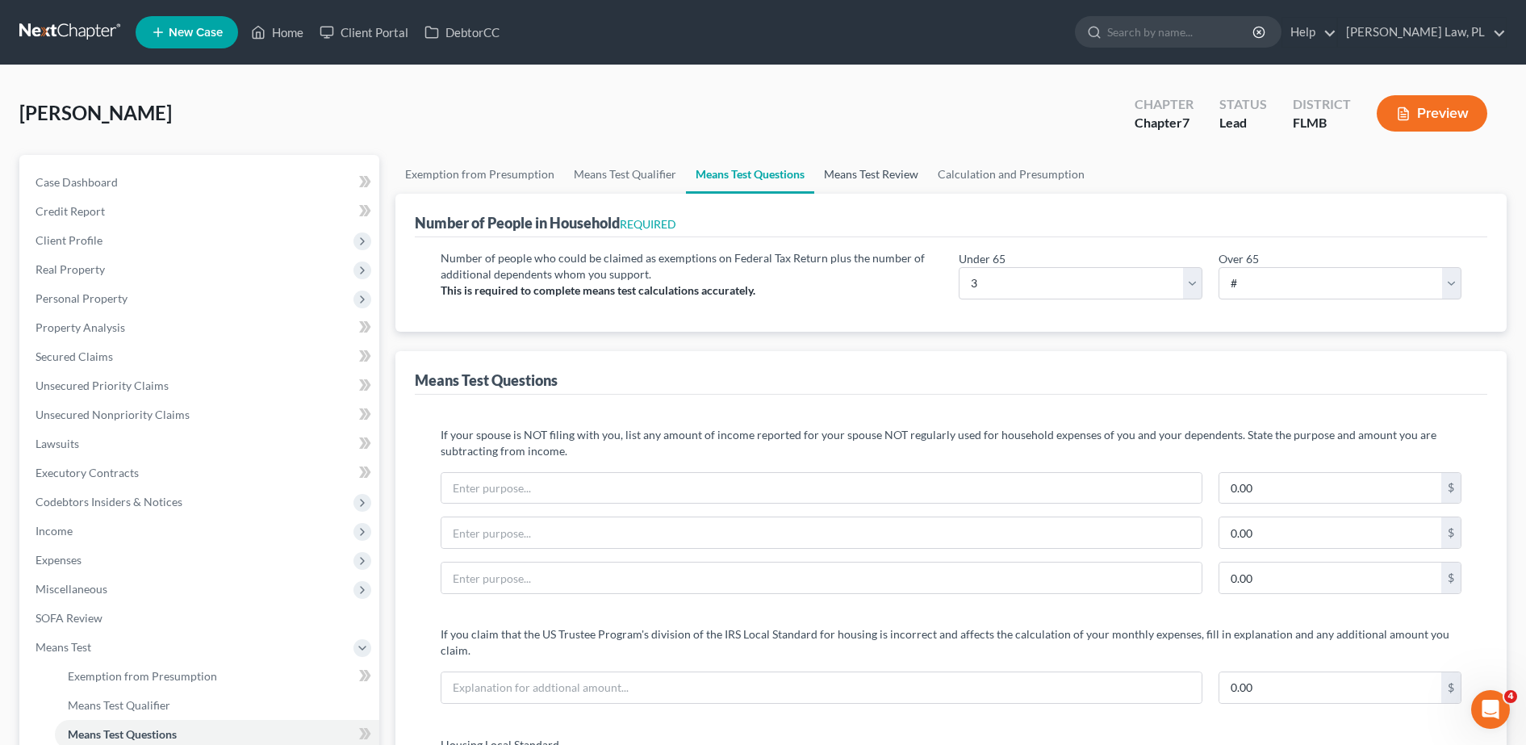
click at [846, 172] on link "Means Test Review" at bounding box center [871, 174] width 114 height 39
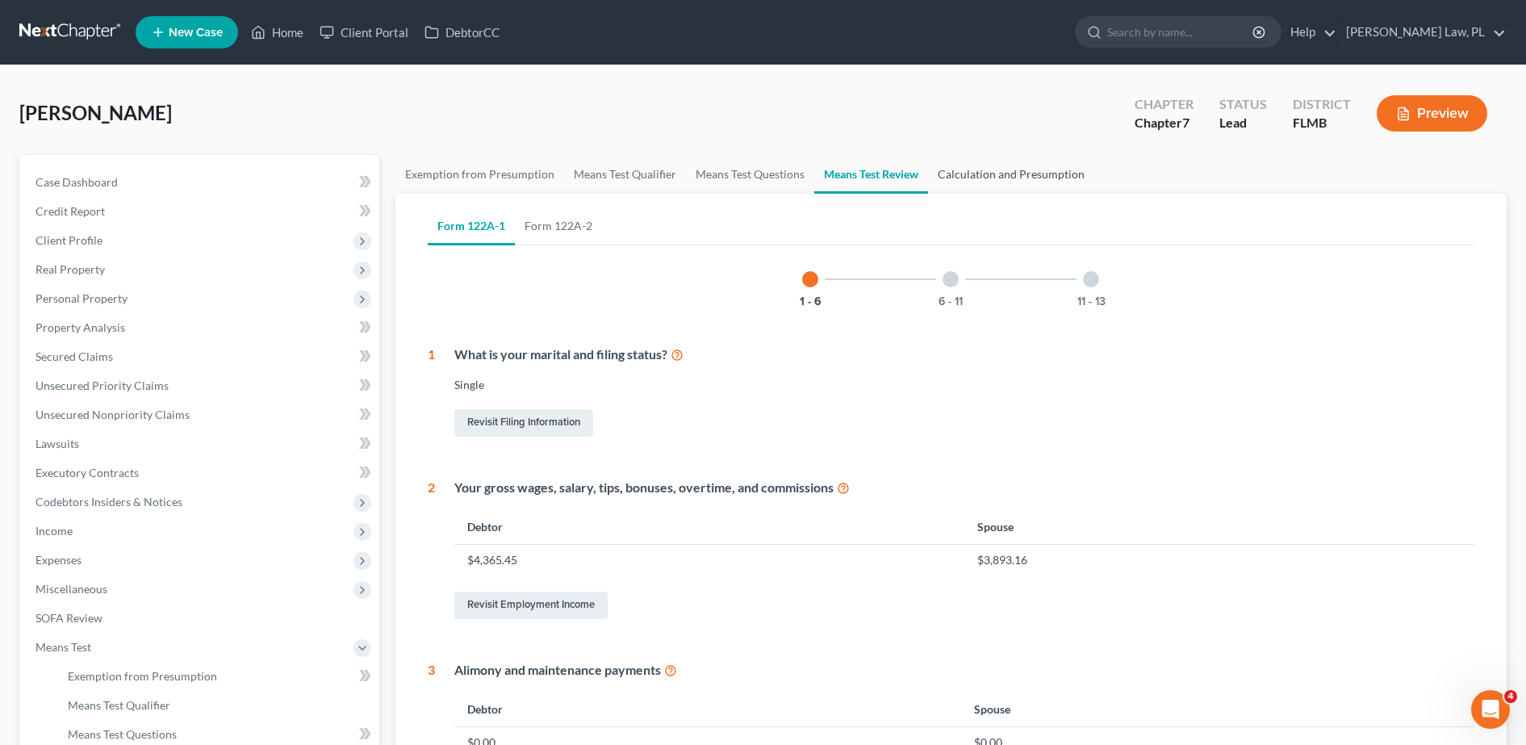
click at [973, 160] on link "Calculation and Presumption" at bounding box center [1011, 174] width 166 height 39
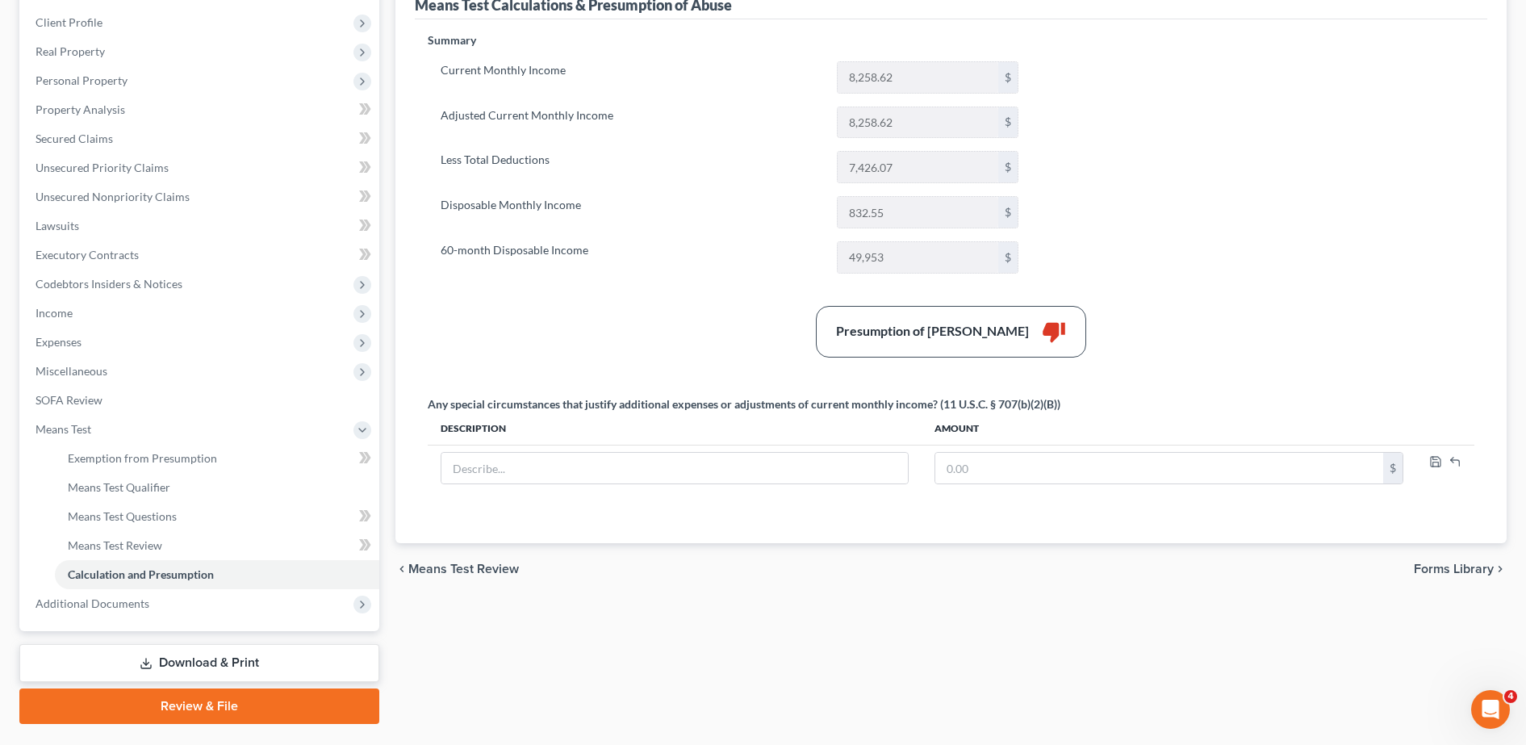
scroll to position [258, 0]
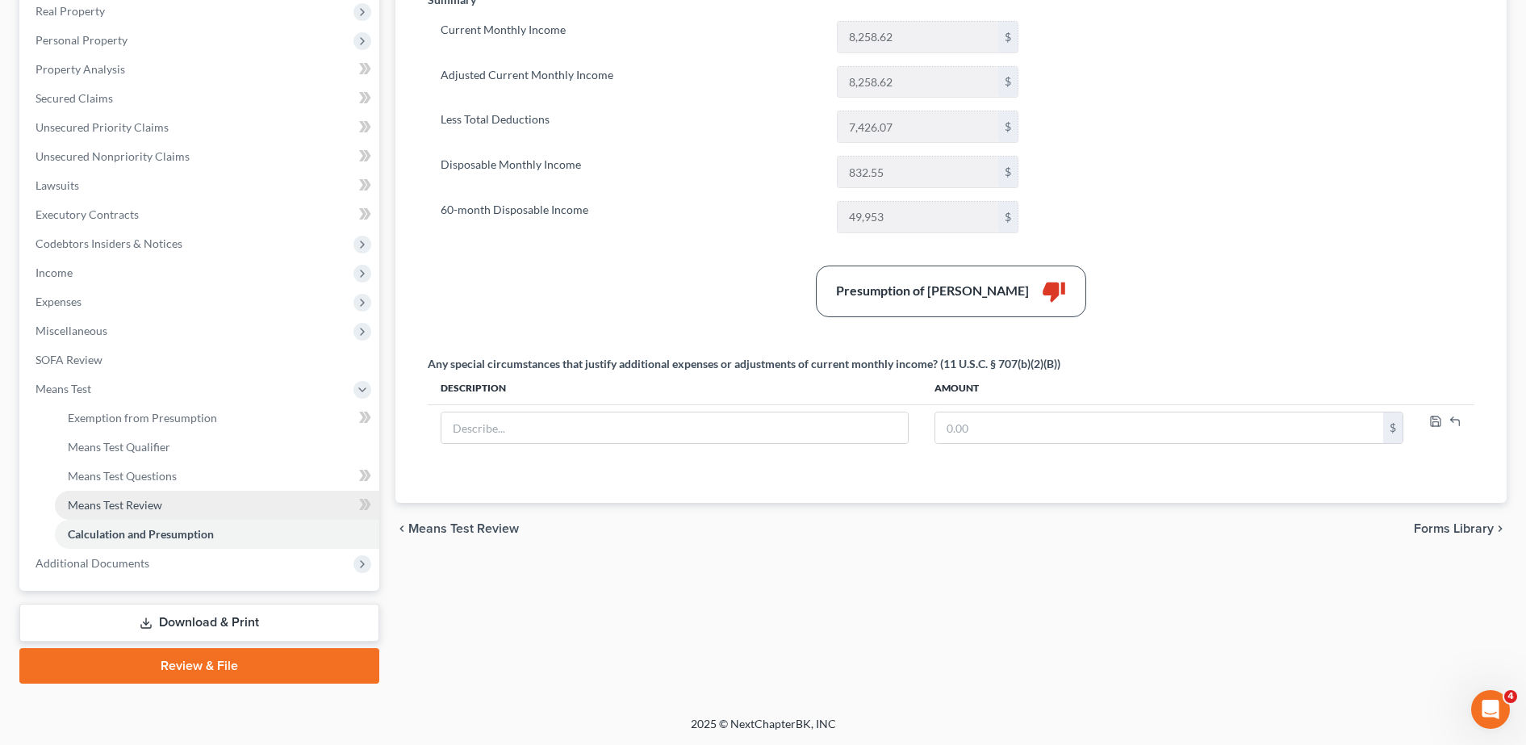
click at [226, 503] on link "Means Test Review" at bounding box center [217, 505] width 324 height 29
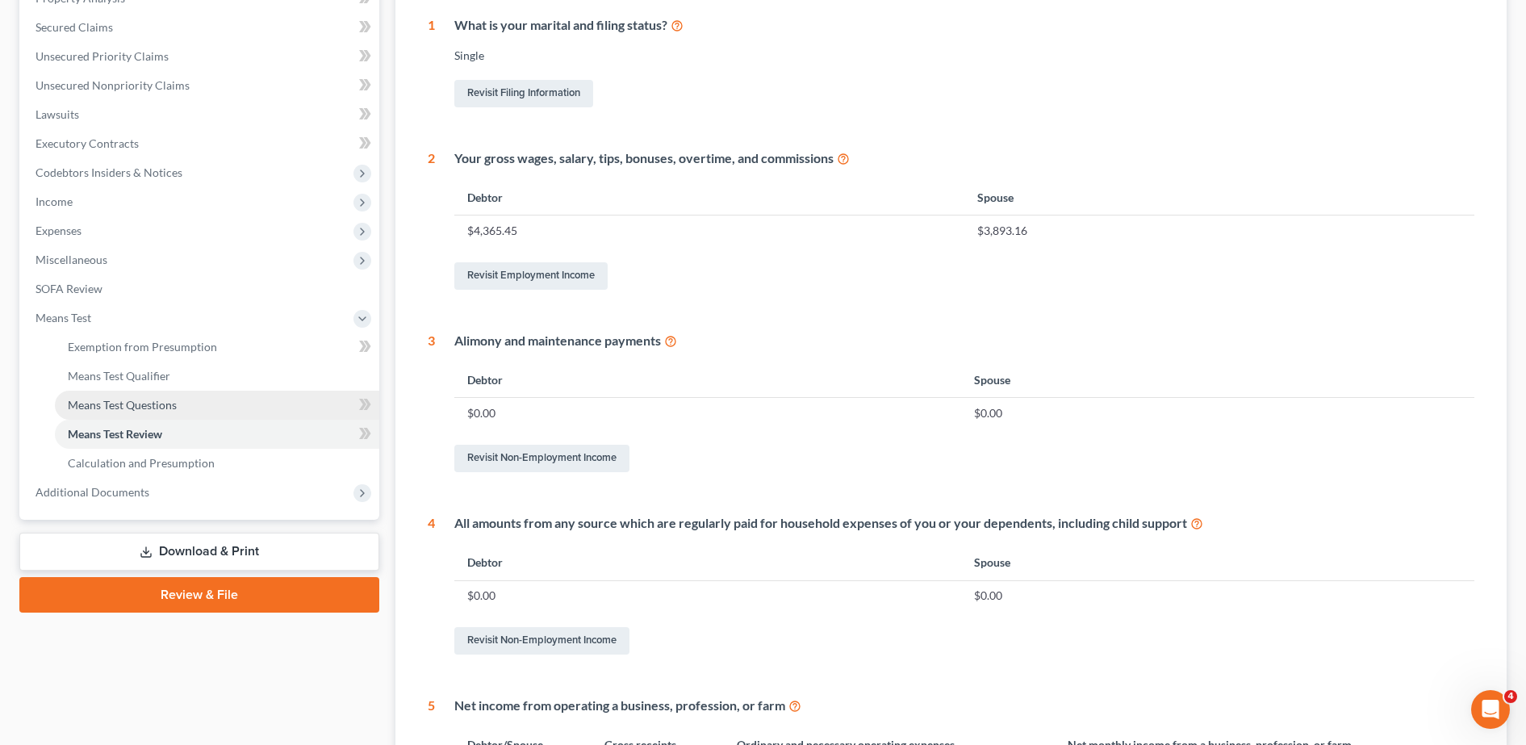
click at [159, 411] on link "Means Test Questions" at bounding box center [217, 405] width 324 height 29
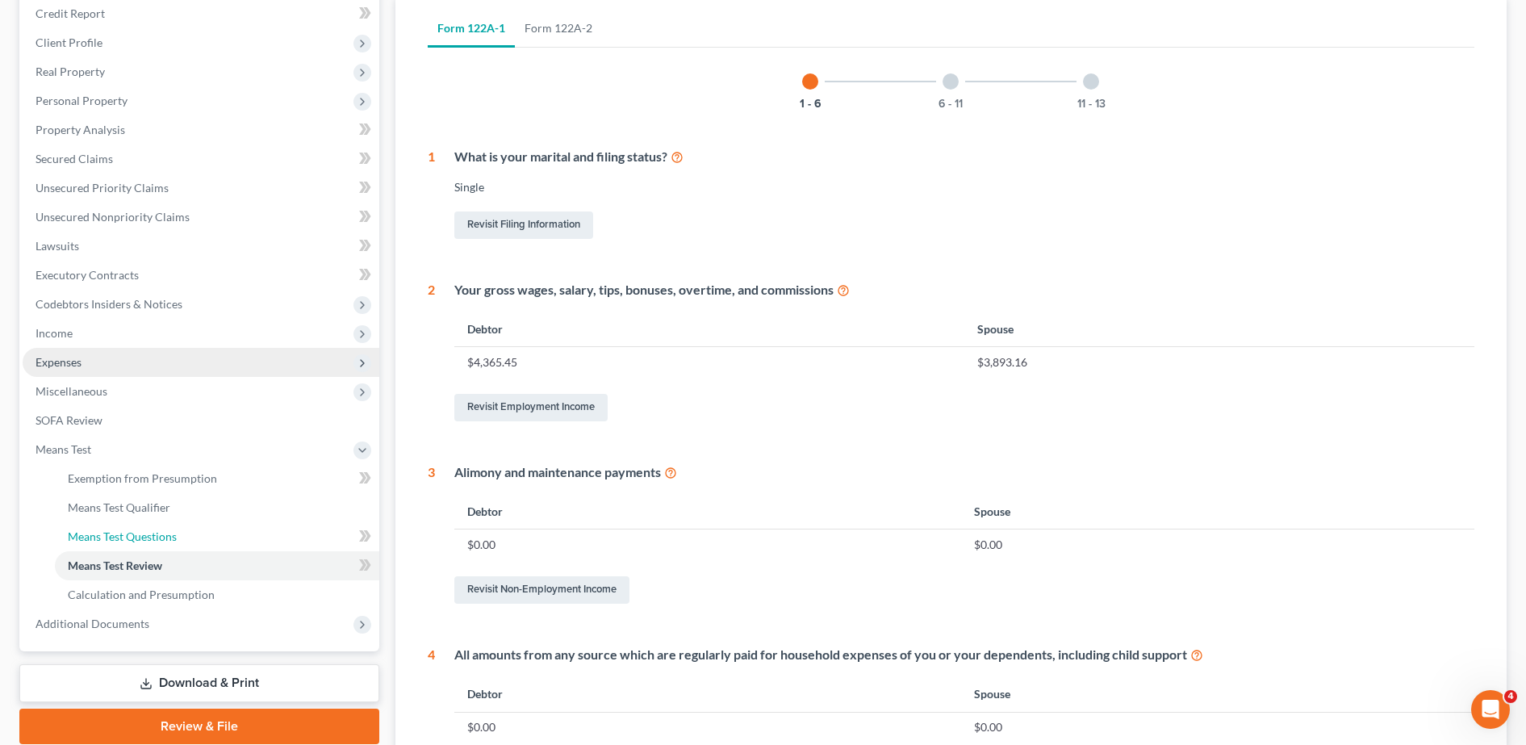
select select "3"
select select "1"
select select "0"
select select "60"
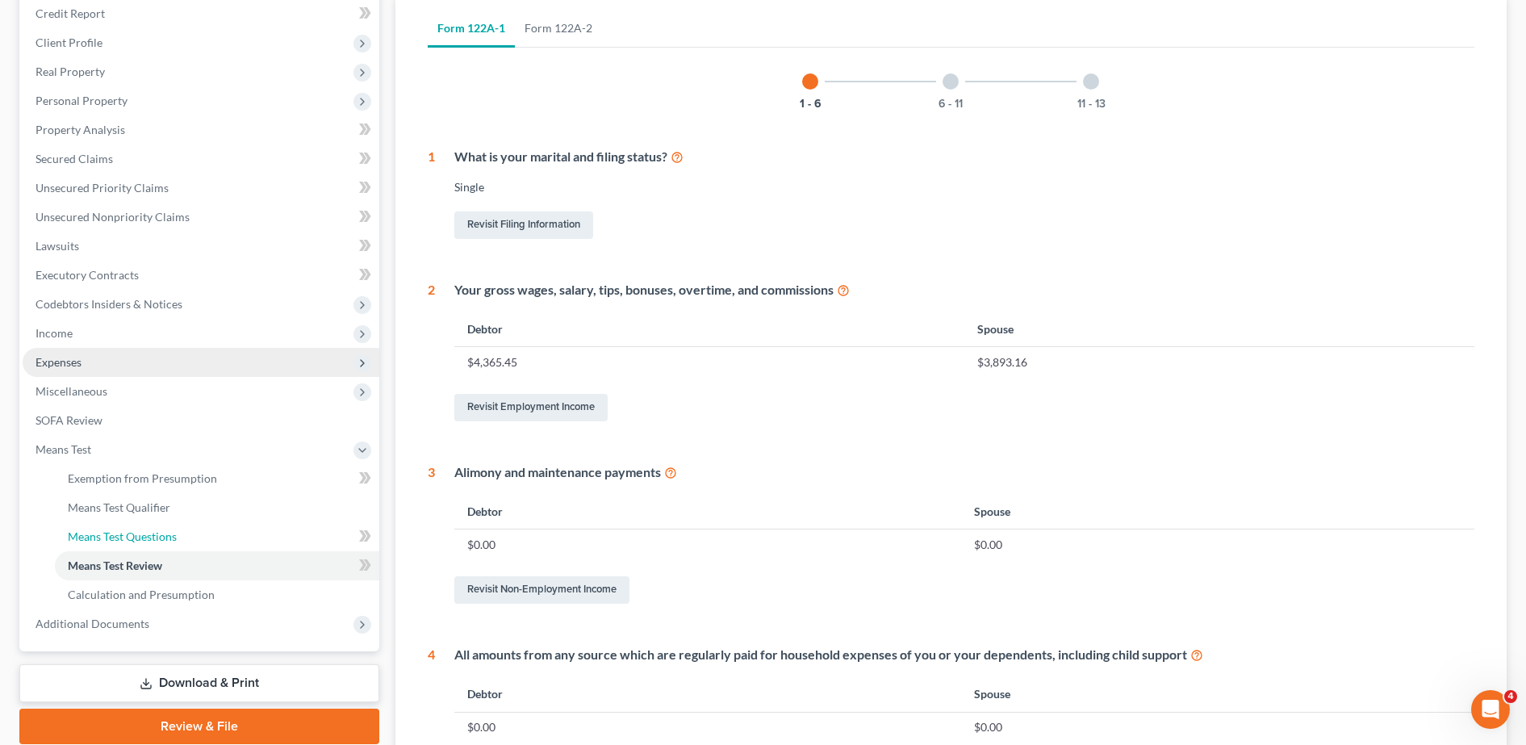
select select "60"
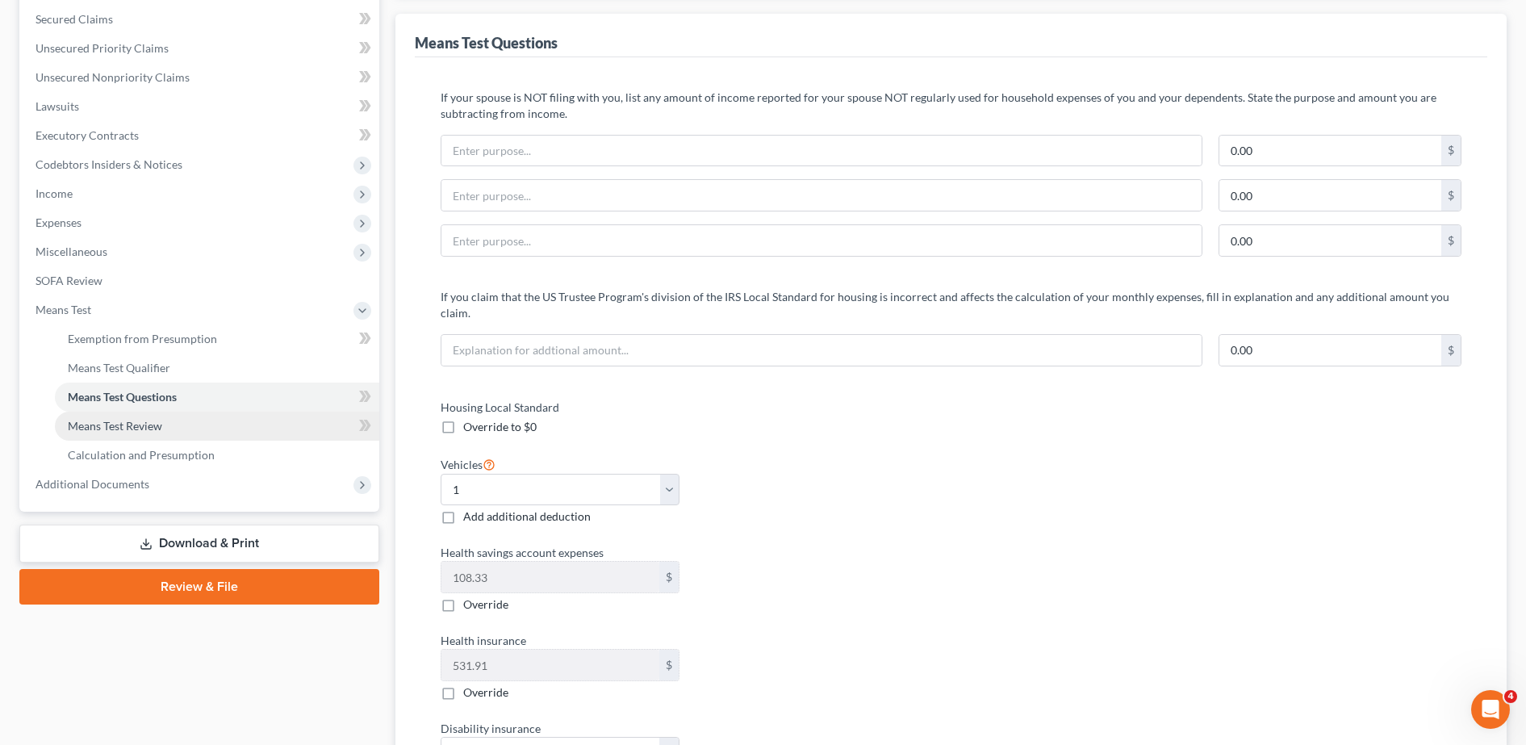
scroll to position [338, 0]
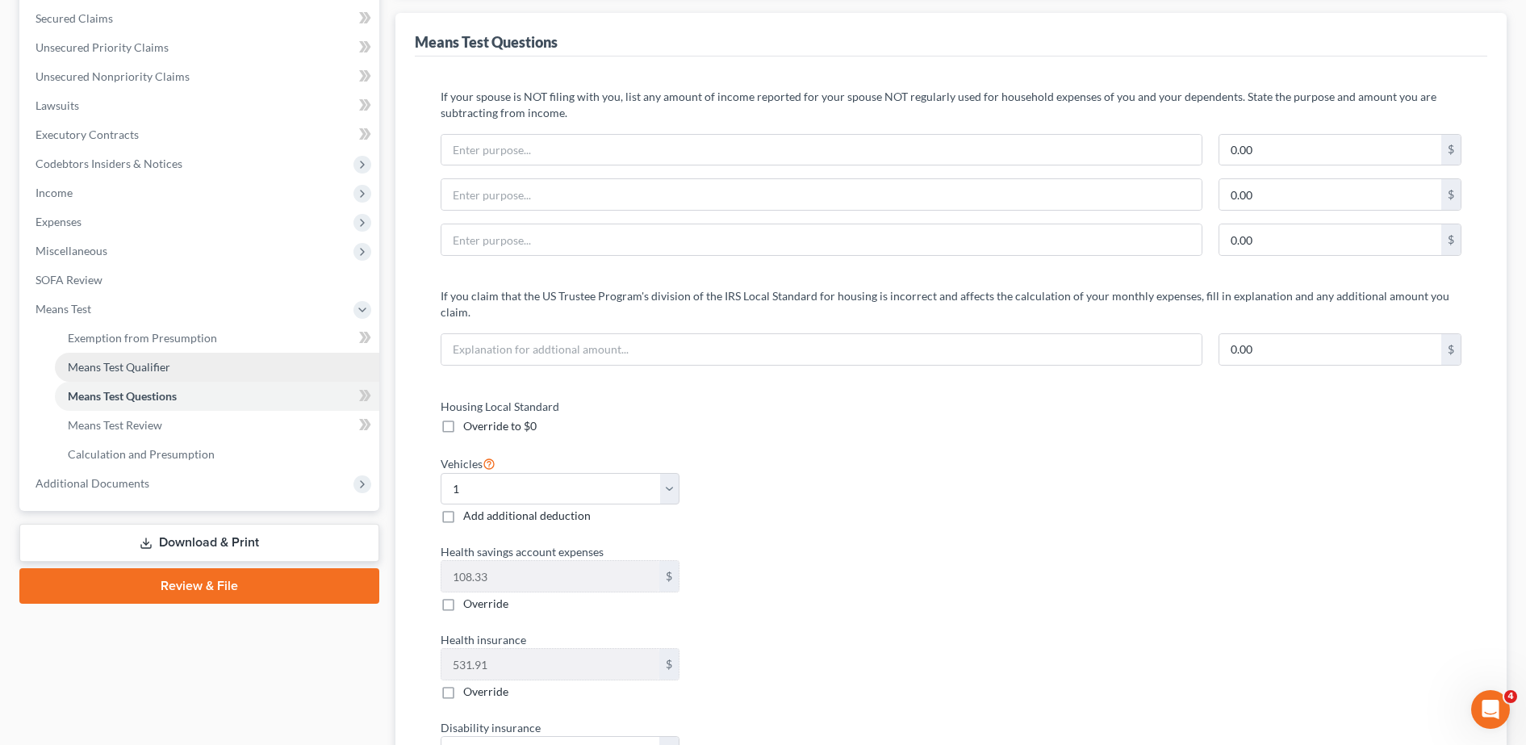
click at [187, 378] on link "Means Test Qualifier" at bounding box center [217, 367] width 324 height 29
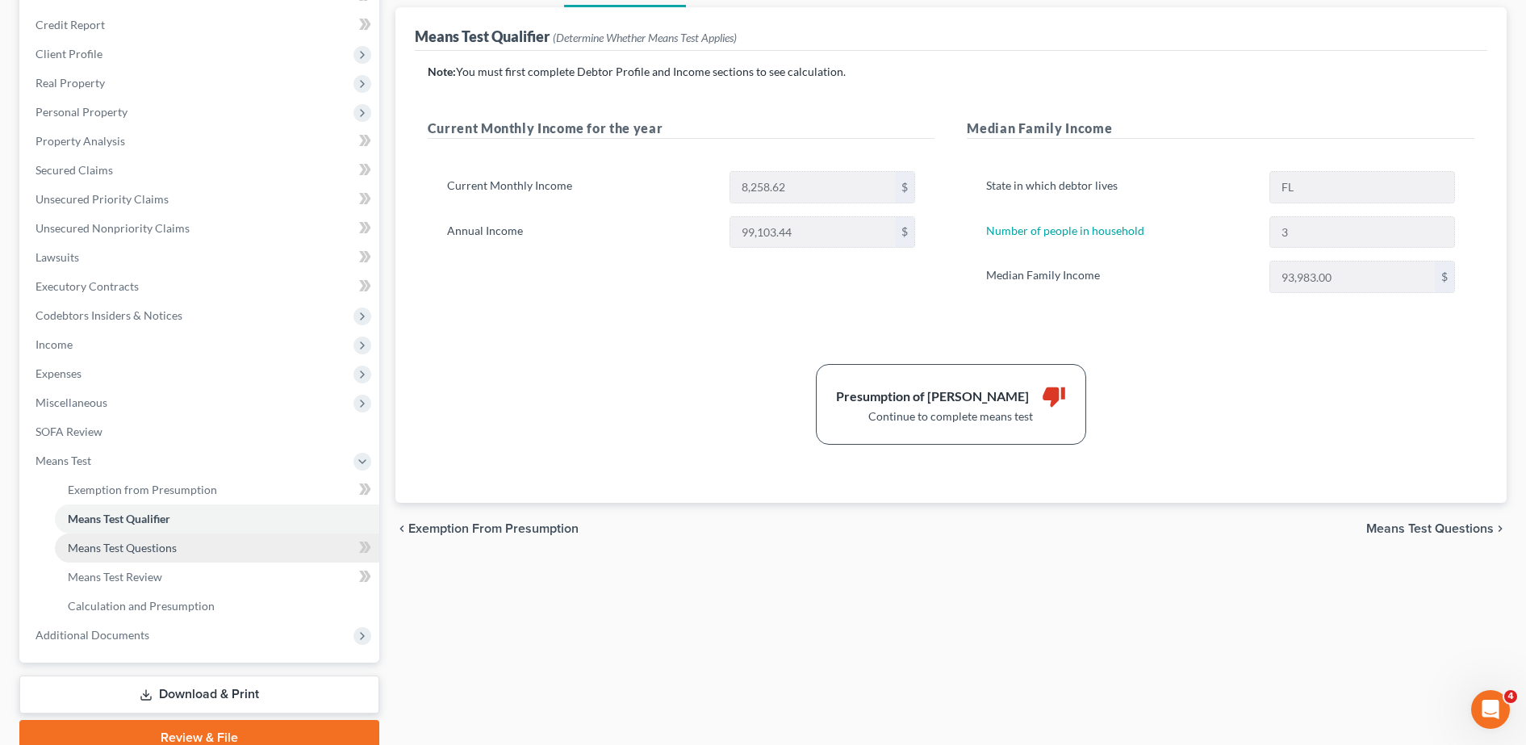
scroll to position [196, 0]
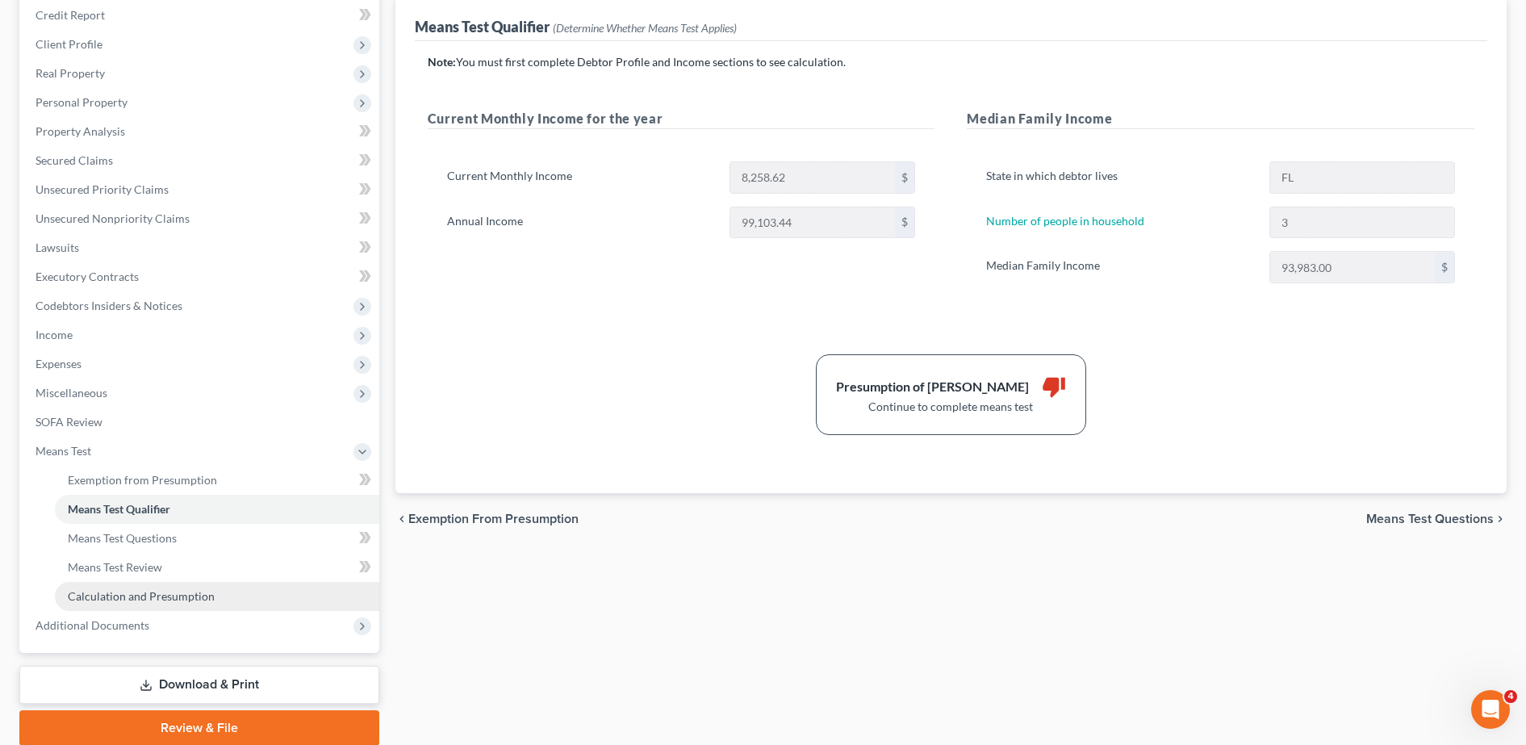
click at [178, 587] on link "Calculation and Presumption" at bounding box center [217, 596] width 324 height 29
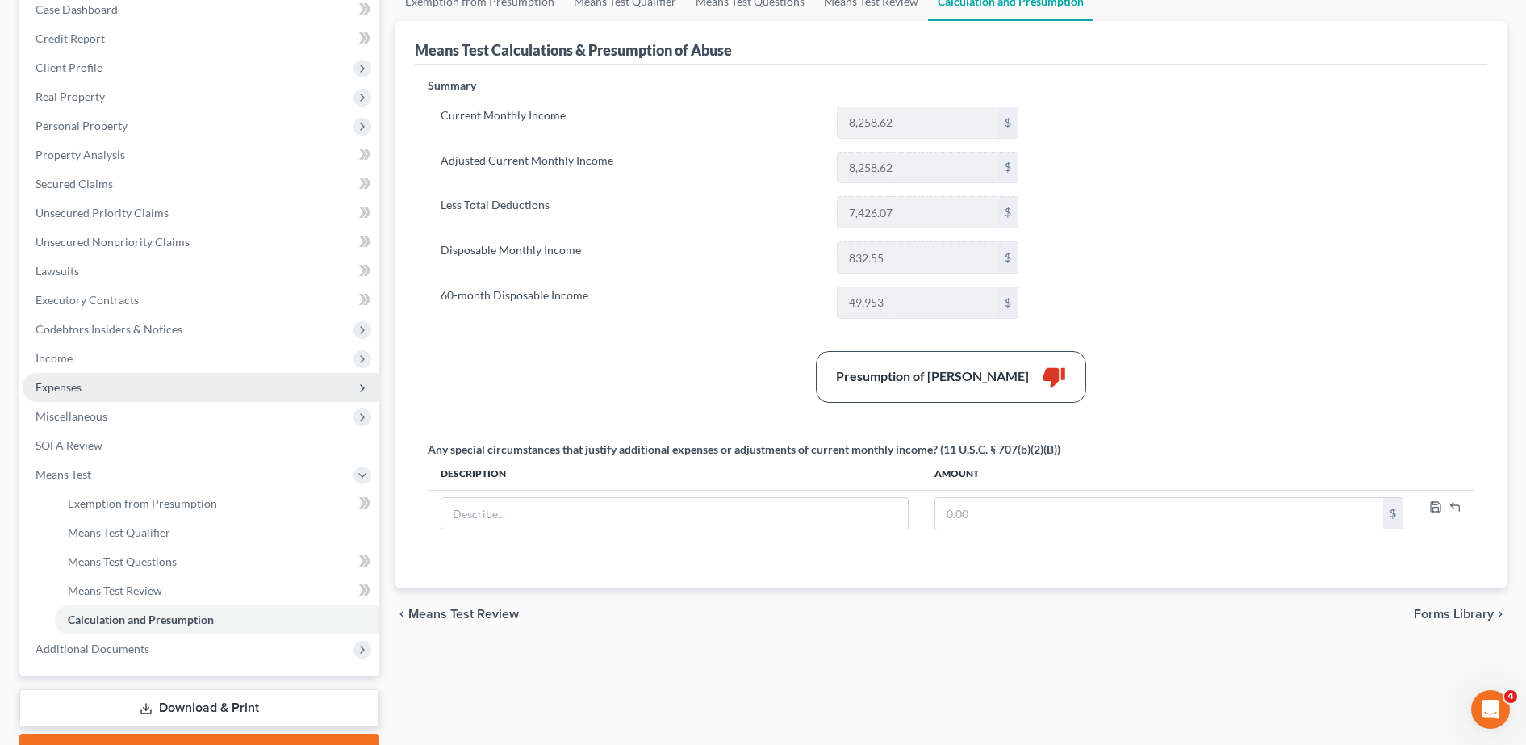
scroll to position [173, 0]
click at [133, 500] on span "Exemption from Presumption" at bounding box center [142, 502] width 149 height 14
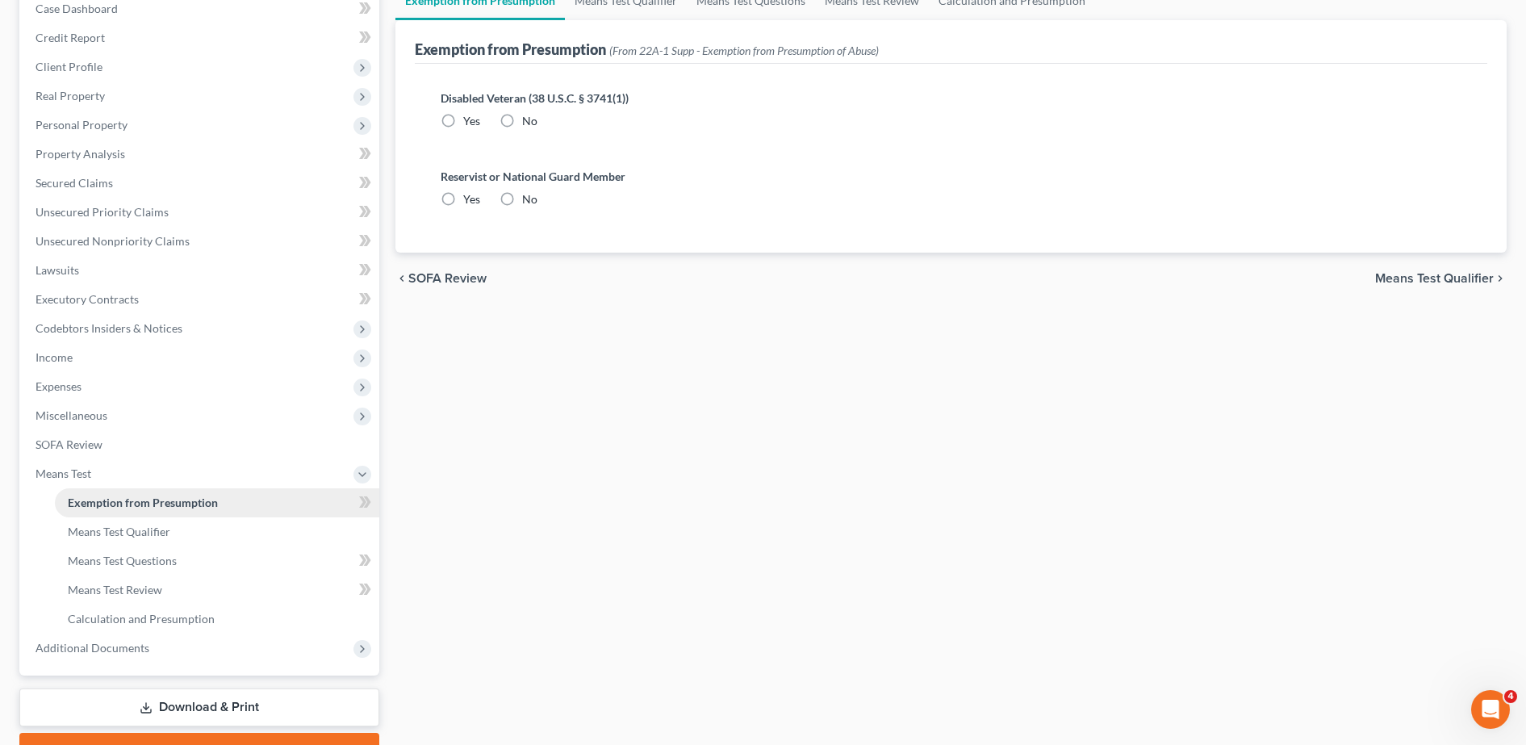
radio input "true"
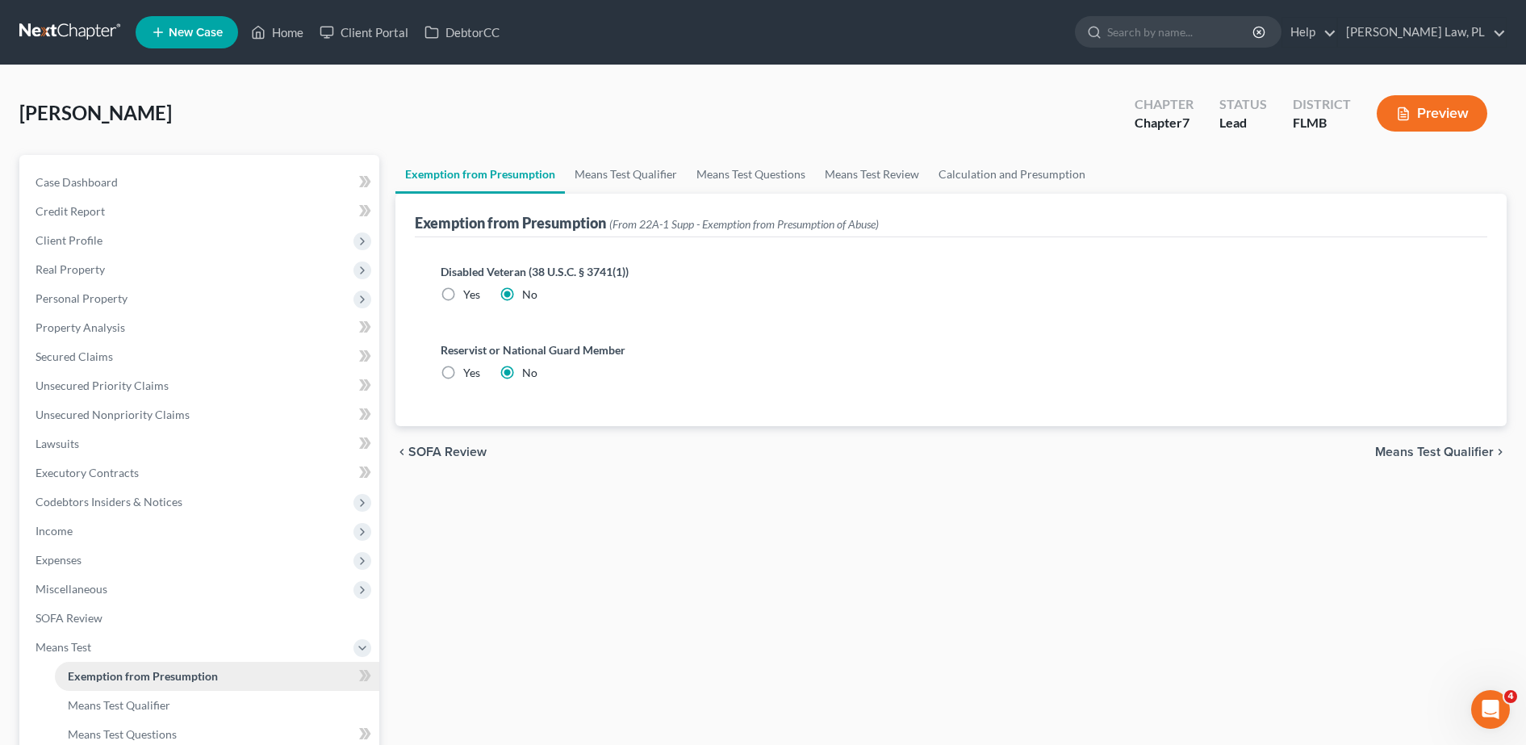
scroll to position [154, 0]
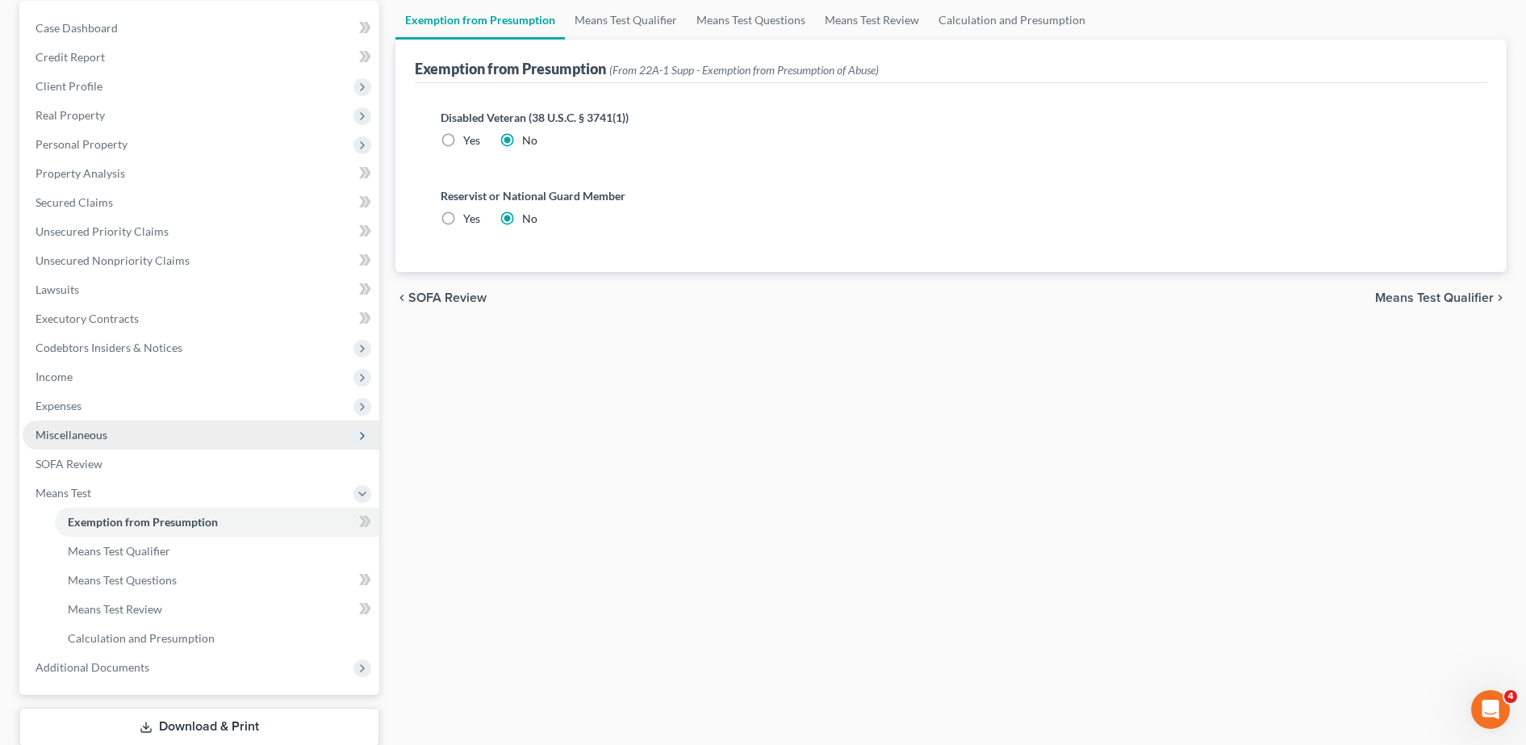
click at [98, 435] on span "Miscellaneous" at bounding box center [72, 435] width 72 height 14
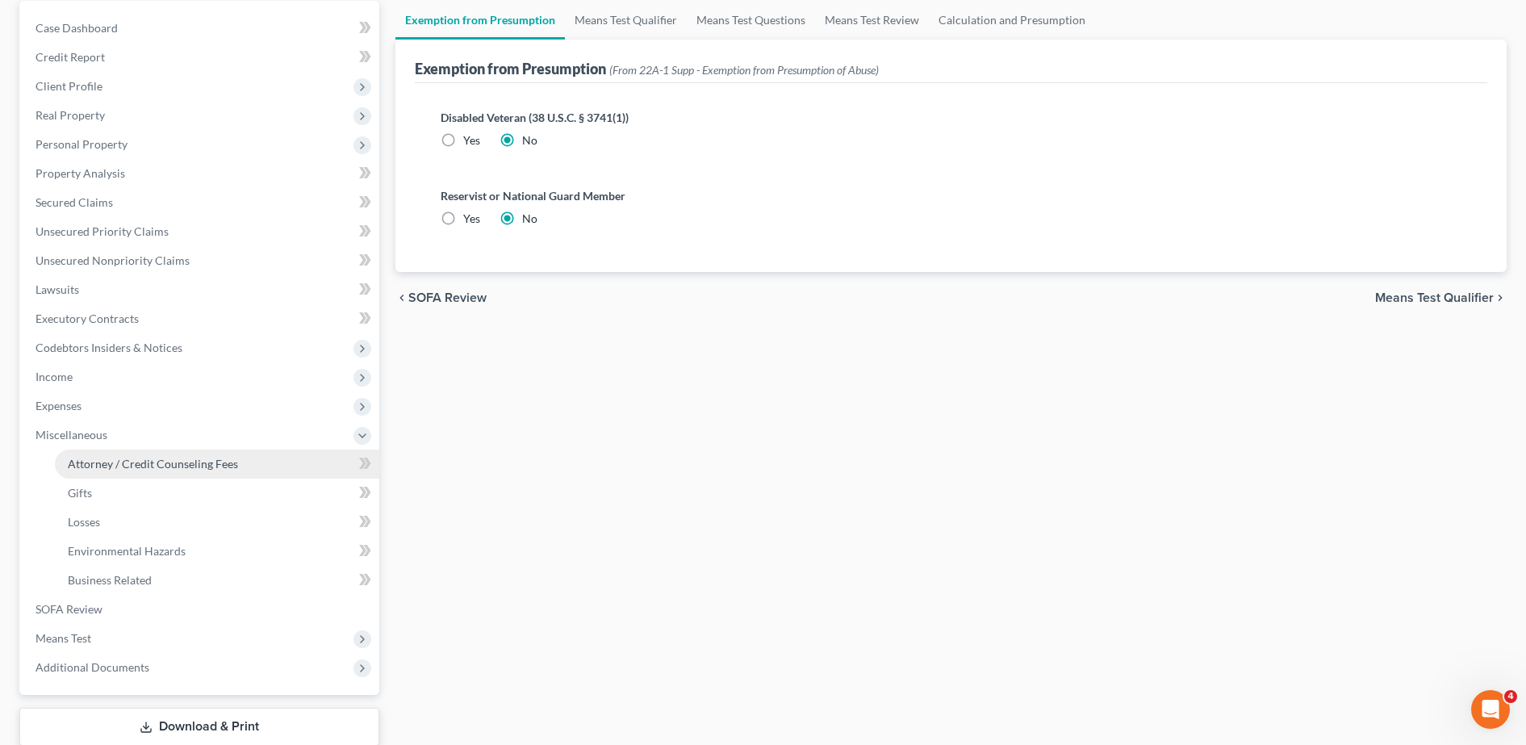
click at [111, 457] on span "Attorney / Credit Counseling Fees" at bounding box center [153, 464] width 170 height 14
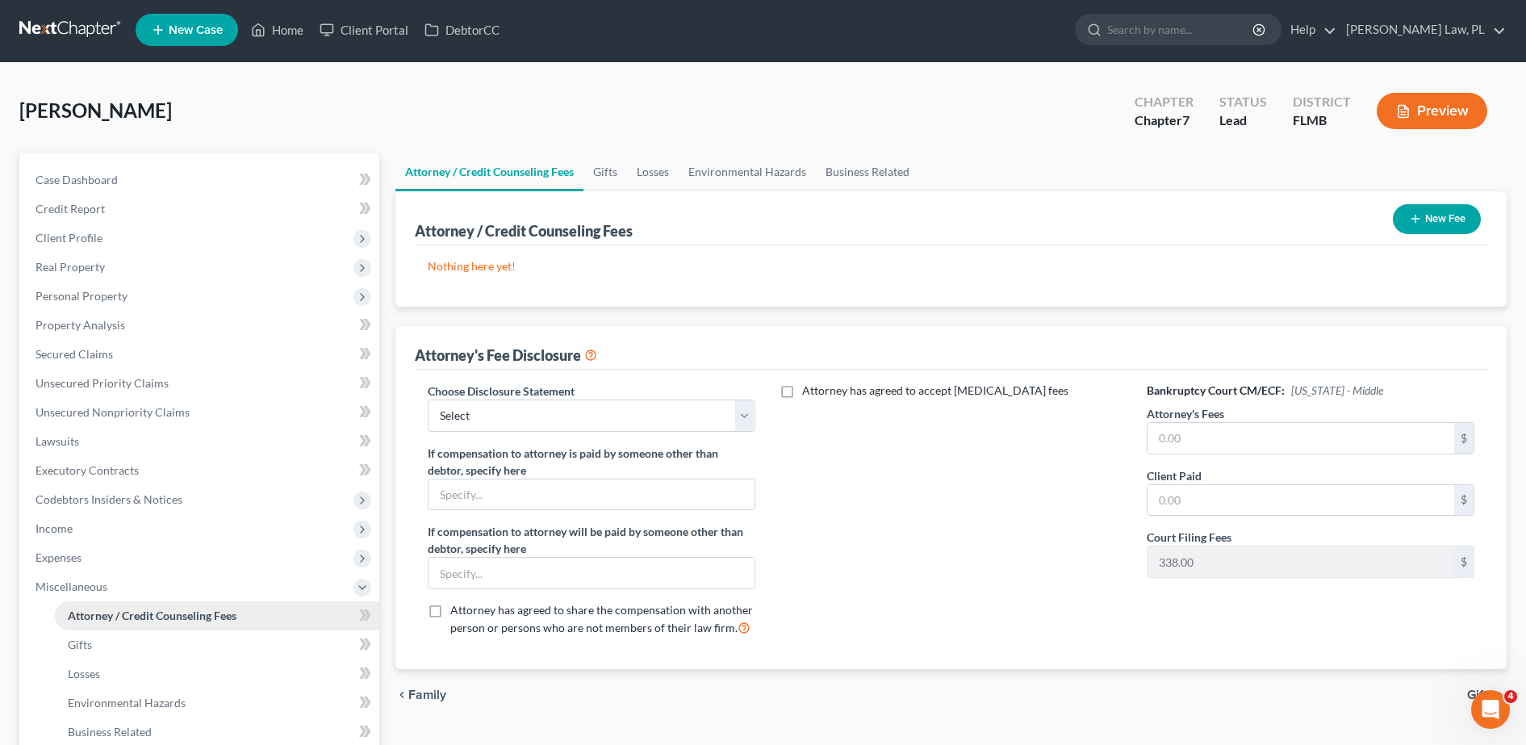
scroll to position [1, 0]
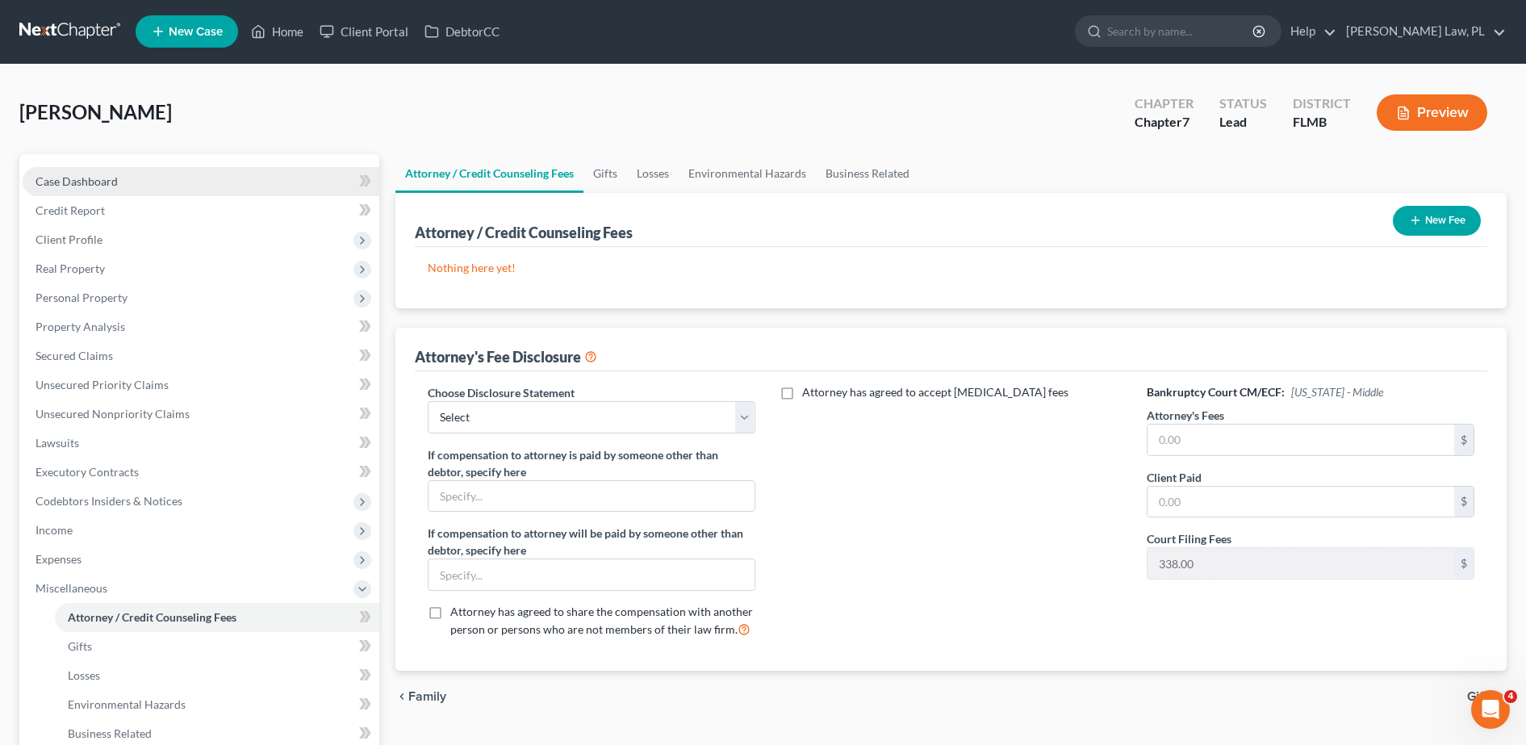
click at [145, 183] on link "Case Dashboard" at bounding box center [201, 181] width 357 height 29
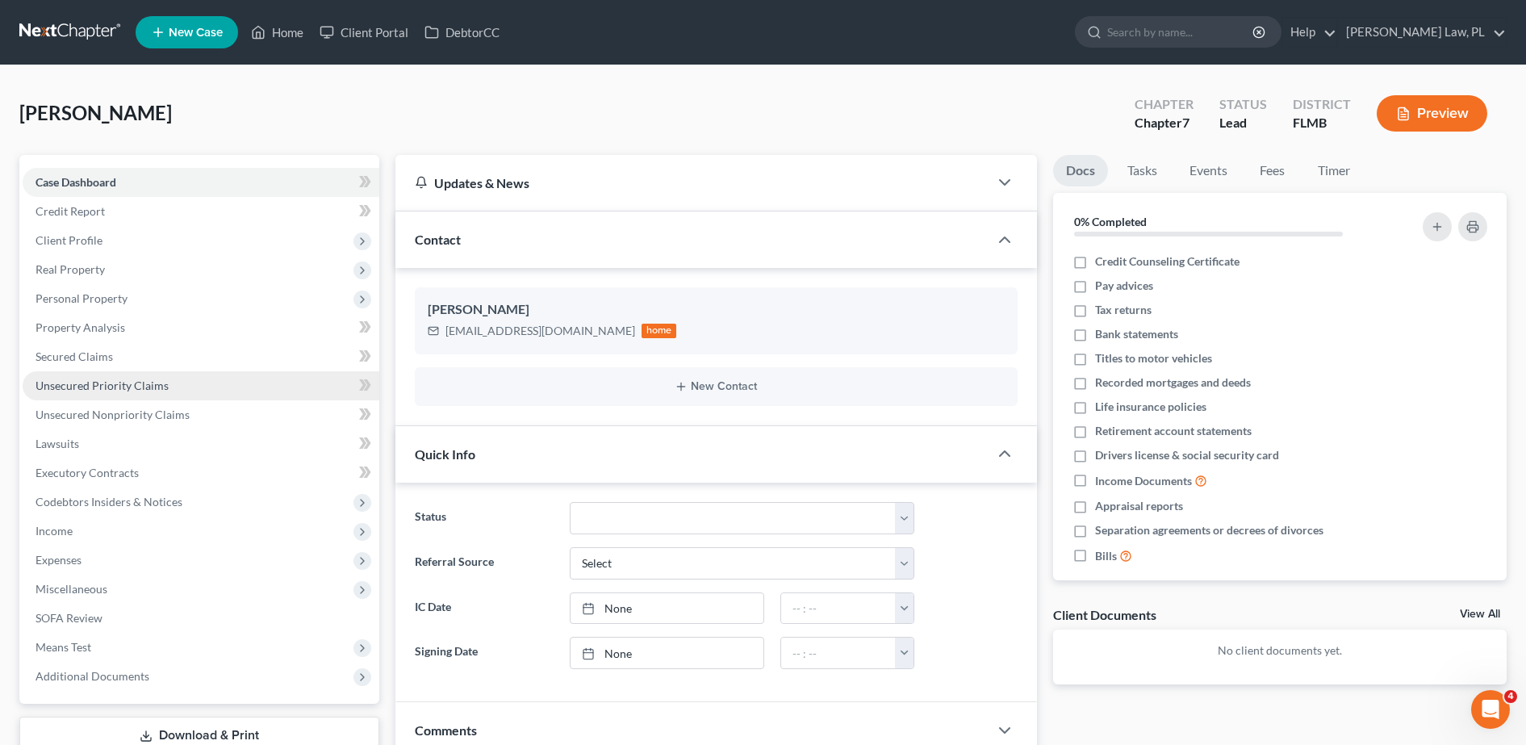
scroll to position [65, 0]
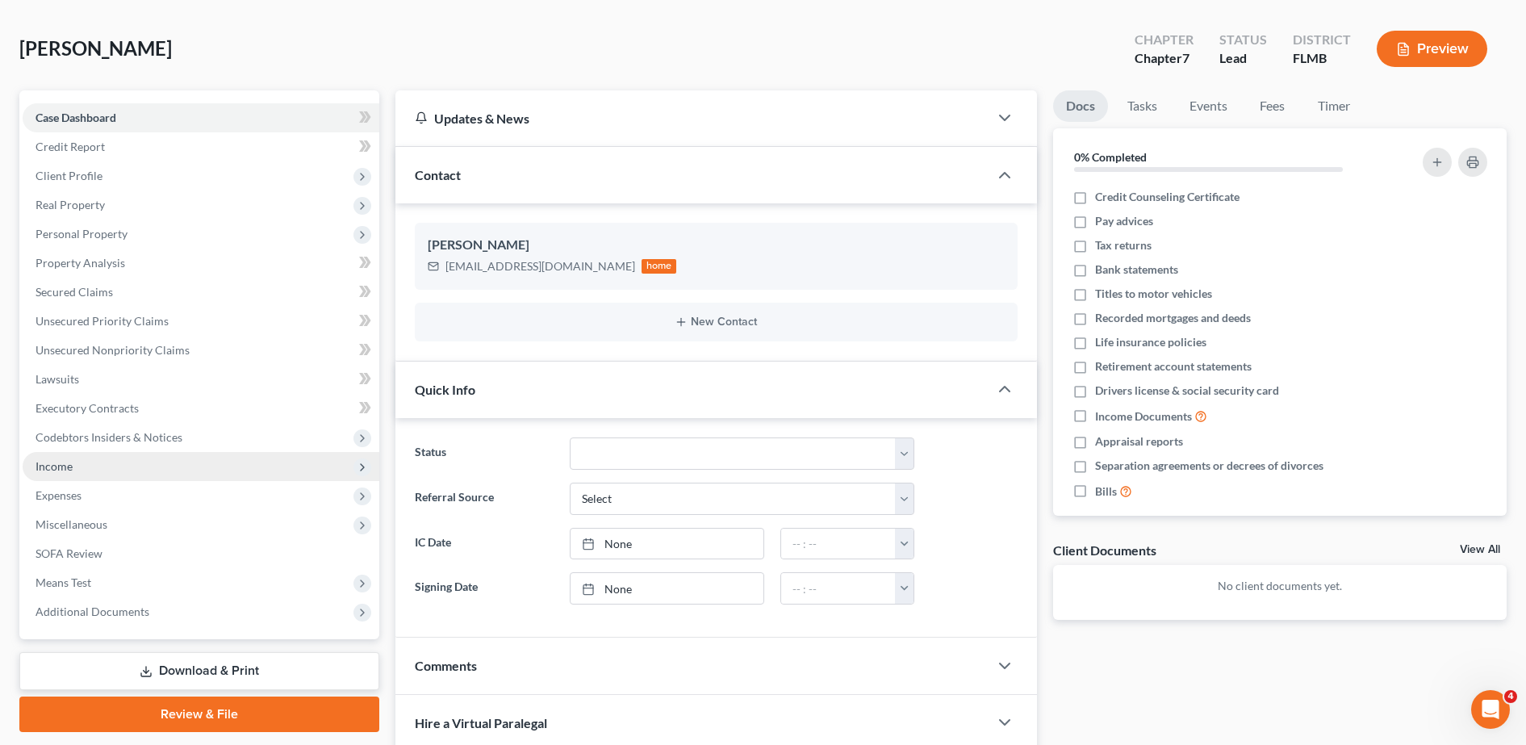
click at [111, 474] on span "Income" at bounding box center [201, 466] width 357 height 29
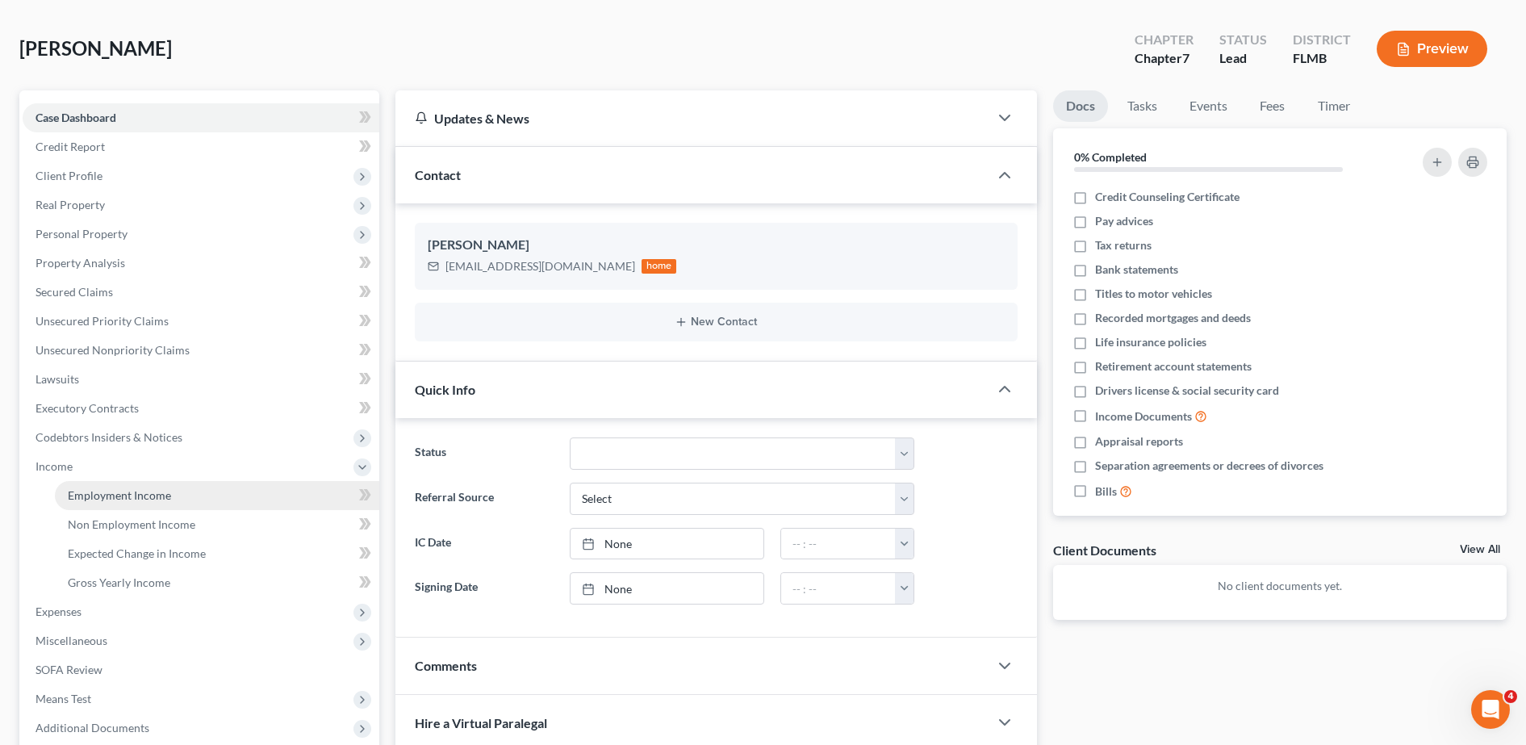
click at [127, 497] on span "Employment Income" at bounding box center [119, 495] width 103 height 14
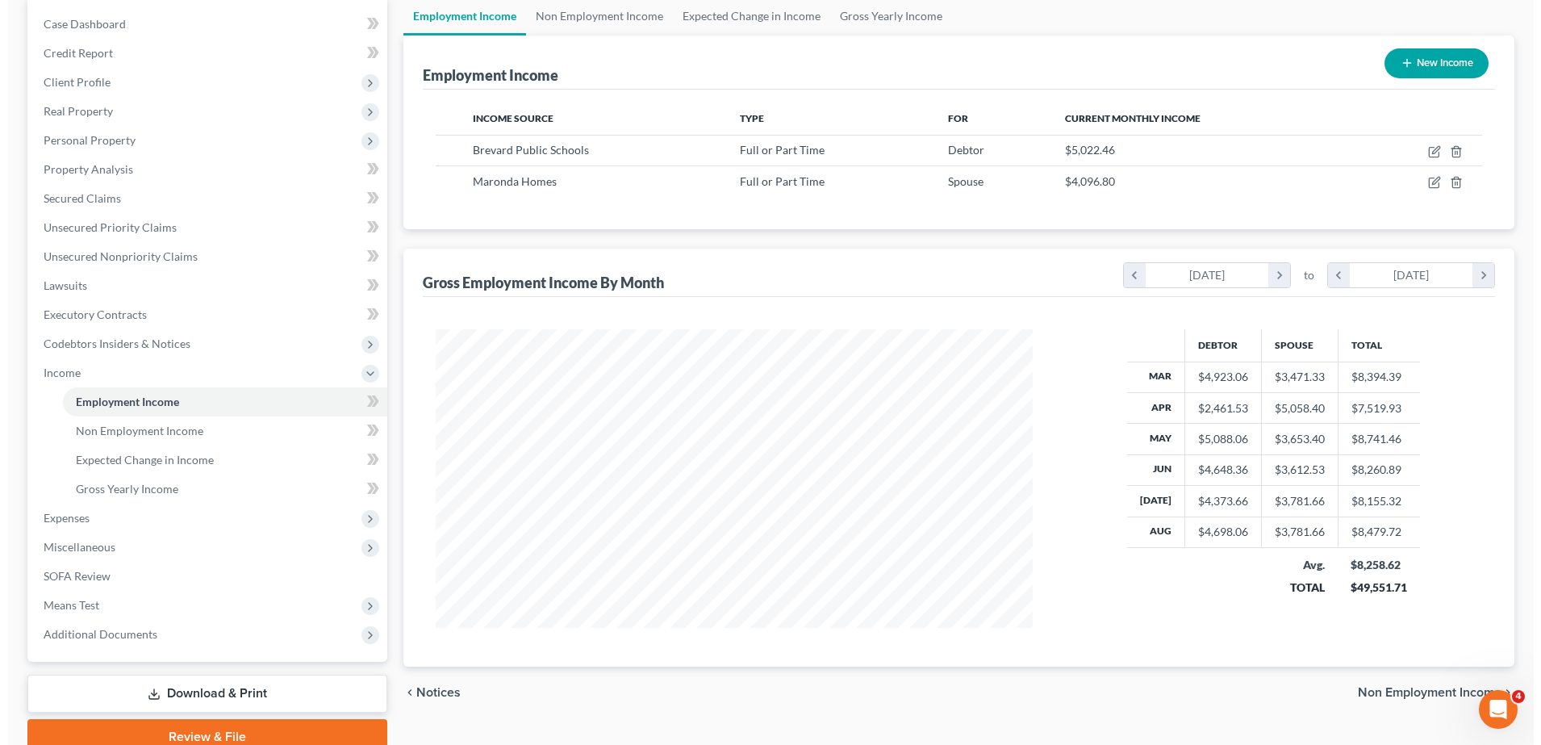
scroll to position [192, 0]
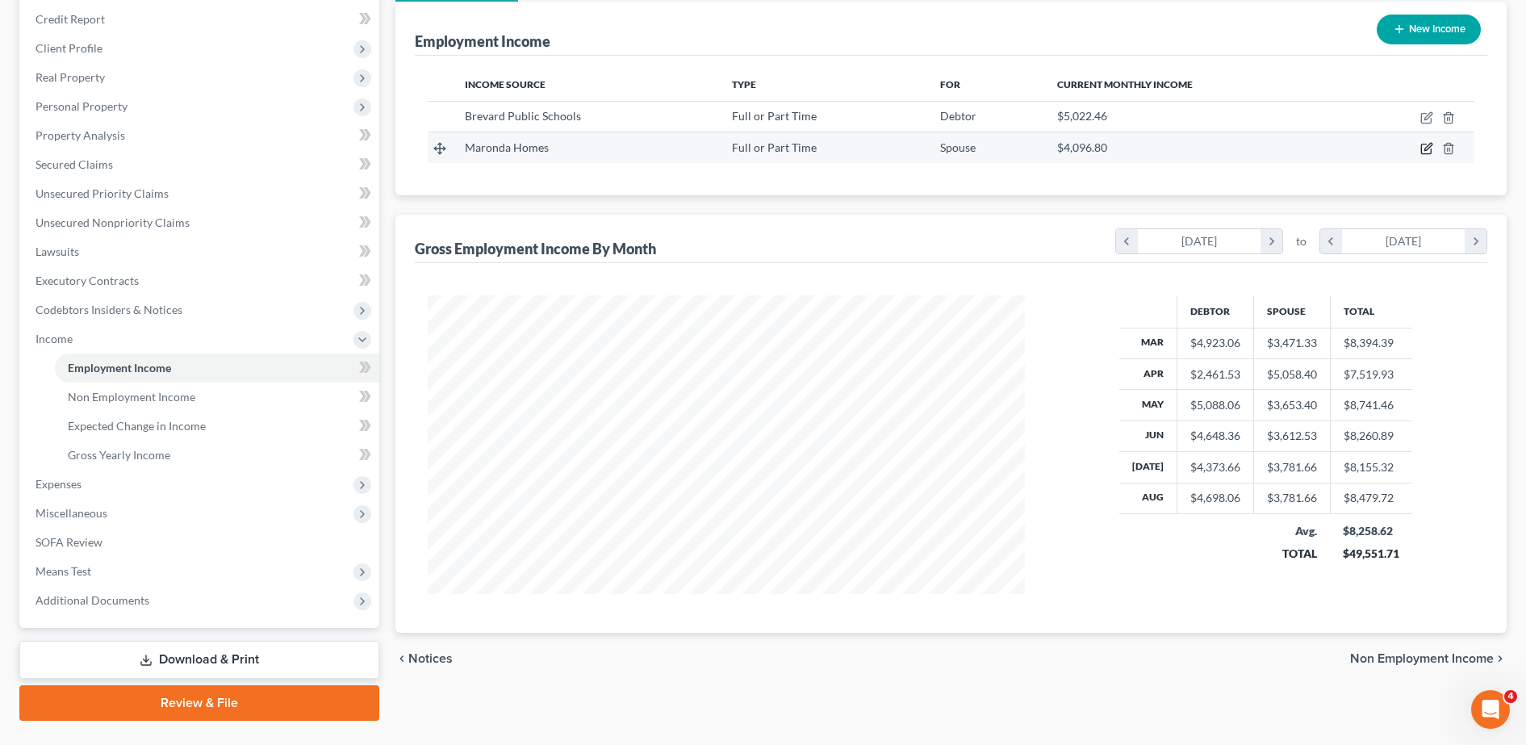
click at [1422, 148] on icon "button" at bounding box center [1426, 148] width 13 height 13
select select "0"
select select "2"
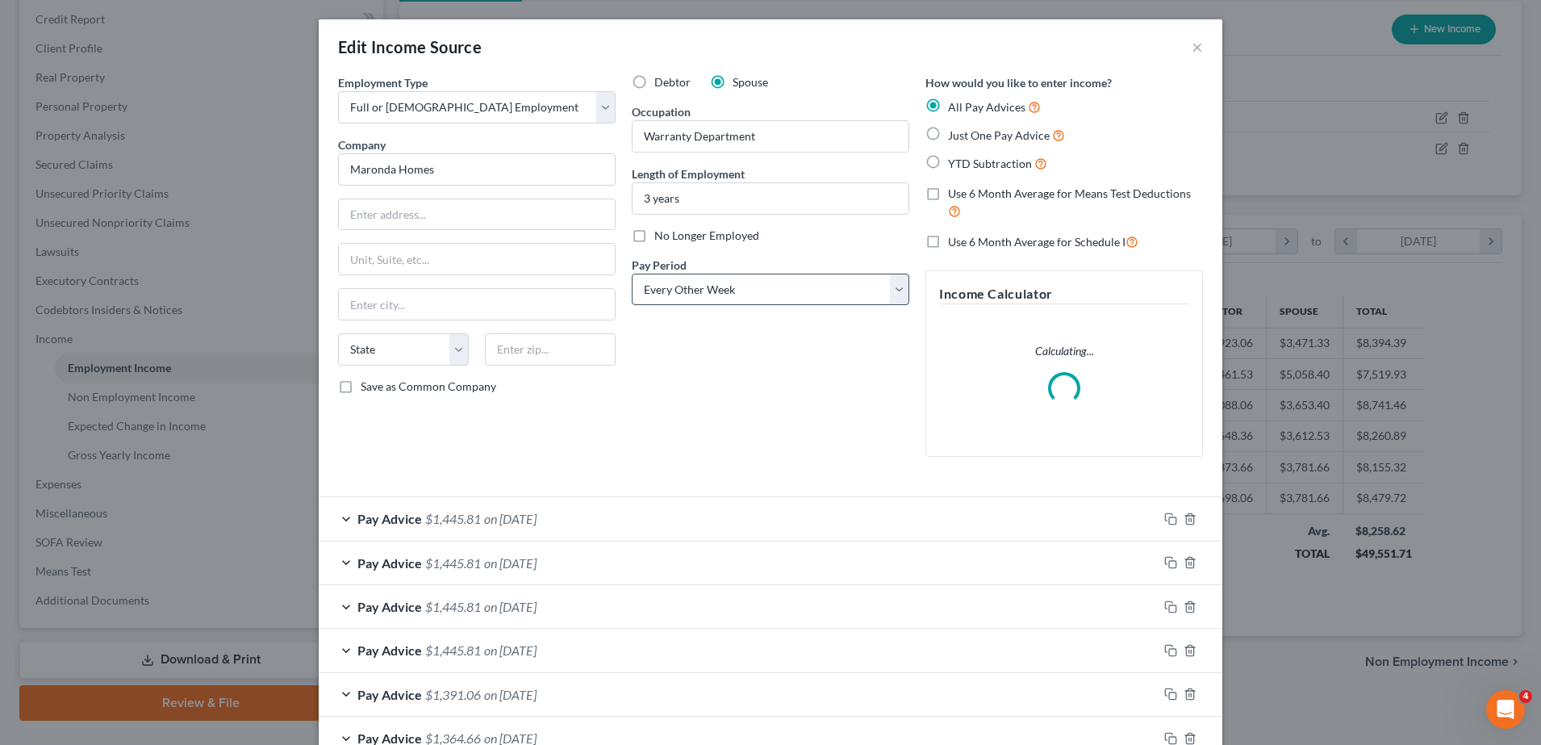
scroll to position [172, 0]
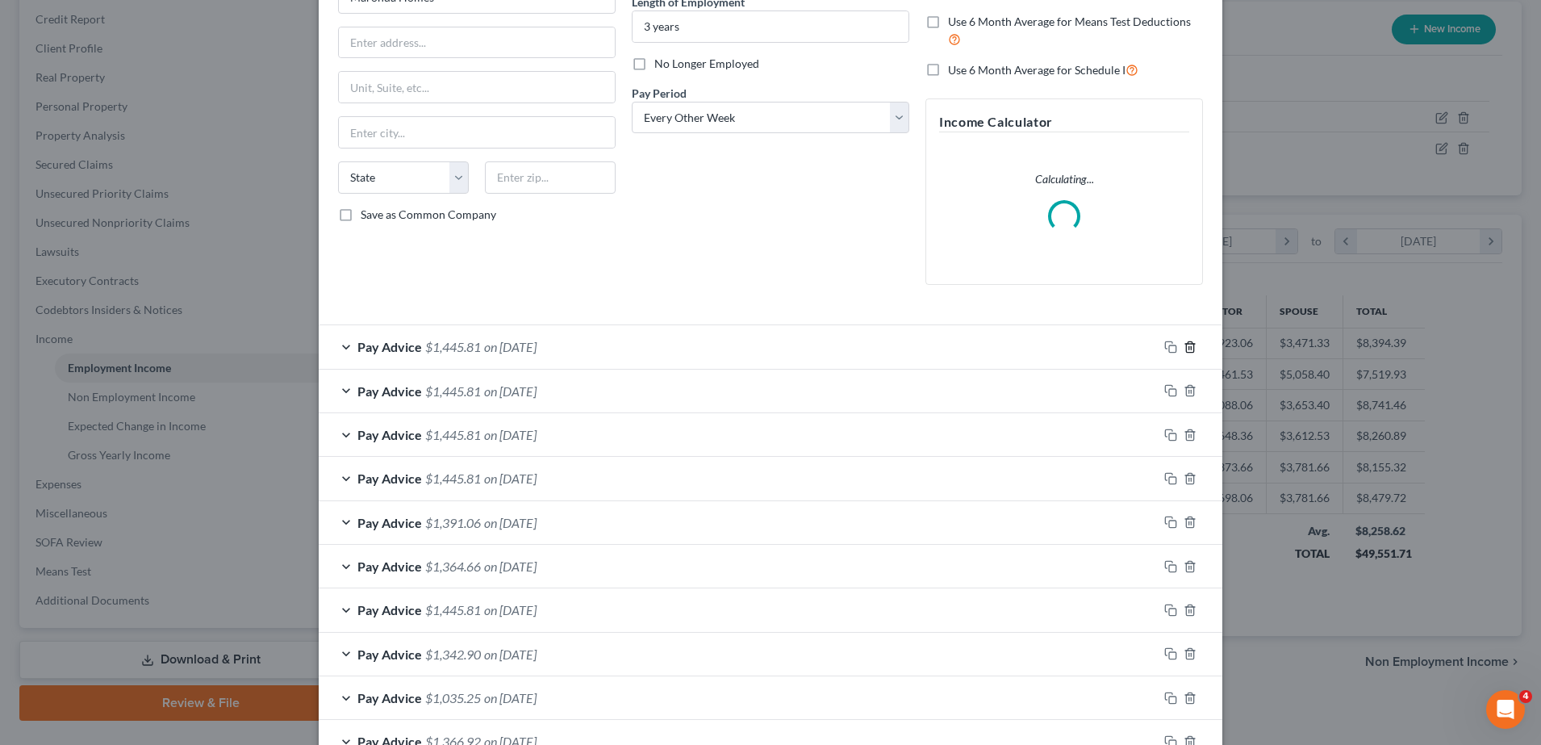
click at [1176, 349] on form "Employment Type * Select Full or [DEMOGRAPHIC_DATA] Employment Self Employment …" at bounding box center [770, 508] width 865 height 1212
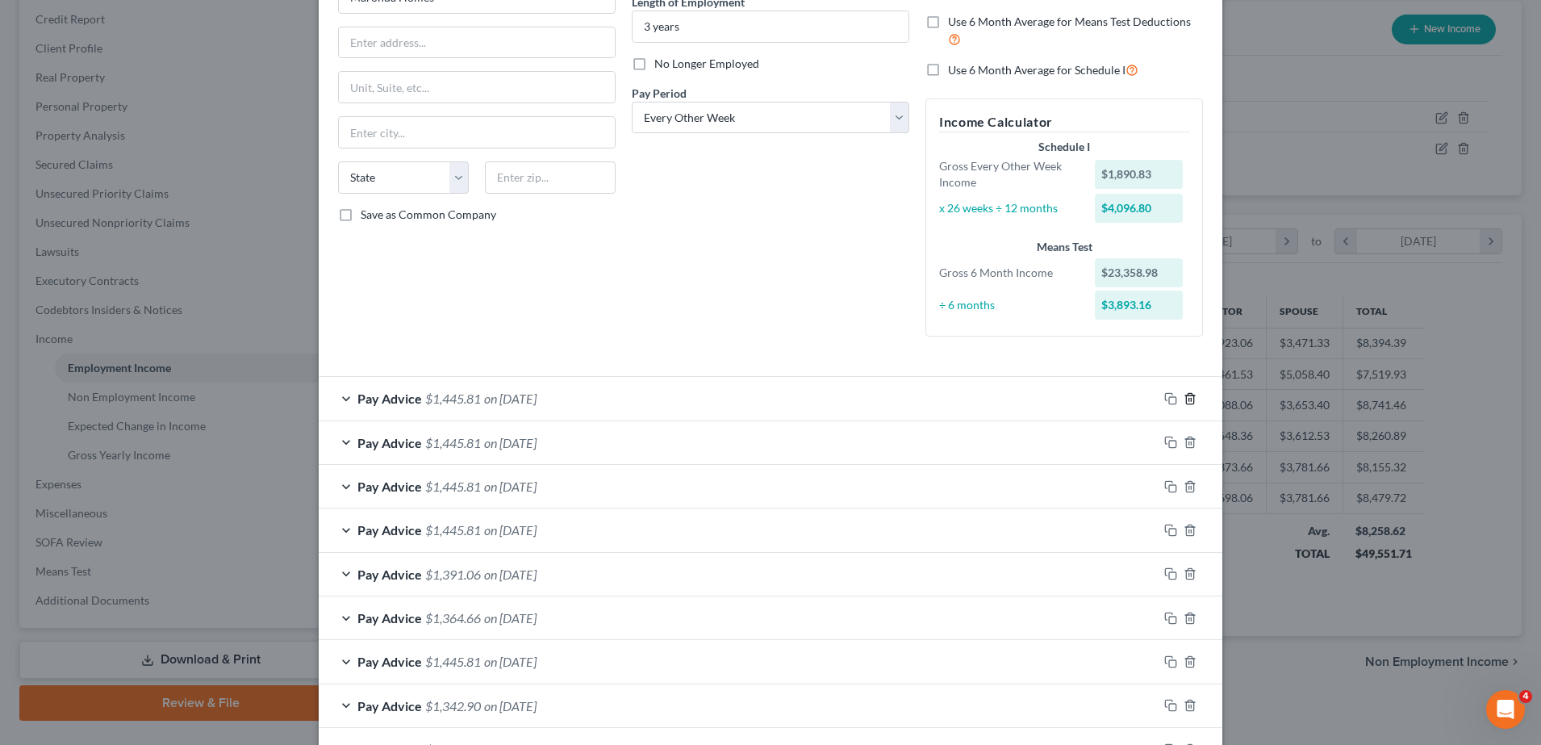
click at [1184, 397] on icon "button" at bounding box center [1190, 398] width 13 height 13
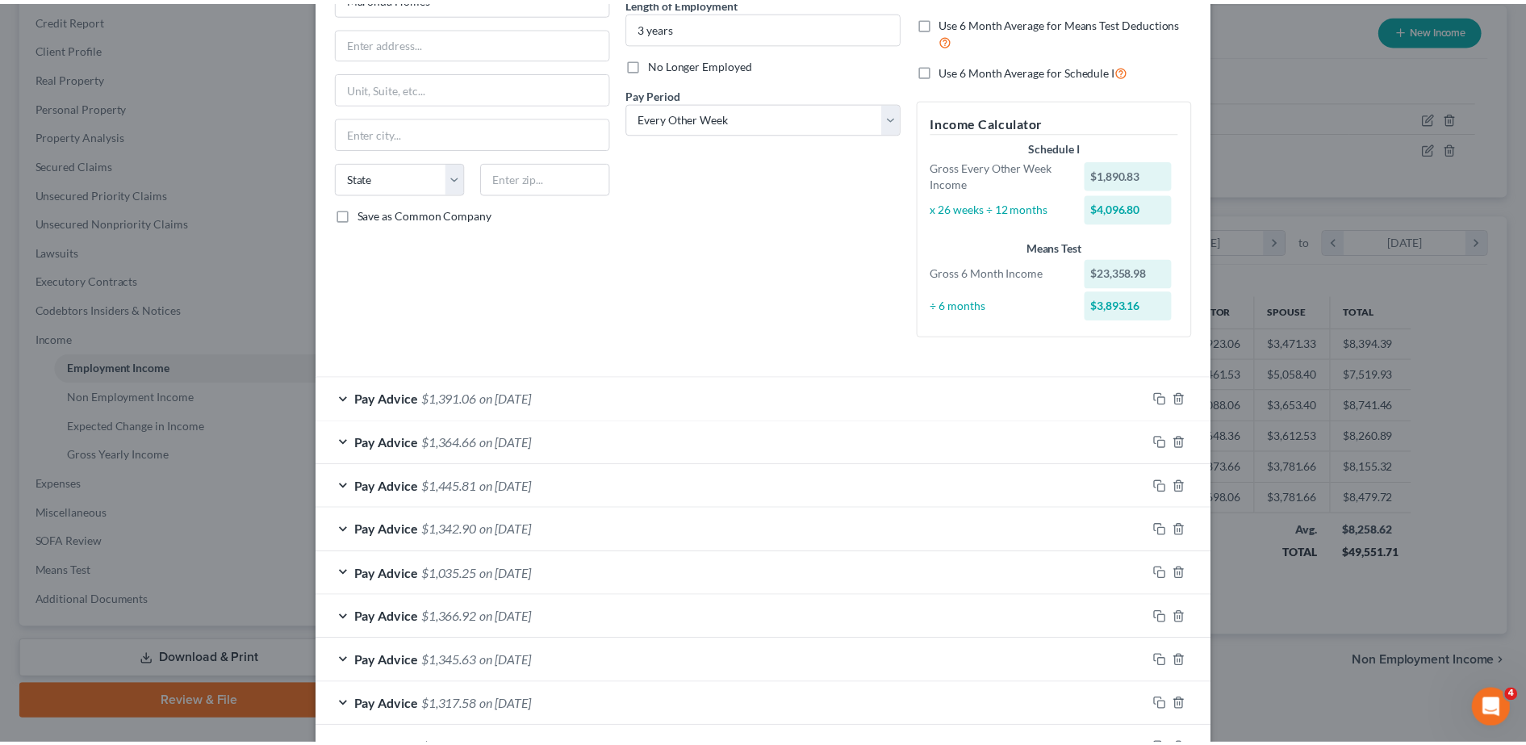
scroll to position [506, 0]
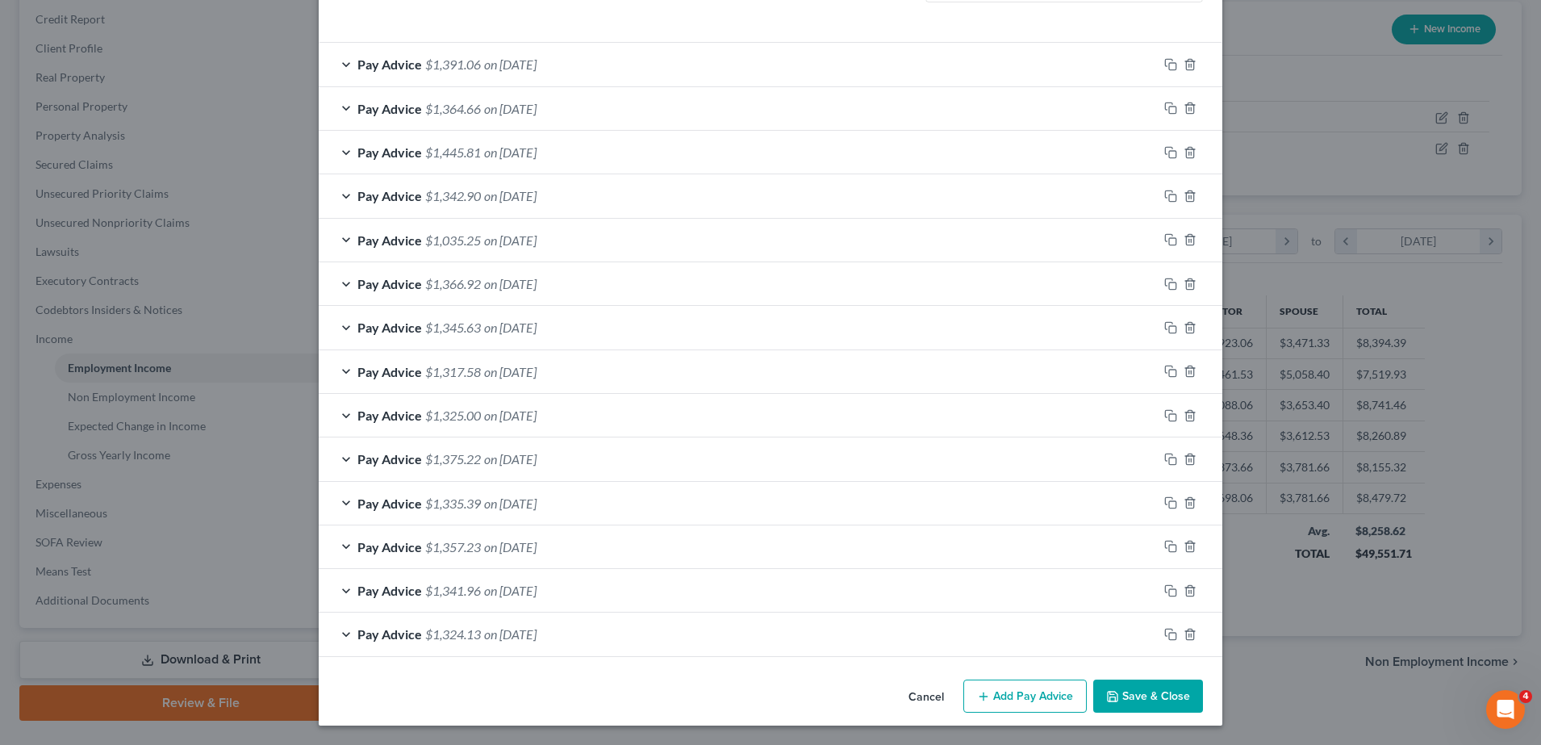
click at [1170, 683] on button "Save & Close" at bounding box center [1148, 696] width 110 height 34
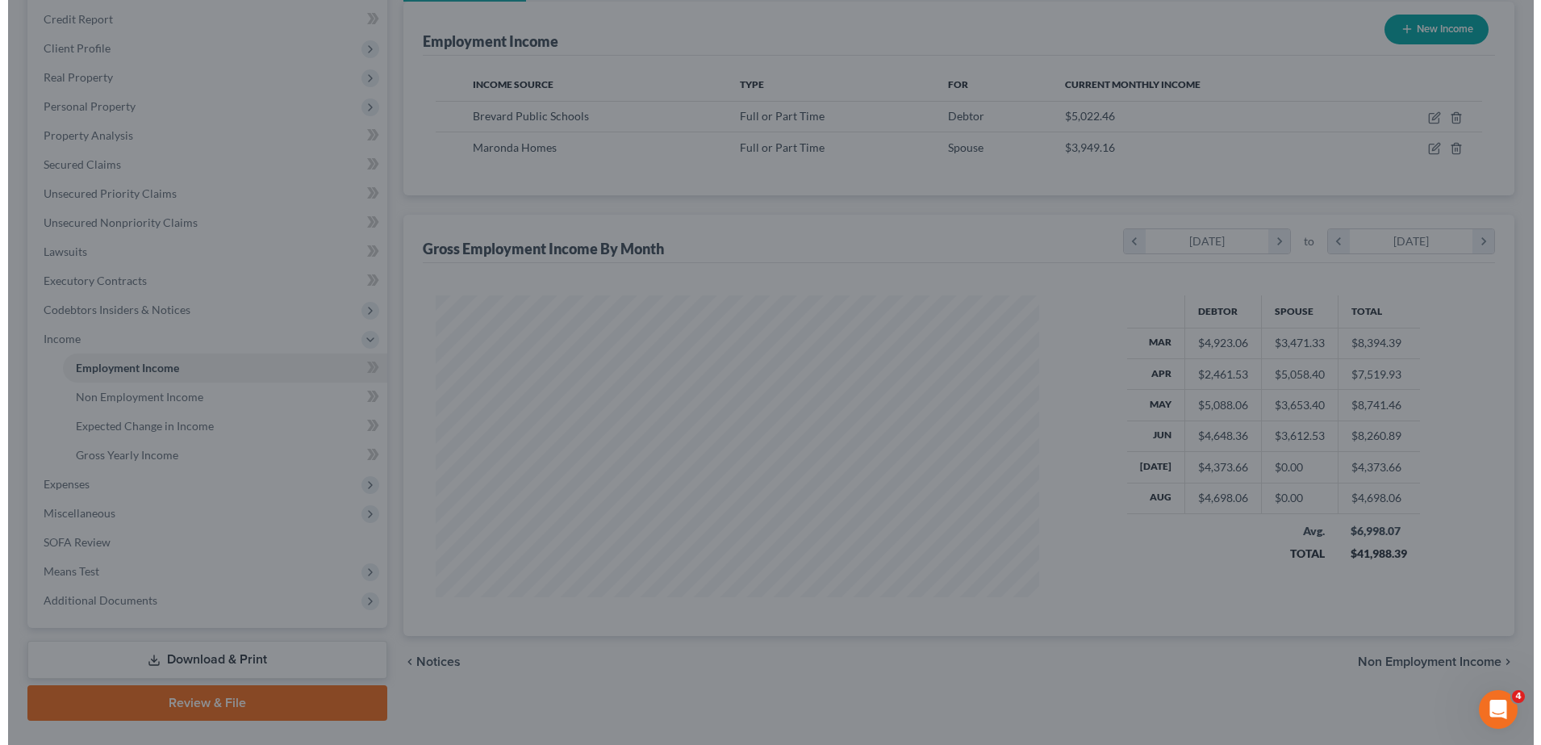
scroll to position [806526, 806195]
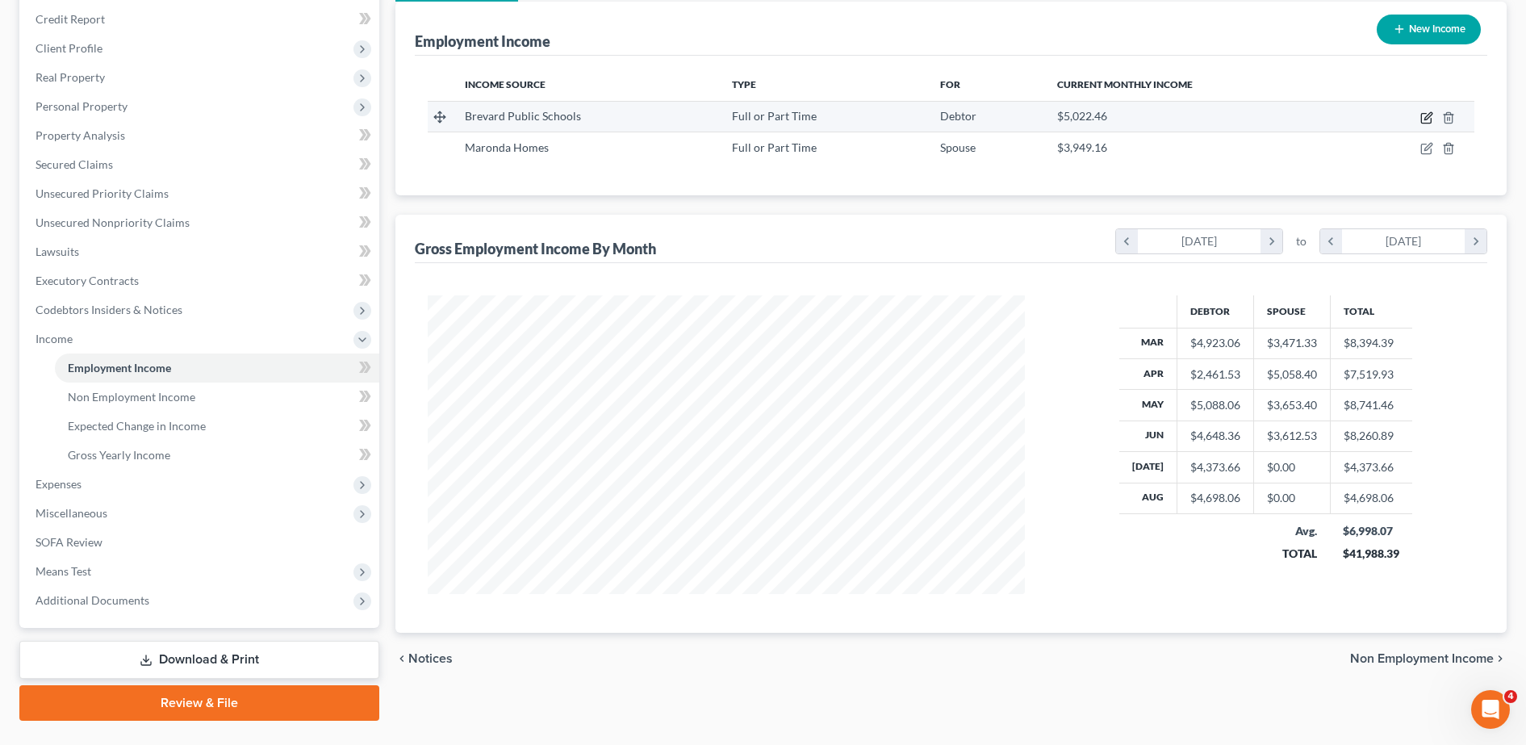
click at [1426, 114] on icon "button" at bounding box center [1426, 117] width 13 height 13
select select "0"
select select "1"
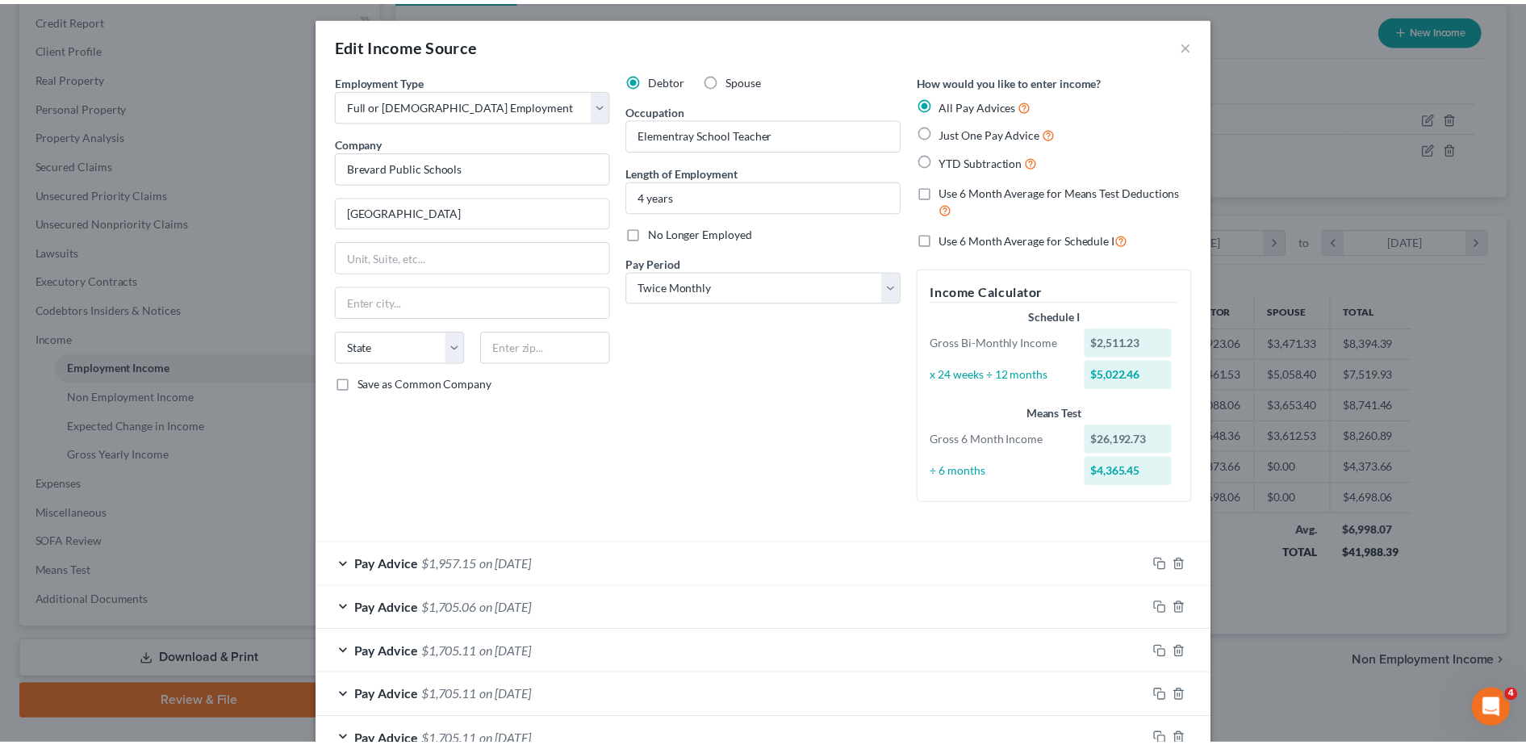
scroll to position [0, 0]
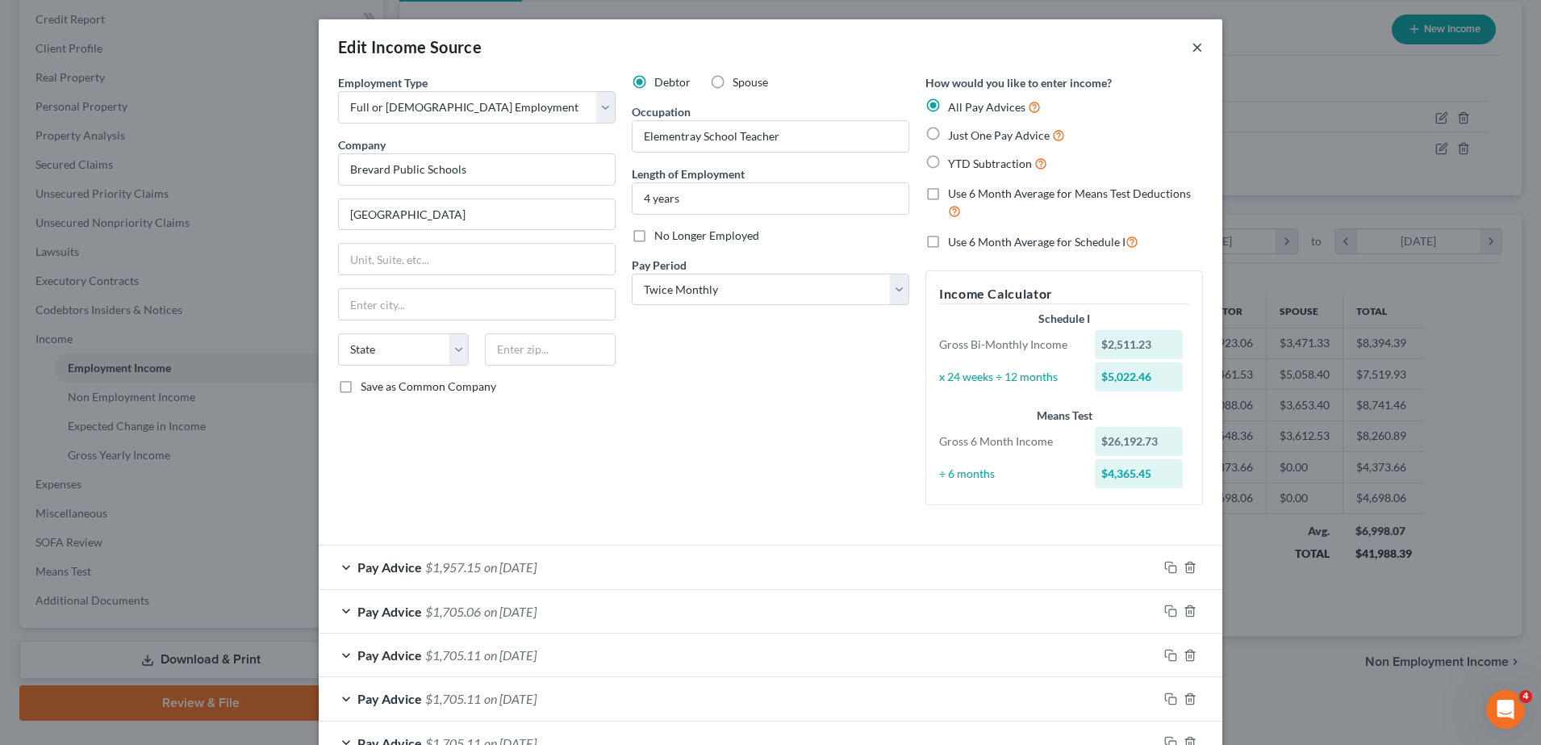
click at [1192, 40] on button "×" at bounding box center [1197, 46] width 11 height 19
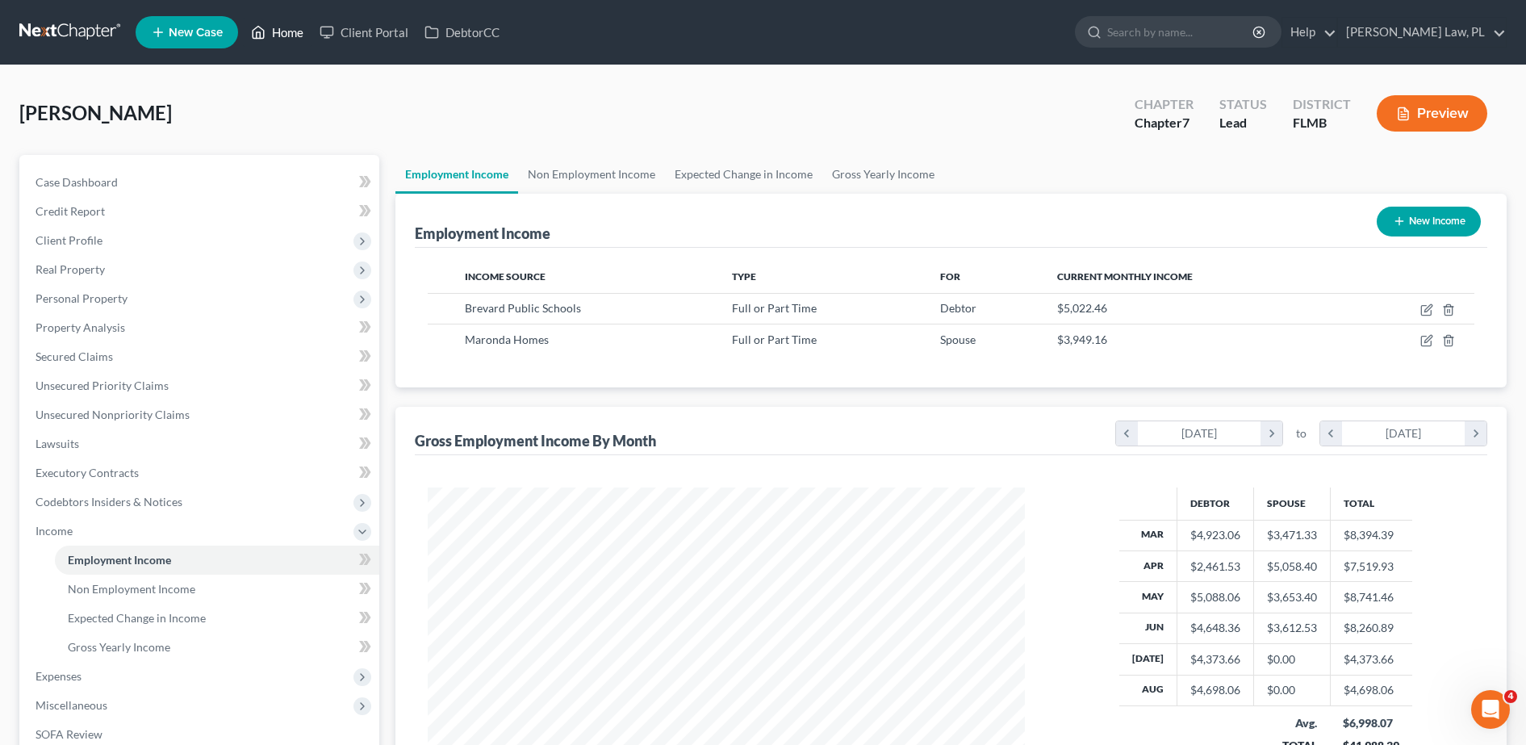
click at [272, 24] on link "Home" at bounding box center [277, 32] width 69 height 29
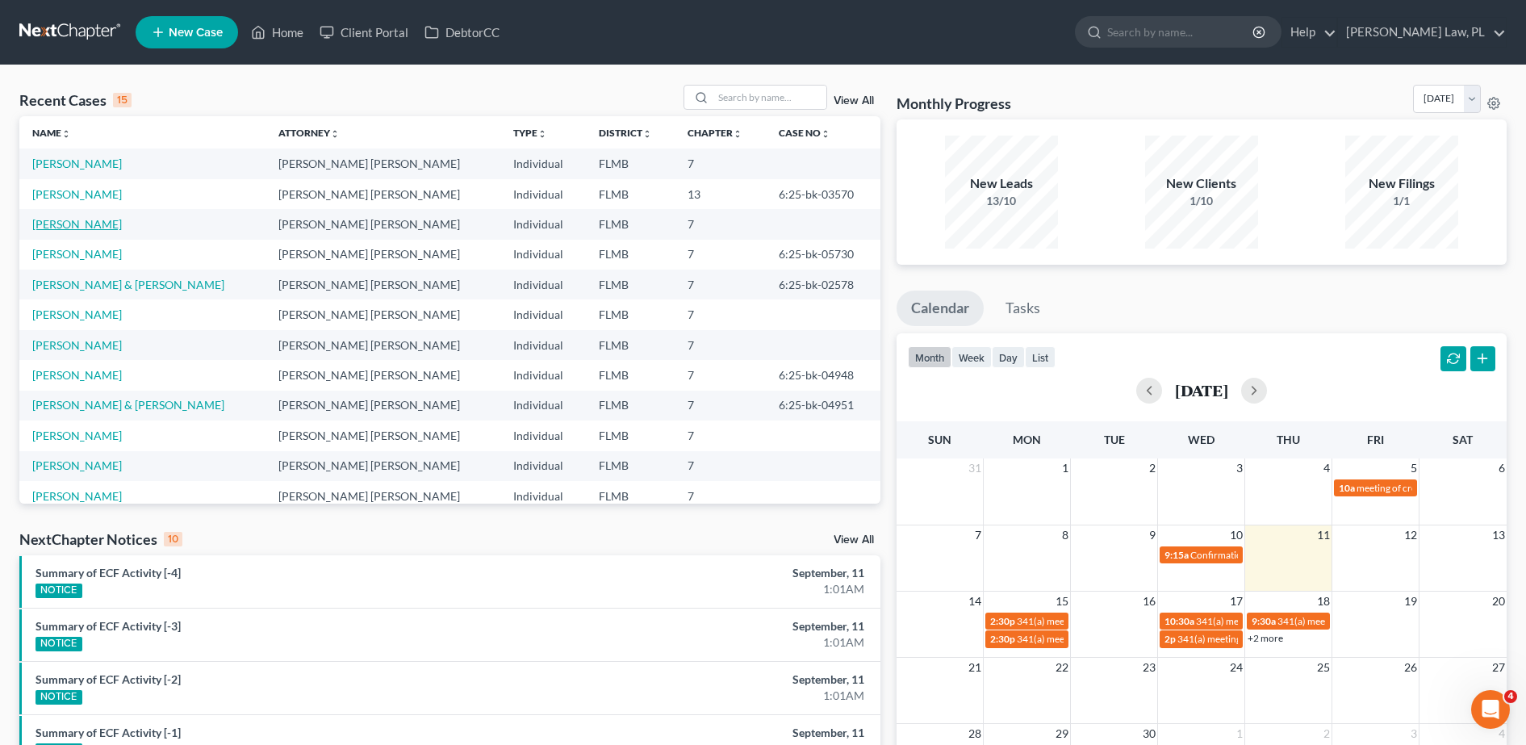
click at [75, 225] on link "[PERSON_NAME]" at bounding box center [77, 224] width 90 height 14
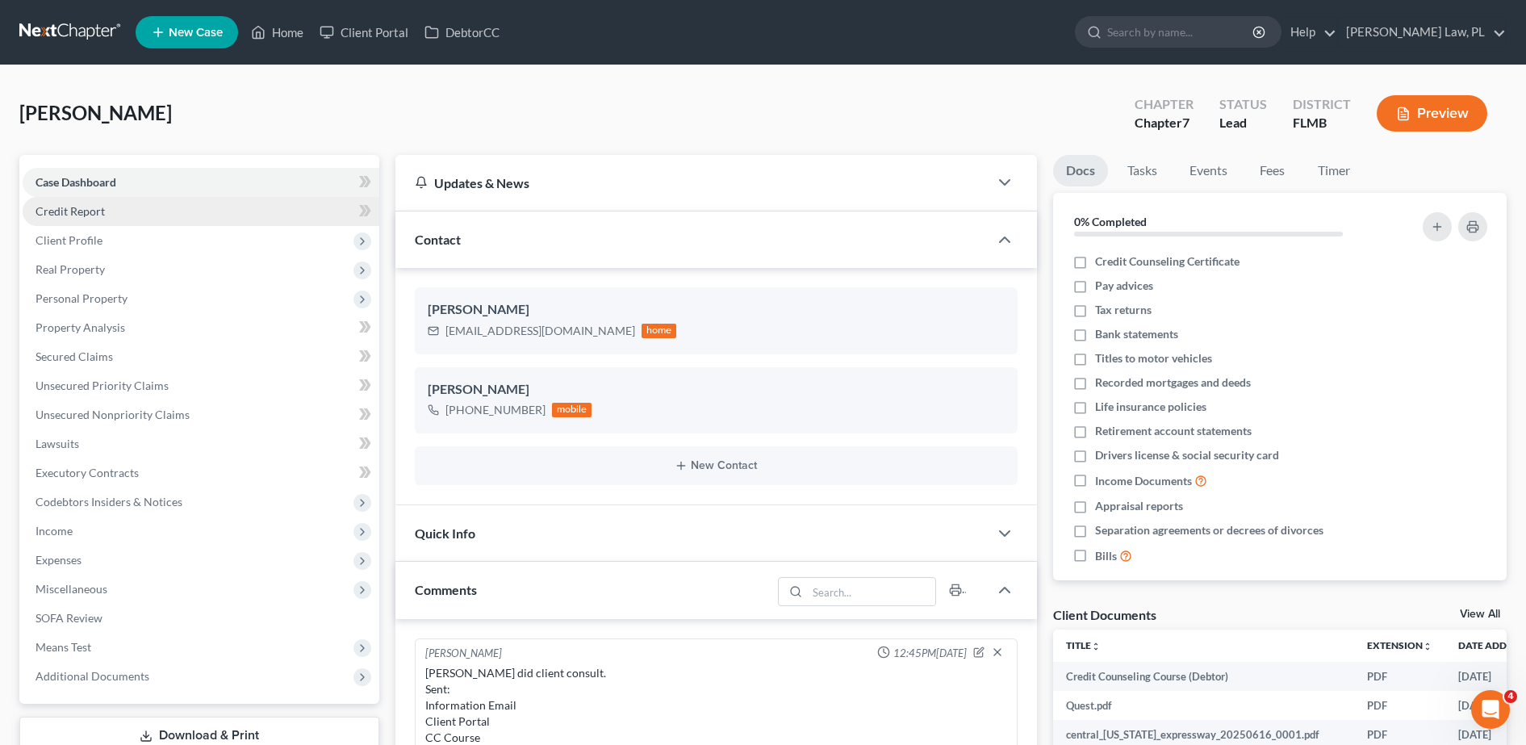
scroll to position [404, 0]
click at [144, 203] on link "Credit Report" at bounding box center [201, 211] width 357 height 29
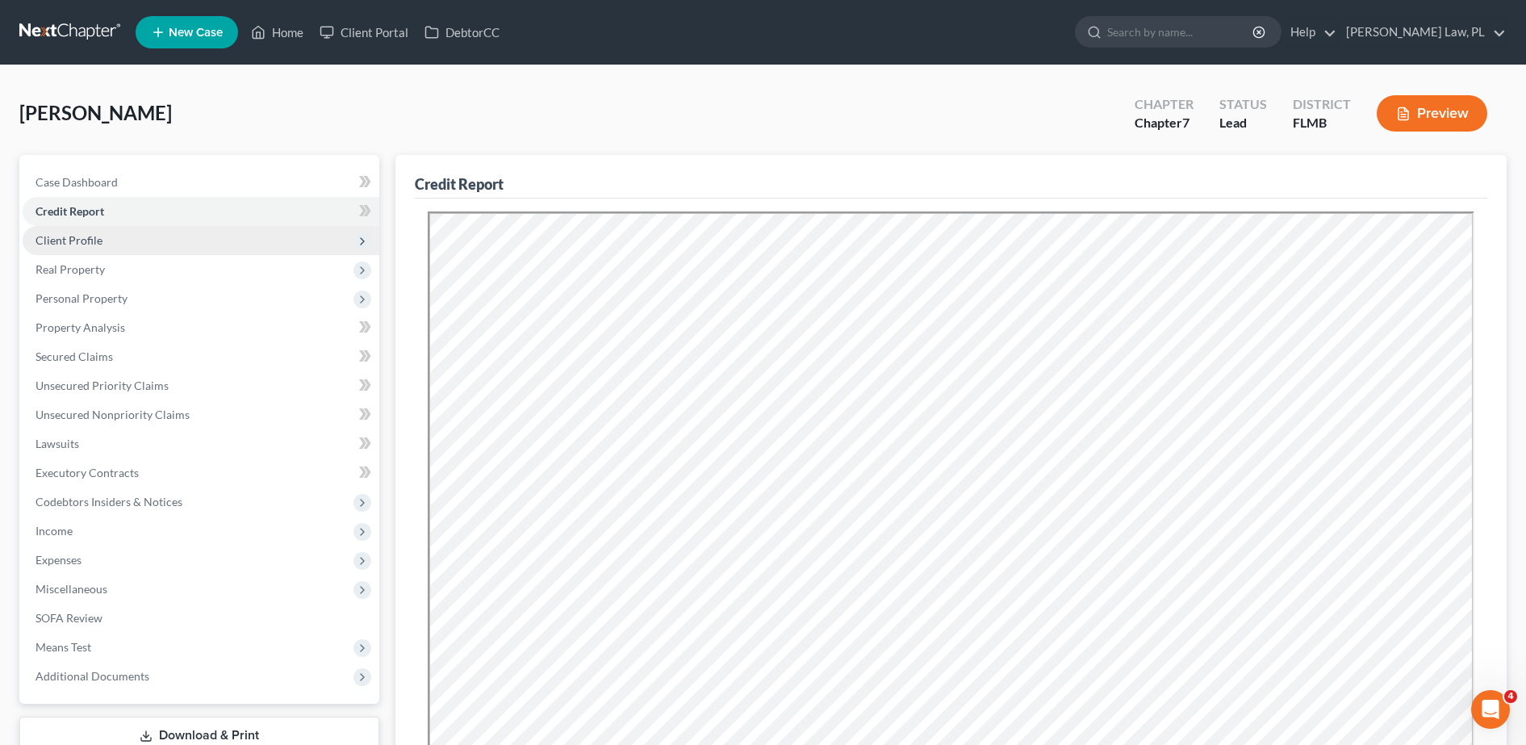
click at [151, 241] on span "Client Profile" at bounding box center [201, 240] width 357 height 29
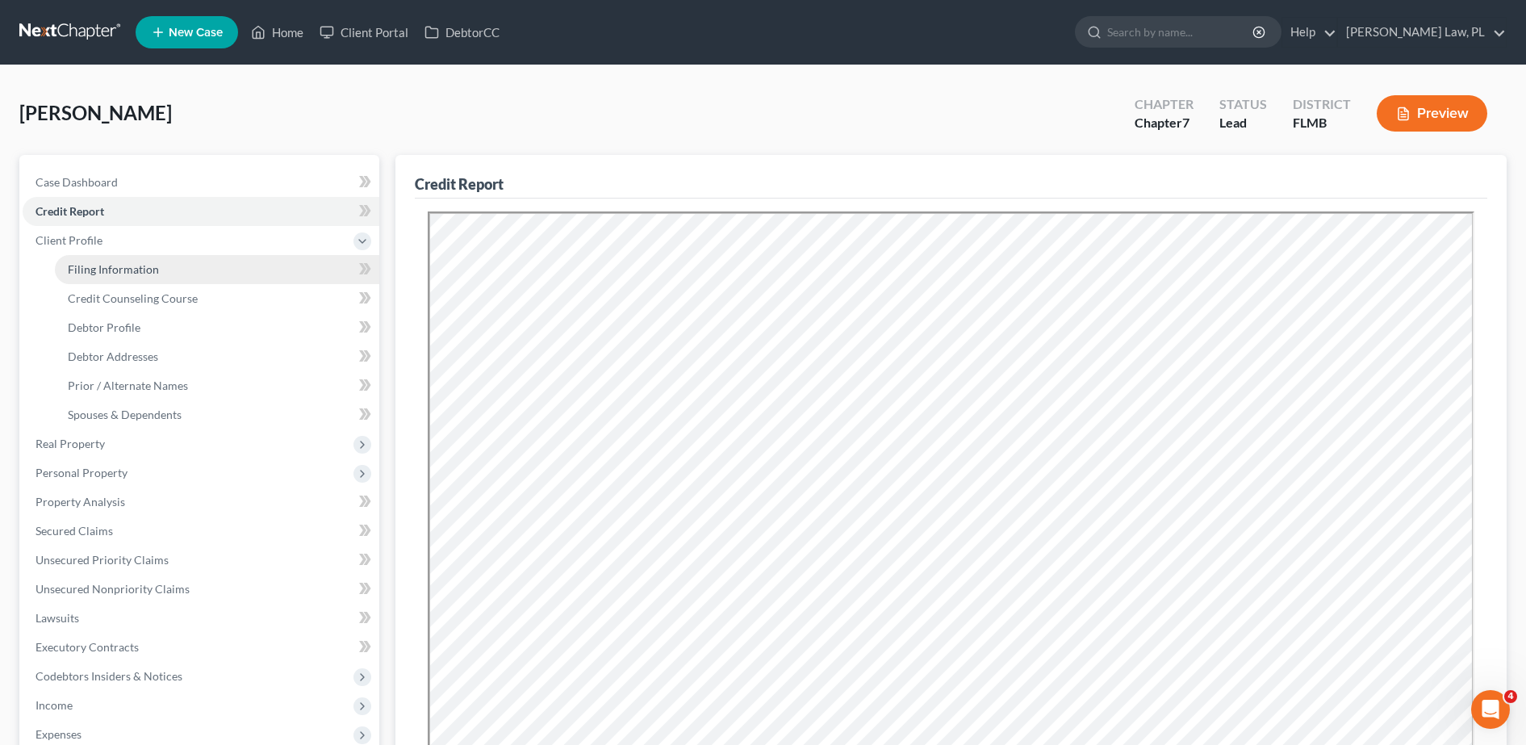
click at [134, 266] on span "Filing Information" at bounding box center [113, 269] width 91 height 14
select select "1"
select select "0"
select select "9"
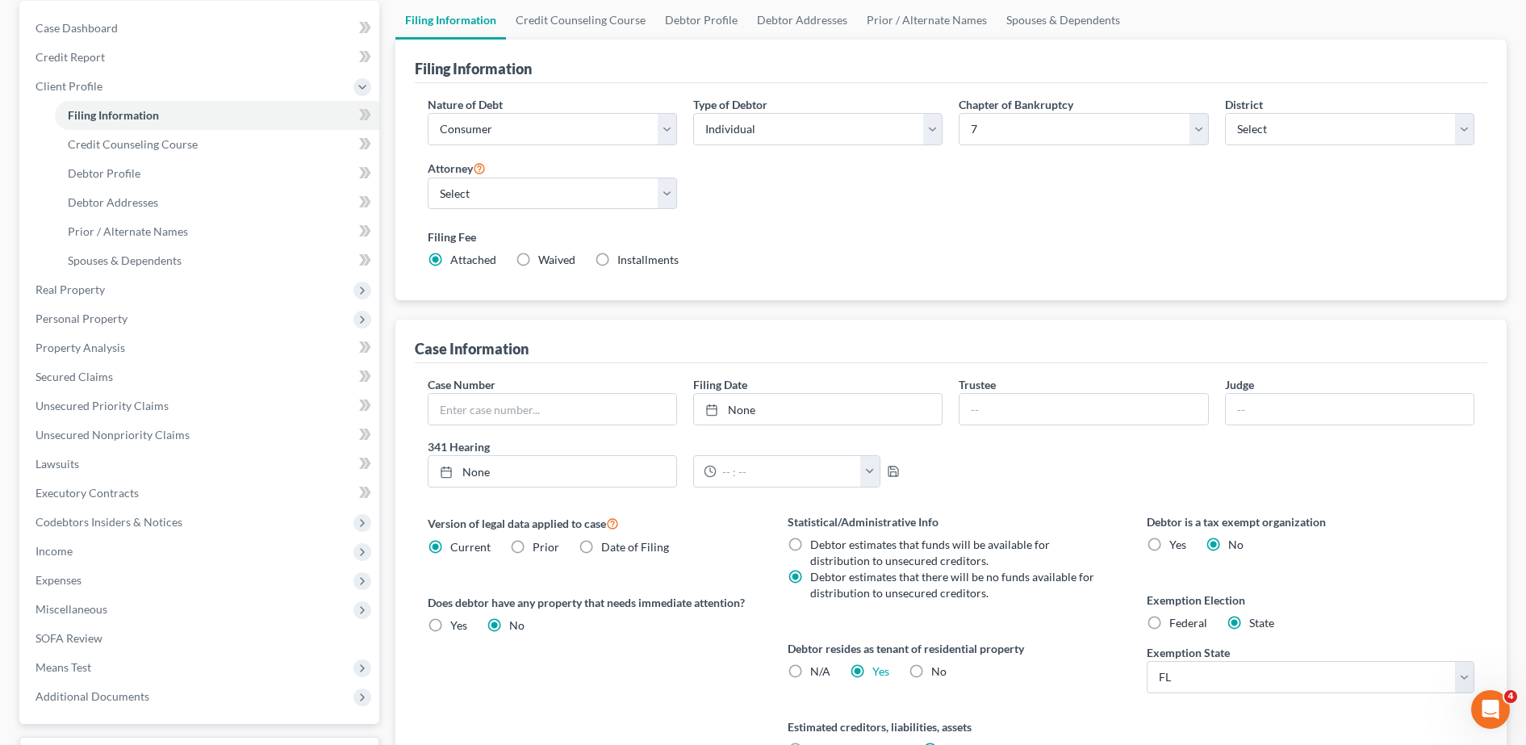
scroll to position [142, 0]
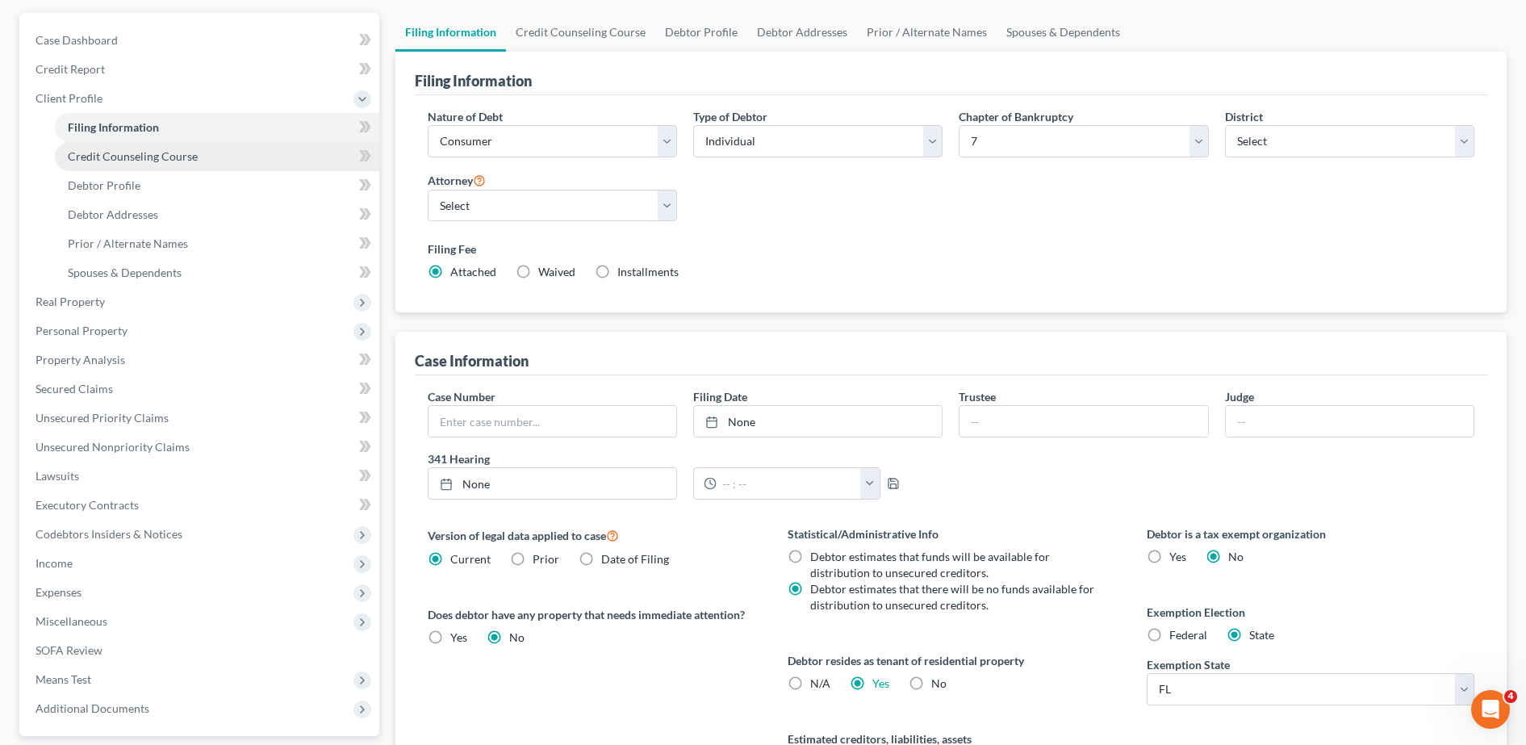
click at [149, 157] on span "Credit Counseling Course" at bounding box center [133, 156] width 130 height 14
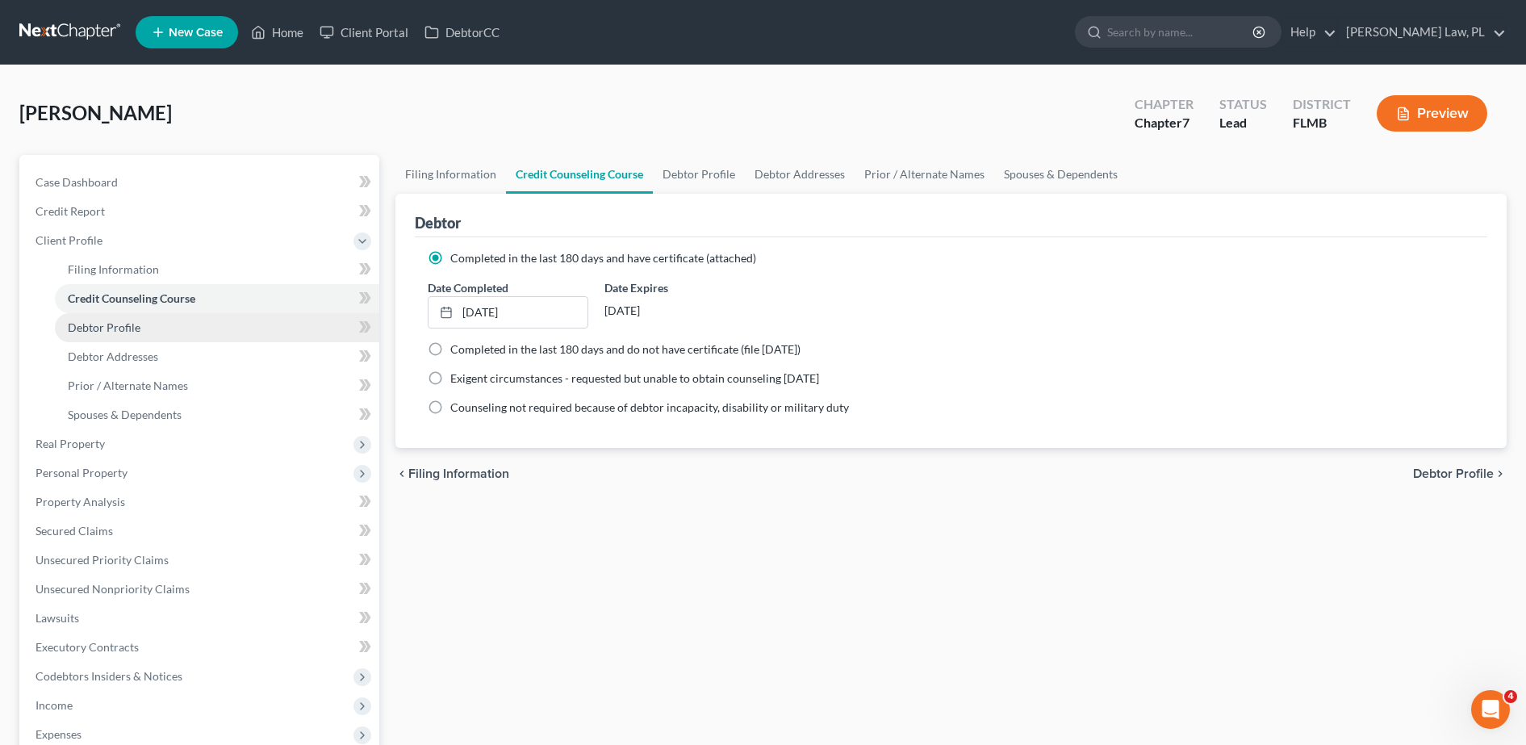
click at [180, 328] on link "Debtor Profile" at bounding box center [217, 327] width 324 height 29
select select "0"
select select "1"
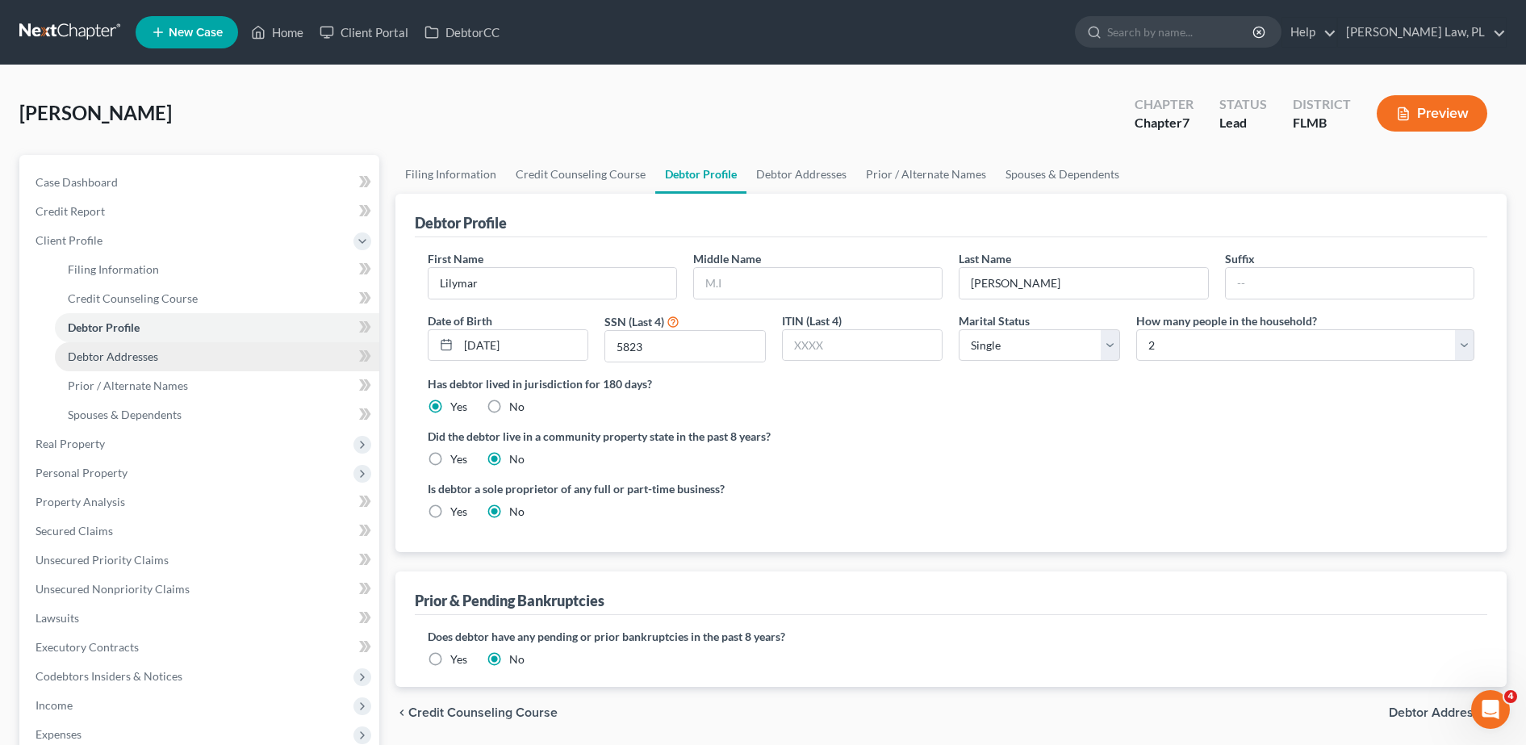
click at [163, 360] on link "Debtor Addresses" at bounding box center [217, 356] width 324 height 29
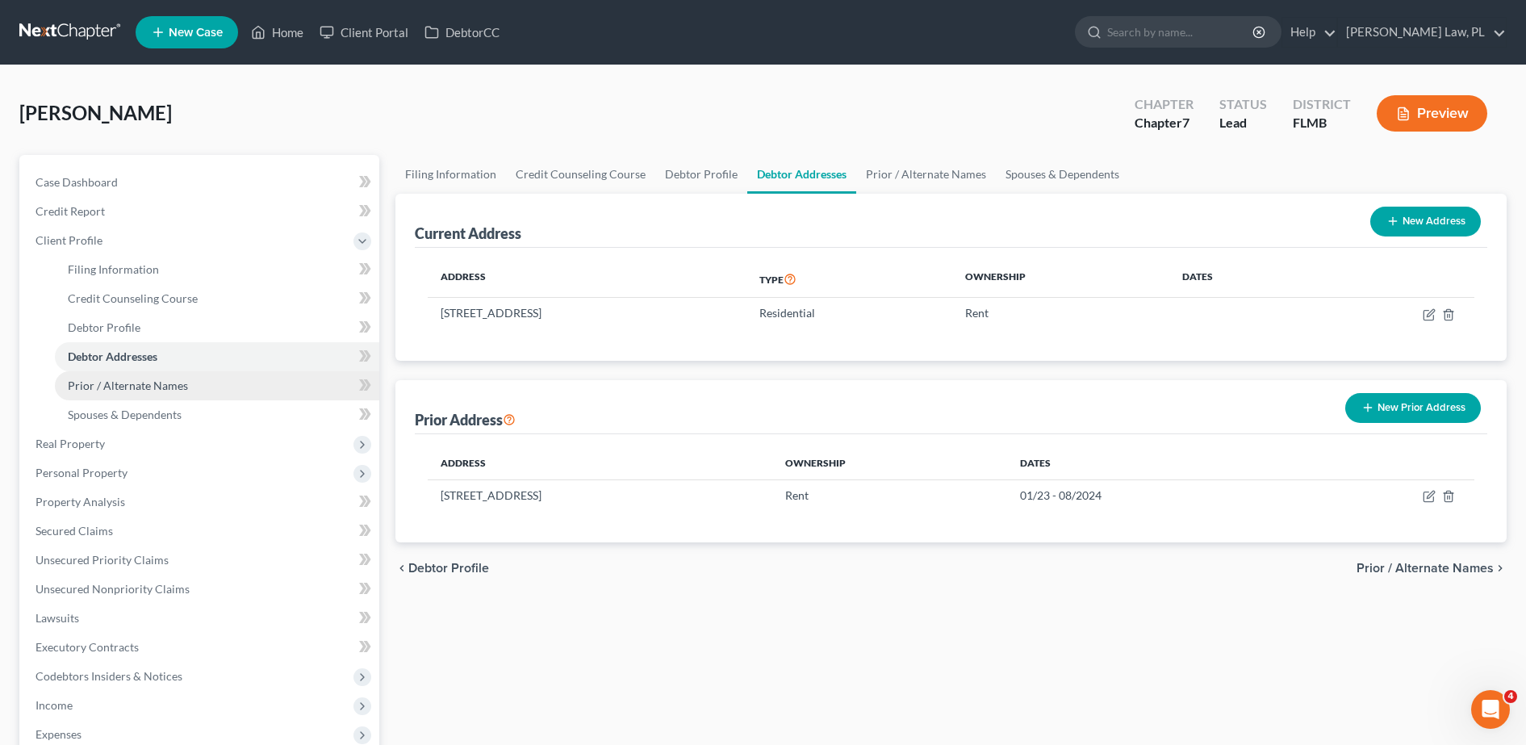
click at [171, 380] on span "Prior / Alternate Names" at bounding box center [128, 385] width 120 height 14
